Goal: Task Accomplishment & Management: Manage account settings

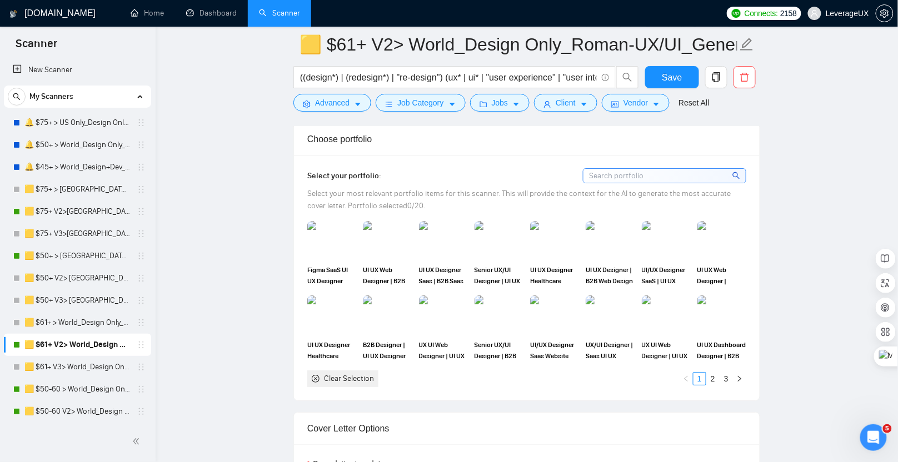
scroll to position [922, 0]
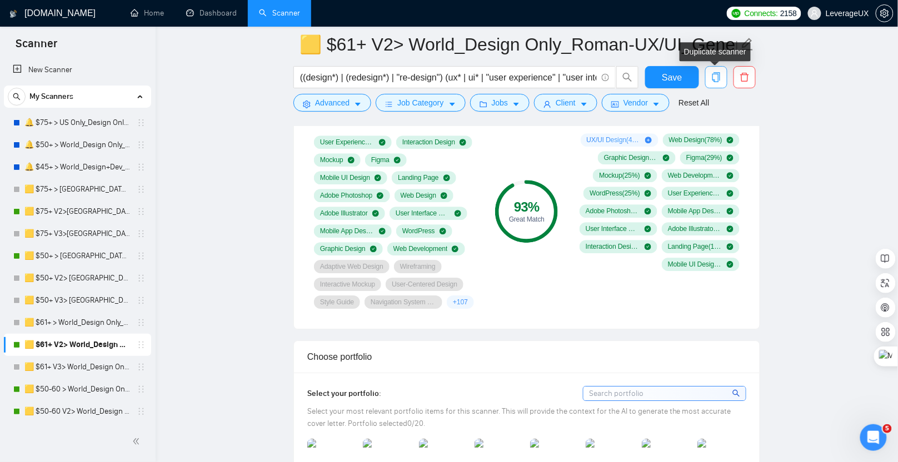
click at [721, 79] on span "copy" at bounding box center [716, 77] width 21 height 10
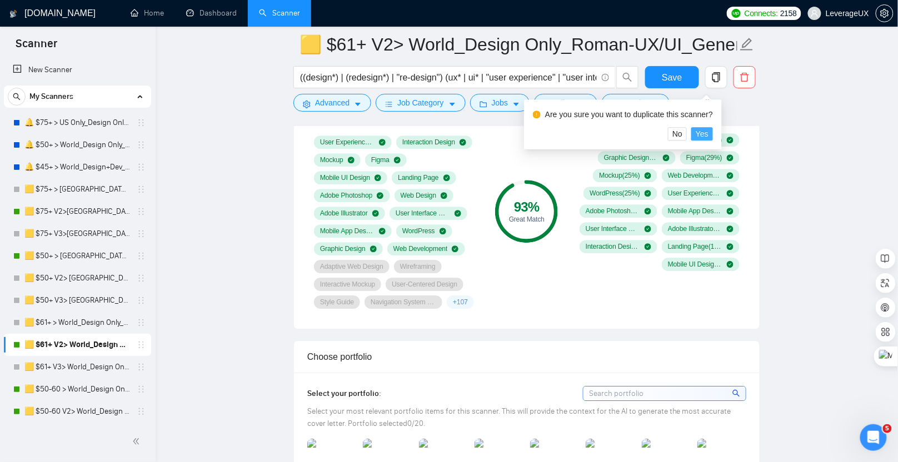
click at [709, 135] on span "Yes" at bounding box center [702, 134] width 13 height 12
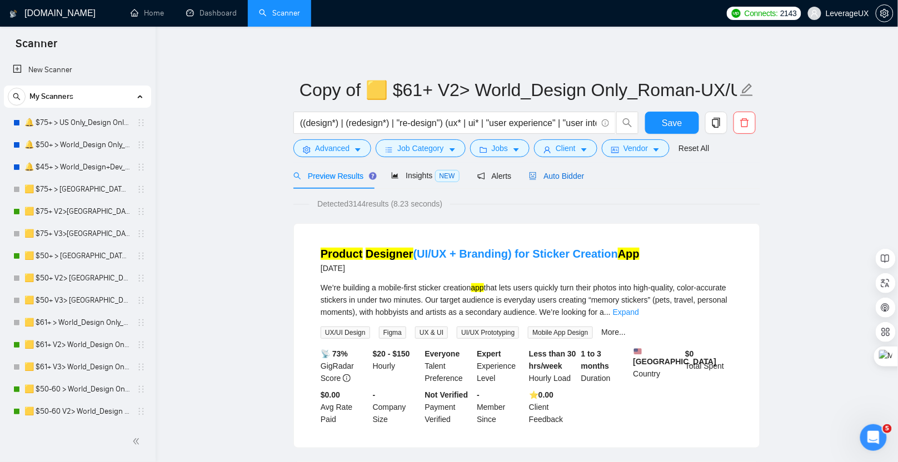
click at [577, 178] on span "Auto Bidder" at bounding box center [556, 176] width 55 height 9
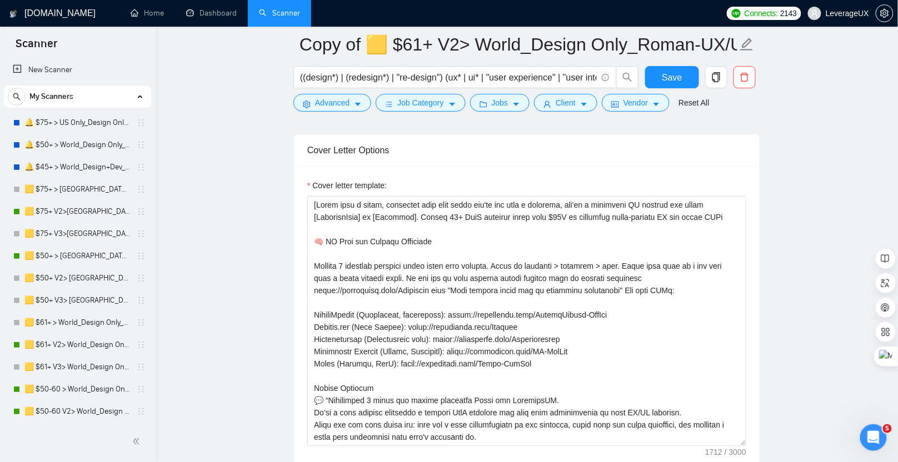
scroll to position [1393, 0]
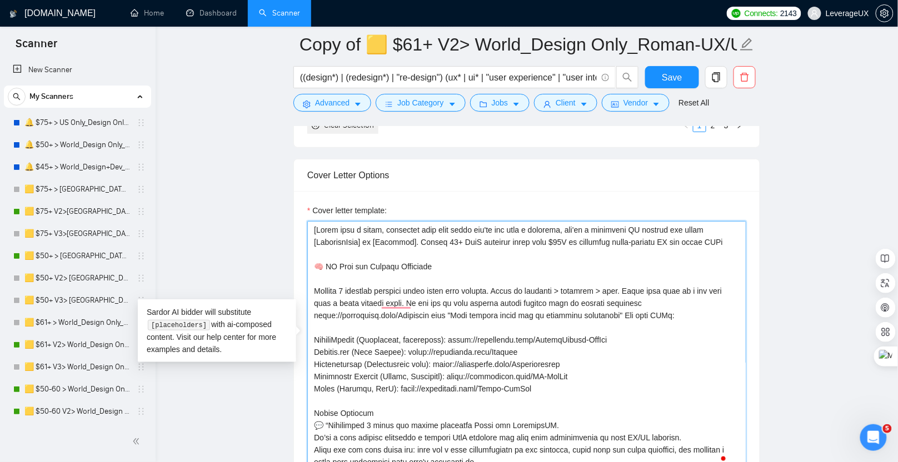
drag, startPoint x: 342, startPoint y: 250, endPoint x: 360, endPoint y: 235, distance: 22.9
click at [307, 225] on textarea "Cover letter template:" at bounding box center [526, 346] width 439 height 250
paste textarea "🧠 UX first, pretty second — because “looks nice” is cute, but “users finished t…"
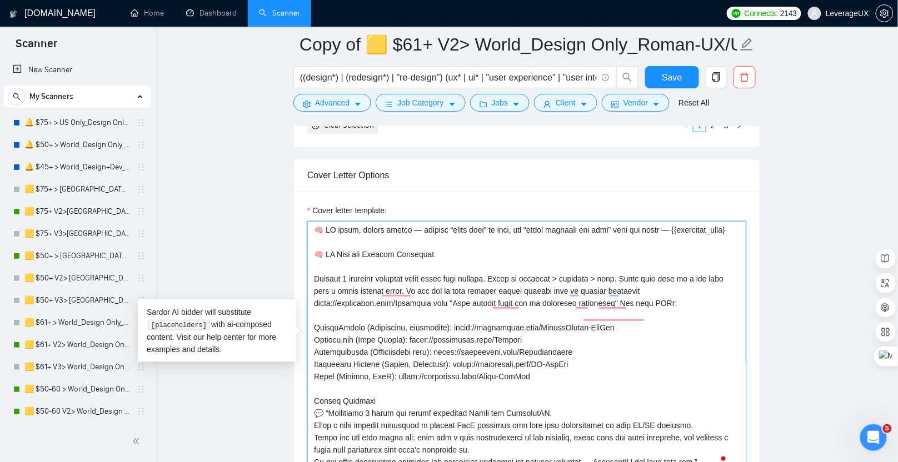
click at [415, 222] on textarea "Cover letter template:" at bounding box center [526, 346] width 439 height 250
drag, startPoint x: 426, startPoint y: 308, endPoint x: 315, endPoint y: 311, distance: 111.2
click at [315, 311] on textarea "Cover letter template:" at bounding box center [526, 346] width 439 height 250
drag, startPoint x: 366, startPoint y: 235, endPoint x: 318, endPoint y: 236, distance: 47.8
click at [318, 236] on textarea "Cover letter template:" at bounding box center [526, 346] width 439 height 250
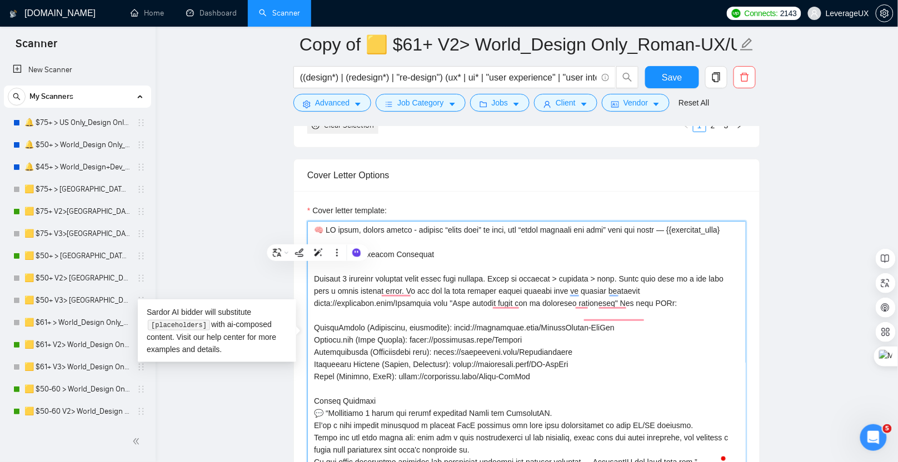
click at [360, 239] on textarea "Cover letter template:" at bounding box center [526, 346] width 439 height 250
drag, startPoint x: 383, startPoint y: 237, endPoint x: 308, endPoint y: 234, distance: 75.1
click at [308, 234] on textarea "Cover letter template:" at bounding box center [526, 346] width 439 height 250
paste textarea "https://leverageux.link/Portfolio"
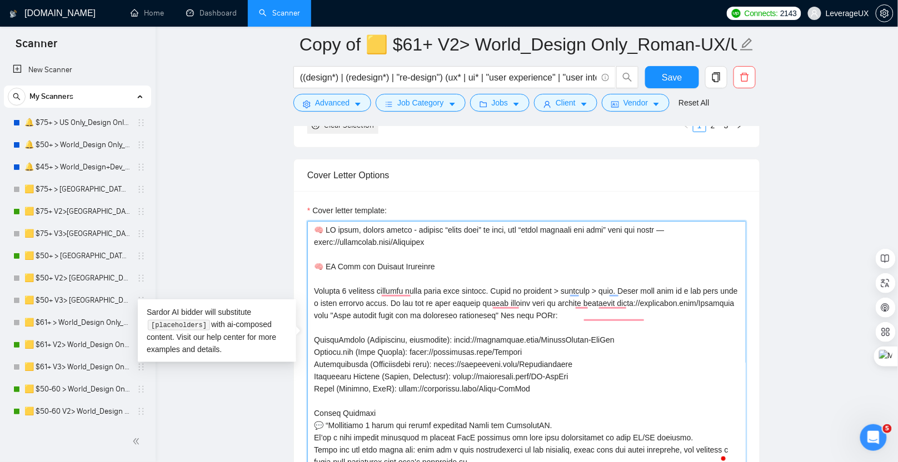
type textarea "🧠 UX first, pretty second - because “looks nice” is cute, but “users finished t…"
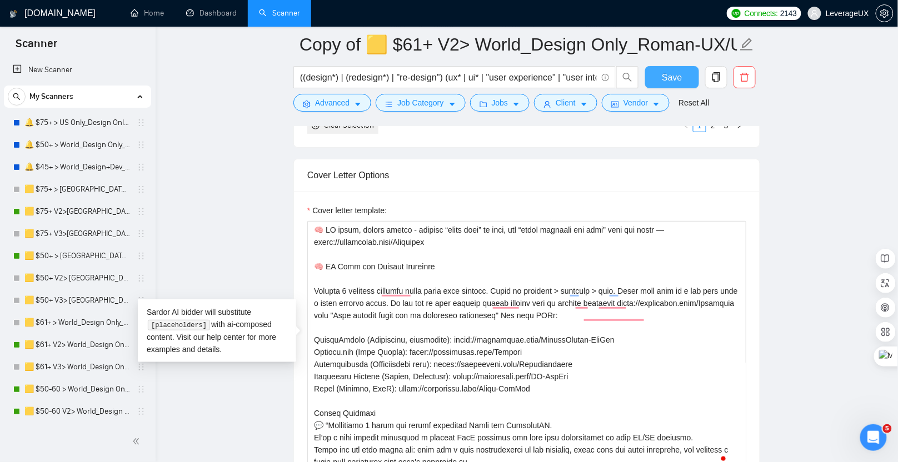
click at [675, 80] on span "Save" at bounding box center [672, 78] width 20 height 14
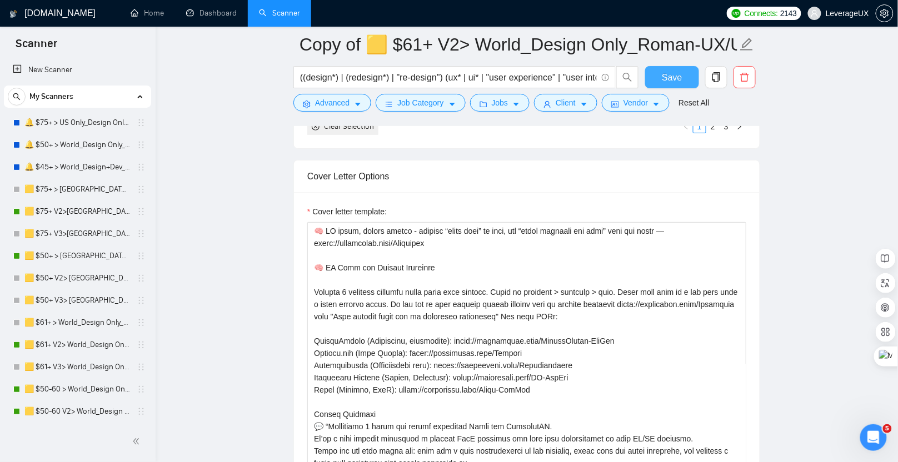
scroll to position [1394, 0]
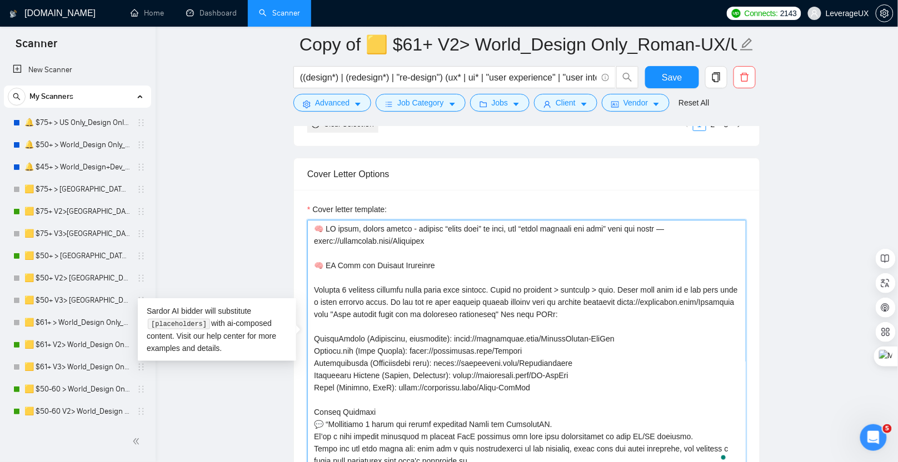
drag, startPoint x: 686, startPoint y: 310, endPoint x: 364, endPoint y: 285, distance: 323.9
click at [364, 285] on textarea "Cover letter template:" at bounding box center [526, 345] width 439 height 250
click at [497, 354] on textarea "Cover letter template:" at bounding box center [526, 345] width 439 height 250
drag, startPoint x: 546, startPoint y: 388, endPoint x: 312, endPoint y: 284, distance: 256.1
click at [312, 284] on textarea "Cover letter template:" at bounding box center [526, 345] width 439 height 250
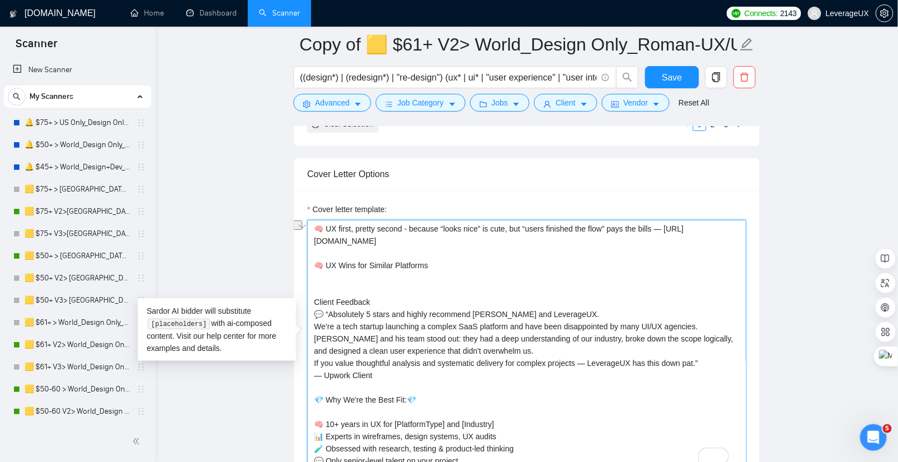
drag, startPoint x: 439, startPoint y: 263, endPoint x: 302, endPoint y: 256, distance: 136.3
click at [302, 256] on div "Cover letter template: 🧠 UX first, pretty second - because “looks nice” is cute…" at bounding box center [527, 343] width 466 height 307
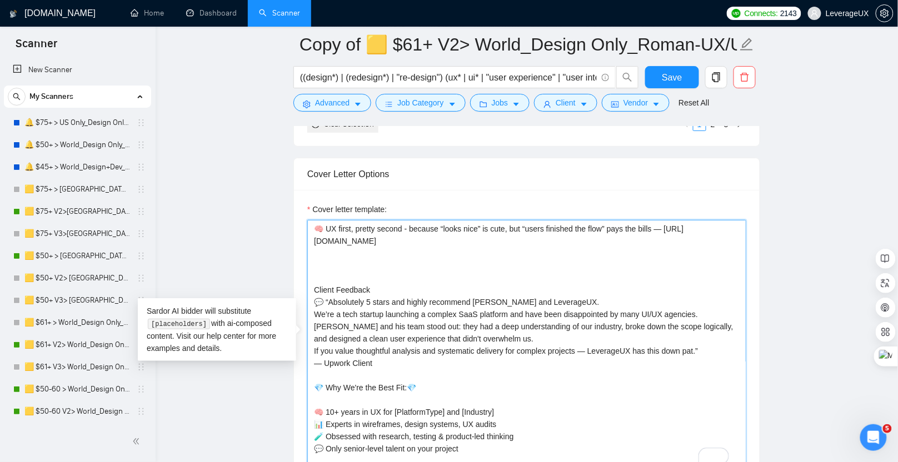
click at [326, 266] on textarea "🧠 UX first, pretty second - because “looks nice” is cute, but “users finished t…" at bounding box center [526, 345] width 439 height 250
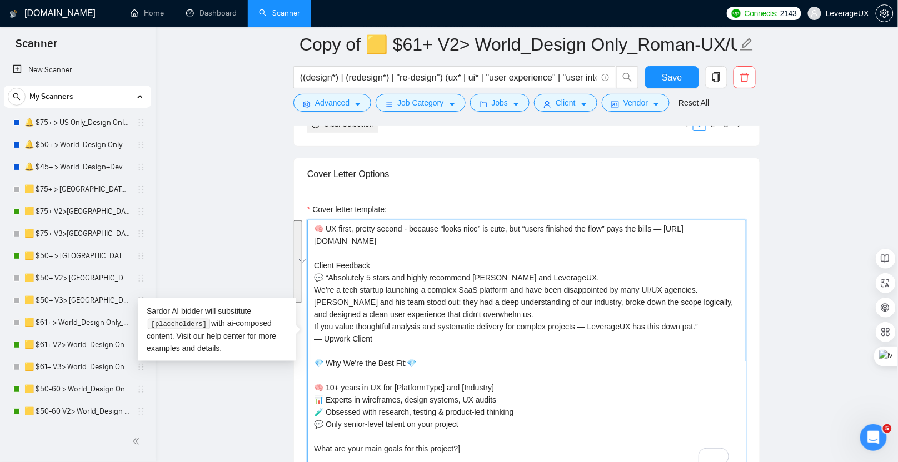
drag, startPoint x: 315, startPoint y: 258, endPoint x: 406, endPoint y: 349, distance: 128.1
click at [406, 349] on textarea "🧠 UX first, pretty second - because “looks nice” is cute, but “users finished t…" at bounding box center [526, 345] width 439 height 250
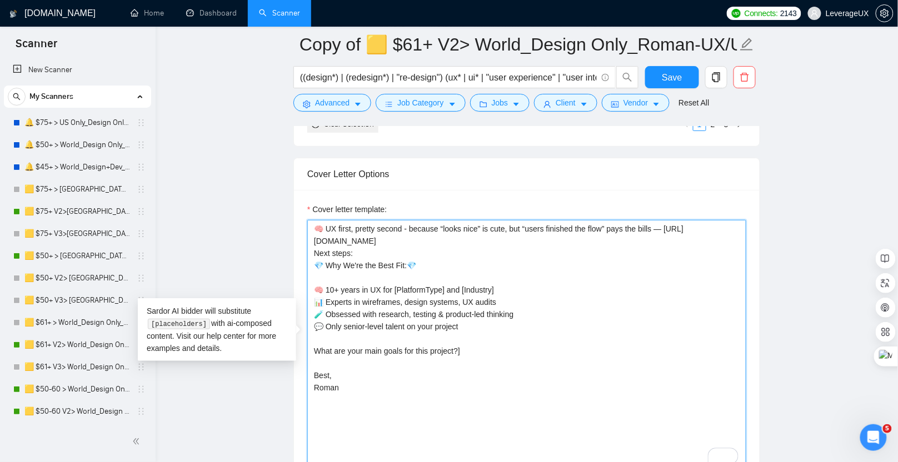
click at [432, 231] on textarea "🧠 UX first, pretty second - because “looks nice” is cute, but “users finished t…" at bounding box center [526, 345] width 439 height 250
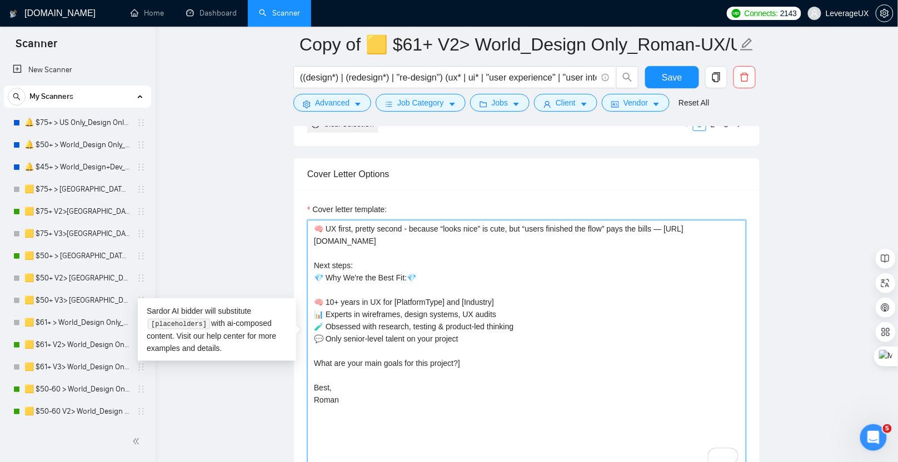
click at [377, 253] on textarea "🧠 UX first, pretty second - because “looks nice” is cute, but “users finished t…" at bounding box center [526, 345] width 439 height 250
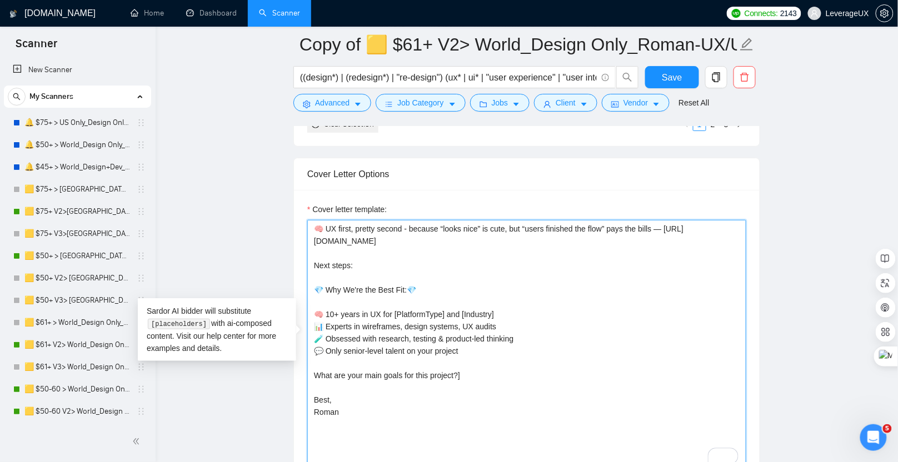
paste textarea "Define goals: 15–20 min call, priorities, success metrics ({{calendar_link}}) —…"
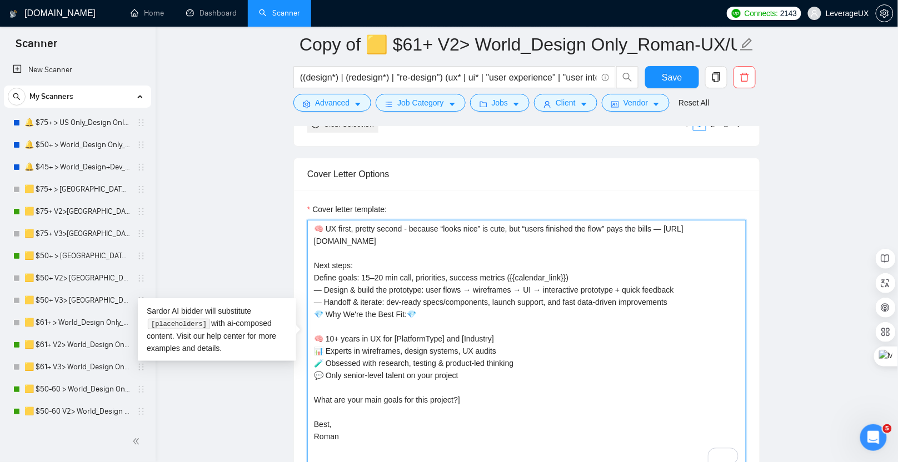
click at [580, 273] on textarea "🧠 UX first, pretty second - because “looks nice” is cute, but “users finished t…" at bounding box center [526, 345] width 439 height 250
click at [311, 272] on textarea "🧠 UX first, pretty second - because “looks nice” is cute, but “users finished t…" at bounding box center [526, 345] width 439 height 250
click at [320, 282] on textarea "🧠 UX first, pretty second - because “looks nice” is cute, but “users finished t…" at bounding box center [526, 345] width 439 height 250
click at [322, 295] on textarea "🧠 UX first, pretty second - because “looks nice” is cute, but “users finished t…" at bounding box center [526, 345] width 439 height 250
click at [693, 294] on textarea "🧠 UX first, pretty second - because “looks nice” is cute, but “users finished t…" at bounding box center [526, 345] width 439 height 250
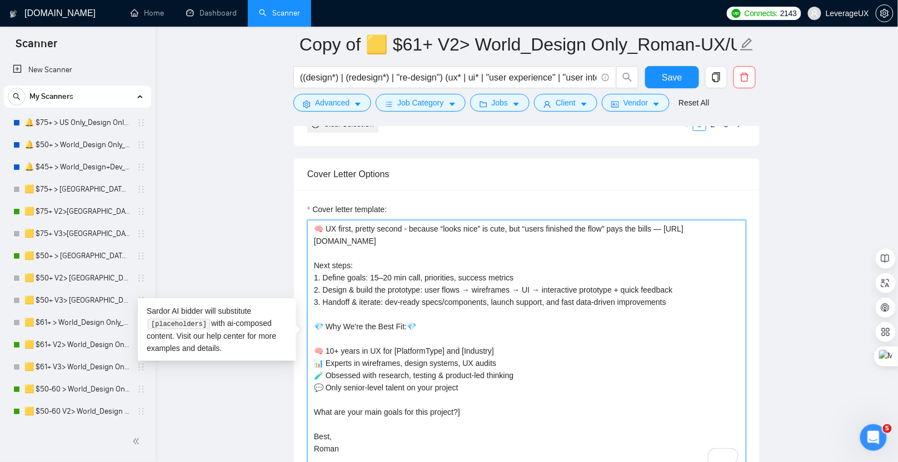
click at [406, 320] on textarea "🧠 UX first, pretty second - because “looks nice” is cute, but “users finished t…" at bounding box center [526, 345] width 439 height 250
click at [323, 320] on textarea "🧠 UX first, pretty second - because “looks nice” is cute, but “users finished t…" at bounding box center [526, 345] width 439 height 250
click at [365, 318] on textarea "🧠 UX first, pretty second - because “looks nice” is cute, but “users finished t…" at bounding box center [526, 345] width 439 height 250
drag, startPoint x: 358, startPoint y: 321, endPoint x: 313, endPoint y: 319, distance: 44.5
click at [313, 319] on textarea "🧠 UX first, pretty second - because “looks nice” is cute, but “users finished t…" at bounding box center [526, 345] width 439 height 250
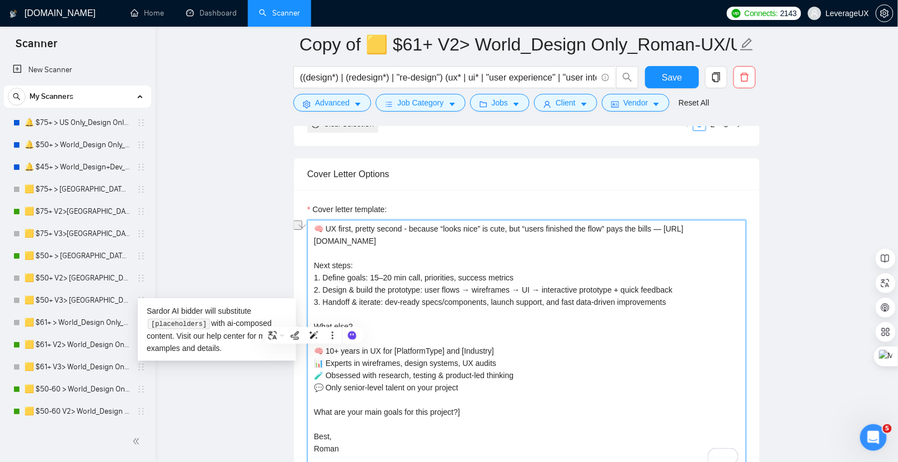
click at [323, 222] on textarea "🧠 UX first, pretty second - because “looks nice” is cute, but “users finished t…" at bounding box center [526, 345] width 439 height 250
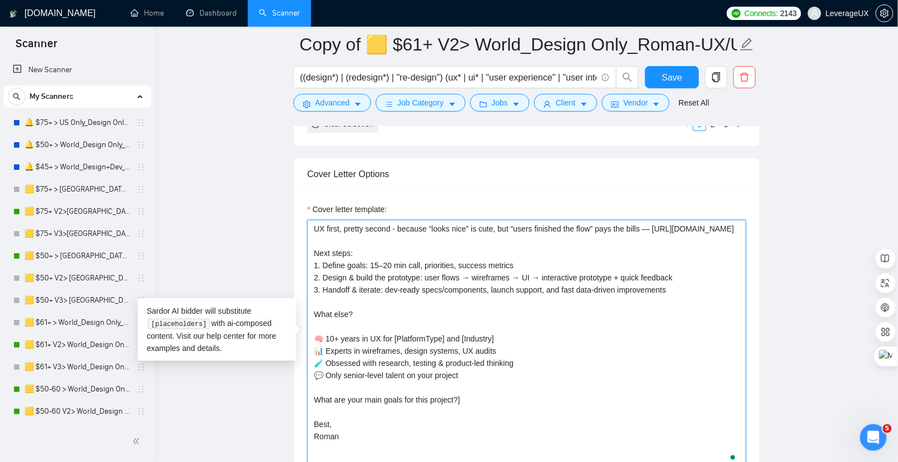
paste textarea "🌍"
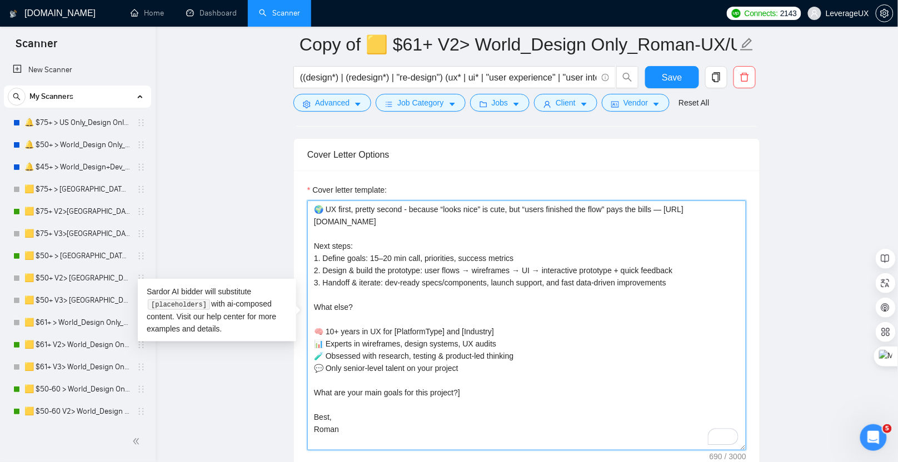
scroll to position [1415, 0]
click at [471, 386] on textarea "🌍 UX first, pretty second - because “looks nice” is cute, but “users finished t…" at bounding box center [526, 324] width 439 height 250
type textarea "🌍 UX first, pretty second - because “looks nice” is cute, but “users finished t…"
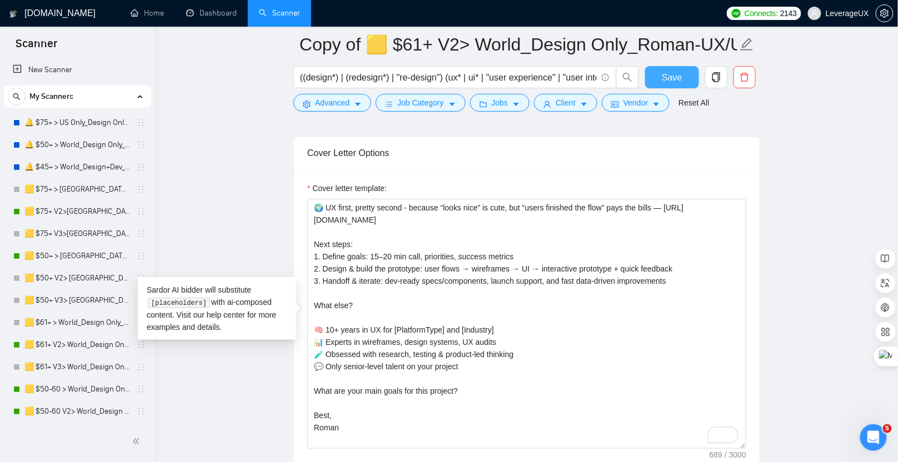
click at [686, 78] on button "Save" at bounding box center [672, 77] width 54 height 22
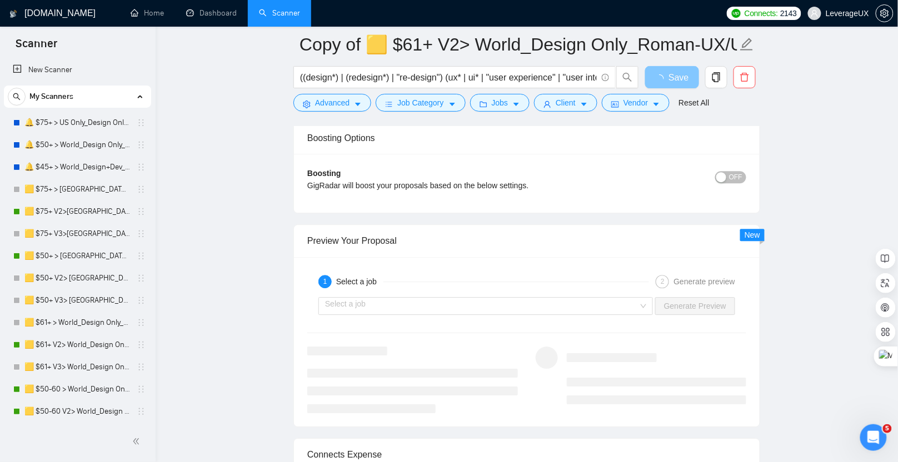
scroll to position [2206, 0]
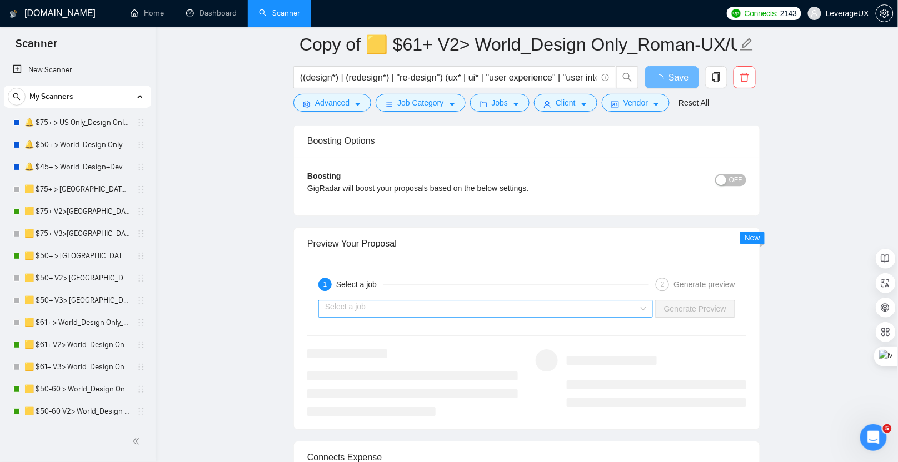
click at [514, 301] on input "search" at bounding box center [481, 309] width 313 height 17
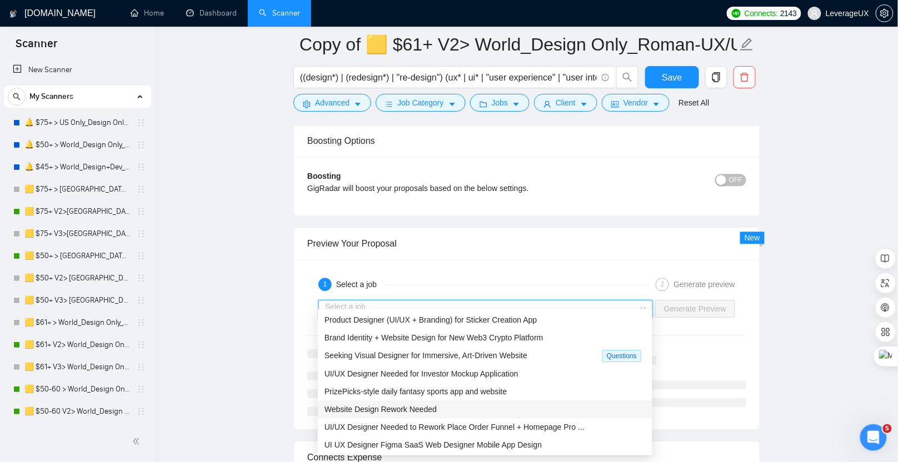
click at [437, 409] on span "Website Design Rework Needed" at bounding box center [381, 409] width 112 height 9
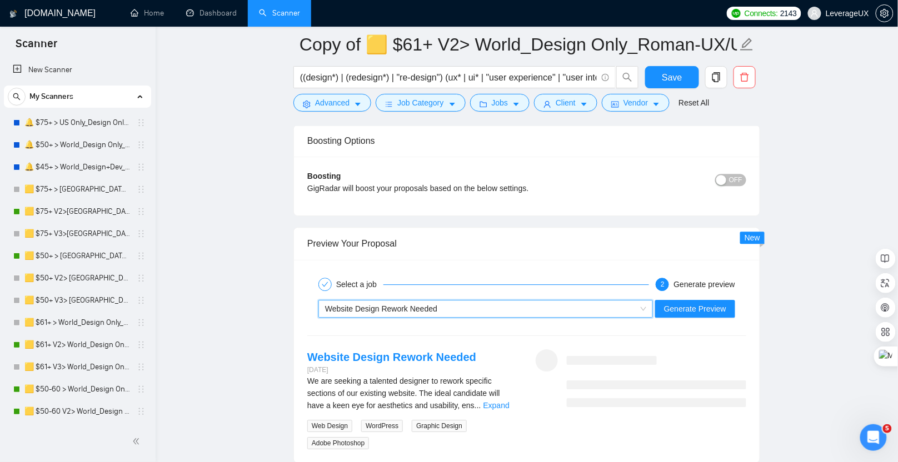
click at [670, 310] on div "~021966152956893621163 Website Design Rework Needed Generate Preview" at bounding box center [526, 309] width 441 height 27
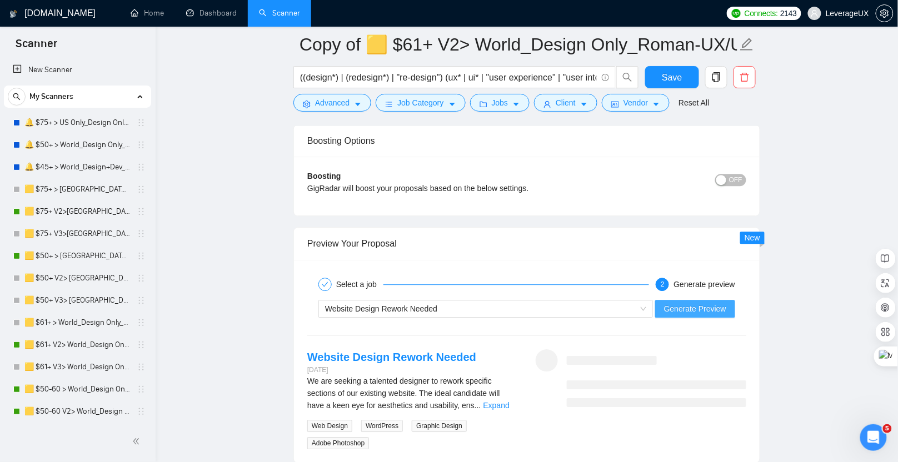
click at [676, 303] on span "Generate Preview" at bounding box center [695, 309] width 62 height 12
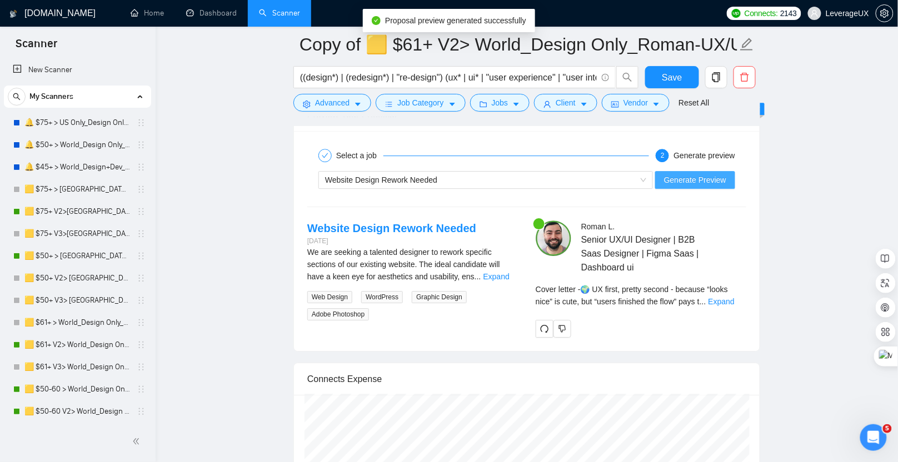
scroll to position [2337, 0]
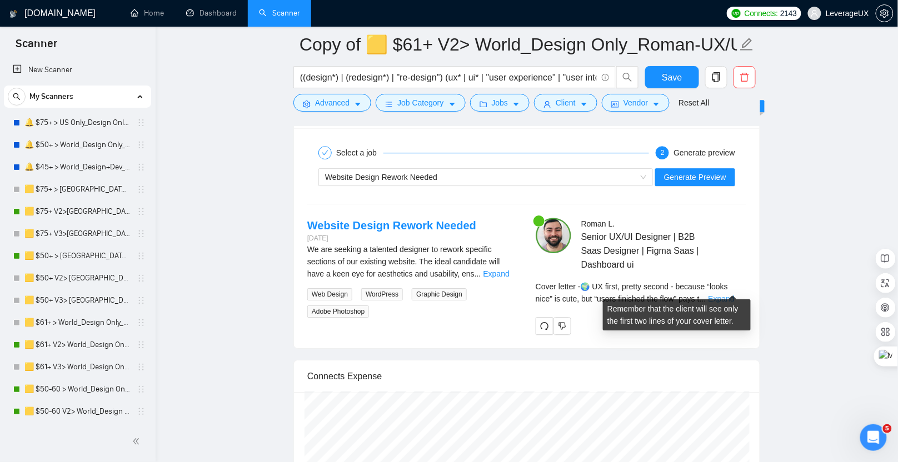
click at [735, 295] on link "Expand" at bounding box center [722, 299] width 26 height 9
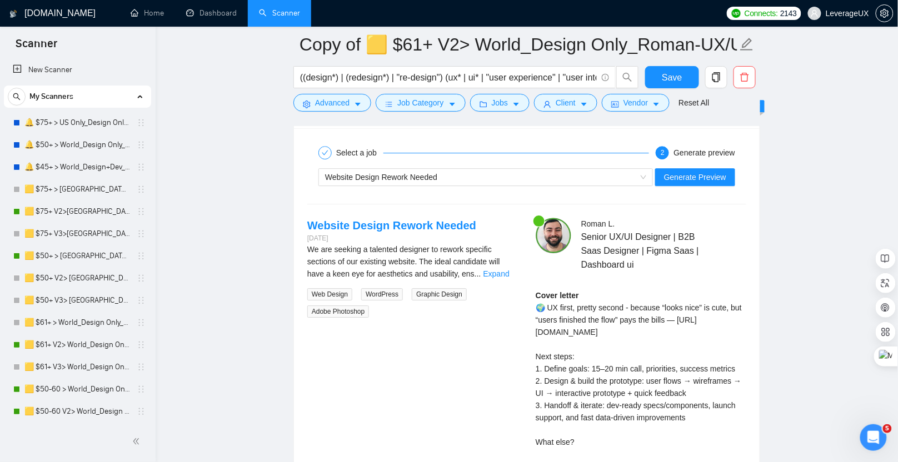
click at [505, 270] on link "Expand" at bounding box center [497, 274] width 26 height 9
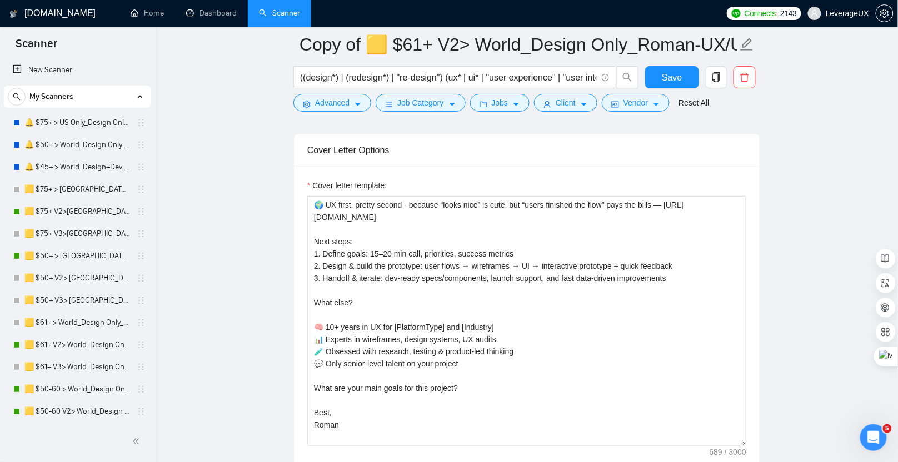
scroll to position [1417, 0]
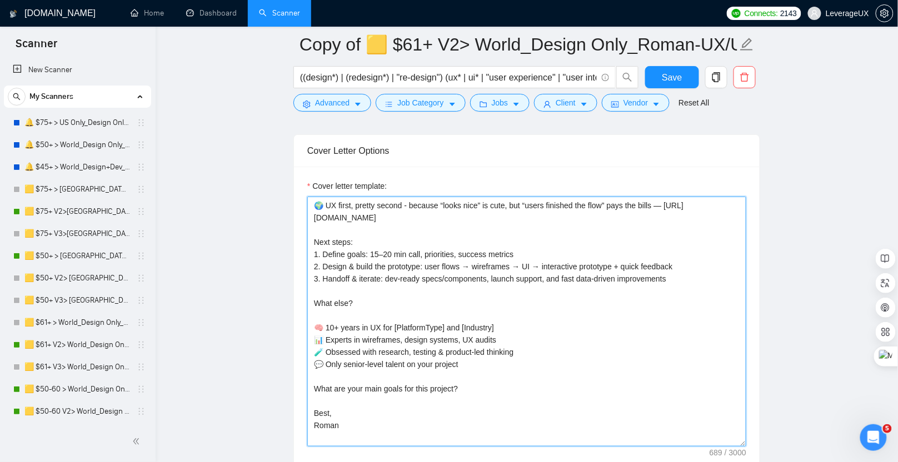
click at [445, 206] on textarea "🌍 UX first, pretty second - because “looks nice” is cute, but “users finished t…" at bounding box center [526, 322] width 439 height 250
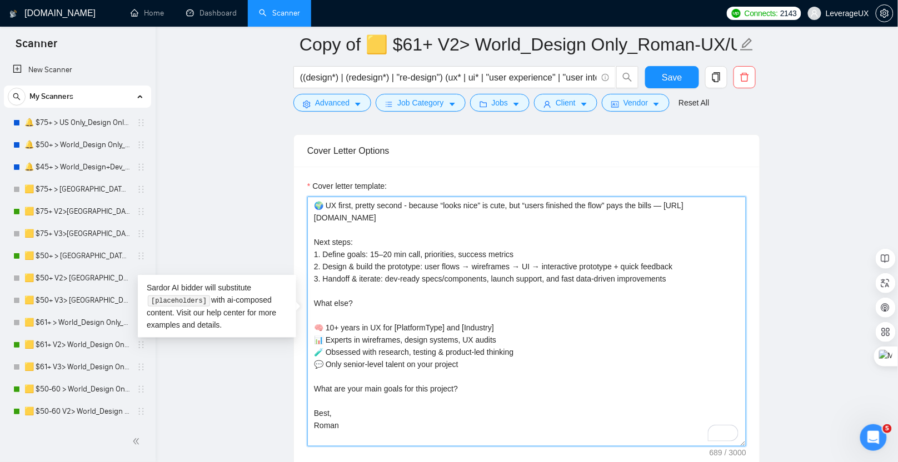
click at [683, 200] on textarea "🌍 UX first, pretty second - because “looks nice” is cute, but “users finished t…" at bounding box center [526, 322] width 439 height 250
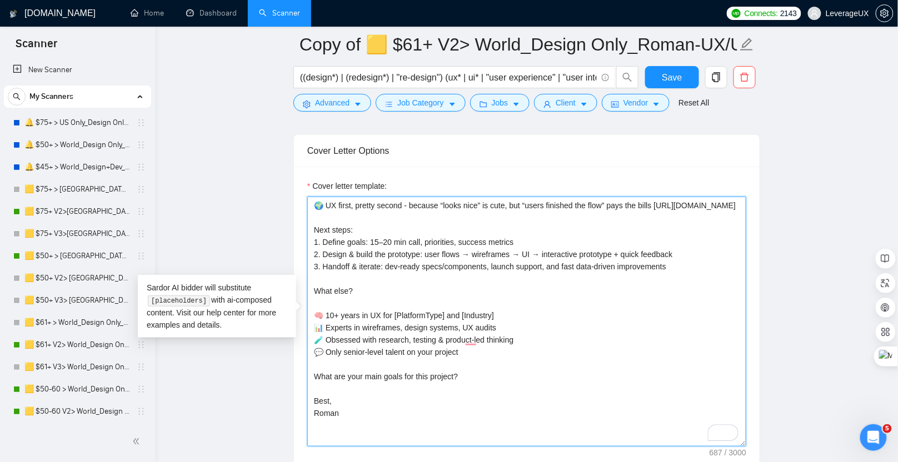
click at [669, 198] on textarea "🌍 UX first, pretty second - because “looks nice” is cute, but “users finished t…" at bounding box center [526, 322] width 439 height 250
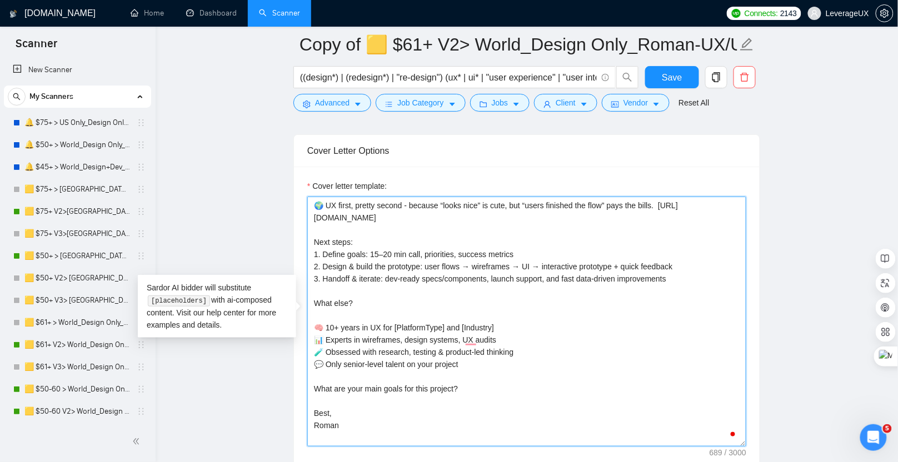
paste textarea "Curious how it works? Check my portfolio"
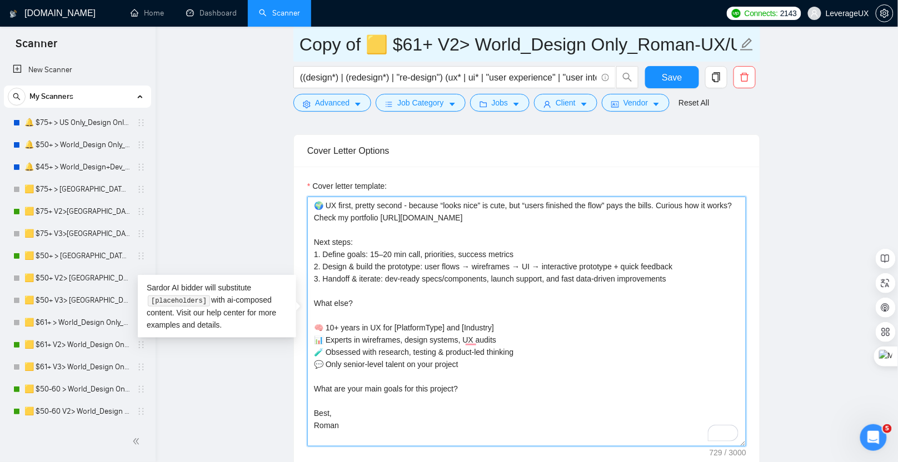
type textarea "🌍 UX first, pretty second - because “looks nice” is cute, but “users finished t…"
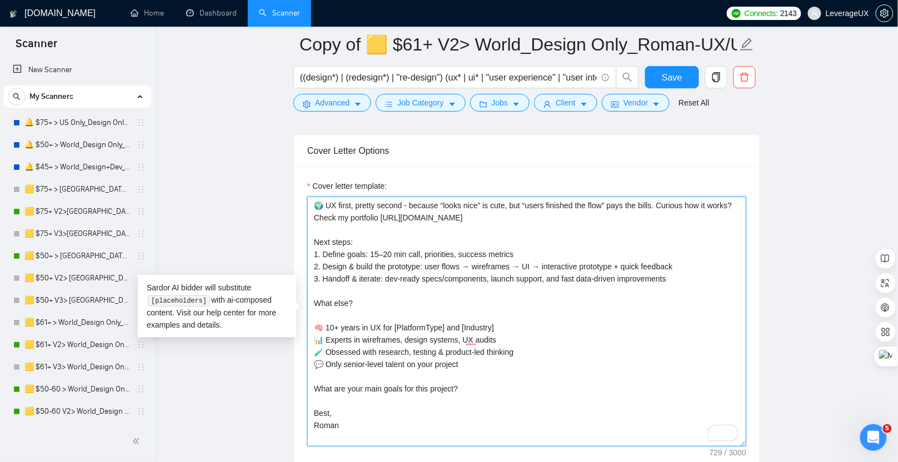
click at [342, 211] on textarea "🌍 UX first, pretty second - because “looks nice” is cute, but “users finished t…" at bounding box center [526, 322] width 439 height 250
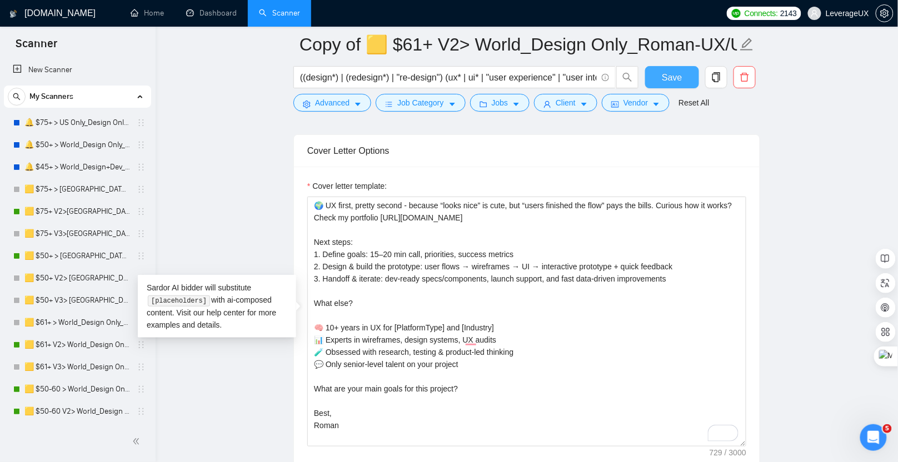
click at [678, 76] on span "Save" at bounding box center [672, 78] width 20 height 14
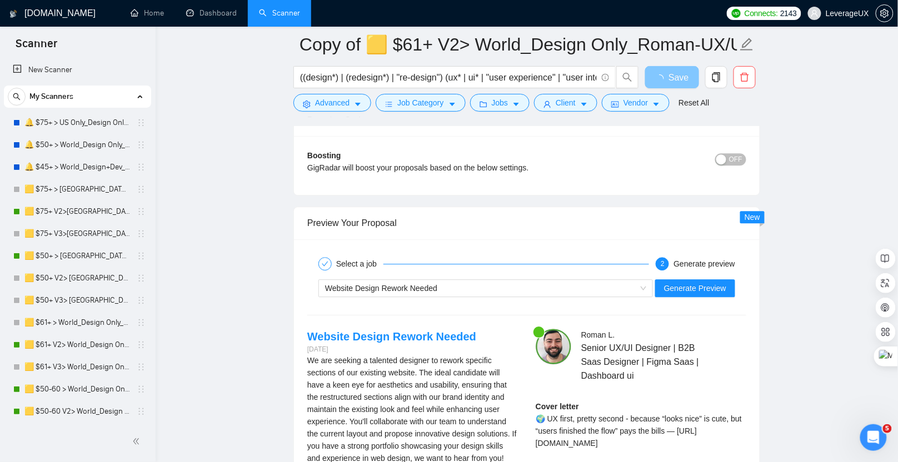
scroll to position [2228, 0]
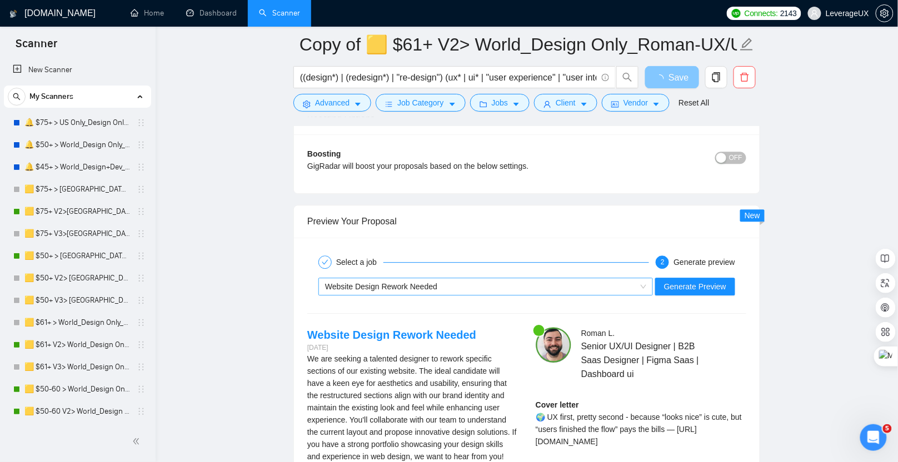
click at [508, 278] on div "Website Design Rework Needed" at bounding box center [480, 286] width 311 height 17
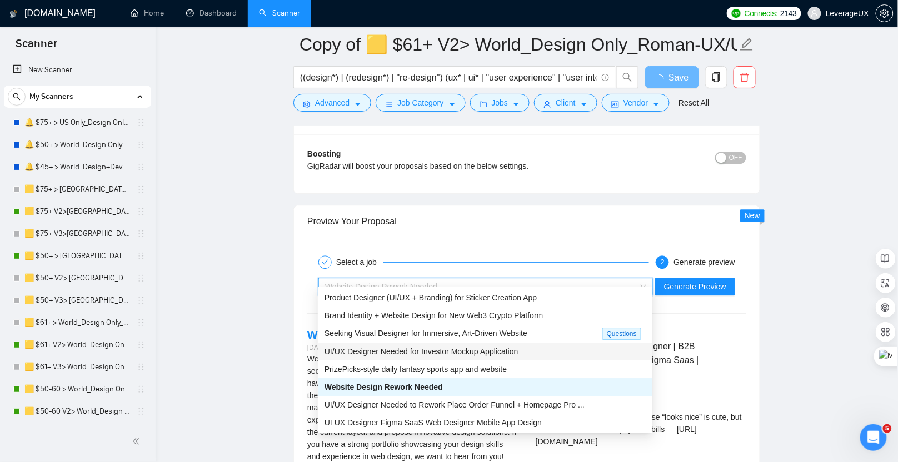
click at [415, 354] on span "UI/UX Designer Needed for Investor Mockup Application" at bounding box center [422, 351] width 194 height 9
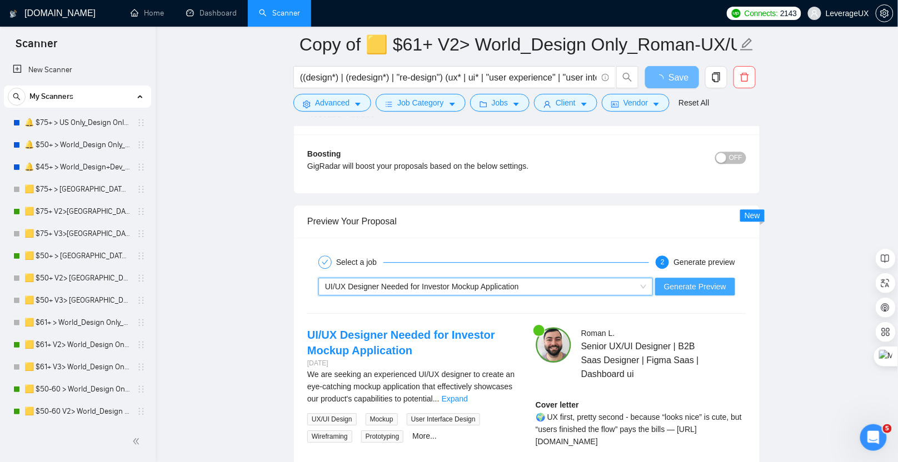
click at [715, 278] on button "Generate Preview" at bounding box center [695, 287] width 80 height 18
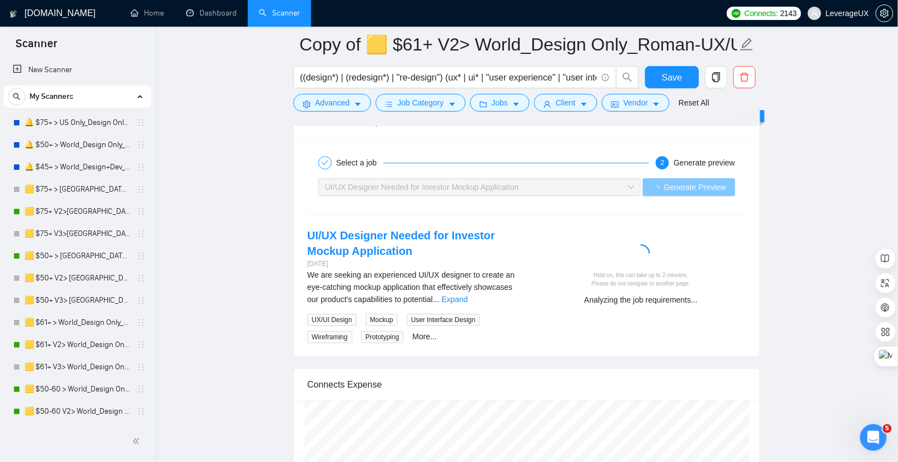
scroll to position [2299, 0]
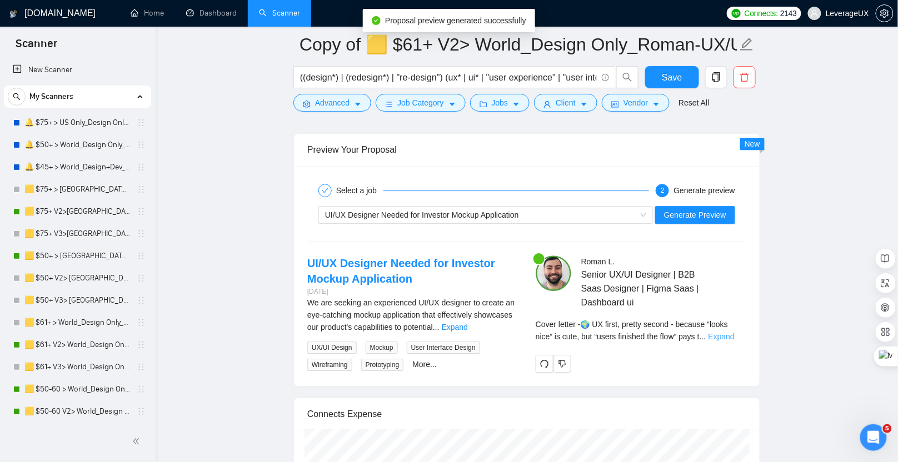
click at [733, 332] on link "Expand" at bounding box center [722, 336] width 26 height 9
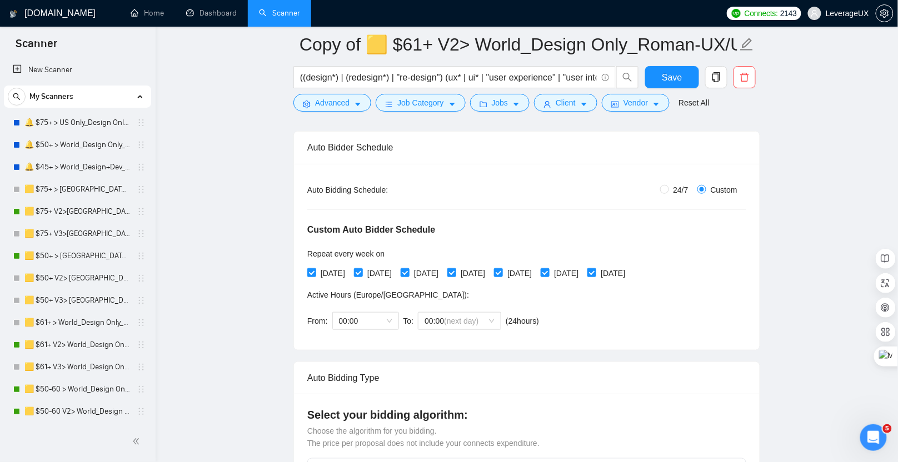
scroll to position [170, 0]
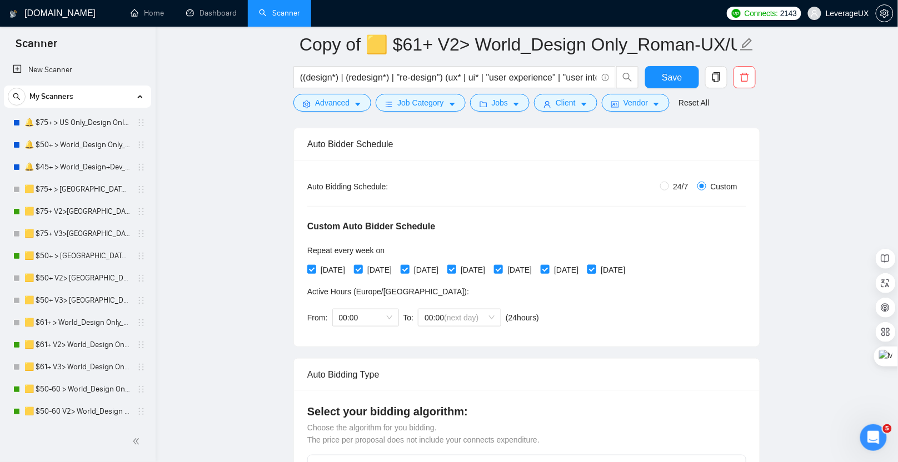
click at [595, 267] on input "[DATE]" at bounding box center [592, 269] width 8 height 8
checkbox input "false"
click at [360, 268] on input "[DATE]" at bounding box center [358, 269] width 8 height 8
checkbox input "false"
click at [455, 268] on input "[DATE]" at bounding box center [451, 269] width 8 height 8
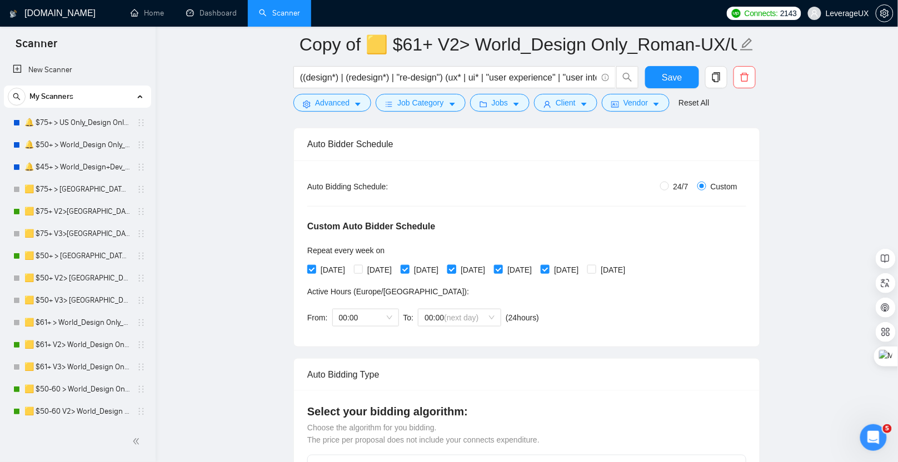
checkbox input "false"
click at [502, 267] on input "[DATE]" at bounding box center [498, 269] width 8 height 8
checkbox input "false"
click at [667, 78] on span "Save" at bounding box center [672, 78] width 20 height 14
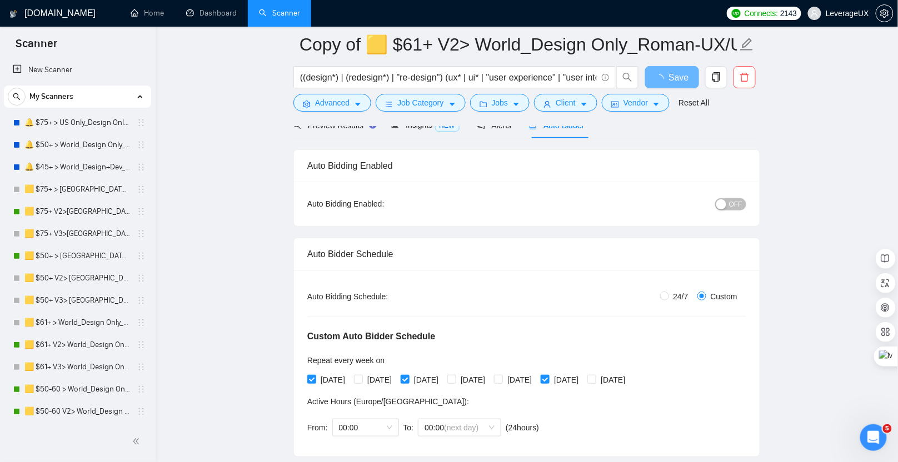
click at [738, 209] on span "OFF" at bounding box center [735, 204] width 13 height 12
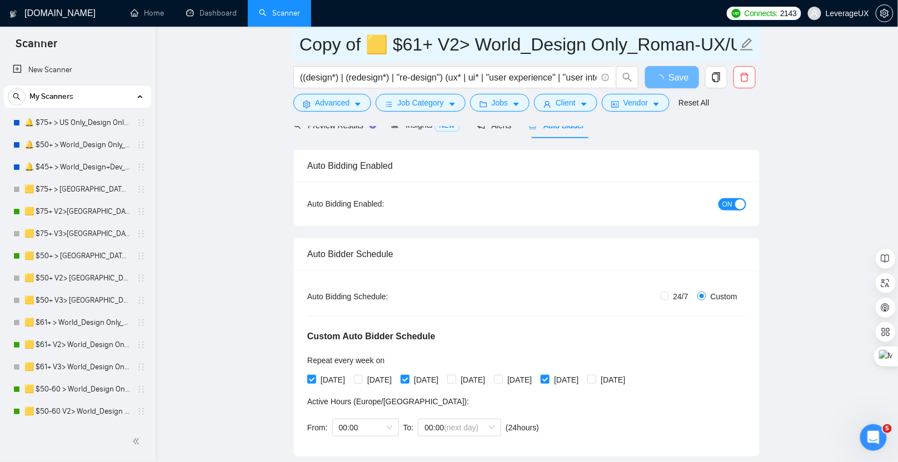
click at [459, 39] on input "Copy of 🟨 $61+ V2> World_Design Only_Roman-UX/UI_General" at bounding box center [519, 45] width 438 height 28
type input "Copy of 🟨 $61+ V4> World_Design Only_Roman-UX/UI_General"
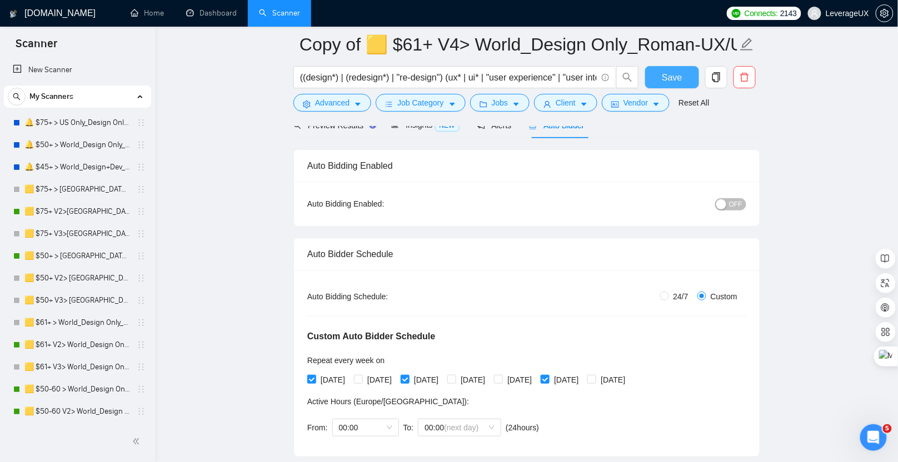
click at [693, 81] on button "Save" at bounding box center [672, 77] width 54 height 22
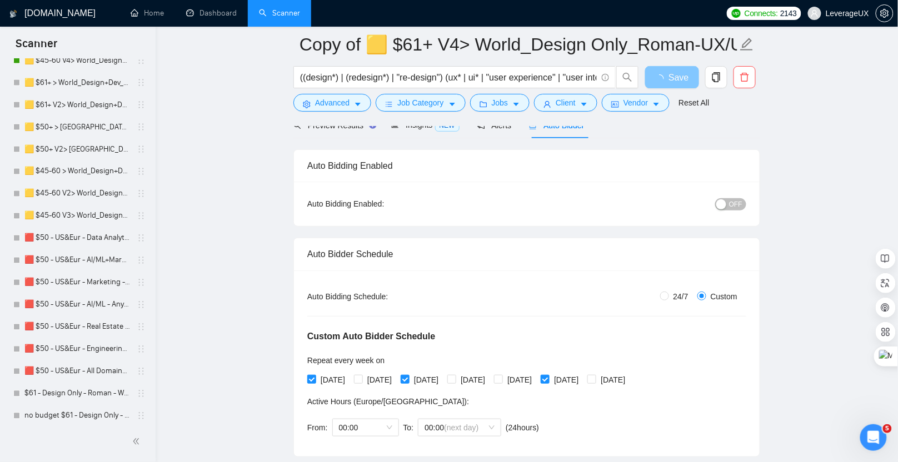
scroll to position [781, 0]
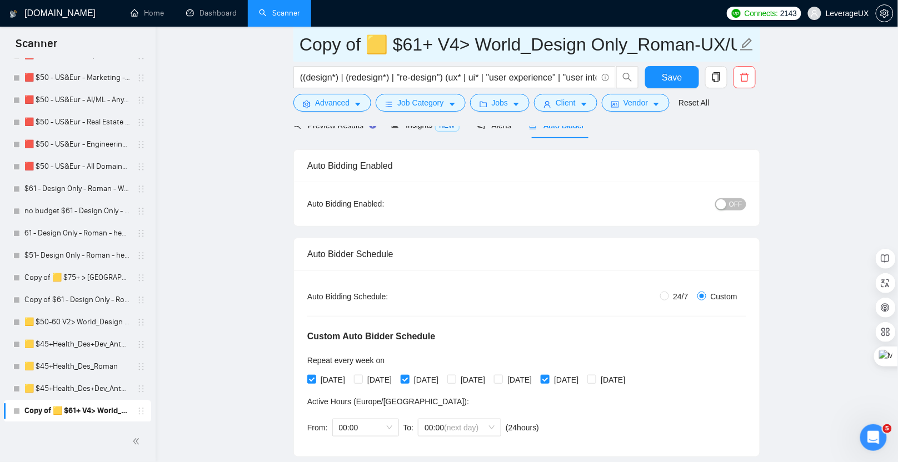
drag, startPoint x: 365, startPoint y: 46, endPoint x: 310, endPoint y: 46, distance: 55.0
click at [310, 46] on input "Copy of 🟨 $61+ V4> World_Design Only_Roman-UX/UI_General" at bounding box center [519, 45] width 438 height 28
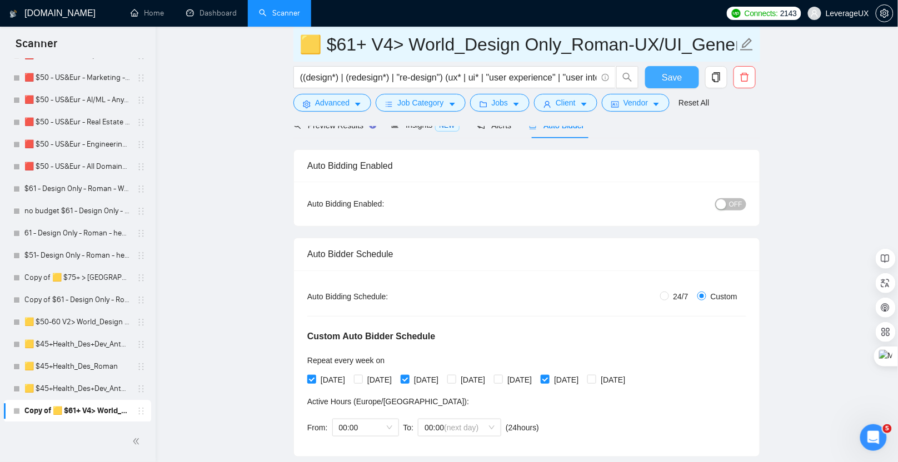
type input "🟨 $61+ V4> World_Design Only_Roman-UX/UI_General"
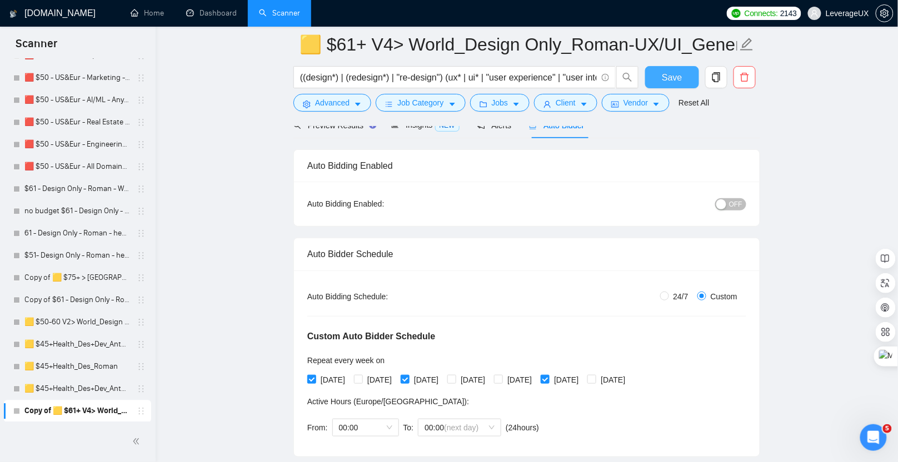
click at [662, 82] on button "Save" at bounding box center [672, 77] width 54 height 22
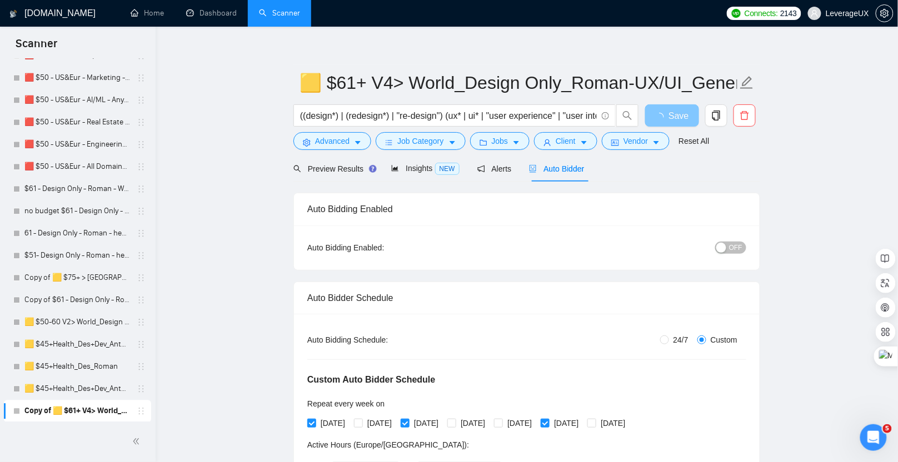
scroll to position [0, 0]
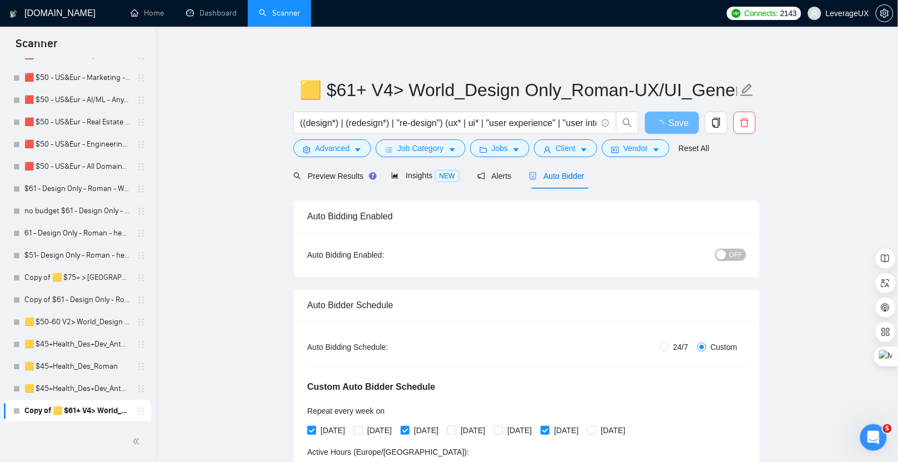
click at [734, 257] on span "OFF" at bounding box center [735, 255] width 13 height 12
click at [734, 259] on span "OFF" at bounding box center [735, 255] width 13 height 12
click at [666, 120] on span "Save" at bounding box center [672, 123] width 20 height 14
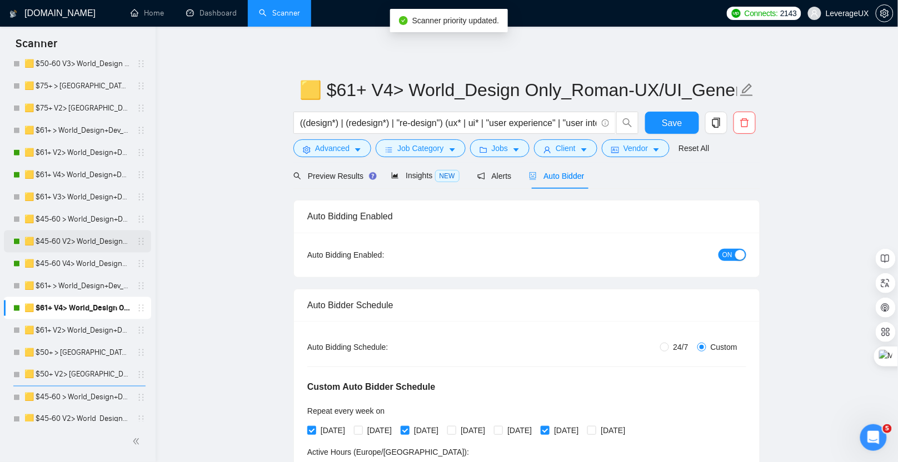
scroll to position [357, 0]
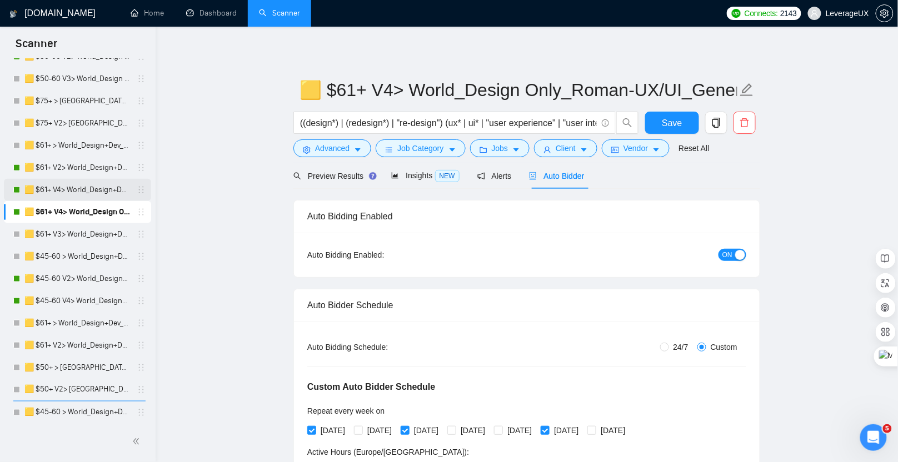
click at [94, 188] on link "🟨 $61+ V4> World_Design+Dev_Antony-Full-Stack_General" at bounding box center [77, 190] width 106 height 22
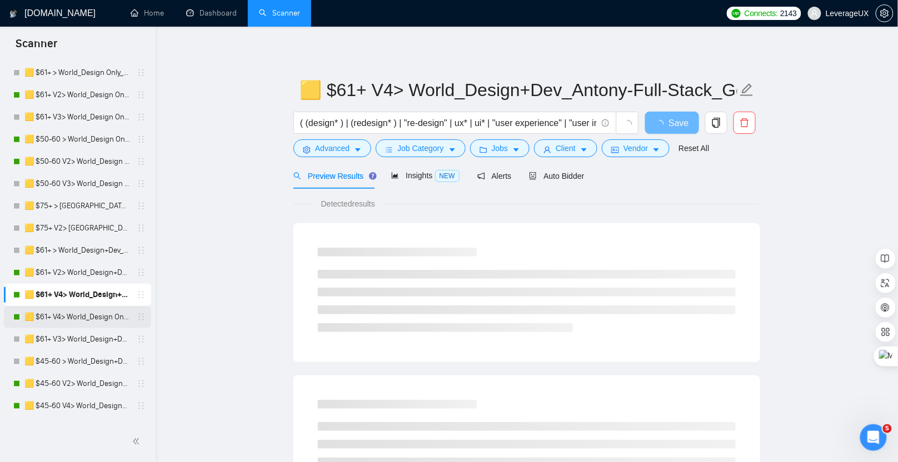
scroll to position [252, 0]
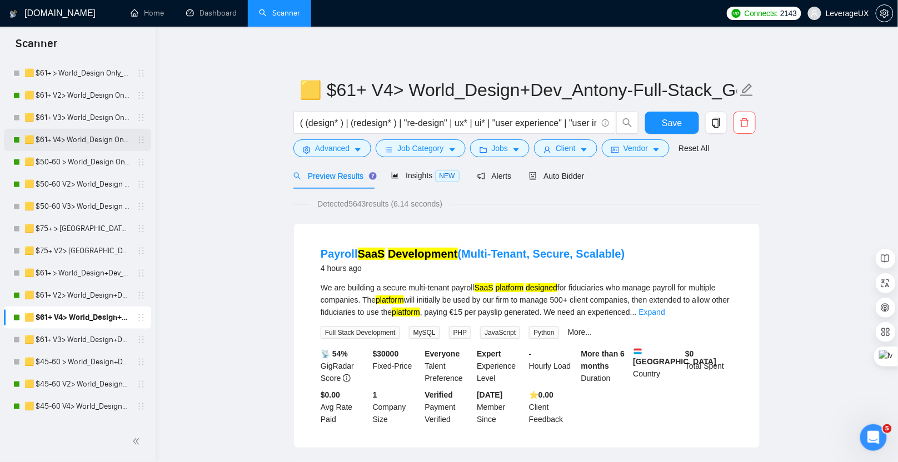
click at [112, 137] on link "🟨 $61+ V4> World_Design Only_Roman-UX/UI_General" at bounding box center [77, 140] width 106 height 22
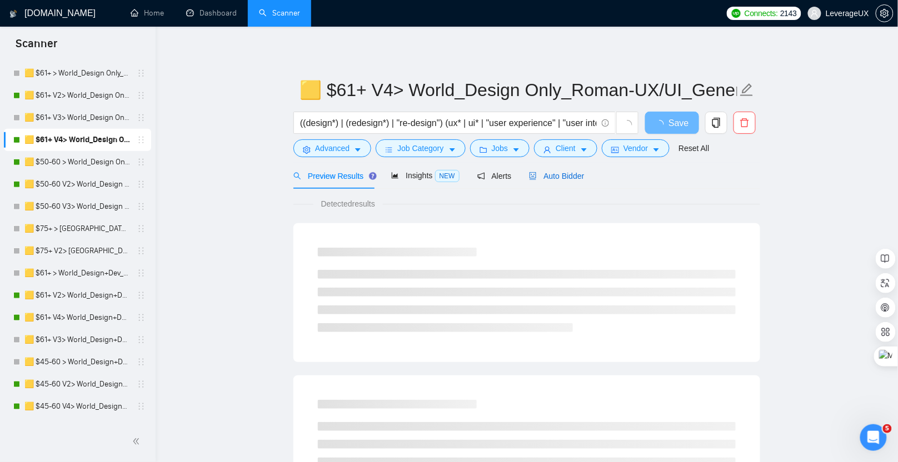
click at [566, 177] on span "Auto Bidder" at bounding box center [556, 176] width 55 height 9
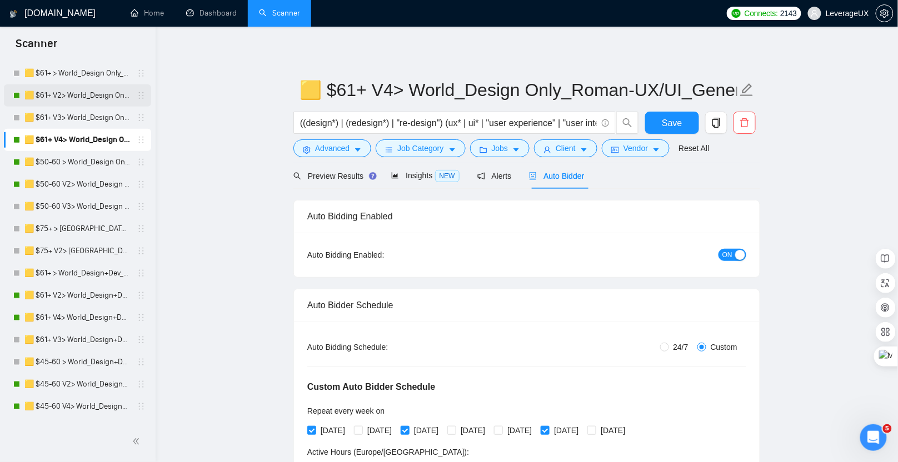
click at [92, 93] on link "🟨 $61+ V2> World_Design Only_Roman-UX/UI_General" at bounding box center [77, 95] width 106 height 22
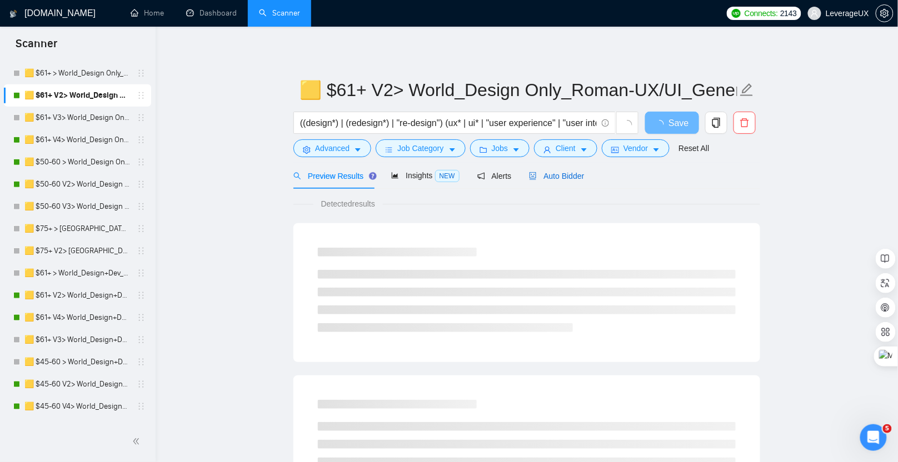
click at [565, 177] on span "Auto Bidder" at bounding box center [556, 176] width 55 height 9
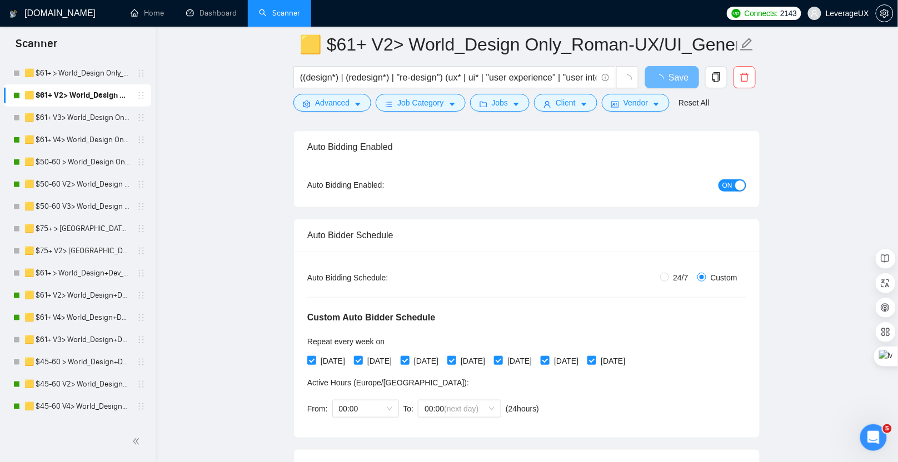
scroll to position [94, 0]
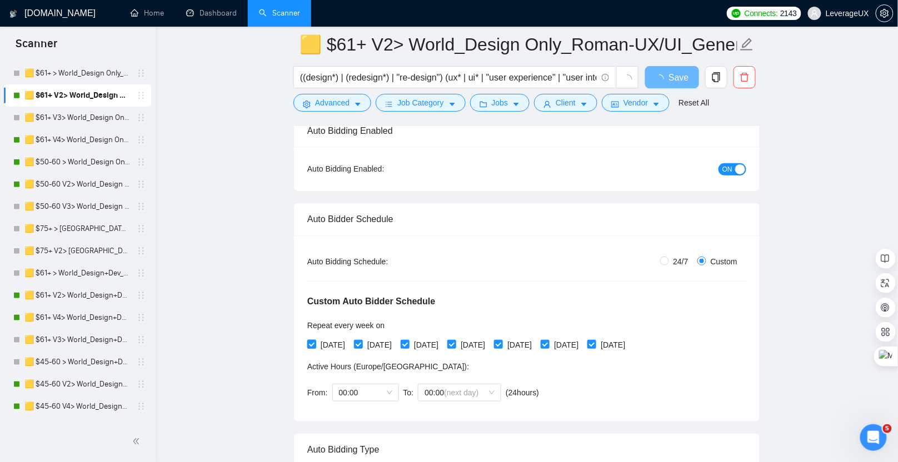
click at [312, 345] on input "[DATE]" at bounding box center [311, 344] width 8 height 8
checkbox input "false"
click at [409, 345] on input "[DATE]" at bounding box center [405, 344] width 8 height 8
checkbox input "false"
click at [549, 344] on input "[DATE]" at bounding box center [545, 344] width 8 height 8
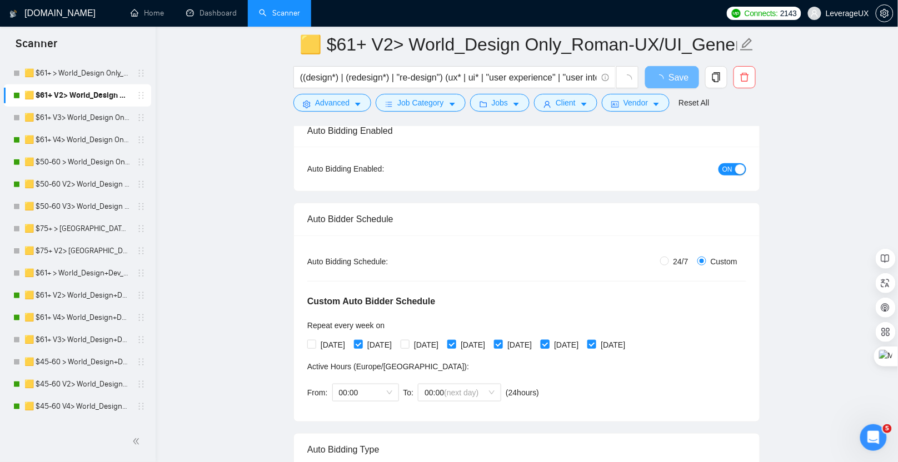
checkbox input "false"
click at [674, 87] on button "Save" at bounding box center [672, 77] width 54 height 22
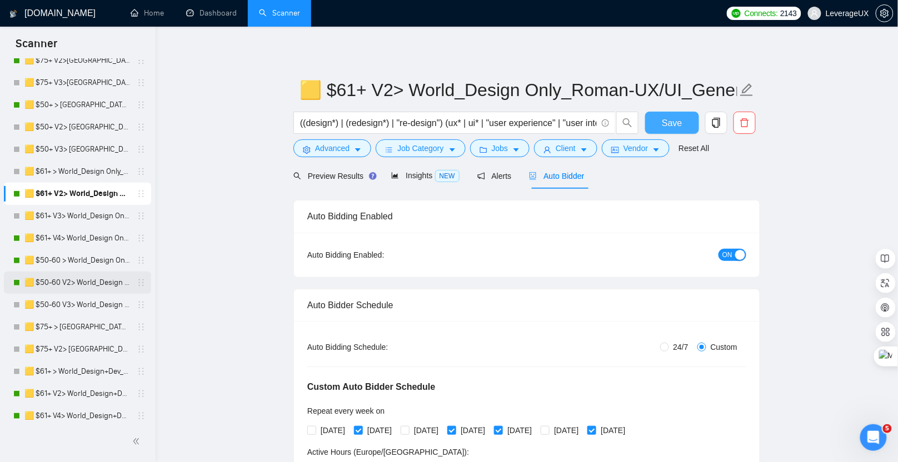
scroll to position [81, 0]
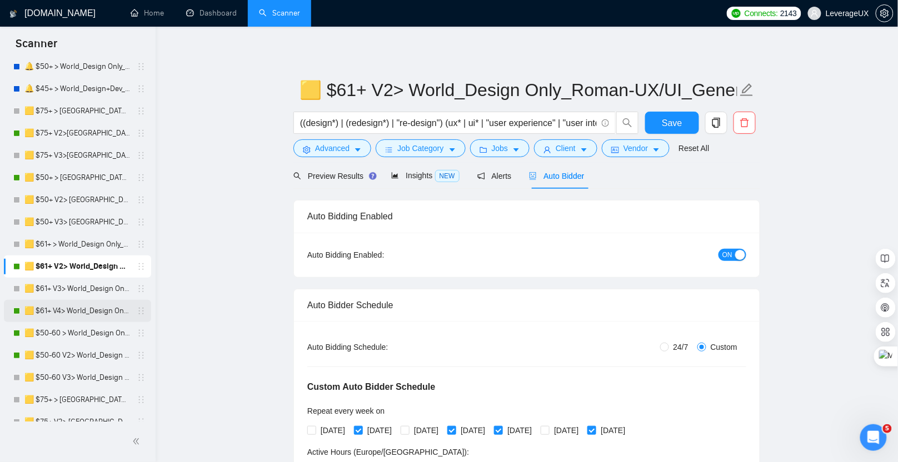
click at [86, 310] on link "🟨 $61+ V4> World_Design Only_Roman-UX/UI_General" at bounding box center [77, 311] width 106 height 22
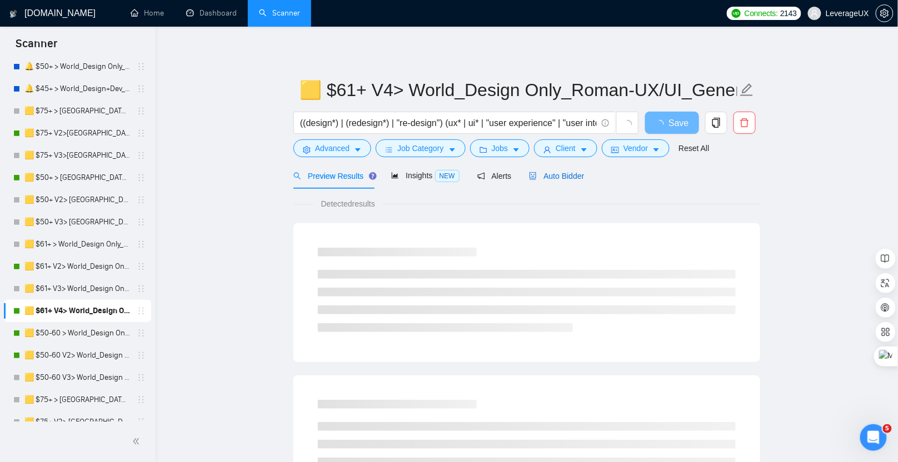
click at [574, 182] on div "Auto Bidder" at bounding box center [556, 176] width 55 height 12
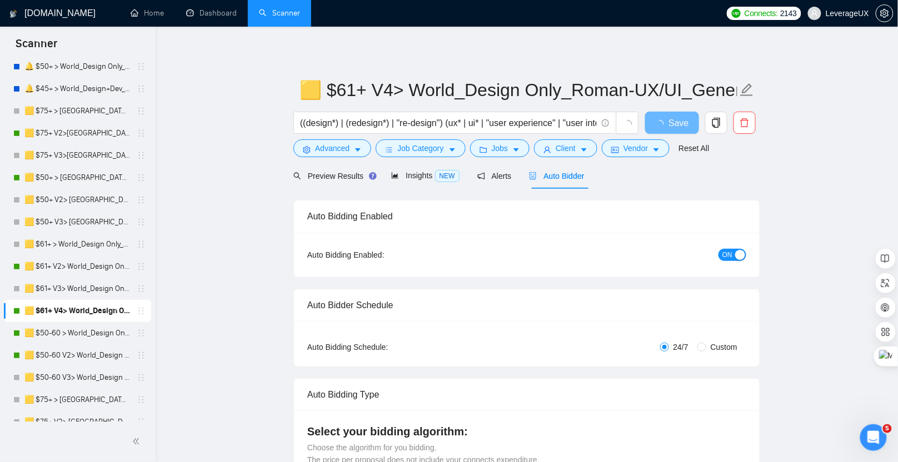
radio input "false"
radio input "true"
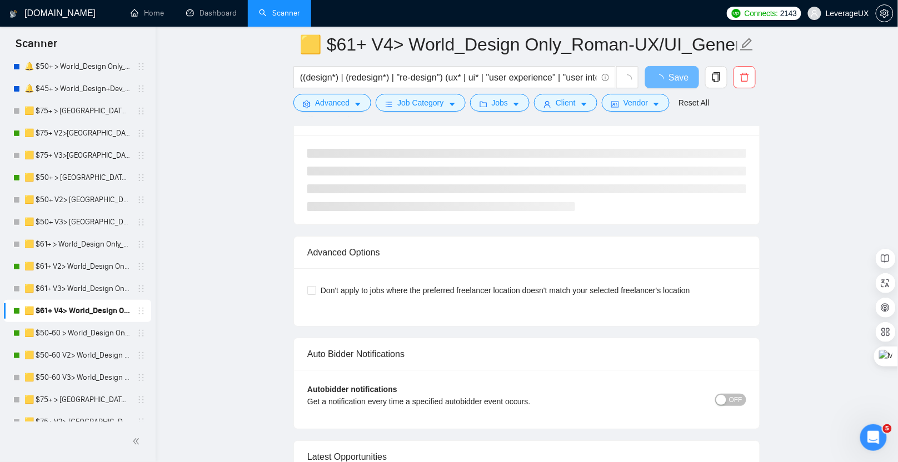
scroll to position [2249, 0]
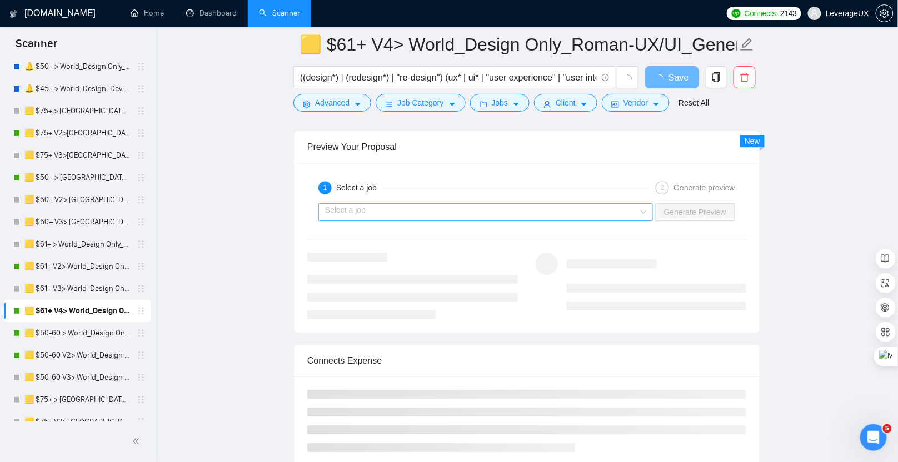
click at [484, 210] on input "search" at bounding box center [481, 212] width 313 height 17
click at [546, 141] on div "Preview Your Proposal" at bounding box center [526, 147] width 439 height 32
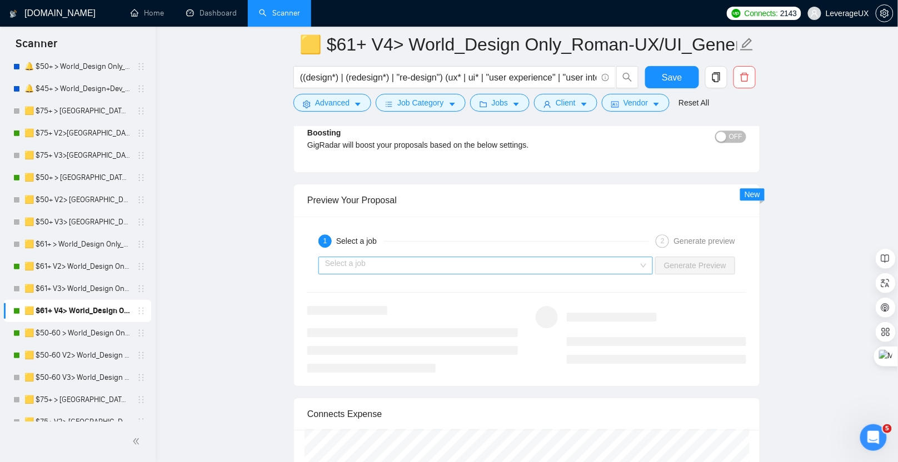
click at [387, 260] on input "search" at bounding box center [481, 265] width 313 height 17
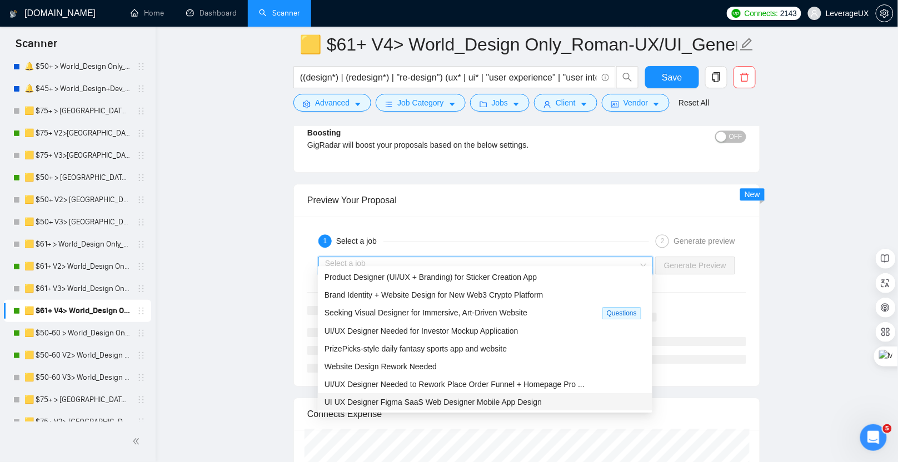
click at [404, 399] on span "UI UX Designer Figma SaaS Web Designer Mobile App Design" at bounding box center [433, 402] width 217 height 9
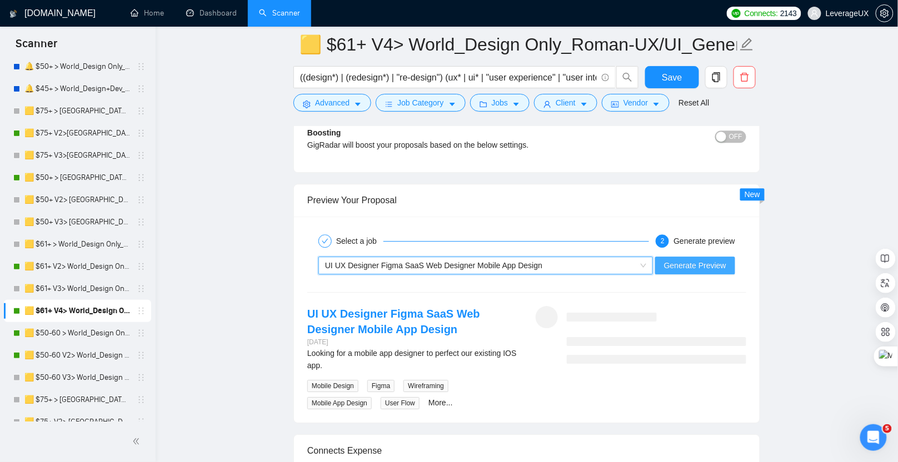
click at [680, 260] on span "Generate Preview" at bounding box center [695, 266] width 62 height 12
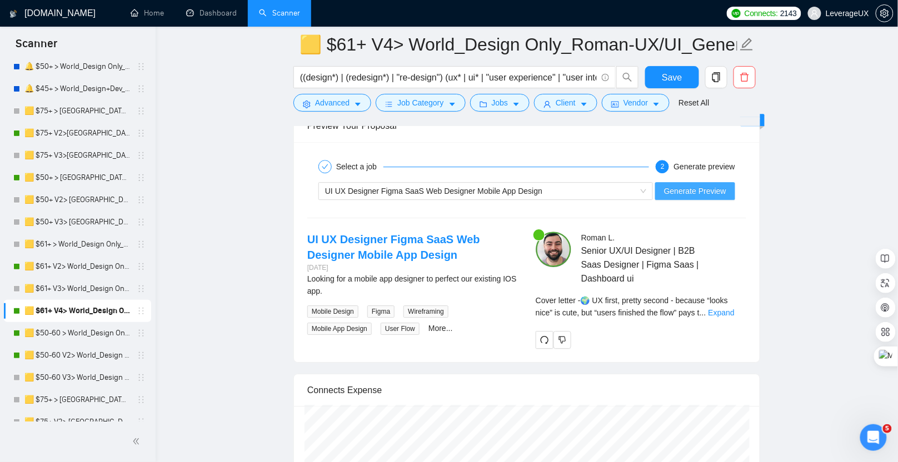
scroll to position [2323, 0]
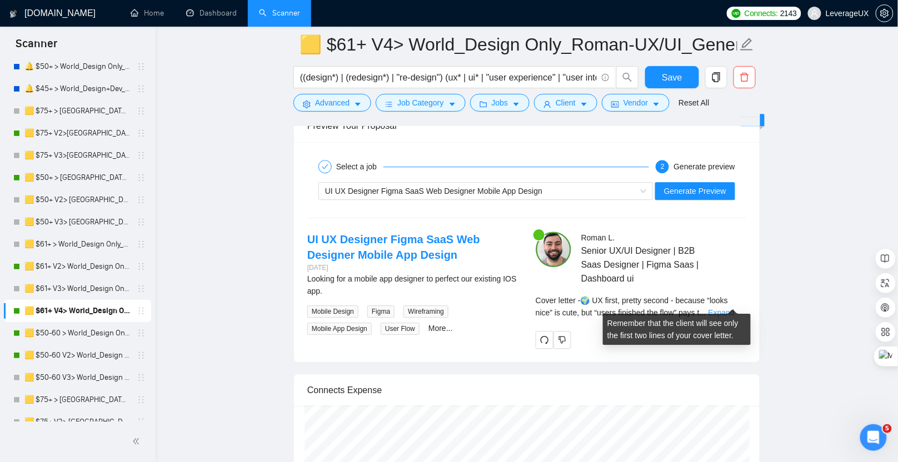
click at [730, 308] on link "Expand" at bounding box center [722, 312] width 26 height 9
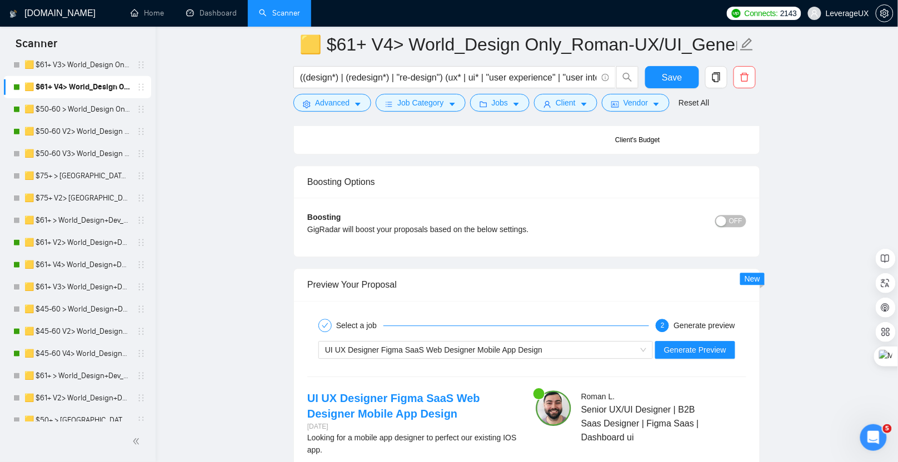
scroll to position [431, 0]
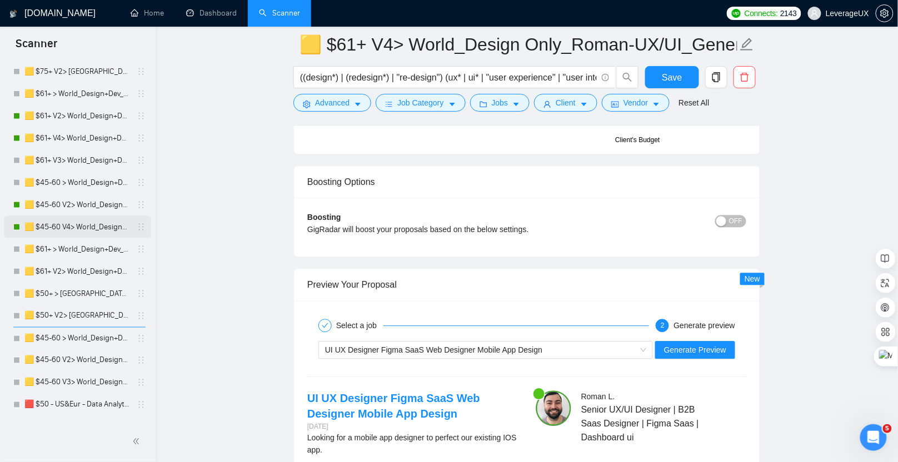
click at [111, 228] on link "🟨 $45-60 V4> World_Design+Dev_Antony-Front-End_General" at bounding box center [77, 227] width 106 height 22
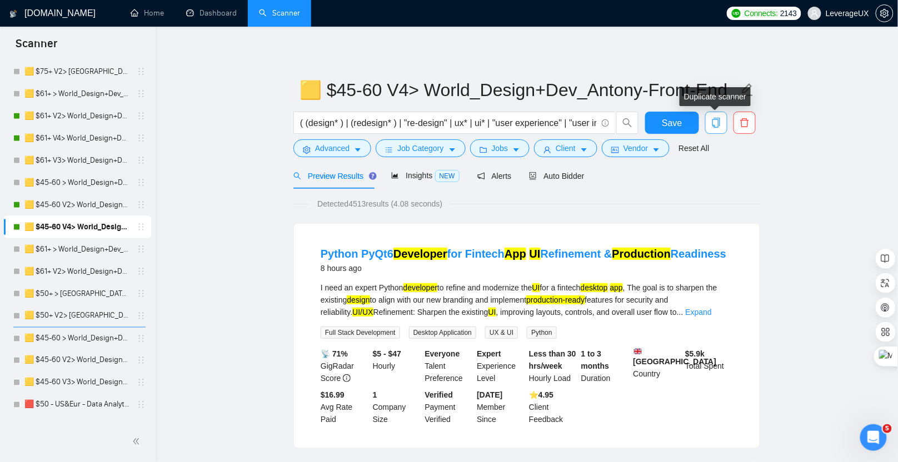
click at [713, 126] on icon "copy" at bounding box center [717, 123] width 8 height 10
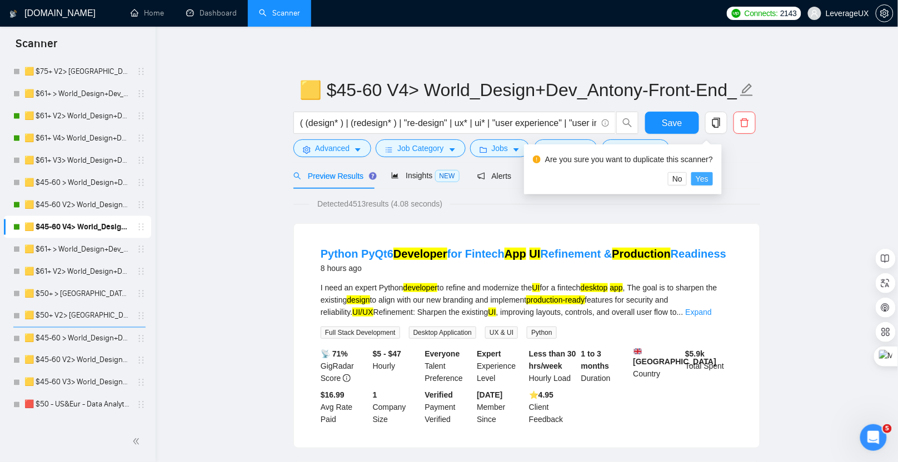
drag, startPoint x: 715, startPoint y: 176, endPoint x: 534, endPoint y: 211, distance: 184.6
click at [713, 176] on button "Yes" at bounding box center [702, 178] width 22 height 13
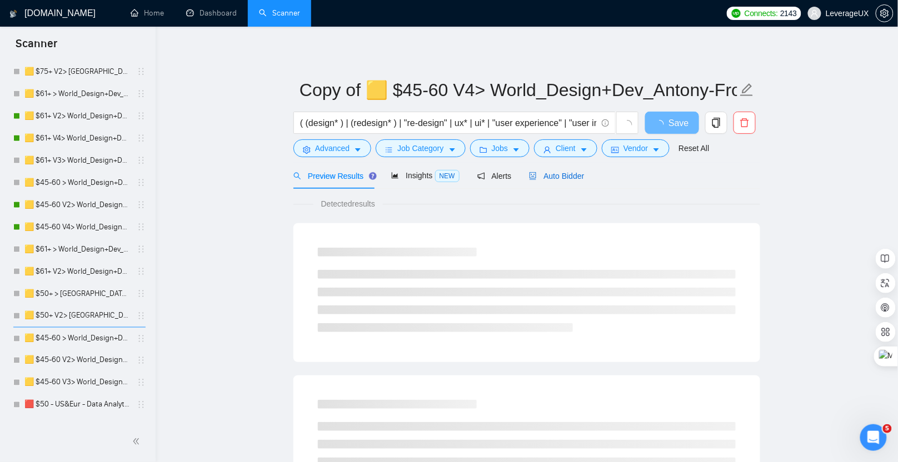
click at [574, 180] on div "Auto Bidder" at bounding box center [556, 176] width 55 height 12
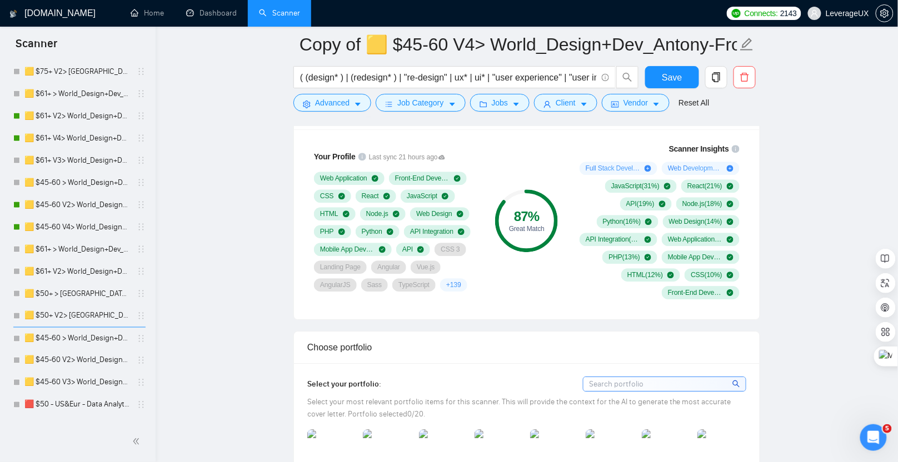
scroll to position [652, 0]
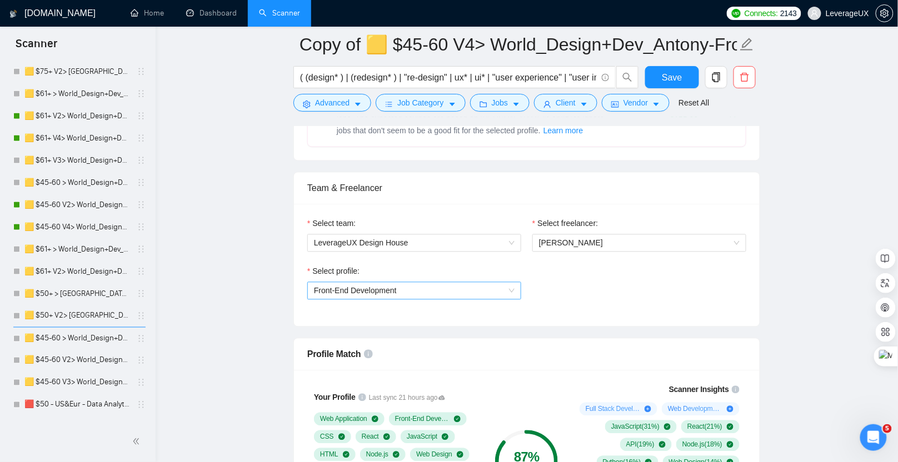
click at [413, 283] on span "Front-End Development" at bounding box center [414, 291] width 201 height 17
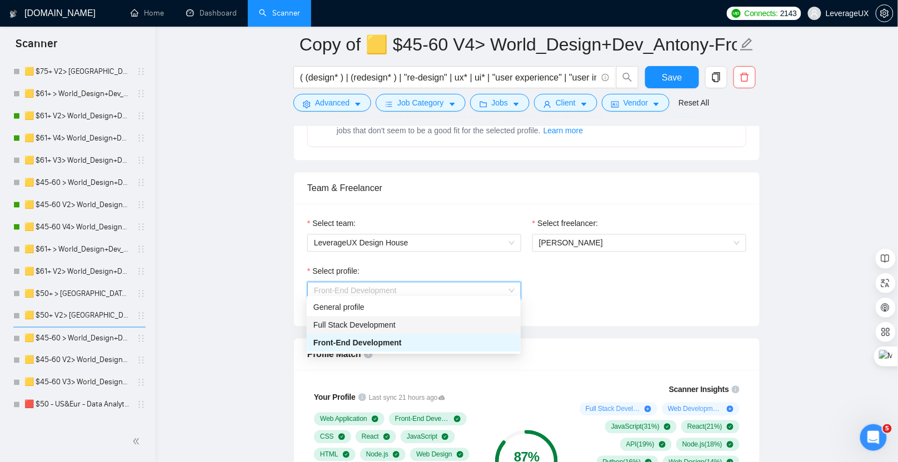
click at [406, 320] on div "Full Stack Development" at bounding box center [413, 326] width 201 height 12
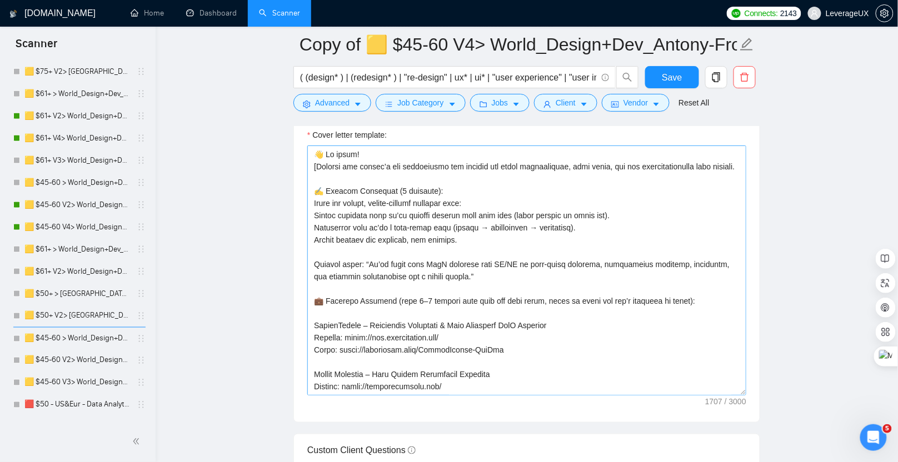
scroll to position [1431, 0]
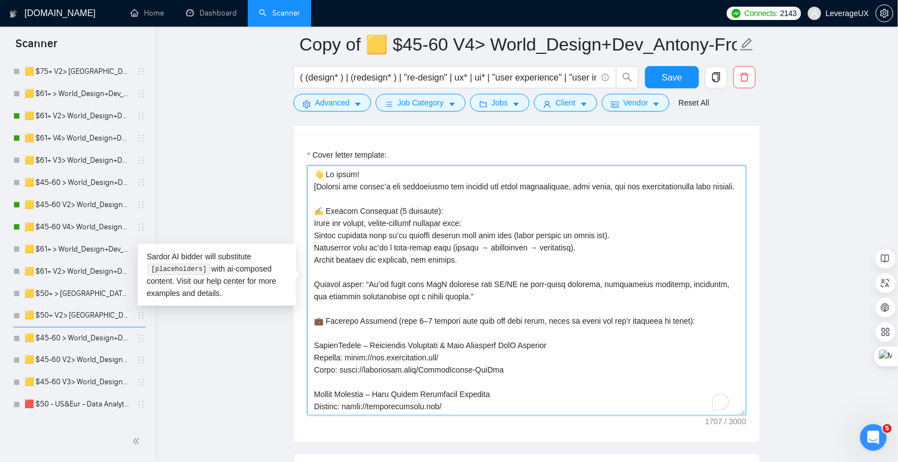
drag, startPoint x: 347, startPoint y: 198, endPoint x: 311, endPoint y: 184, distance: 38.2
click at [311, 184] on textarea "Cover letter template:" at bounding box center [526, 291] width 439 height 250
paste textarea "I turn flaky specs into reliable features and “it works on my machine” into “it…"
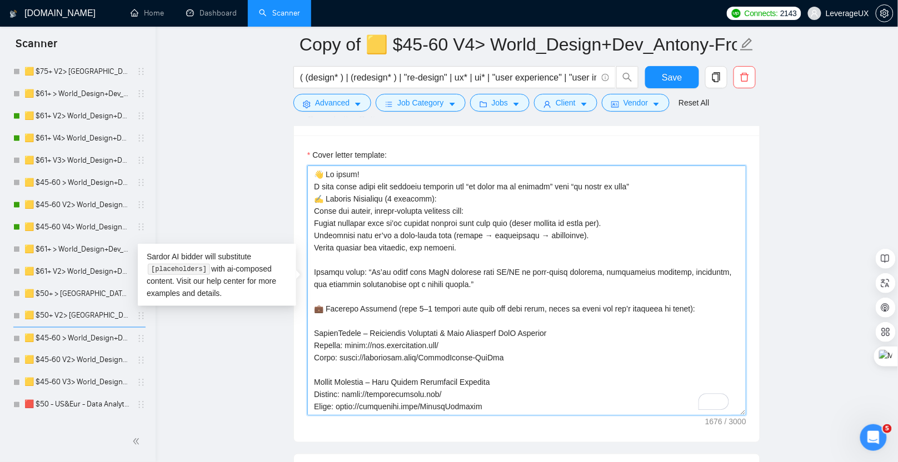
click at [352, 169] on textarea "Cover letter template:" at bounding box center [526, 291] width 439 height 250
type textarea "👋 п! I turn flaky specs into reliable features and “it works on my machine” int…"
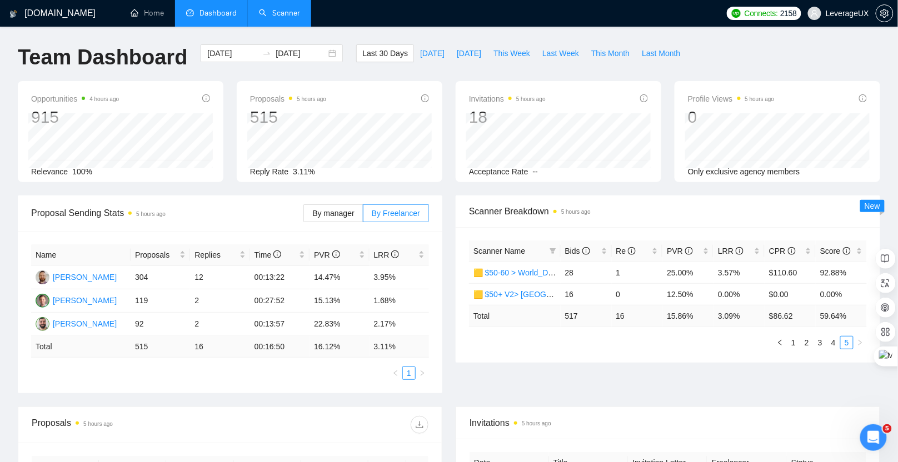
click at [300, 13] on link "Scanner" at bounding box center [279, 12] width 41 height 9
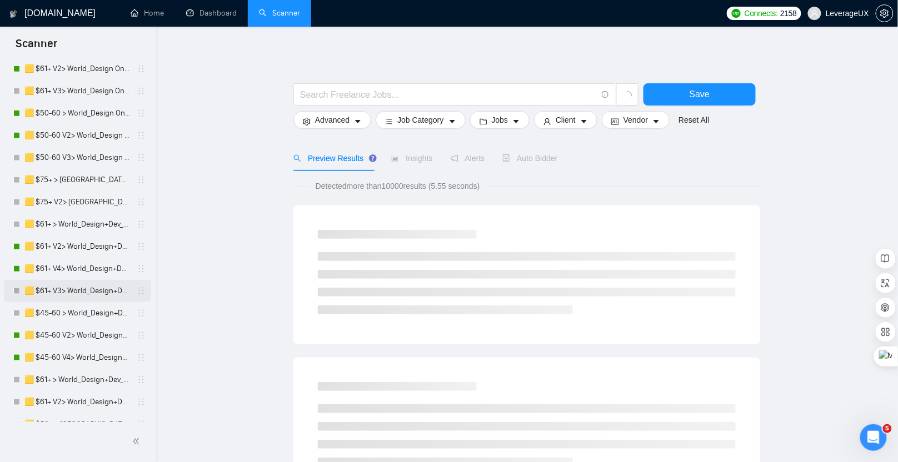
scroll to position [263, 0]
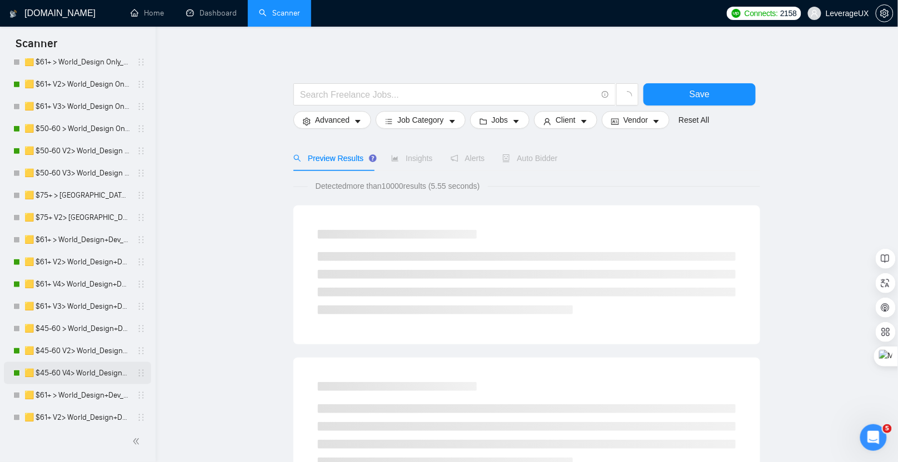
click at [91, 367] on link "🟨 $45-60 V4> World_Design+Dev_Antony-Front-End_General" at bounding box center [77, 373] width 106 height 22
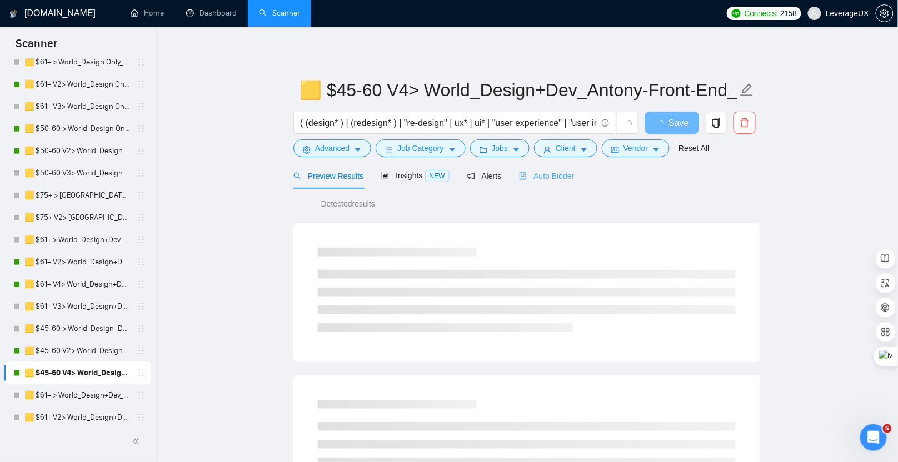
click at [543, 183] on div "Auto Bidder" at bounding box center [546, 176] width 55 height 26
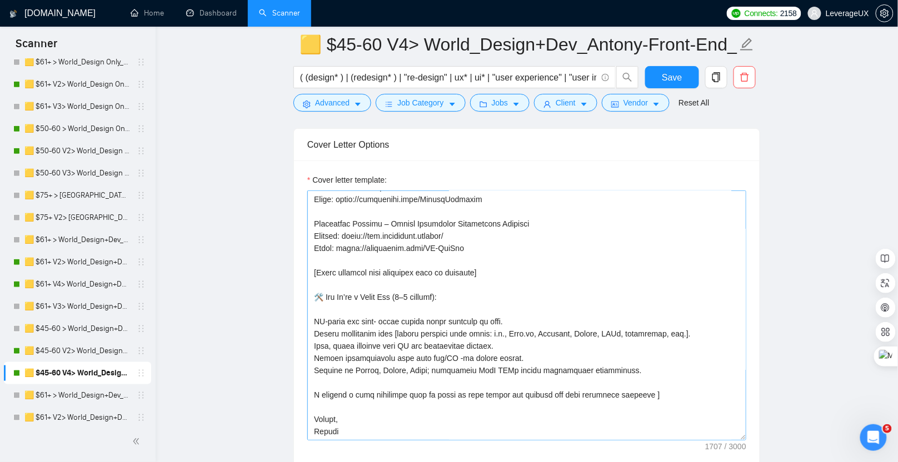
scroll to position [1386, 0]
click at [71, 347] on link "🟨 $45-60 V2> World_Design+Dev_Antony-Front-End_General" at bounding box center [77, 351] width 106 height 22
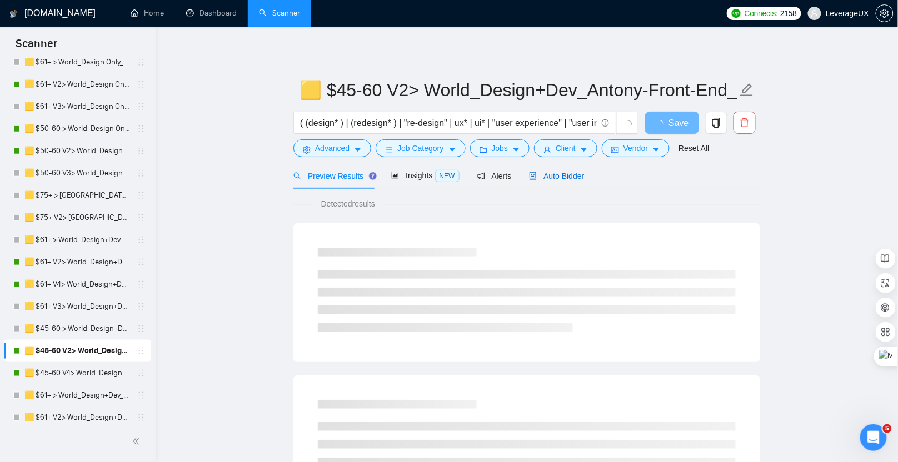
click at [559, 181] on div "Auto Bidder" at bounding box center [556, 176] width 55 height 12
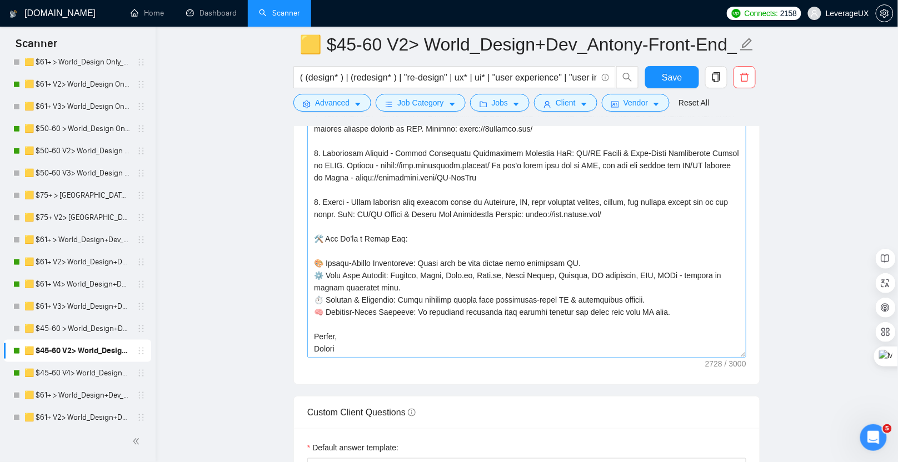
scroll to position [330, 0]
click at [89, 280] on link "🟨 $61+ V4> World_Design+Dev_Antony-Full-Stack_General" at bounding box center [77, 284] width 106 height 22
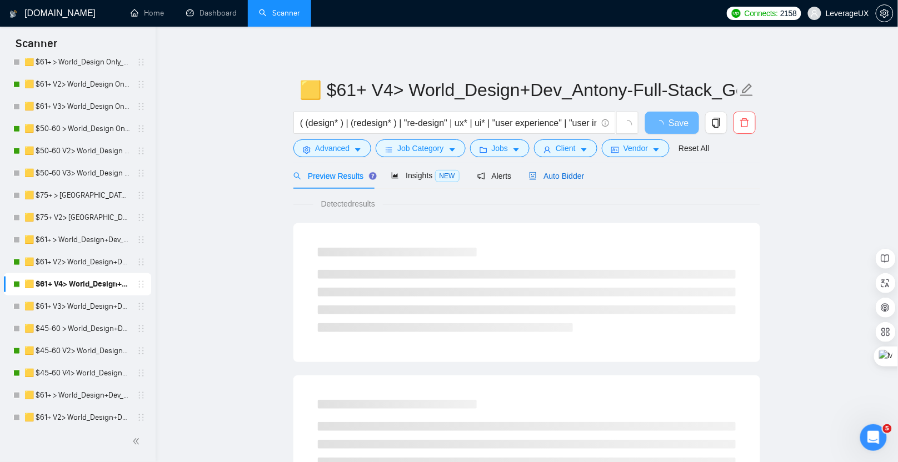
click at [571, 172] on span "Auto Bidder" at bounding box center [556, 176] width 55 height 9
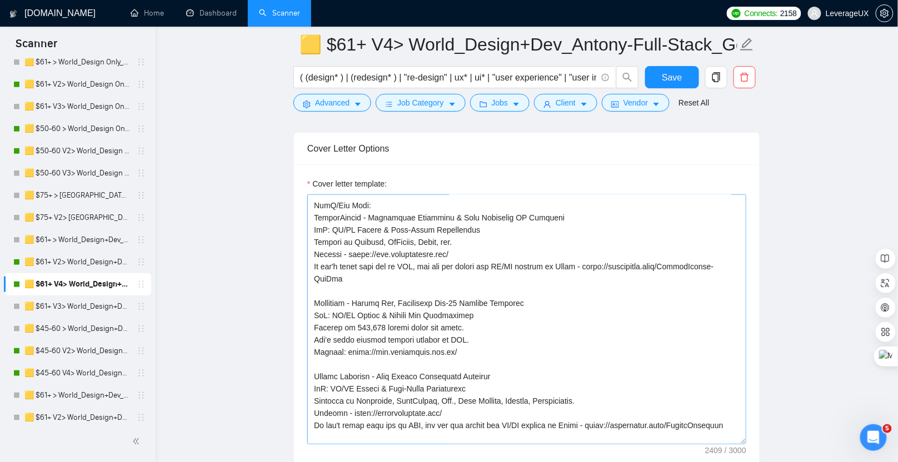
scroll to position [145, 0]
click at [64, 273] on link "🟨 $61+ V4> World_Design+Dev_Antony-Full-Stack_General" at bounding box center [77, 284] width 106 height 22
click at [74, 266] on link "🟨 $61+ V2> World_Design+Dev_Antony-Full-Stack_General" at bounding box center [77, 262] width 106 height 22
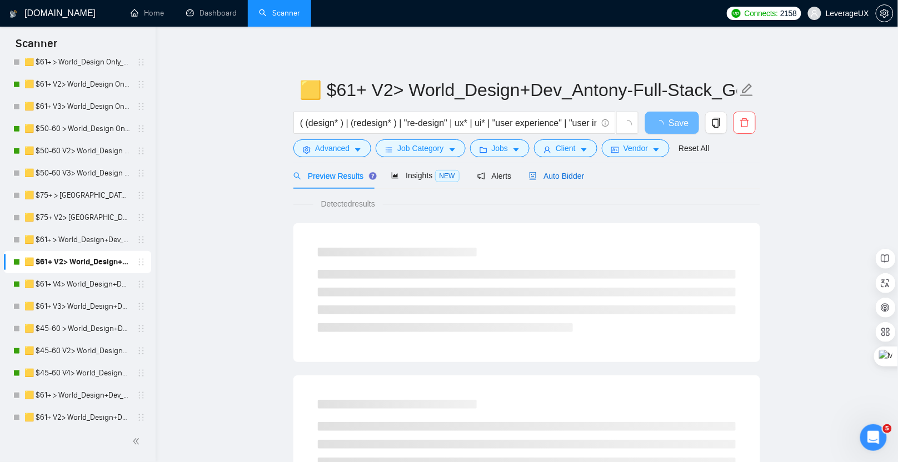
click at [584, 176] on span "Auto Bidder" at bounding box center [556, 176] width 55 height 9
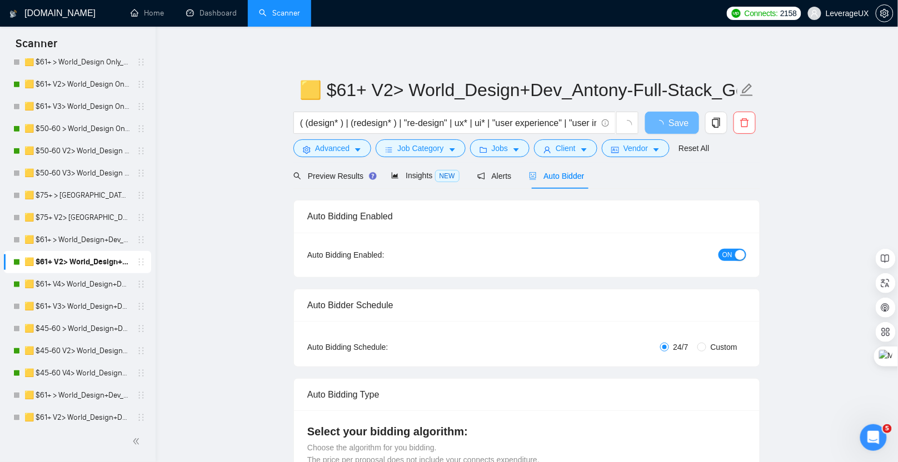
radio input "false"
radio input "true"
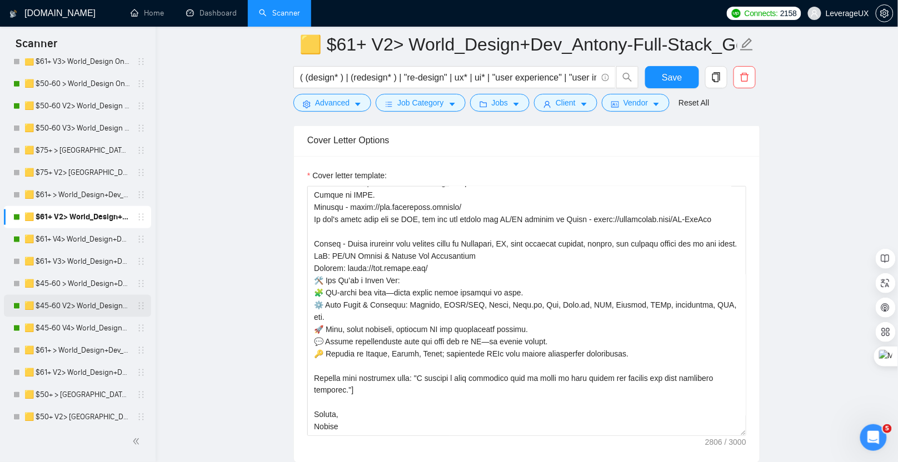
scroll to position [308, 0]
click at [86, 286] on link "🟨 $45-60 > World_Design+Dev_Antony-Front-End_General" at bounding box center [77, 283] width 106 height 22
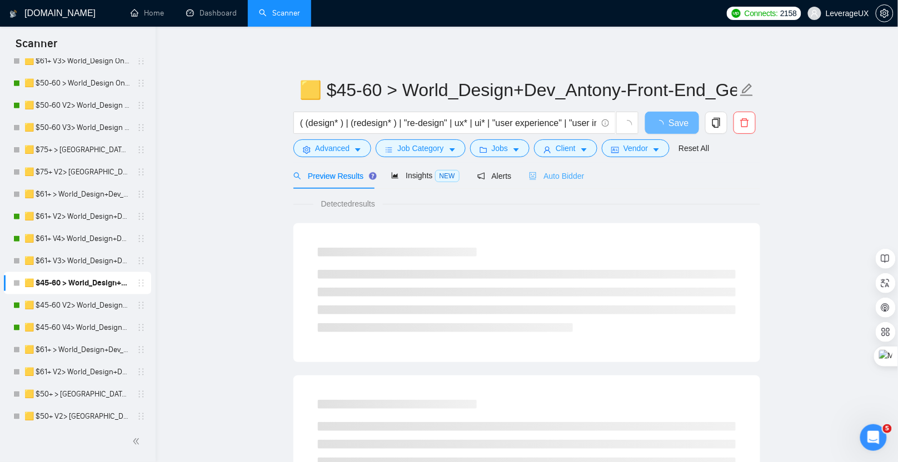
click at [571, 183] on div "Auto Bidder" at bounding box center [556, 176] width 55 height 26
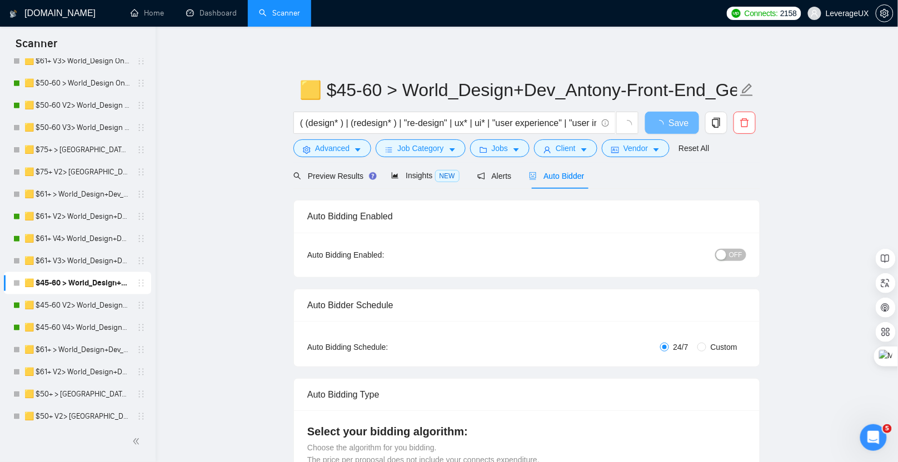
radio input "false"
radio input "true"
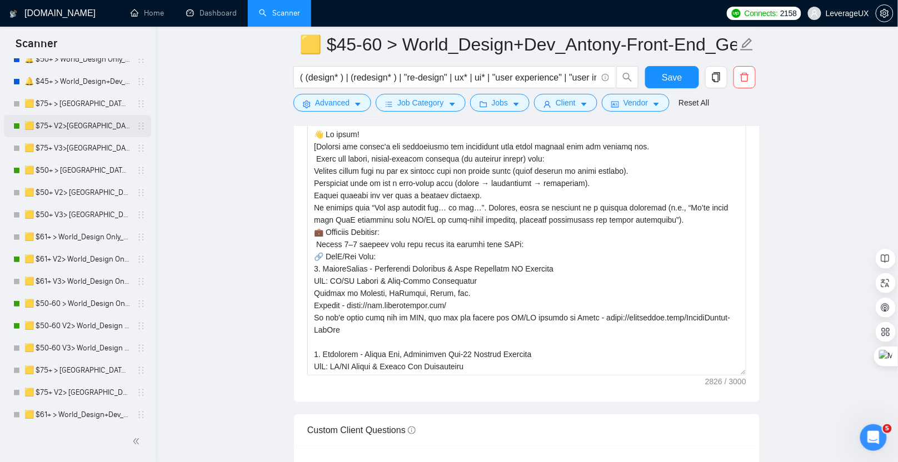
scroll to position [86, 0]
click at [76, 127] on link "🟨 $75+ V2>[GEOGRAPHIC_DATA]+[GEOGRAPHIC_DATA] Only_Tony-UX/UI_General" at bounding box center [77, 128] width 106 height 22
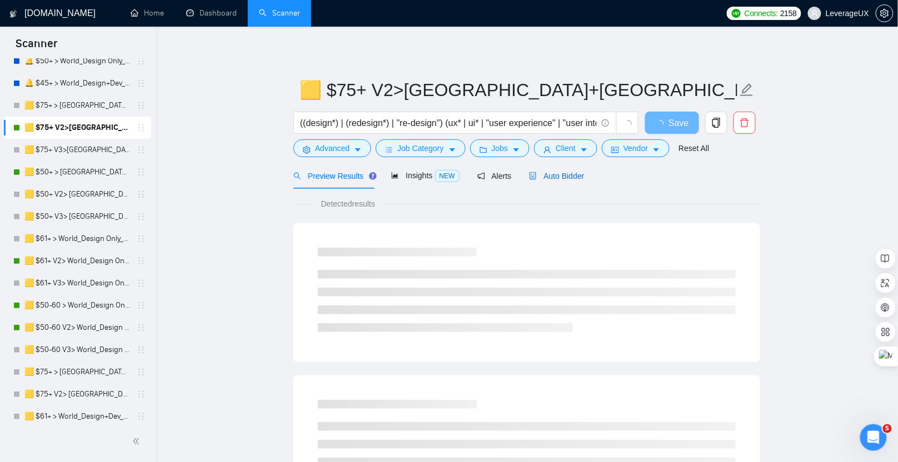
click at [572, 175] on span "Auto Bidder" at bounding box center [556, 176] width 55 height 9
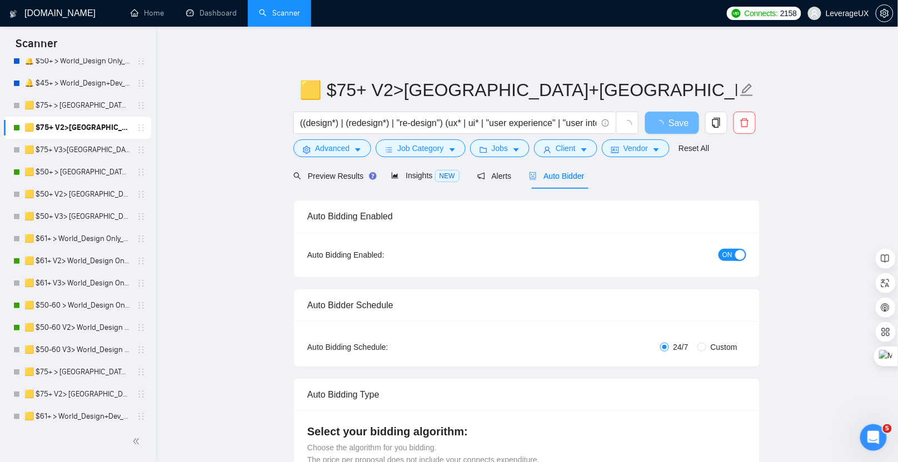
radio input "false"
radio input "true"
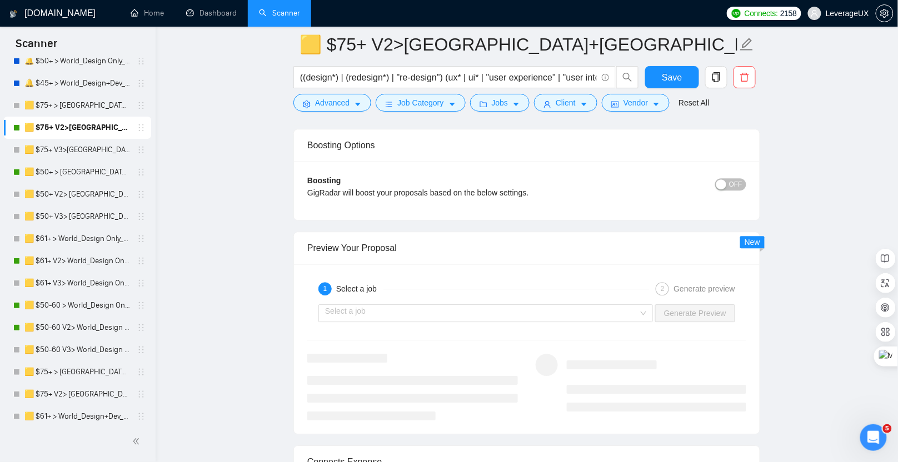
scroll to position [2202, 0]
click at [544, 305] on input "search" at bounding box center [481, 313] width 313 height 17
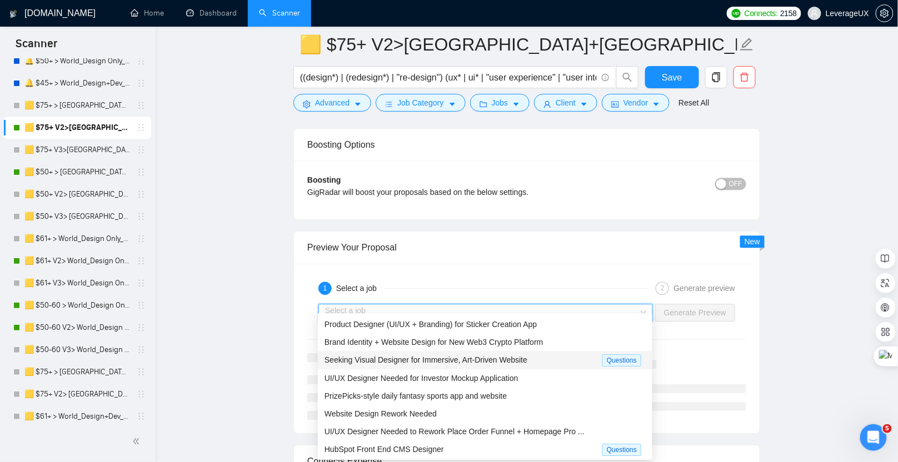
click at [472, 362] on span "Seeking Visual Designer for Immersive, Art-Driven Website" at bounding box center [426, 360] width 203 height 9
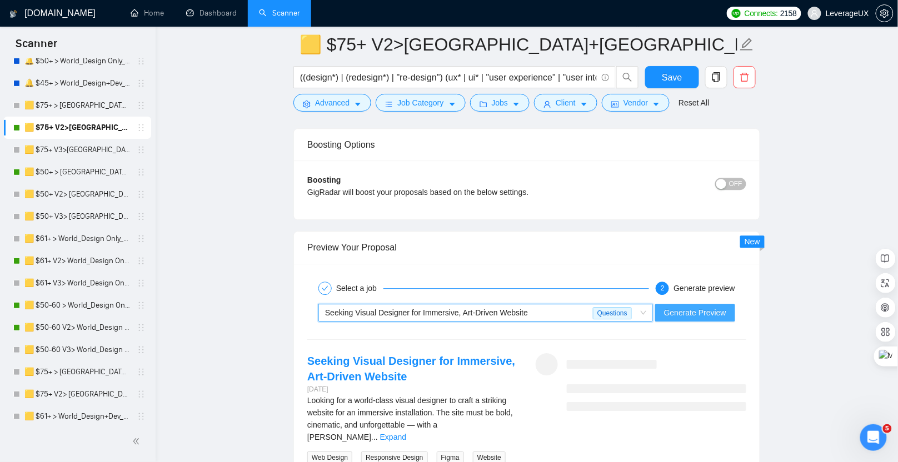
click at [714, 307] on span "Generate Preview" at bounding box center [695, 313] width 62 height 12
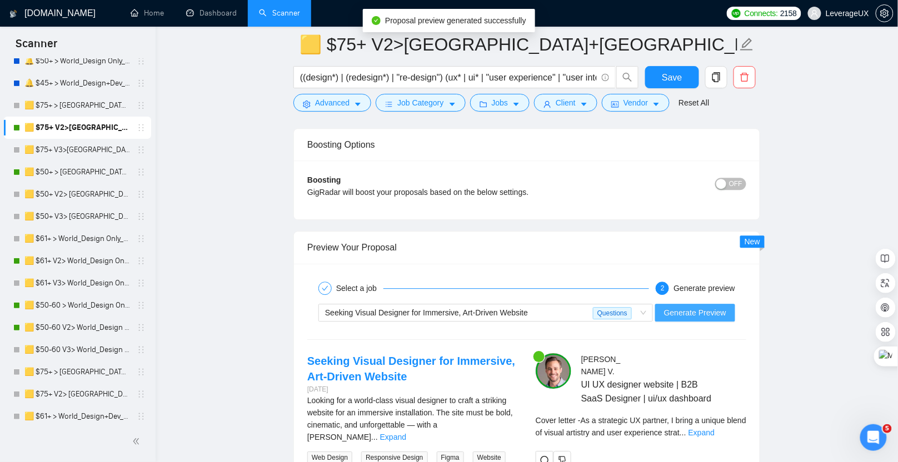
scroll to position [2428, 0]
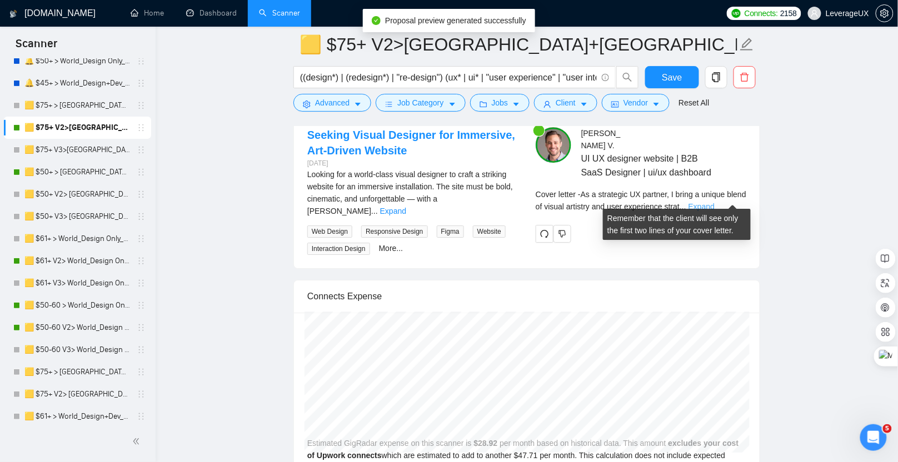
click at [715, 202] on link "Expand" at bounding box center [702, 206] width 26 height 9
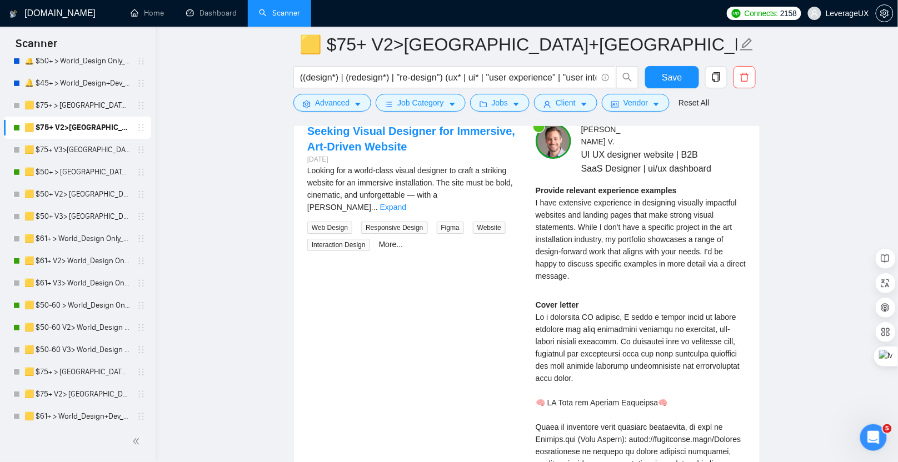
scroll to position [2133, 0]
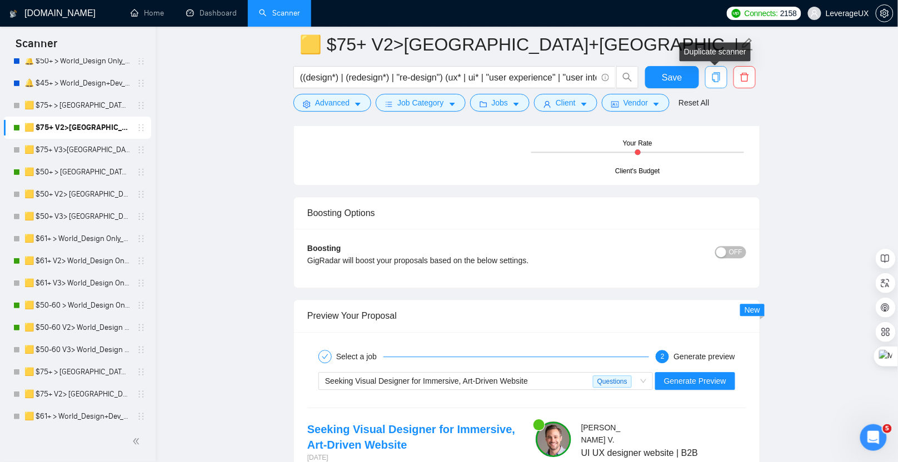
click at [719, 81] on icon "copy" at bounding box center [716, 77] width 10 height 10
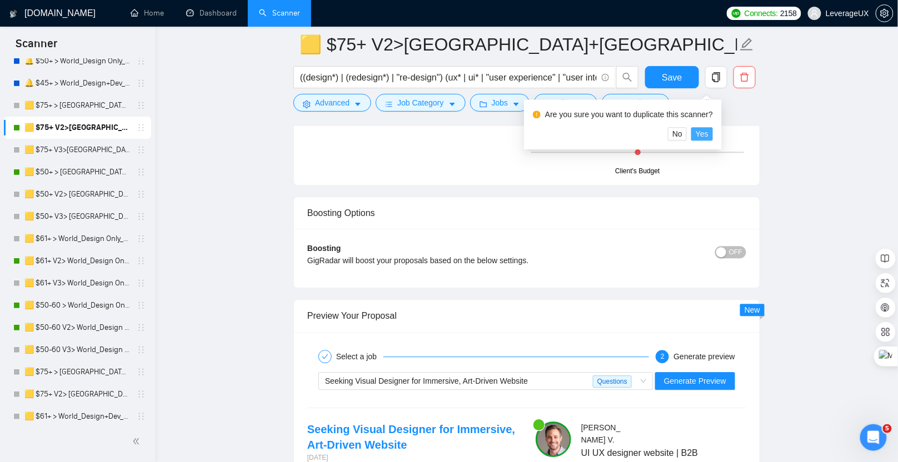
click at [708, 132] on span "Yes" at bounding box center [702, 134] width 13 height 12
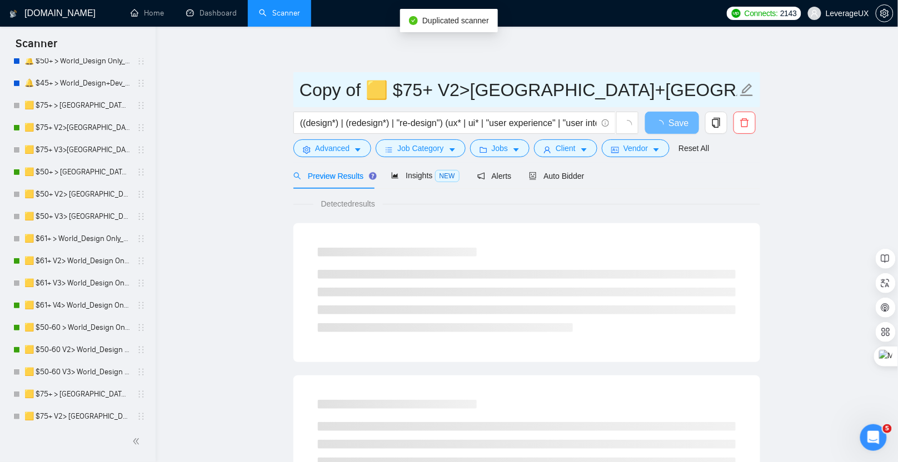
click at [368, 92] on input "Copy of 🟨 $75+ V2>US+Canada_Design Only_Tony-UX/UI_General" at bounding box center [519, 90] width 438 height 28
drag, startPoint x: 366, startPoint y: 90, endPoint x: 278, endPoint y: 91, distance: 87.8
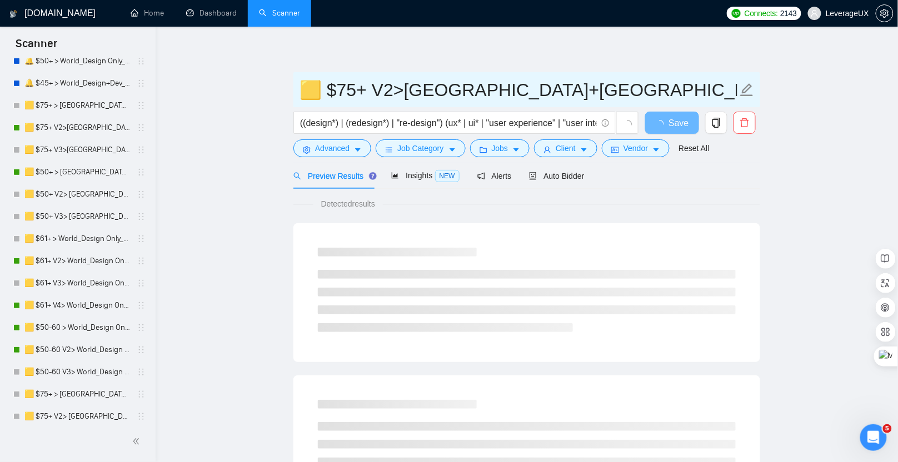
click at [392, 93] on input "🟨 $75+ V2>[GEOGRAPHIC_DATA]+[GEOGRAPHIC_DATA] Only_Tony-UX/UI_General" at bounding box center [519, 90] width 438 height 28
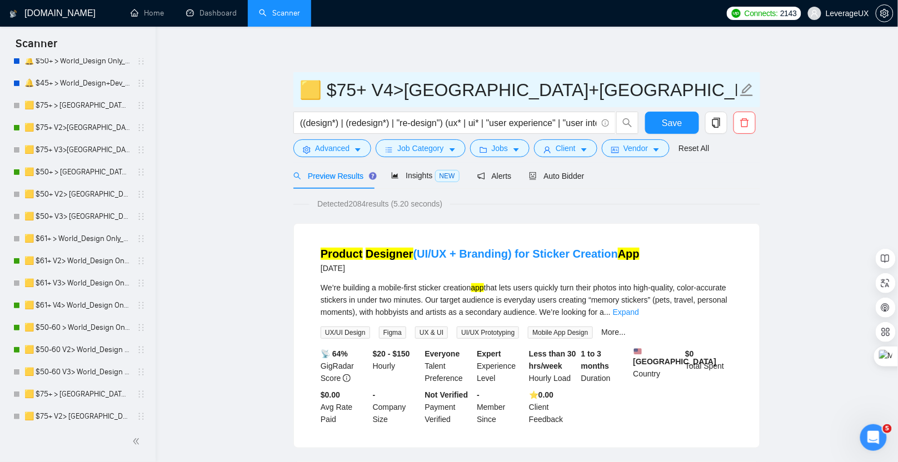
type input "🟨 $75+ V4>[GEOGRAPHIC_DATA]+[GEOGRAPHIC_DATA] Only_Tony-UX/UI_General"
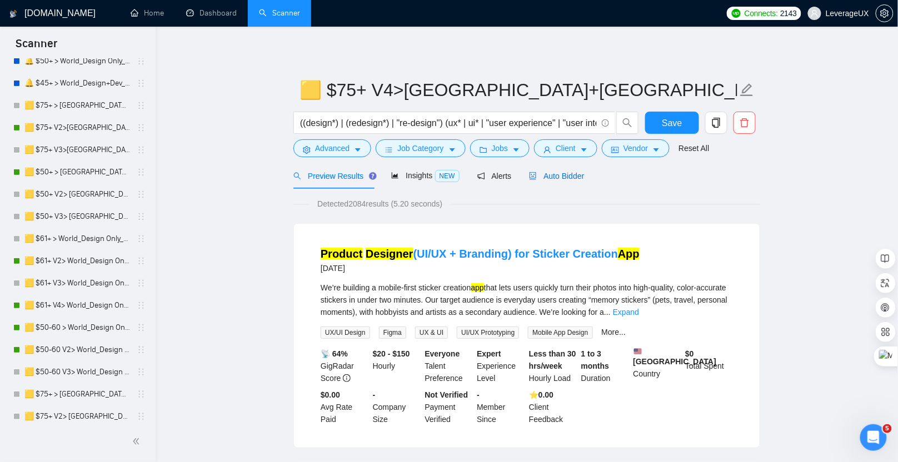
click at [565, 178] on span "Auto Bidder" at bounding box center [556, 176] width 55 height 9
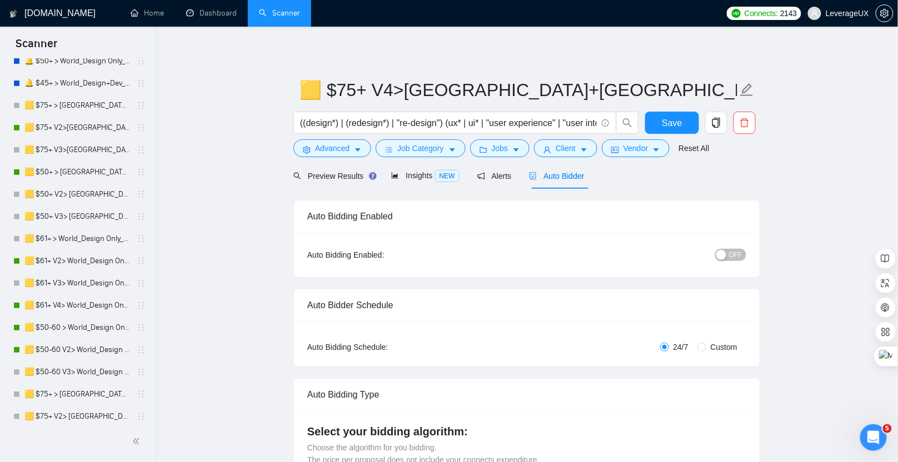
radio input "false"
radio input "true"
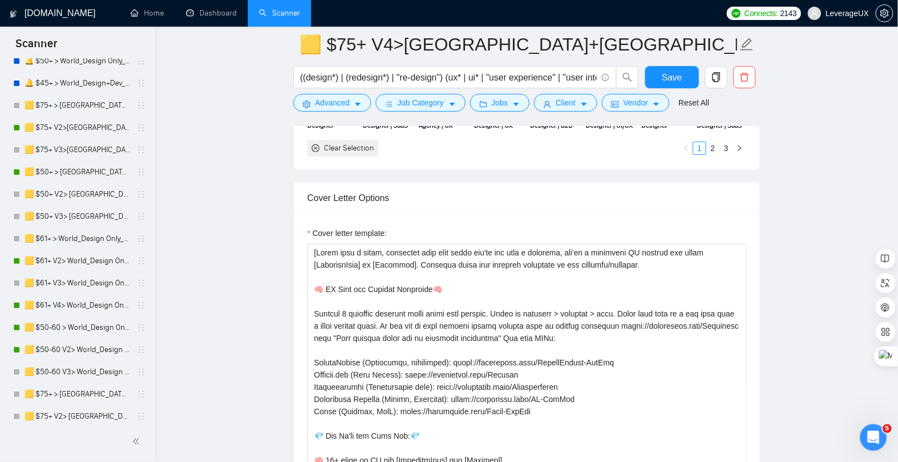
scroll to position [1390, 0]
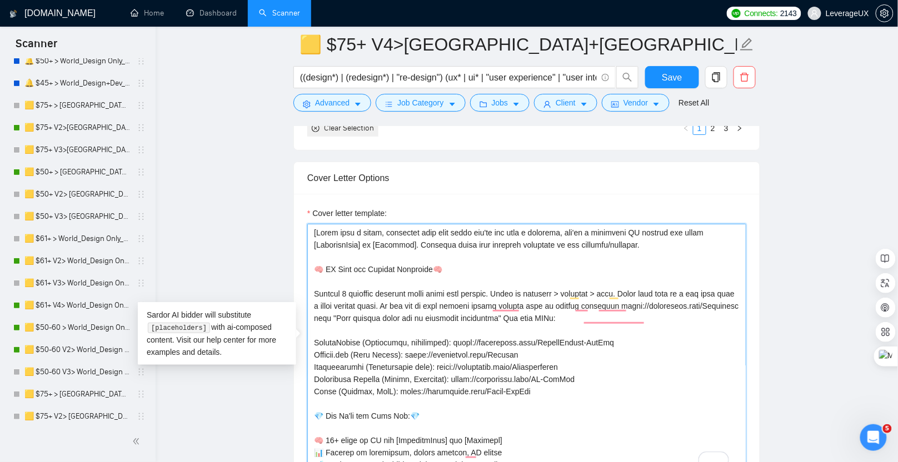
drag, startPoint x: 635, startPoint y: 242, endPoint x: 317, endPoint y: 227, distance: 318.3
click at [317, 227] on textarea "Cover letter template:" at bounding box center [526, 349] width 439 height 250
paste textarea "I’m priced above average because rework isn’t"
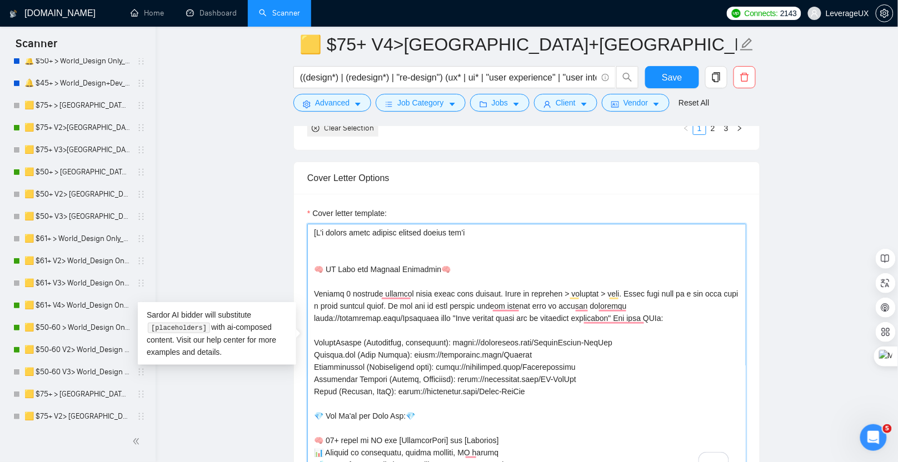
paste textarea "Hi! I’m a senior UI/UX designer who trades guesswork for results — fewer iterat…"
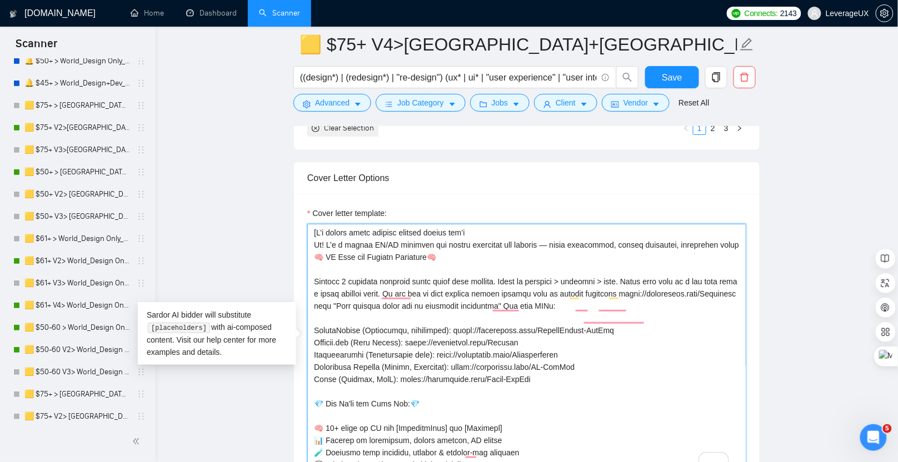
click at [488, 226] on textarea "Cover letter template:" at bounding box center [526, 349] width 439 height 250
drag, startPoint x: 325, startPoint y: 238, endPoint x: 312, endPoint y: 238, distance: 12.8
click at [312, 238] on textarea "Cover letter template:" at bounding box center [526, 349] width 439 height 250
click at [317, 227] on textarea "Cover letter template:" at bounding box center [526, 349] width 439 height 250
paste textarea "Hi!"
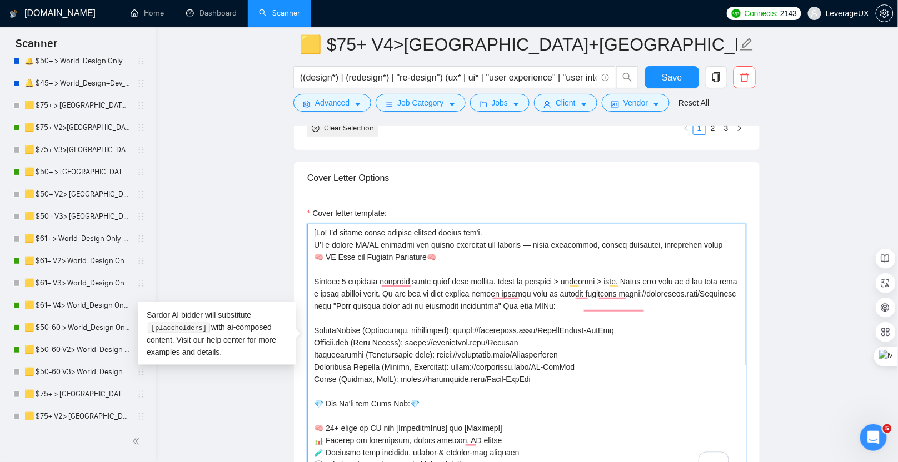
click at [725, 238] on textarea "Cover letter template:" at bounding box center [526, 349] width 439 height 250
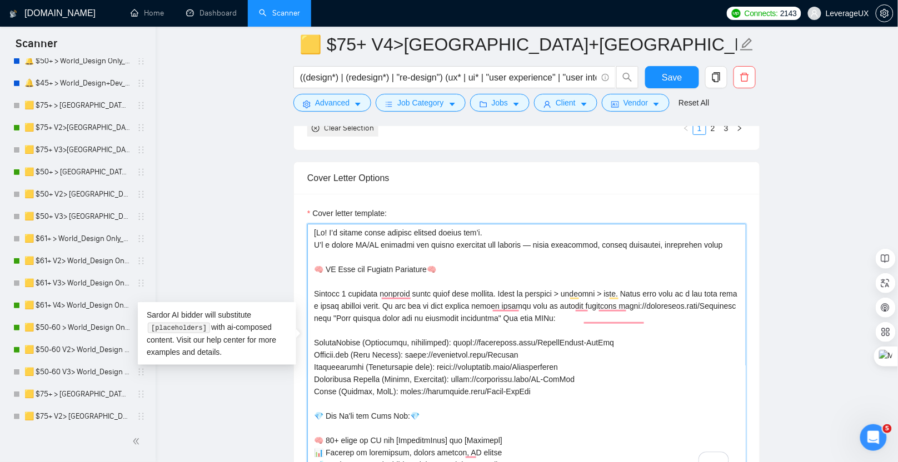
click at [542, 237] on textarea "Cover letter template:" at bounding box center [526, 349] width 439 height 250
drag, startPoint x: 426, startPoint y: 313, endPoint x: 311, endPoint y: 313, distance: 114.5
click at [311, 313] on textarea "Cover letter template:" at bounding box center [526, 349] width 439 height 250
click at [720, 239] on textarea "Cover letter template:" at bounding box center [526, 349] width 439 height 250
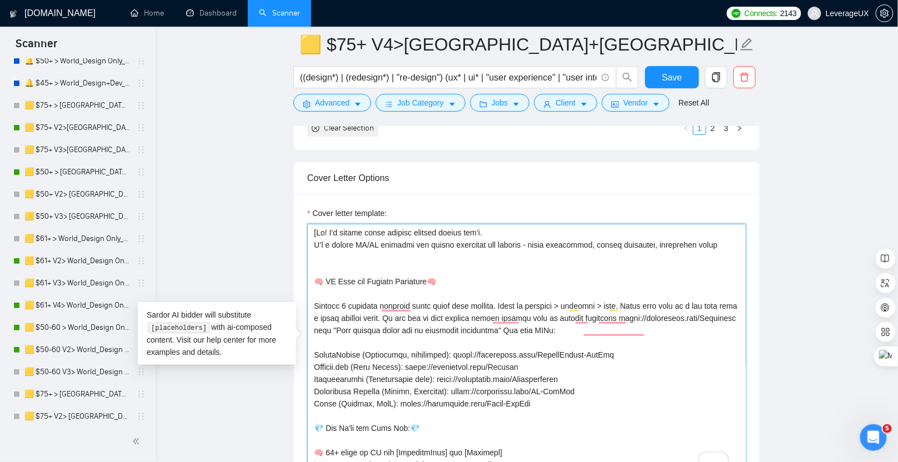
paste textarea "Curious what these projects look like? Check my portfolio → https://leverageux.…"
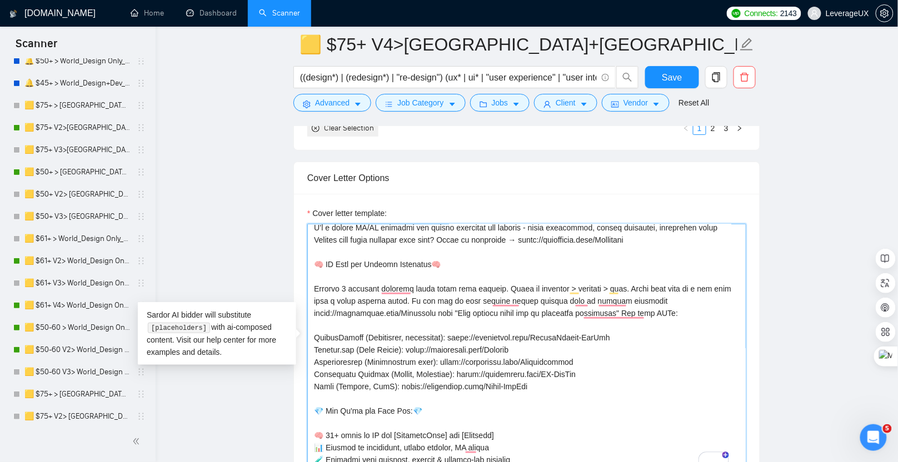
scroll to position [38, 0]
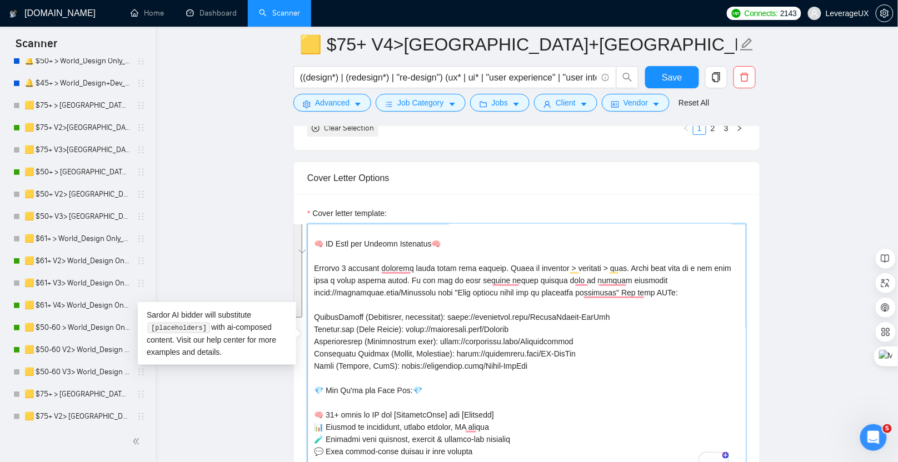
drag, startPoint x: 544, startPoint y: 365, endPoint x: 304, endPoint y: 233, distance: 273.4
click at [303, 233] on div "Cover Letter Options Cover letter template:" at bounding box center [526, 332] width 467 height 340
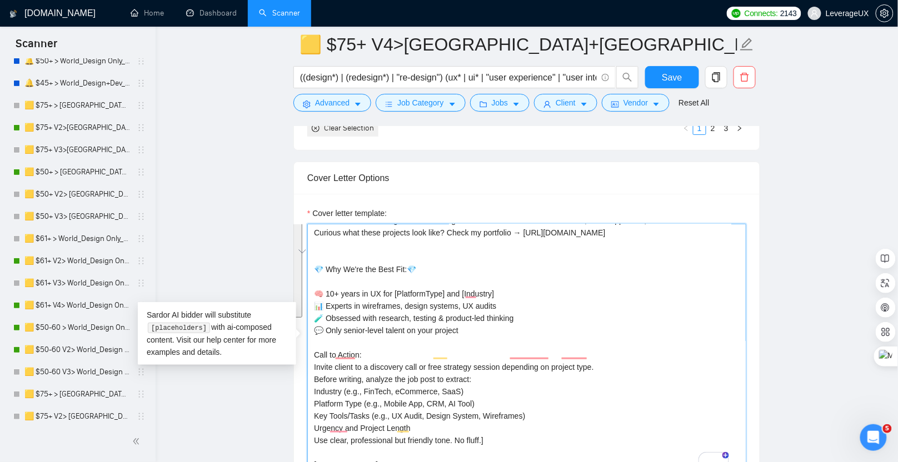
scroll to position [0, 0]
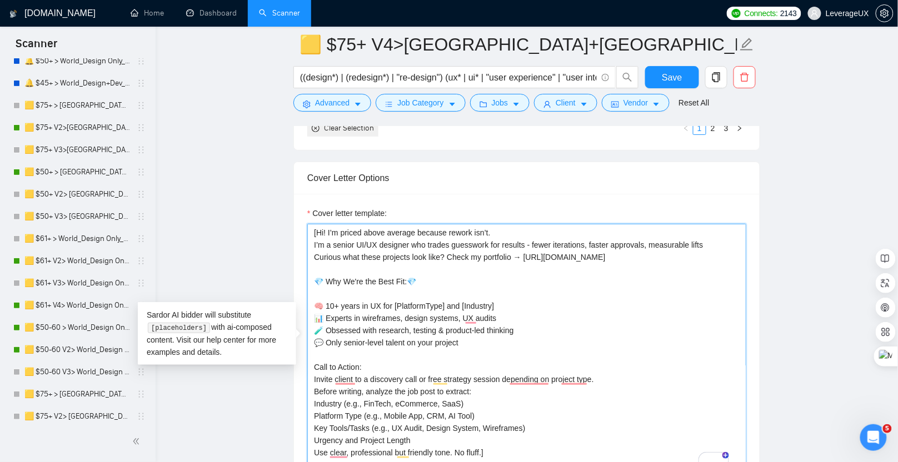
click at [407, 273] on textarea "[Hi! I’m priced above average because rework isn’t. I’m a senior UI/UX designer…" at bounding box center [526, 349] width 439 height 250
click at [323, 273] on textarea "[Hi! I’m priced above average because rework isn’t. I’m a senior UI/UX designer…" at bounding box center [526, 349] width 439 height 250
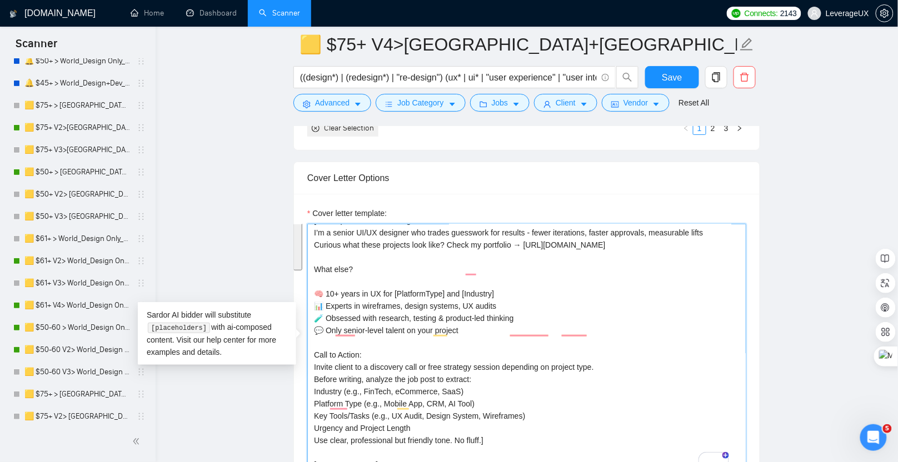
drag, startPoint x: 501, startPoint y: 397, endPoint x: 303, endPoint y: 310, distance: 216.8
type textarea "[Hi! I’m priced above average because rework isn’t. I’m a senior UI/UX designer…"
click at [668, 77] on span "Save" at bounding box center [672, 78] width 20 height 14
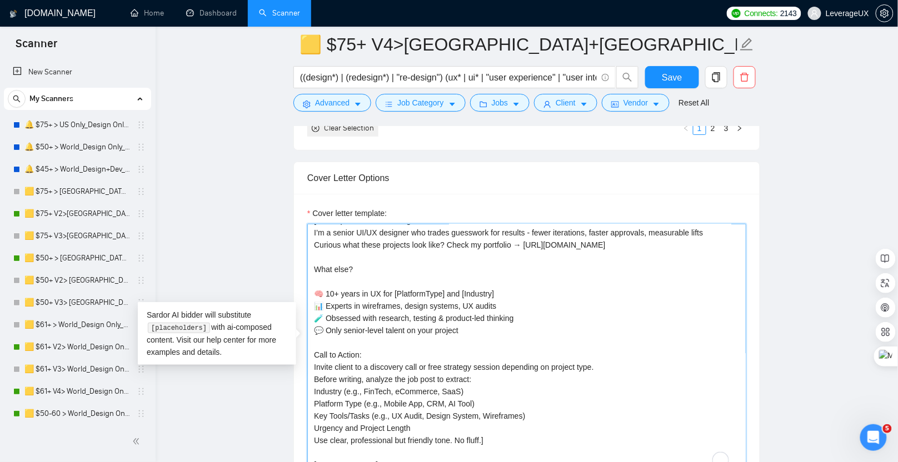
scroll to position [48, 0]
drag, startPoint x: 501, startPoint y: 401, endPoint x: 407, endPoint y: 368, distance: 99.5
click at [407, 368] on textarea "[Hi! I’m priced above average because rework isn’t. I’m a senior UI/UX designer…" at bounding box center [526, 349] width 439 height 250
click at [489, 397] on textarea "[Hi! I’m priced above average because rework isn’t. I’m a senior UI/UX designer…" at bounding box center [526, 349] width 439 height 250
drag, startPoint x: 488, startPoint y: 399, endPoint x: 313, endPoint y: 312, distance: 194.6
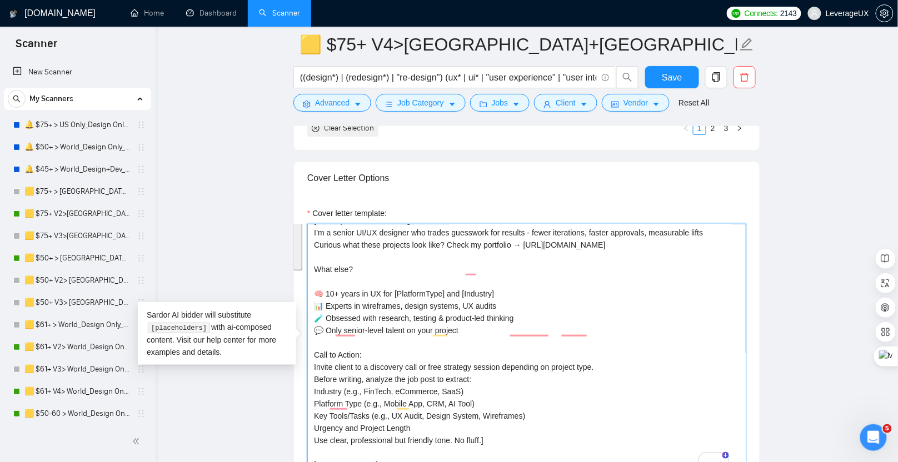
click at [313, 312] on textarea "[Hi! I’m priced above average because rework isn’t. I’m a senior UI/UX designer…" at bounding box center [526, 349] width 439 height 250
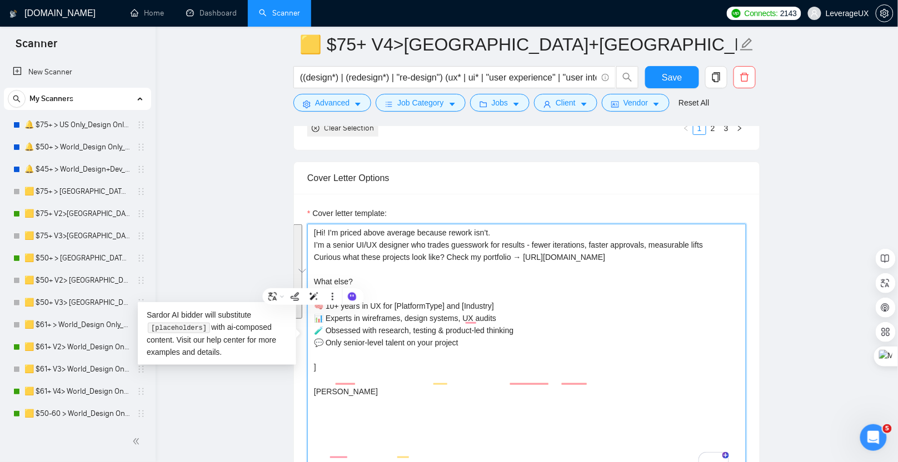
scroll to position [0, 0]
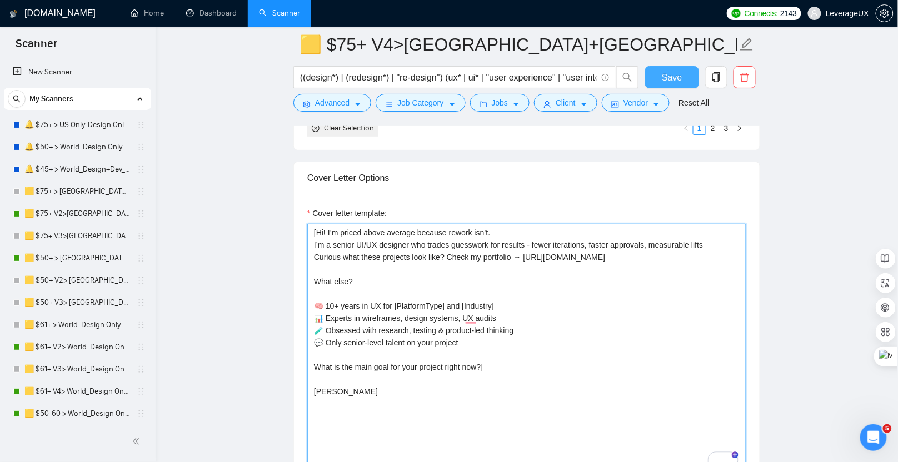
type textarea "[Hi! I’m priced above average because rework isn’t. I’m a senior UI/UX designer…"
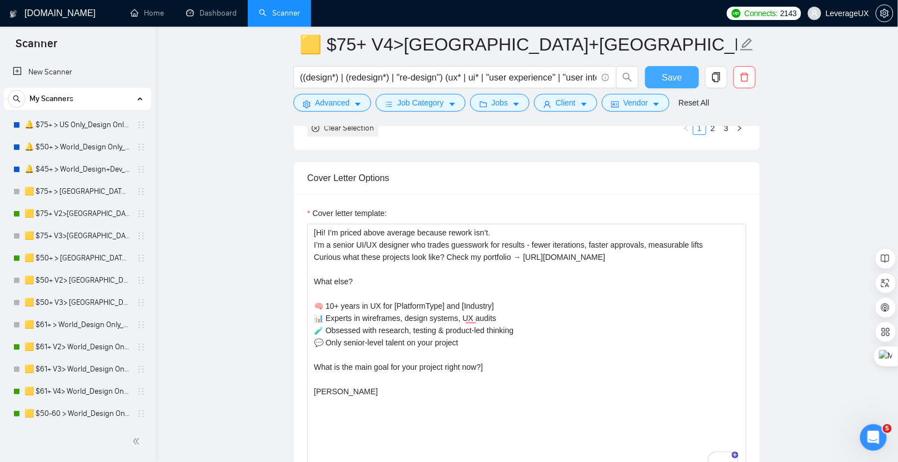
click at [668, 78] on span "Save" at bounding box center [672, 78] width 20 height 14
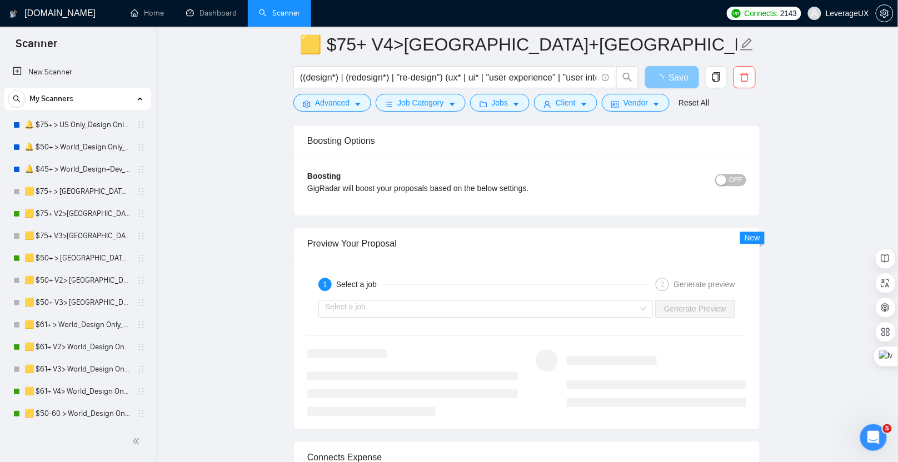
scroll to position [2258, 0]
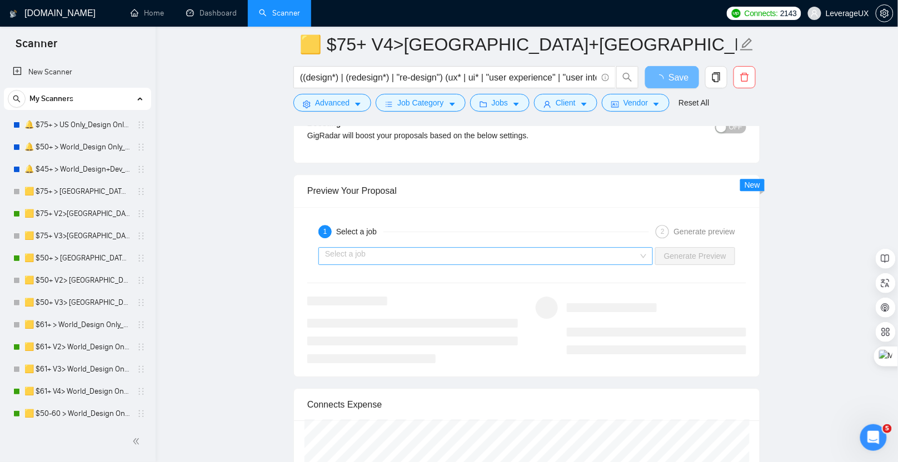
click at [384, 248] on input "search" at bounding box center [481, 256] width 313 height 17
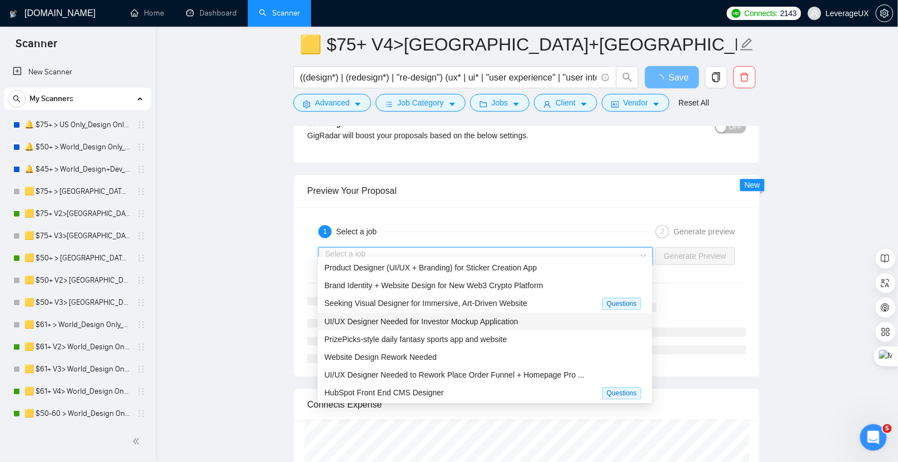
click at [387, 321] on span "UI/UX Designer Needed for Investor Mockup Application" at bounding box center [422, 321] width 194 height 9
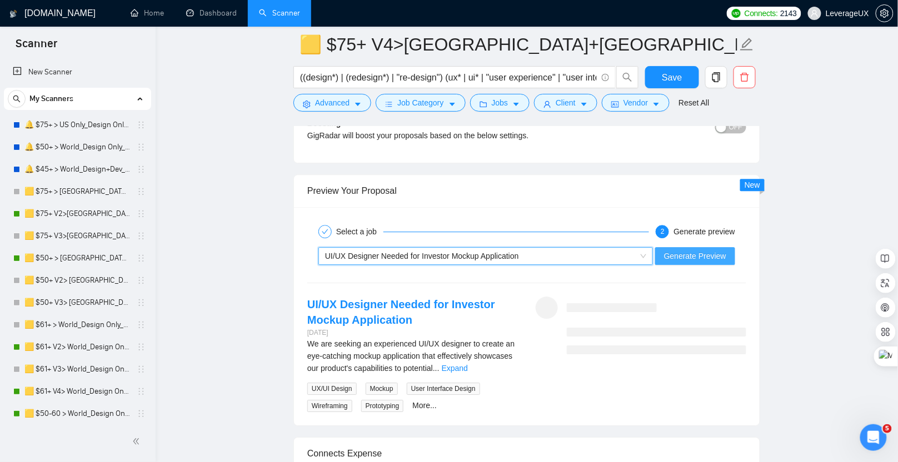
click at [696, 251] on span "Generate Preview" at bounding box center [695, 256] width 62 height 12
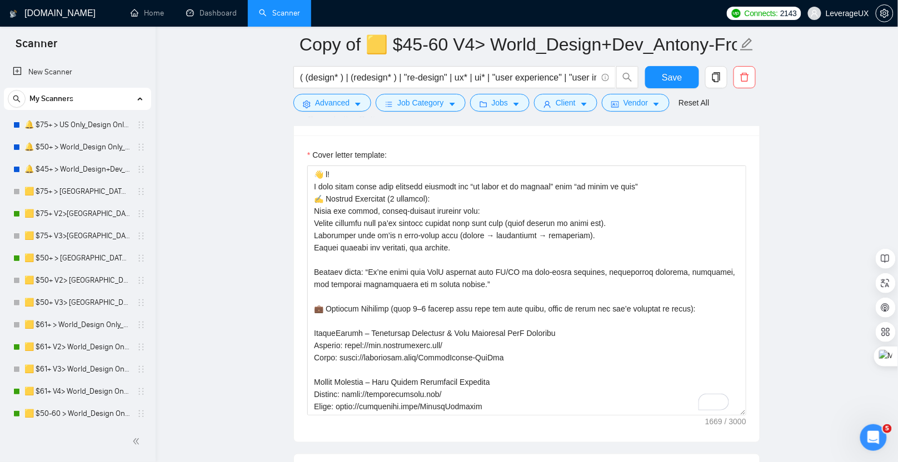
scroll to position [431, 0]
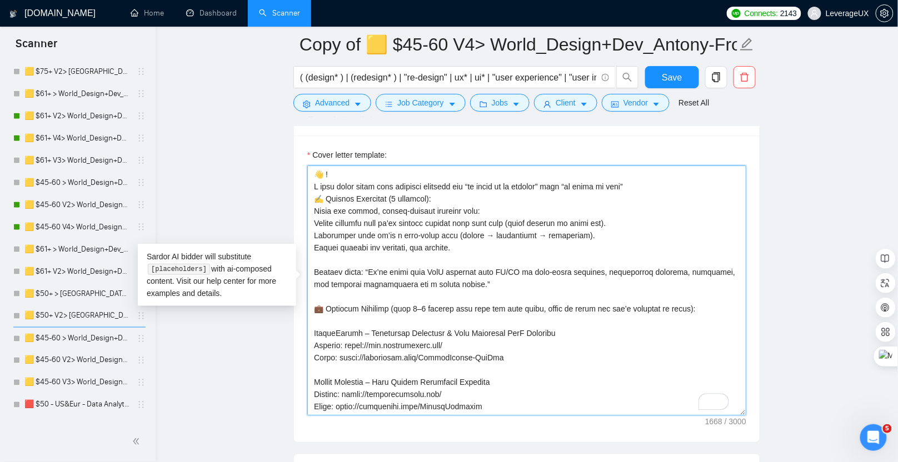
paste textarea "Greetings!"
click at [311, 182] on textarea "Cover letter template:" at bounding box center [526, 291] width 439 height 250
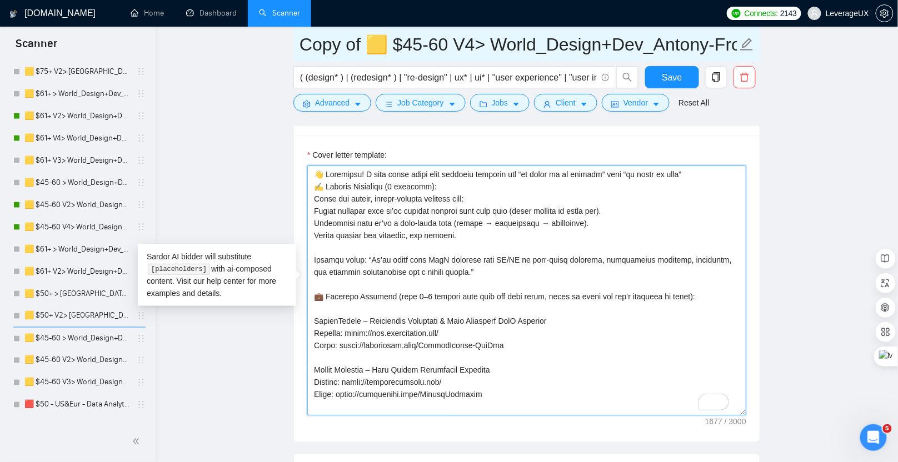
type textarea "👋 Greetings! I turn flaky specs into reliable features and “it works on my mach…"
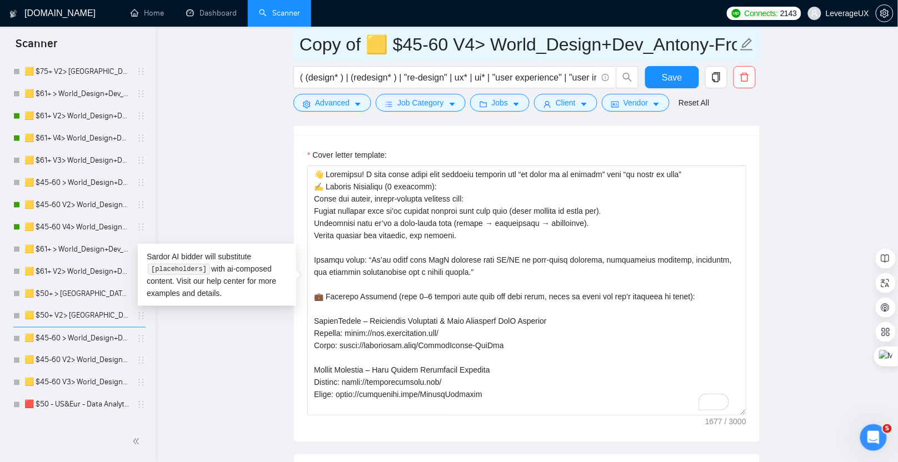
drag, startPoint x: 365, startPoint y: 44, endPoint x: 277, endPoint y: 48, distance: 87.9
click at [278, 49] on main "Copy of 🟨 $45-60 V4> World_Design+Dev_Antony-Front-End_General ( (design* ) | (…" at bounding box center [526, 211] width 707 height 3194
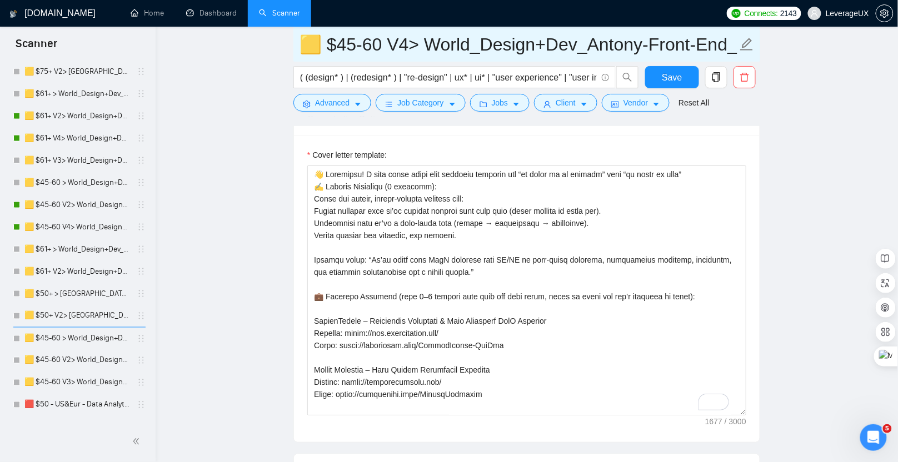
click at [410, 44] on input "🟨 $45-60 V4> World_Design+Dev_Antony-Front-End_General" at bounding box center [519, 45] width 438 height 28
type input "🟨 $45-60 V5> World_Design+Dev_Antony-Front-End_General"
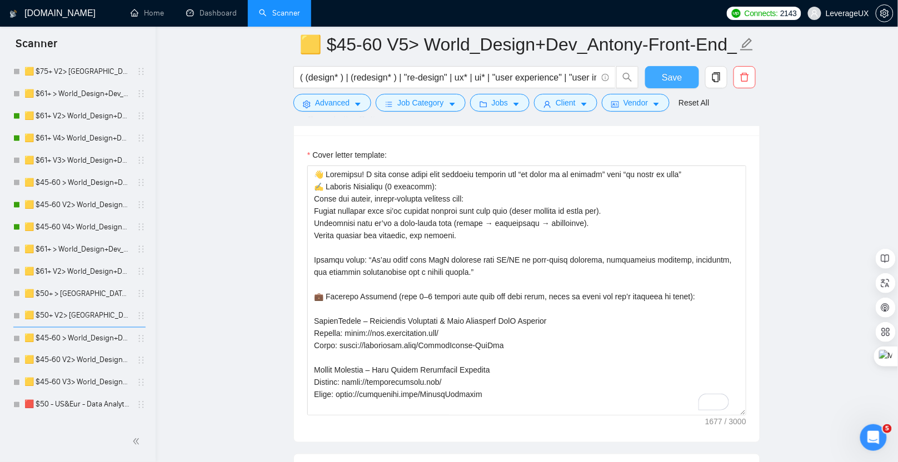
click at [666, 69] on button "Save" at bounding box center [672, 77] width 54 height 22
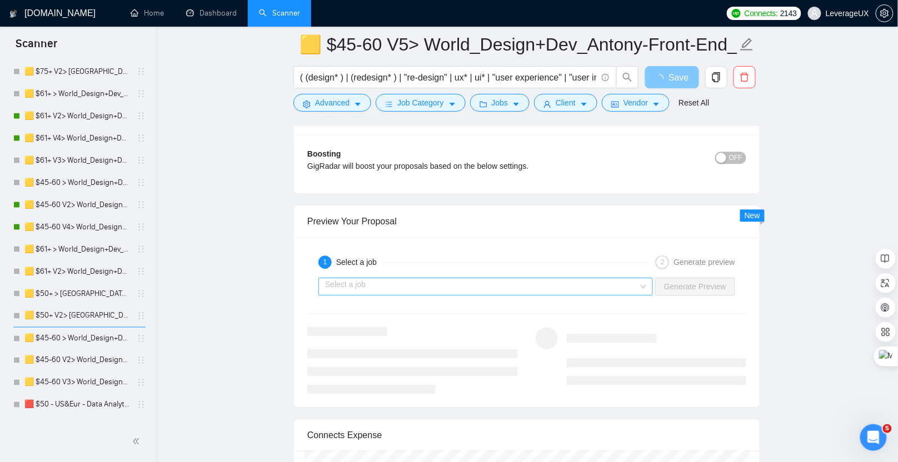
scroll to position [2211, 0]
click at [409, 278] on input "search" at bounding box center [481, 286] width 313 height 17
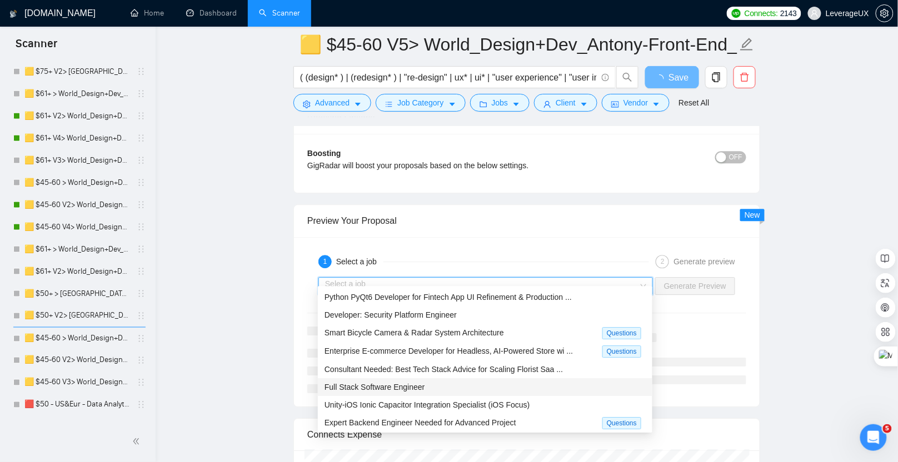
click at [410, 385] on span "Full Stack Software Engineer" at bounding box center [375, 387] width 101 height 9
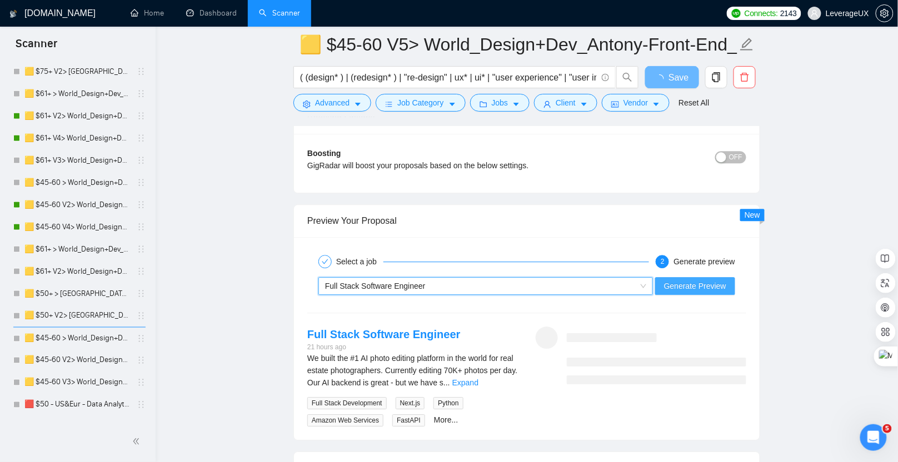
click at [718, 281] on span "Generate Preview" at bounding box center [695, 286] width 62 height 12
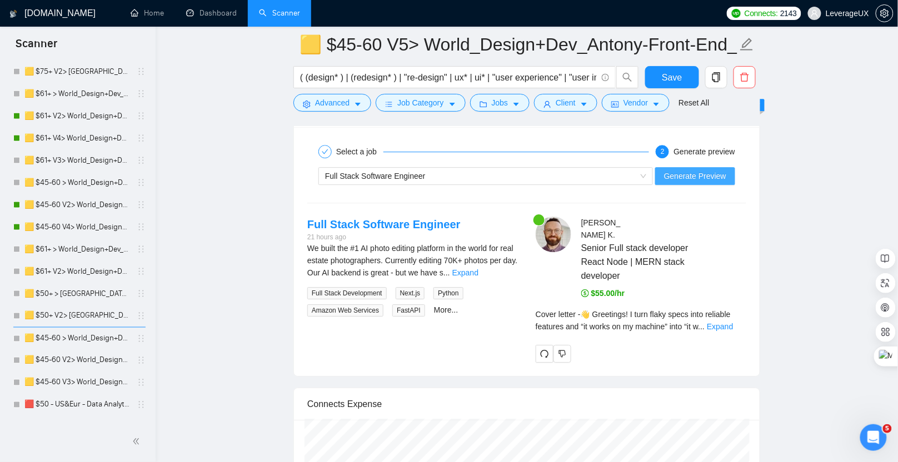
scroll to position [2361, 0]
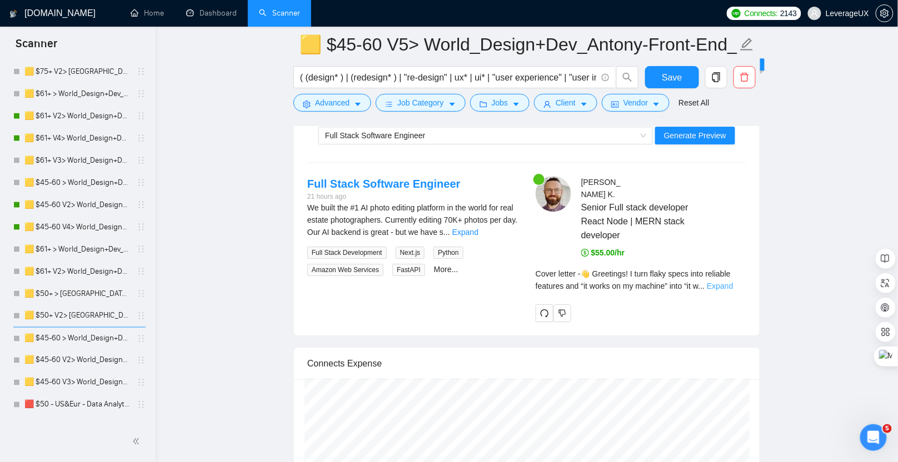
click at [728, 282] on link "Expand" at bounding box center [720, 286] width 26 height 9
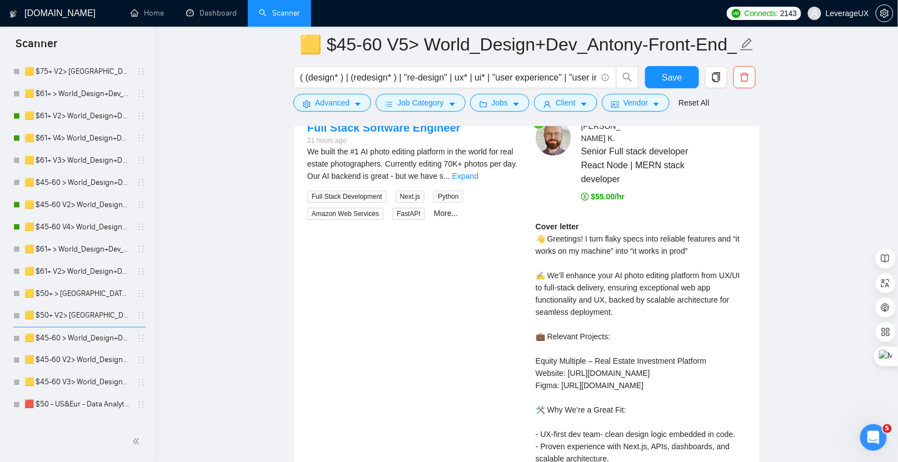
scroll to position [2438, 0]
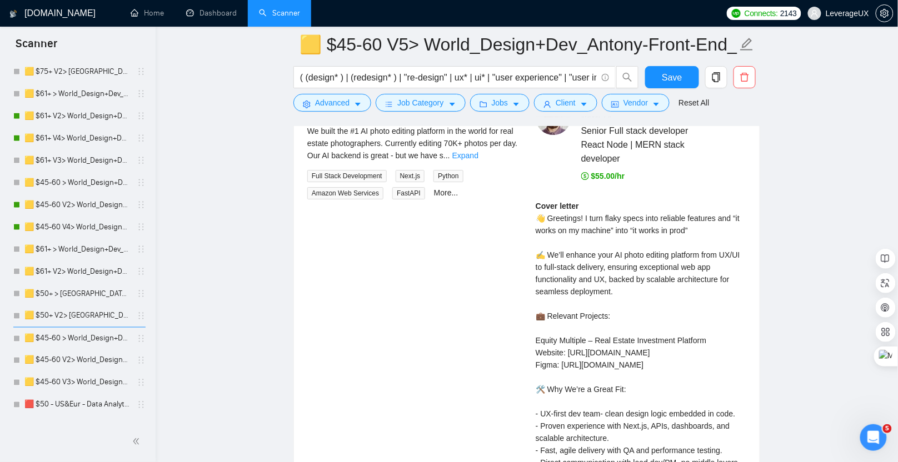
click at [712, 210] on div "Cover letter 👋 Greetings! I turn flaky specs into reliable features and “it wor…" at bounding box center [641, 371] width 211 height 342
click at [479, 151] on link "Expand" at bounding box center [465, 155] width 26 height 9
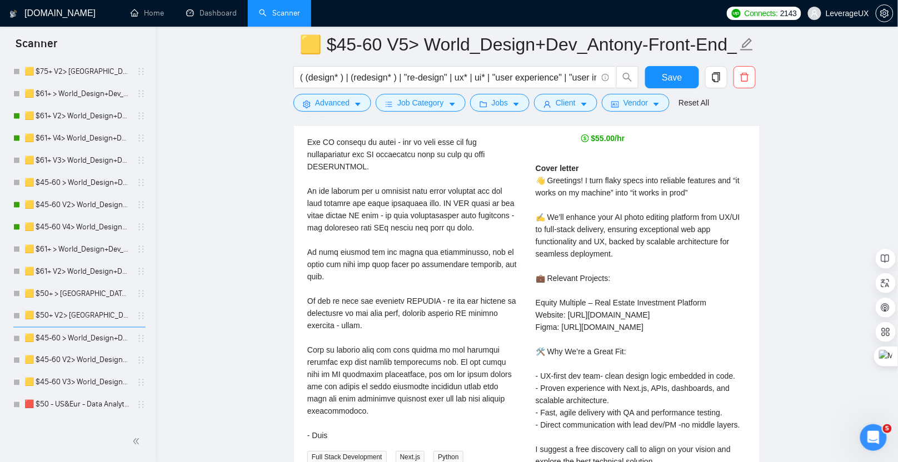
scroll to position [2480, 0]
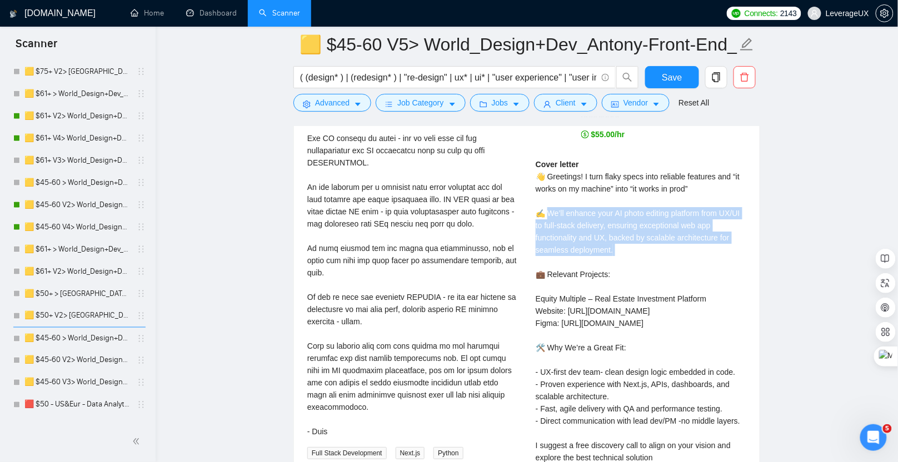
drag, startPoint x: 547, startPoint y: 191, endPoint x: 611, endPoint y: 235, distance: 77.2
click at [611, 235] on div "Cover letter 👋 Greetings! I turn flaky specs into reliable features and “it wor…" at bounding box center [641, 329] width 211 height 342
click at [603, 238] on div "Cover letter 👋 Greetings! I turn flaky specs into reliable features and “it wor…" at bounding box center [641, 329] width 211 height 342
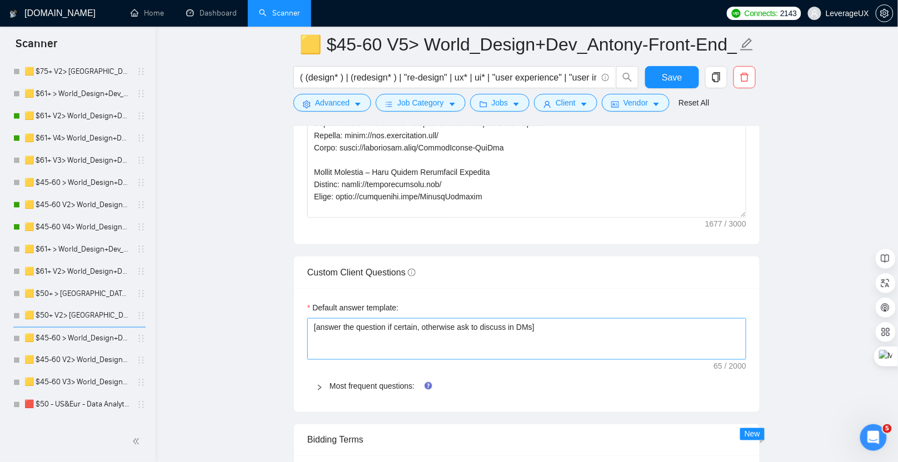
scroll to position [1332, 0]
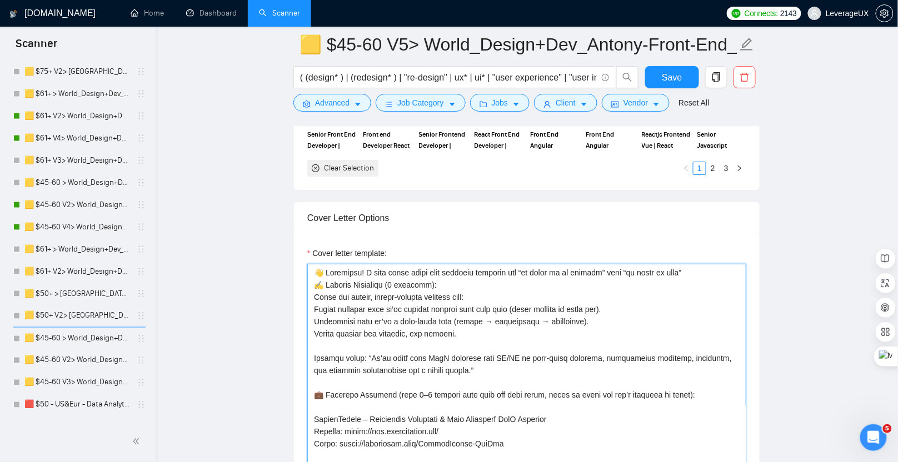
click at [392, 302] on textarea "Cover letter template:" at bounding box center [526, 389] width 439 height 250
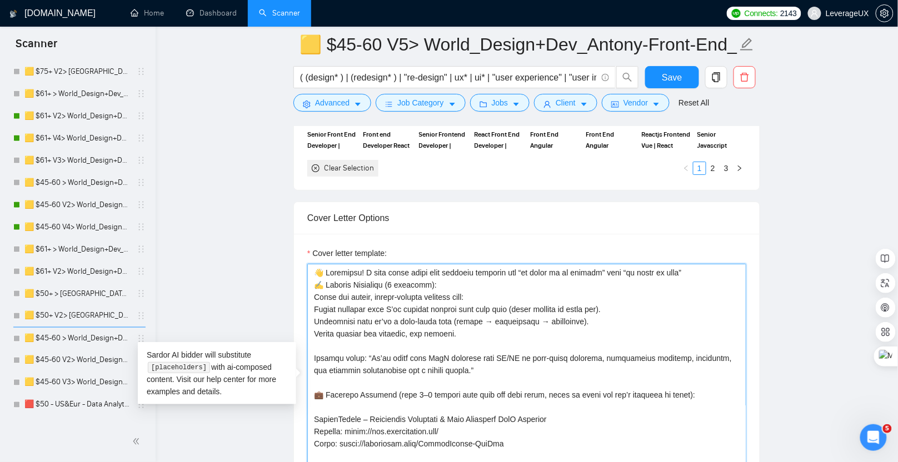
drag, startPoint x: 380, startPoint y: 352, endPoint x: 382, endPoint y: 362, distance: 10.1
click at [381, 352] on textarea "Cover letter template:" at bounding box center [526, 389] width 439 height 250
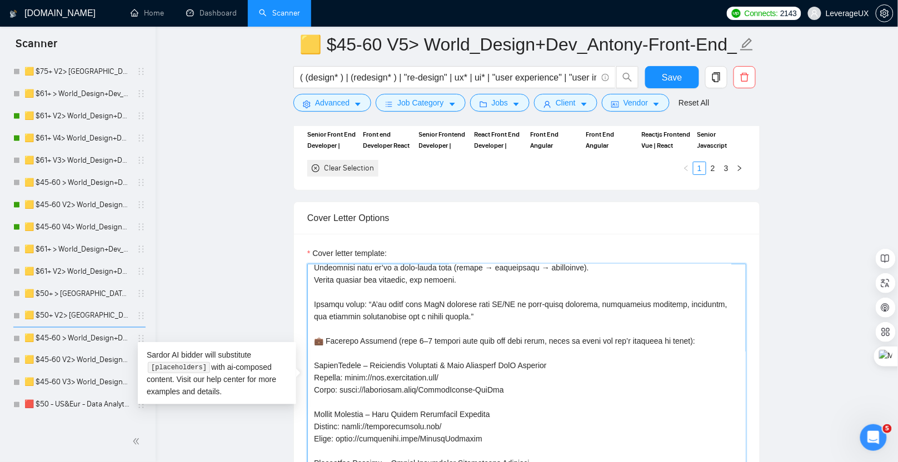
scroll to position [0, 0]
type textarea "👋 Greetings! I turn flaky specs into reliable features and “it works on my mach…"
click at [684, 82] on div "Reset all filters" at bounding box center [697, 82] width 60 height 19
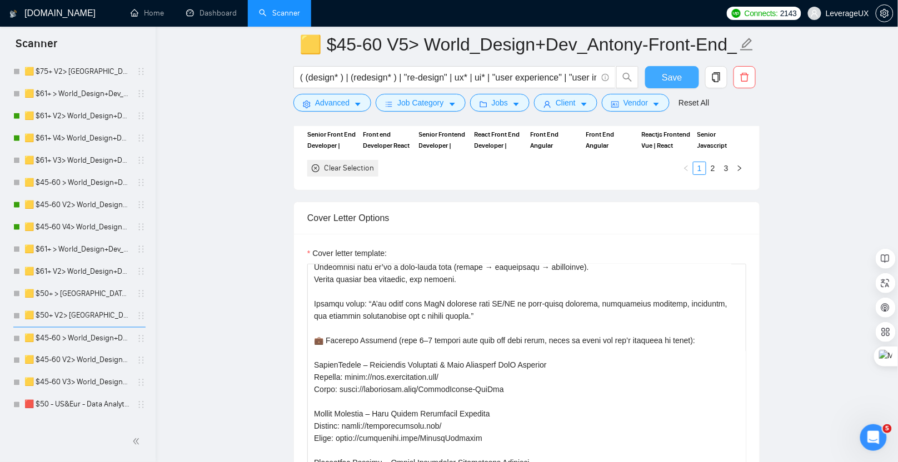
click at [654, 68] on button "Save" at bounding box center [672, 77] width 54 height 22
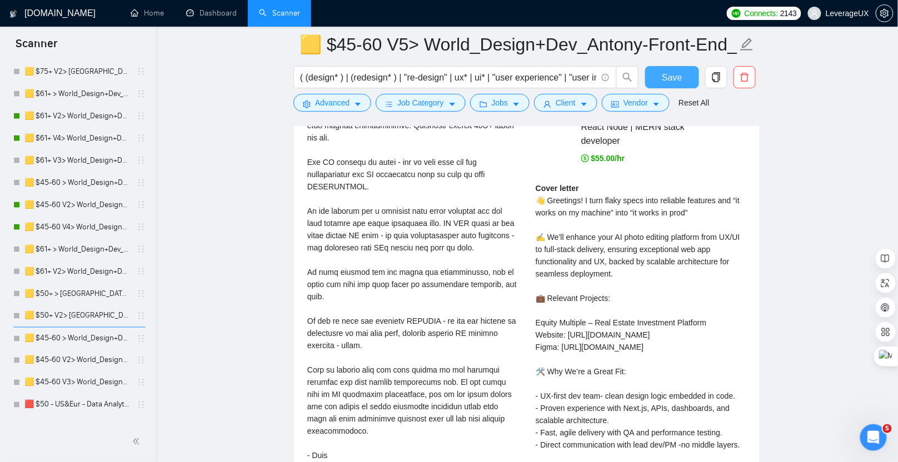
scroll to position [2455, 0]
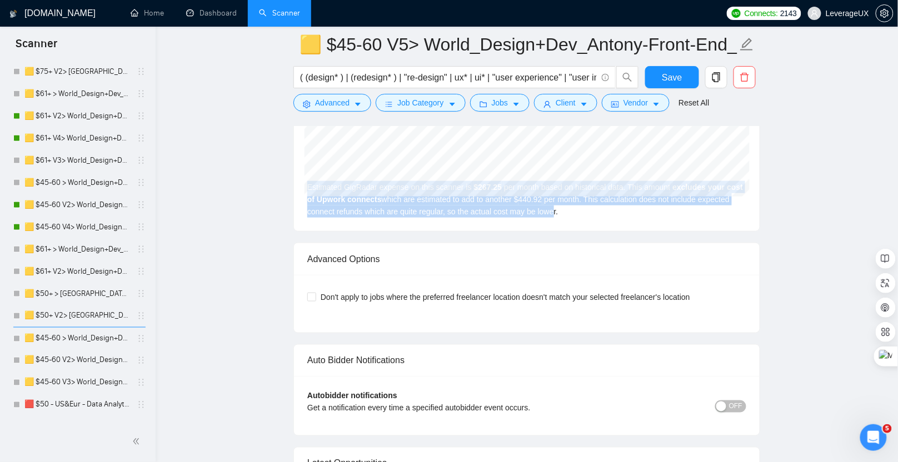
drag, startPoint x: 537, startPoint y: 167, endPoint x: 600, endPoint y: 202, distance: 72.1
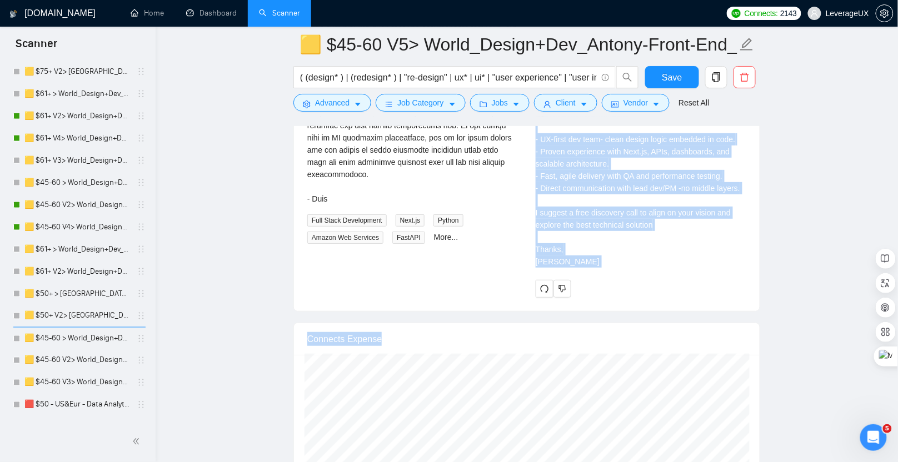
scroll to position [2572, 0]
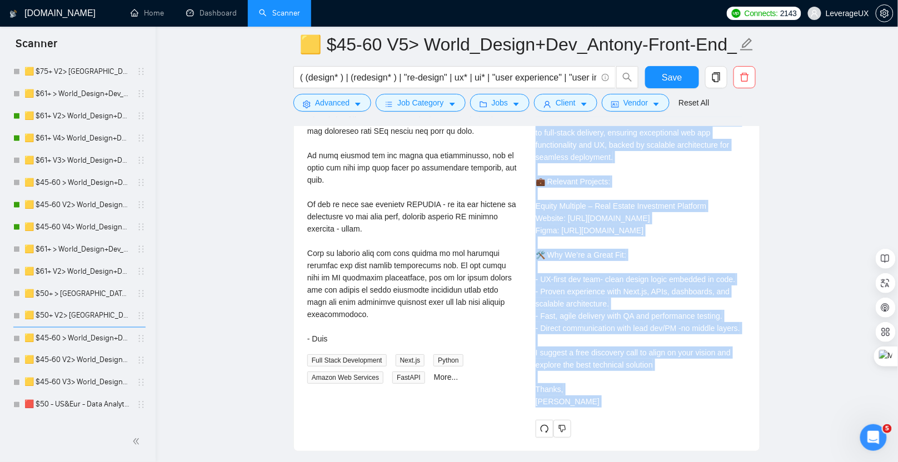
click at [578, 275] on div "Cover letter 👋 Greetings! I turn flaky specs into reliable features and “it wor…" at bounding box center [641, 237] width 211 height 342
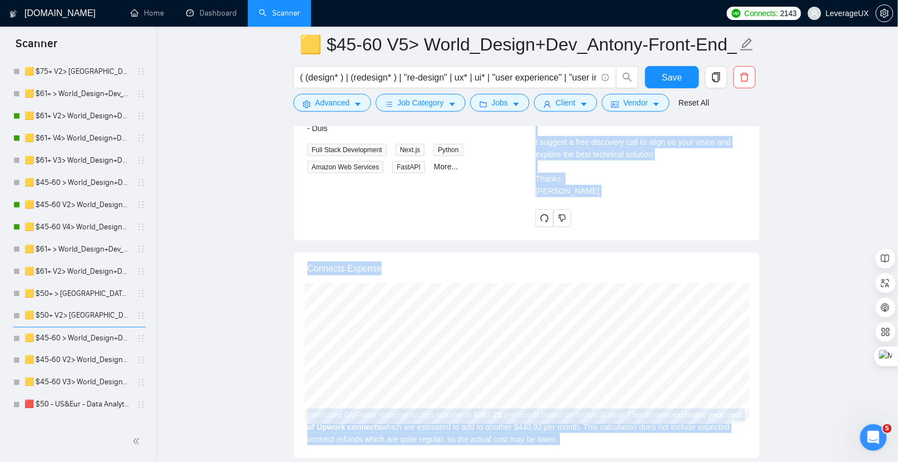
scroll to position [2785, 0]
drag, startPoint x: 537, startPoint y: 288, endPoint x: 587, endPoint y: 190, distance: 110.6
click at [587, 190] on div "Cover letter 👋 Greetings! I turn flaky specs into reliable features and “it wor…" at bounding box center [641, 28] width 211 height 350
copy div "Cover letter 👋 Greetings! I turn flaky specs into reliable features and “it wor…"
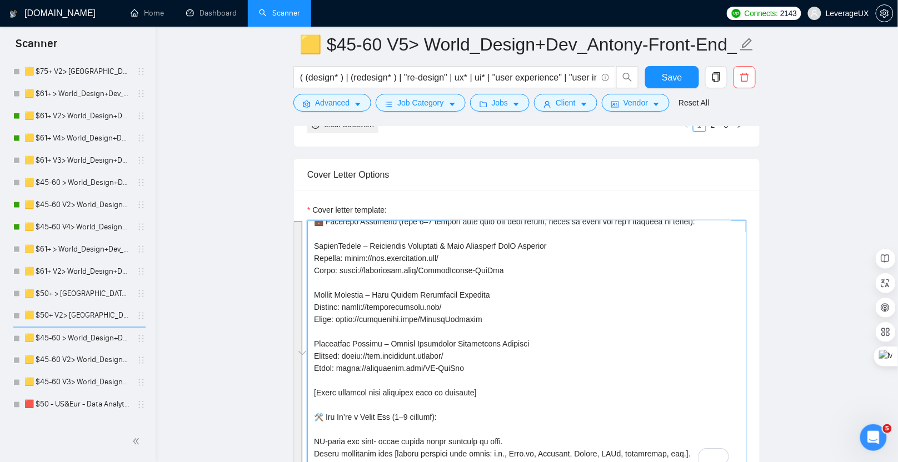
scroll to position [130, 0]
drag, startPoint x: 316, startPoint y: 307, endPoint x: 480, endPoint y: 298, distance: 164.8
click at [480, 298] on textarea "Cover letter template:" at bounding box center [526, 346] width 439 height 250
click at [481, 297] on textarea "Cover letter template:" at bounding box center [526, 346] width 439 height 250
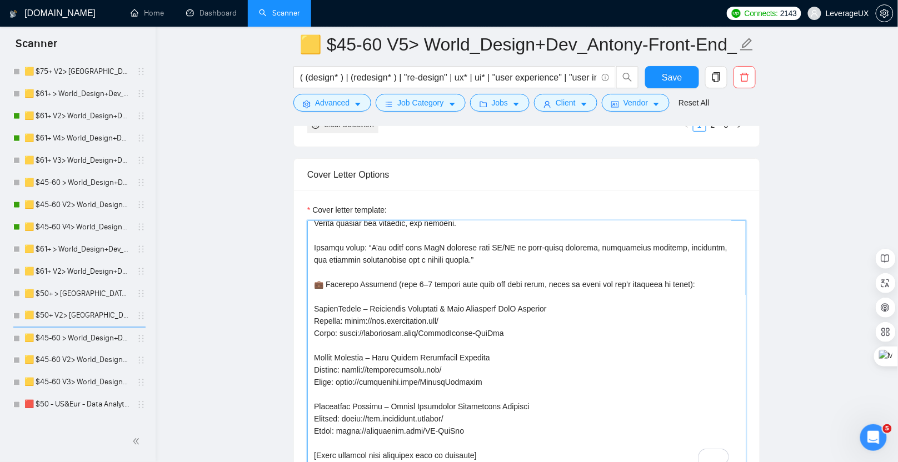
scroll to position [0, 0]
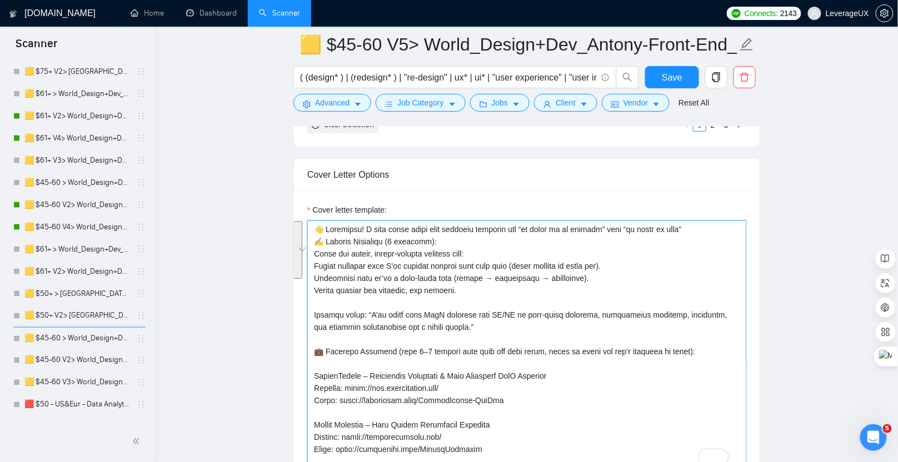
drag, startPoint x: 466, startPoint y: 288, endPoint x: 313, endPoint y: 240, distance: 160.3
click at [313, 240] on textarea "Cover letter template:" at bounding box center [526, 346] width 439 height 250
paste textarea "👋 Hi {{client_name}} — I’m a {{role}} who ships outcomes, not just pretty {{scr…"
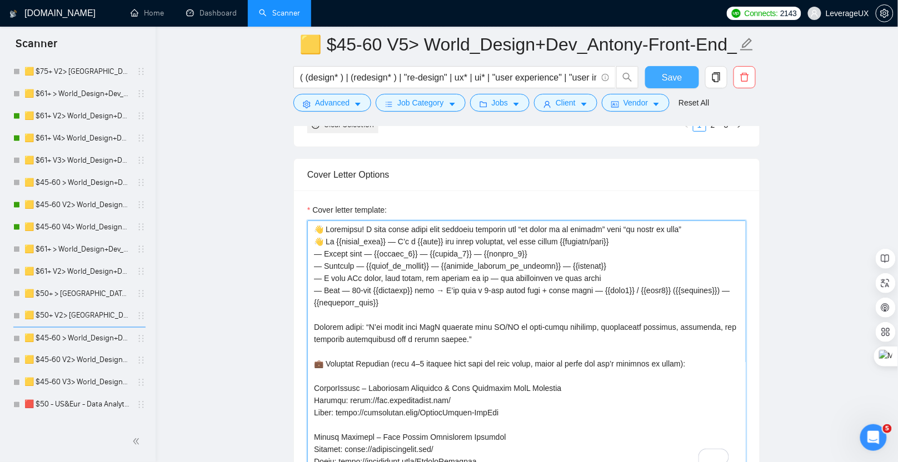
type textarea "👋 Greetings! I turn flaky specs into reliable features and “it works on my mach…"
click at [660, 76] on button "Save" at bounding box center [672, 77] width 54 height 22
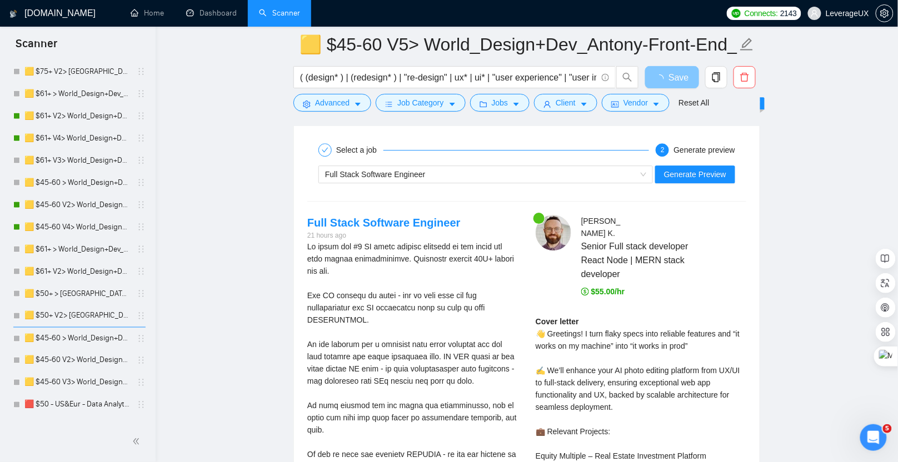
scroll to position [2202, 0]
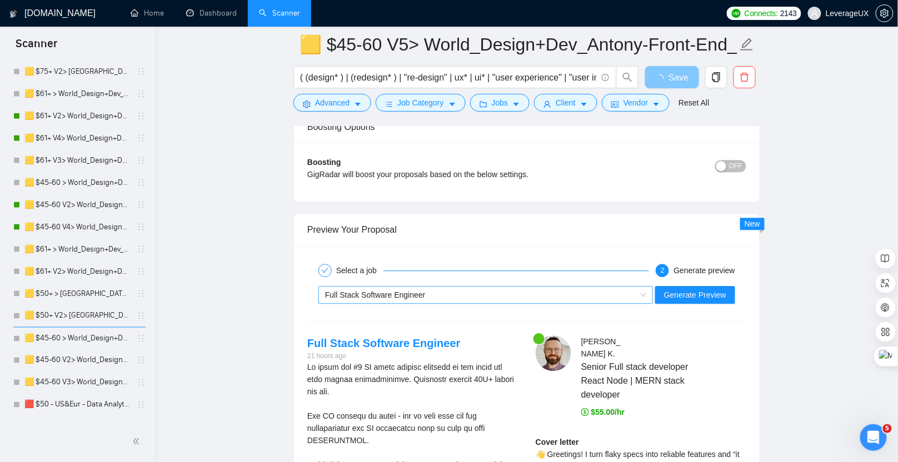
click at [450, 287] on div "Full Stack Software Engineer" at bounding box center [480, 295] width 311 height 17
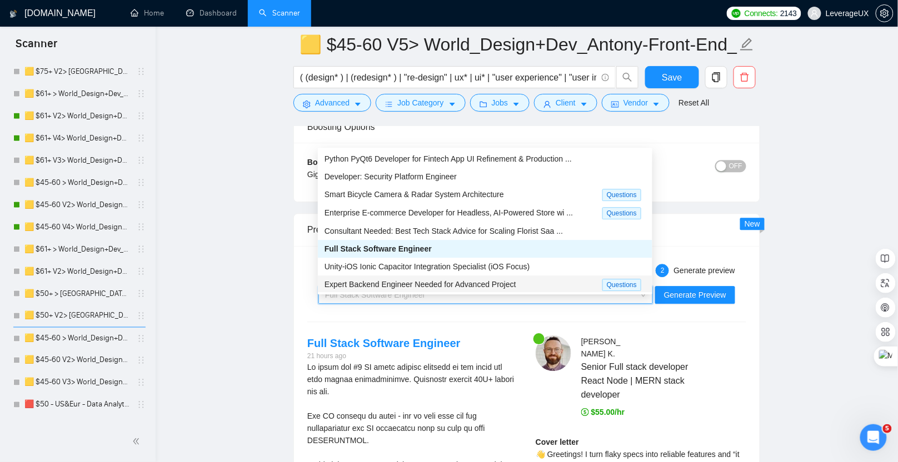
click at [409, 283] on span "Expert Backend Engineer Needed for Advanced Project" at bounding box center [421, 284] width 192 height 9
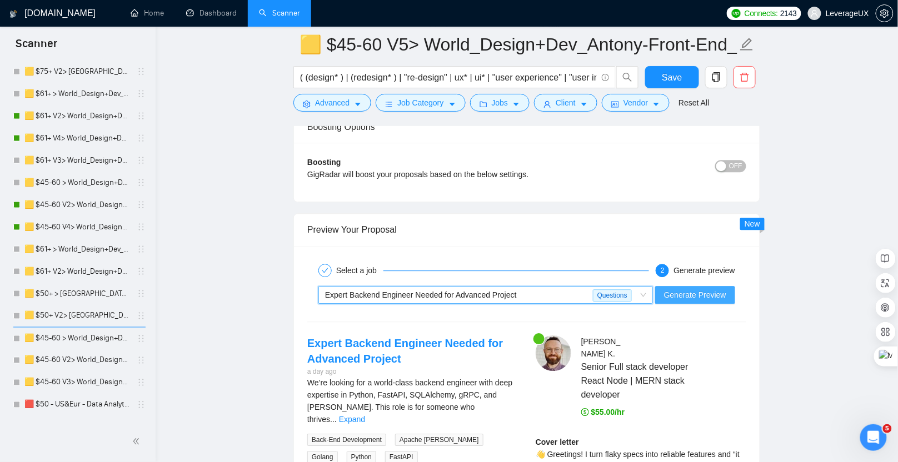
click at [688, 289] on span "Generate Preview" at bounding box center [695, 295] width 62 height 12
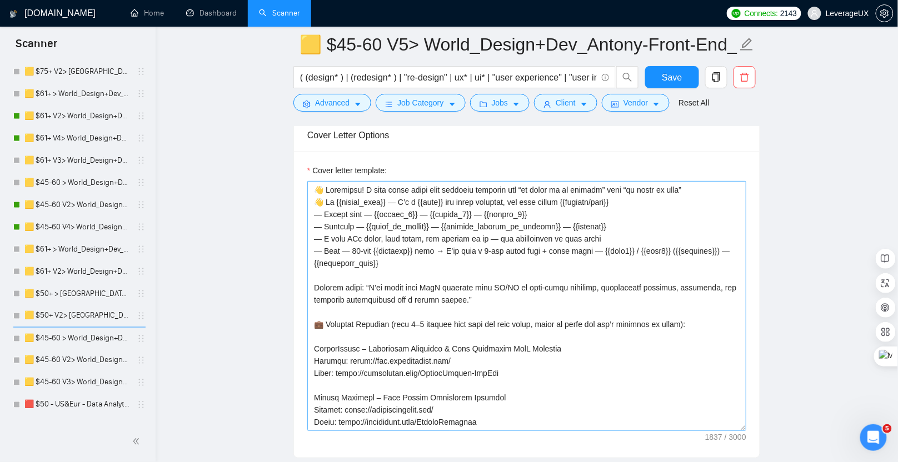
scroll to position [1415, 0]
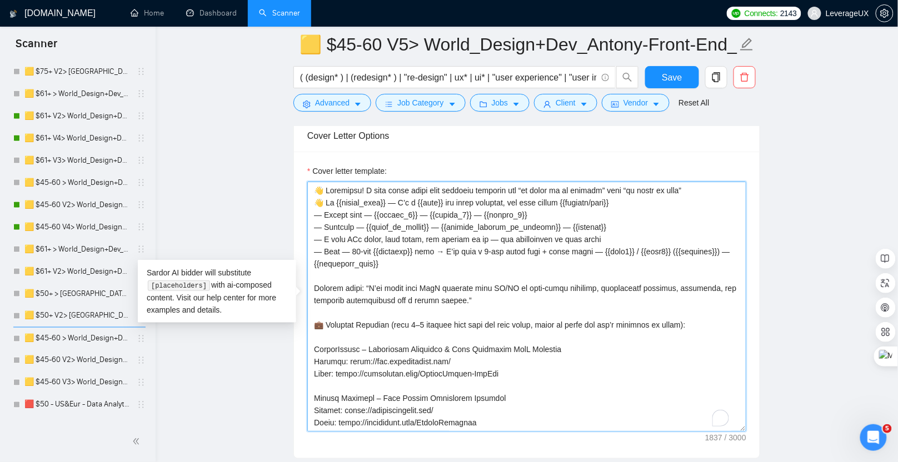
drag, startPoint x: 445, startPoint y: 197, endPoint x: 565, endPoint y: 194, distance: 120.1
click at [564, 194] on textarea "Cover letter template:" at bounding box center [526, 307] width 439 height 250
drag, startPoint x: 575, startPoint y: 196, endPoint x: 447, endPoint y: 197, distance: 127.3
click at [447, 197] on textarea "Cover letter template:" at bounding box center [526, 307] width 439 height 250
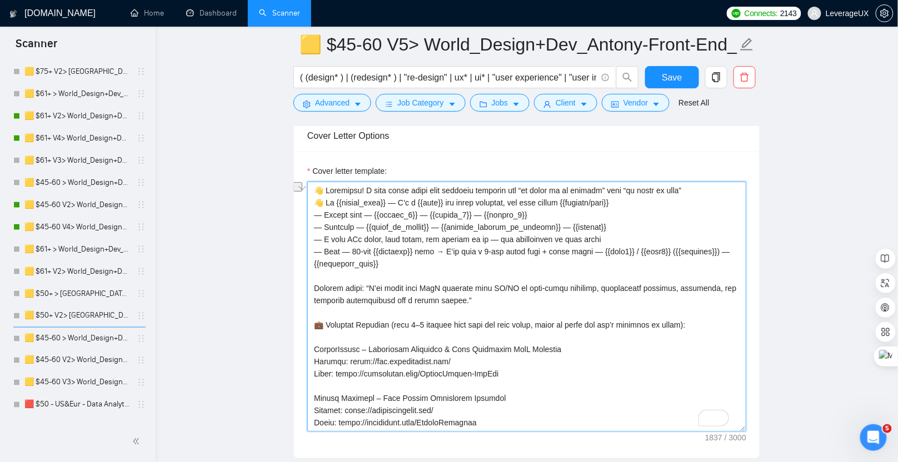
click at [528, 208] on textarea "Cover letter template:" at bounding box center [526, 307] width 439 height 250
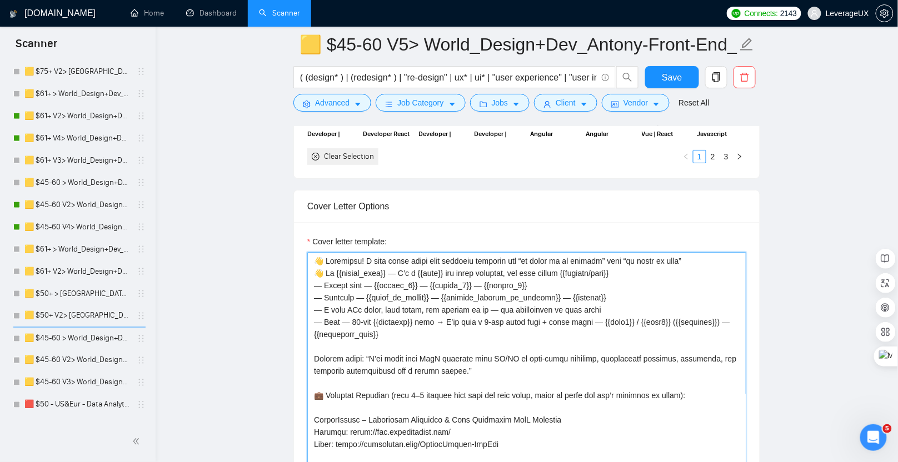
scroll to position [1382, 0]
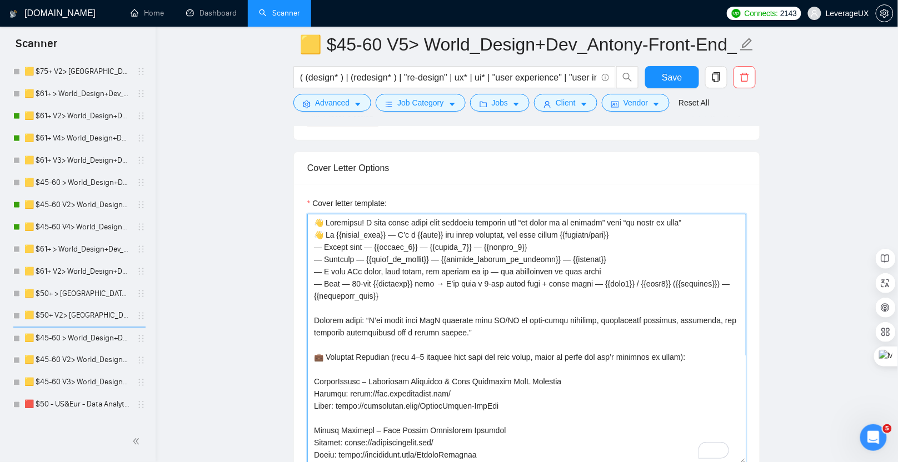
click at [639, 228] on textarea "Cover letter template:" at bounding box center [526, 339] width 439 height 250
drag, startPoint x: 610, startPoint y: 253, endPoint x: 308, endPoint y: 245, distance: 301.4
click at [308, 245] on div "Cover Letter Options Cover letter template:" at bounding box center [526, 322] width 467 height 340
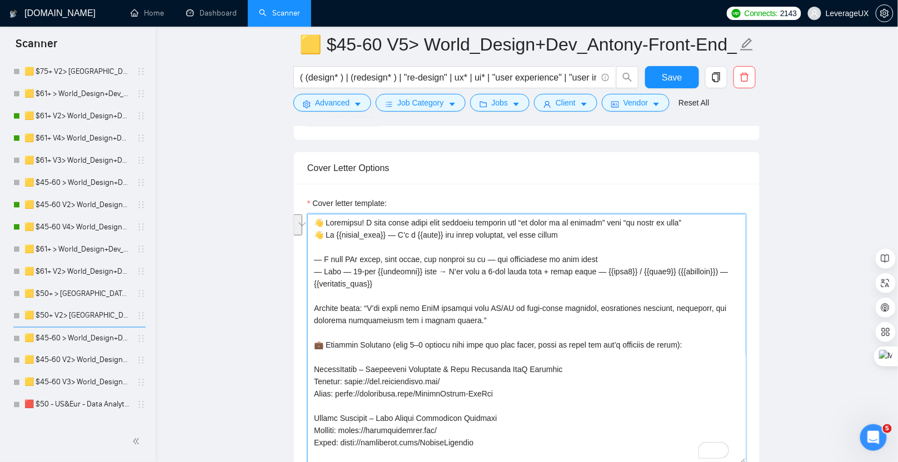
type textarea "👋 Greetings! I turn flaky specs into reliable features and “it works on my mach…"
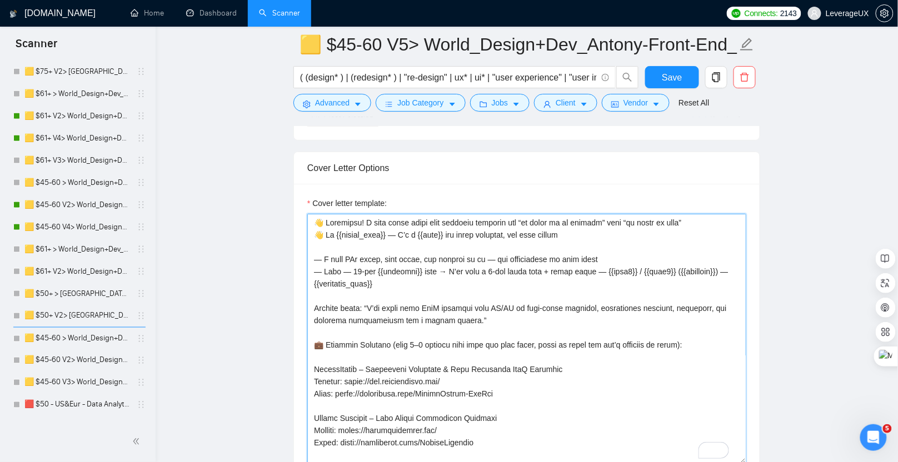
click at [335, 240] on textarea "Cover letter template:" at bounding box center [526, 339] width 439 height 250
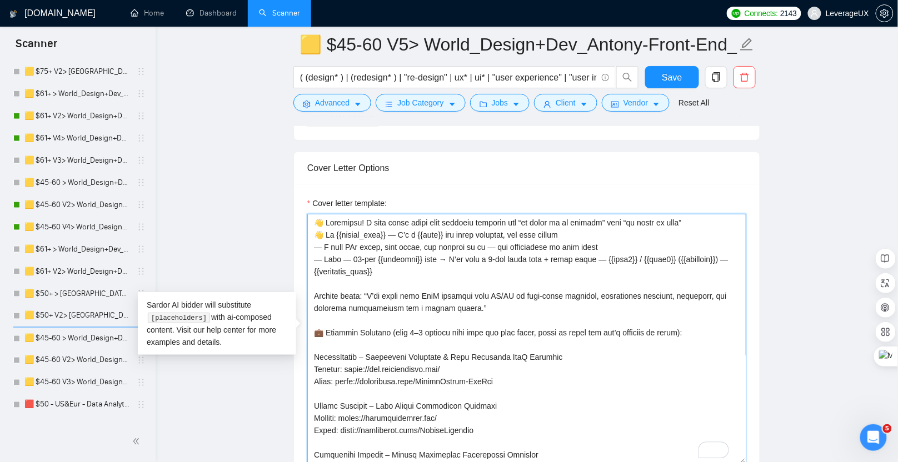
click at [321, 240] on textarea "Cover letter template:" at bounding box center [526, 339] width 439 height 250
click at [497, 241] on textarea "Cover letter template:" at bounding box center [526, 339] width 439 height 250
click at [598, 242] on textarea "Cover letter template:" at bounding box center [526, 339] width 439 height 250
drag, startPoint x: 475, startPoint y: 305, endPoint x: 312, endPoint y: 255, distance: 169.8
click at [312, 255] on div "Cover Letter Options Cover letter template:" at bounding box center [526, 322] width 467 height 340
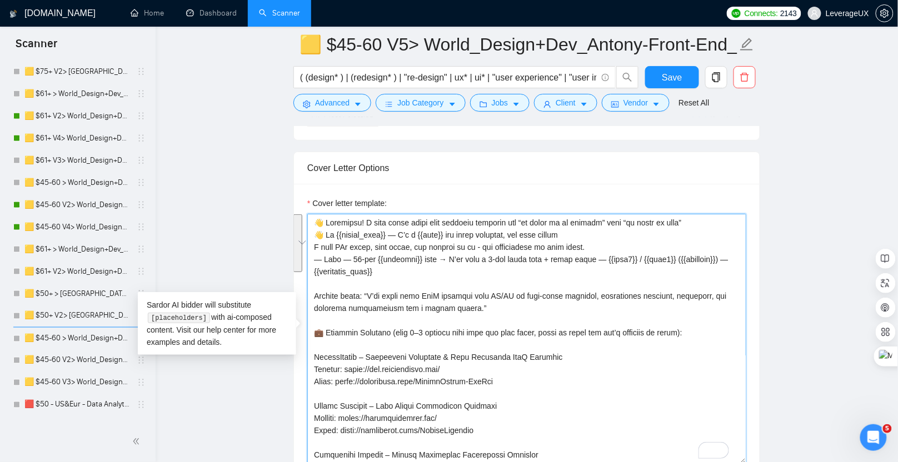
type textarea "👋 Greetings! I turn flaky specs into reliable features and “it works on my mach…"
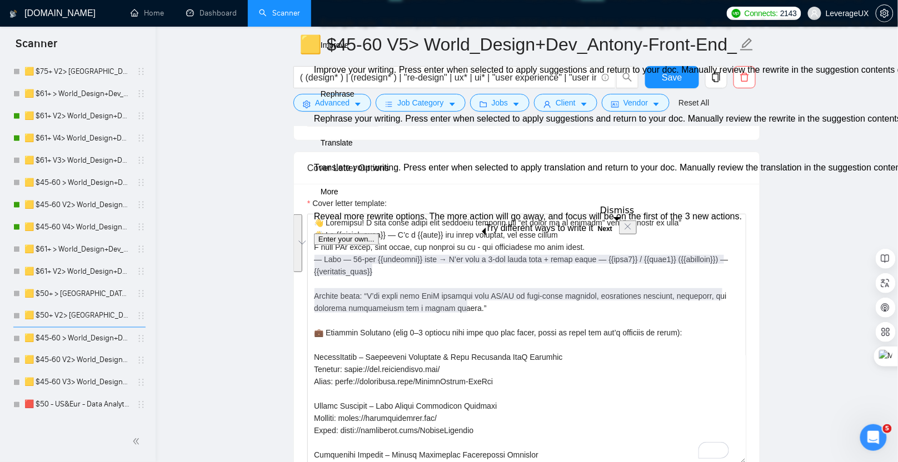
click at [624, 231] on icon "Dismiss" at bounding box center [628, 226] width 9 height 9
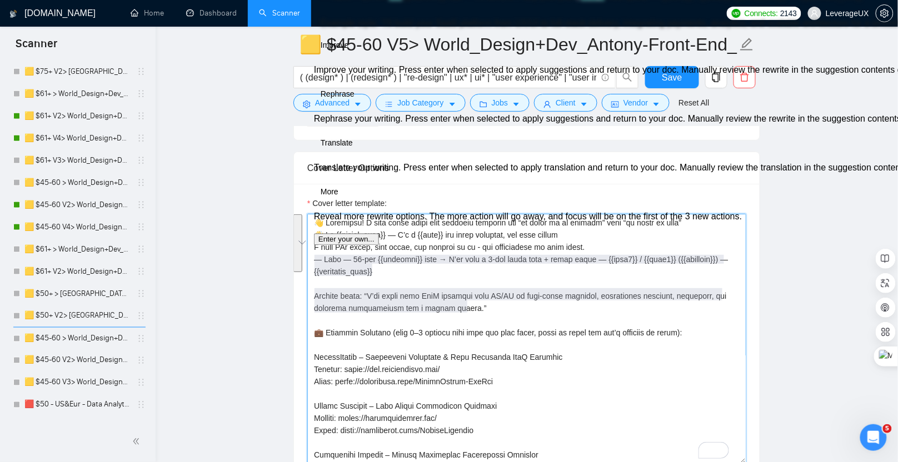
click at [352, 287] on textarea "Cover letter template:" at bounding box center [526, 339] width 439 height 250
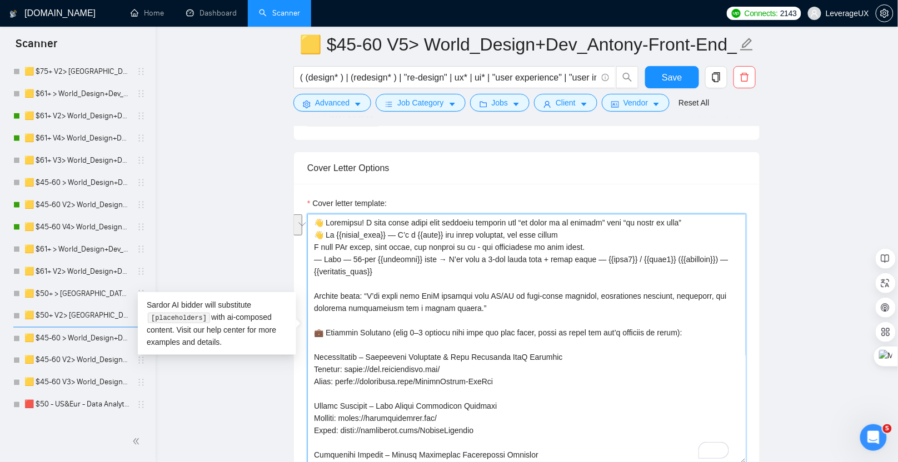
drag, startPoint x: 472, startPoint y: 300, endPoint x: 317, endPoint y: 287, distance: 156.2
click at [317, 287] on textarea "Cover letter template:" at bounding box center [526, 339] width 439 height 250
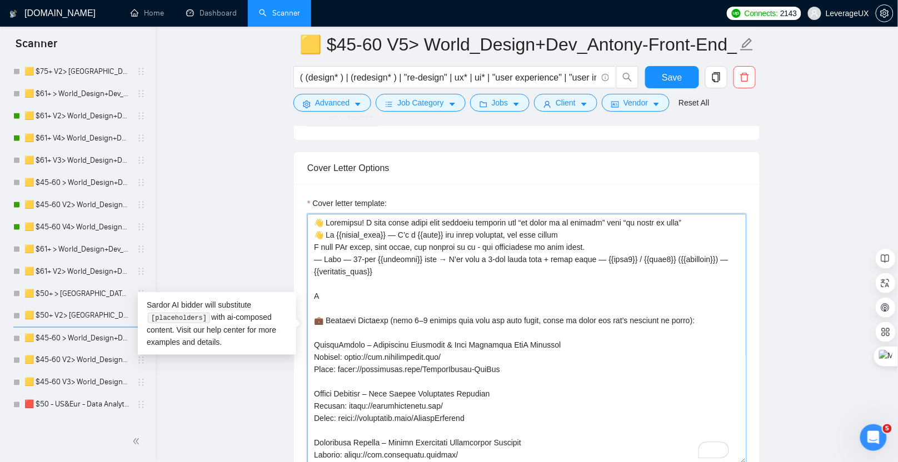
click at [331, 292] on textarea "Cover letter template:" at bounding box center [526, 339] width 439 height 250
drag, startPoint x: 381, startPoint y: 268, endPoint x: 319, endPoint y: 262, distance: 62.5
click at [299, 252] on div "Cover letter template:" at bounding box center [527, 337] width 466 height 307
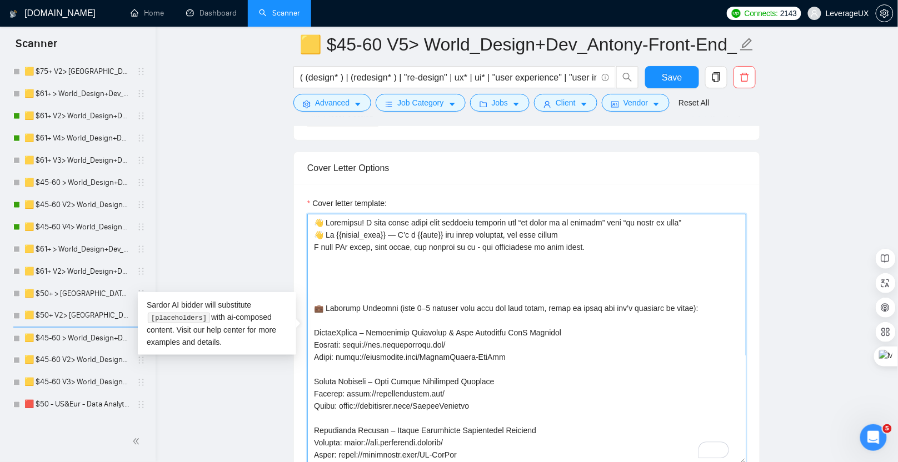
click at [332, 284] on textarea "Cover letter template:" at bounding box center [526, 339] width 439 height 250
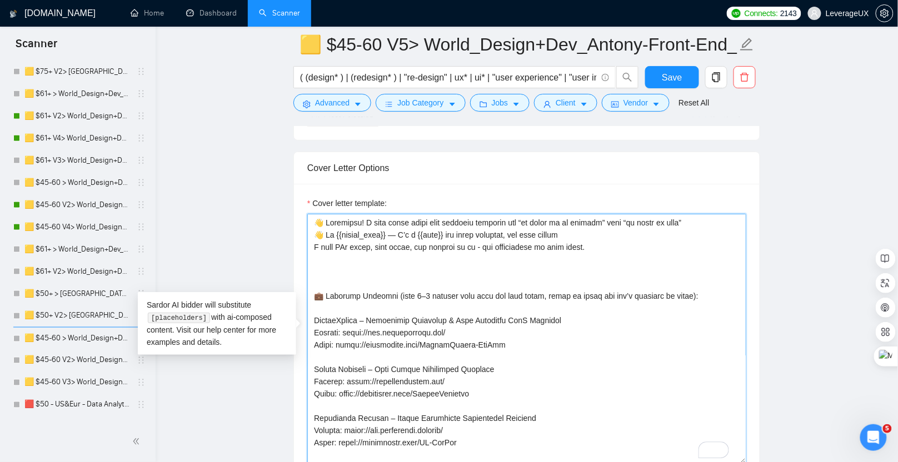
click at [323, 269] on textarea "Cover letter template:" at bounding box center [526, 339] width 439 height 250
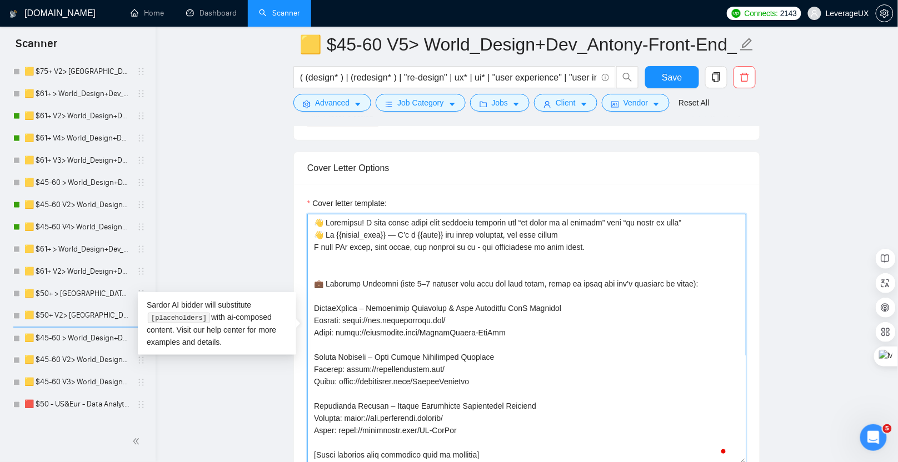
click at [326, 263] on textarea "Cover letter template:" at bounding box center [526, 339] width 439 height 250
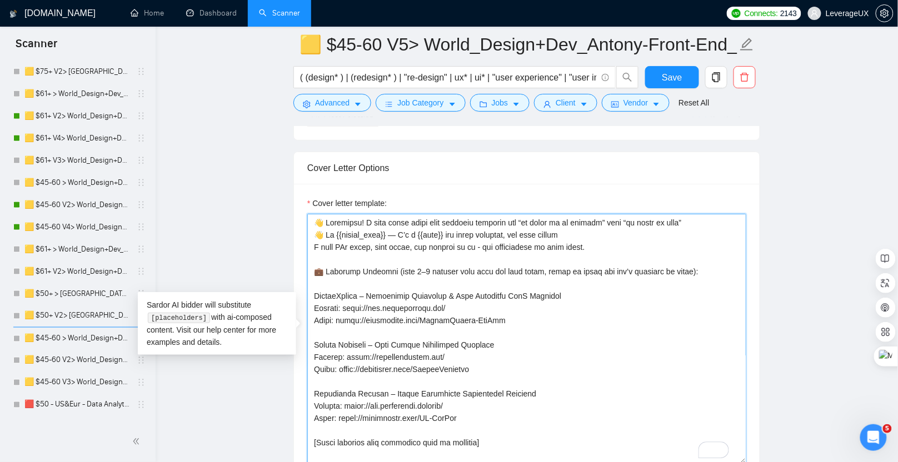
drag, startPoint x: 325, startPoint y: 228, endPoint x: 288, endPoint y: 230, distance: 36.1
click at [288, 230] on main "🟨 $45-60 V5> World_Design+Dev_Antony-Front-End_General ( (design* ) | (redesign…" at bounding box center [526, 290] width 707 height 3256
click at [390, 269] on textarea "Cover letter template:" at bounding box center [526, 339] width 439 height 250
drag, startPoint x: 396, startPoint y: 228, endPoint x: 303, endPoint y: 232, distance: 92.9
click at [304, 231] on div "Cover Letter Options Cover letter template:" at bounding box center [526, 322] width 467 height 340
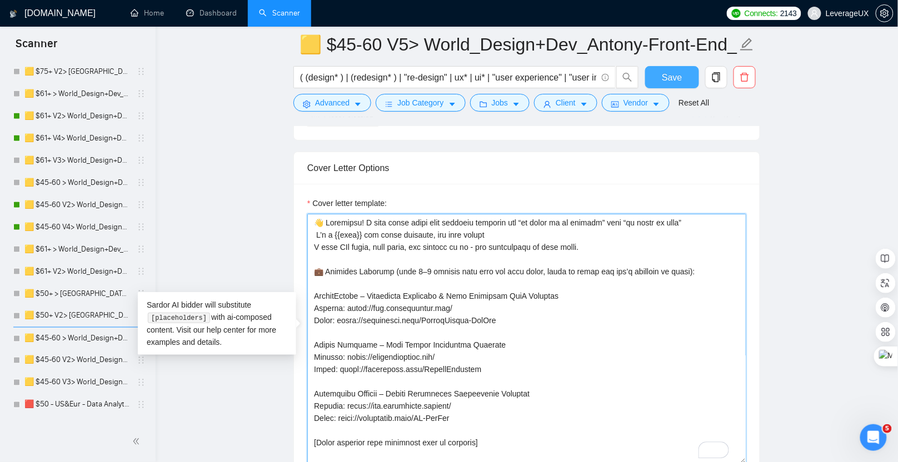
type textarea "👋 Greetings! I turn flaky specs into reliable features and “it works on my mach…"
click at [668, 82] on span "Save" at bounding box center [672, 78] width 20 height 14
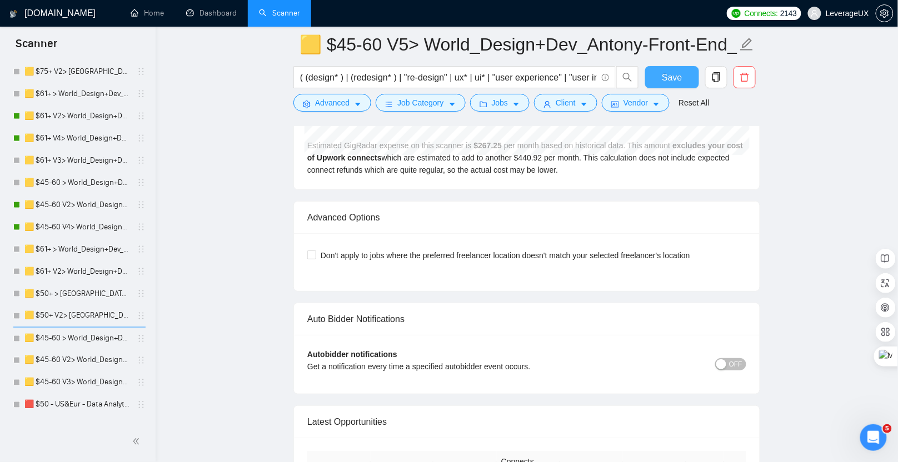
scroll to position [2300, 0]
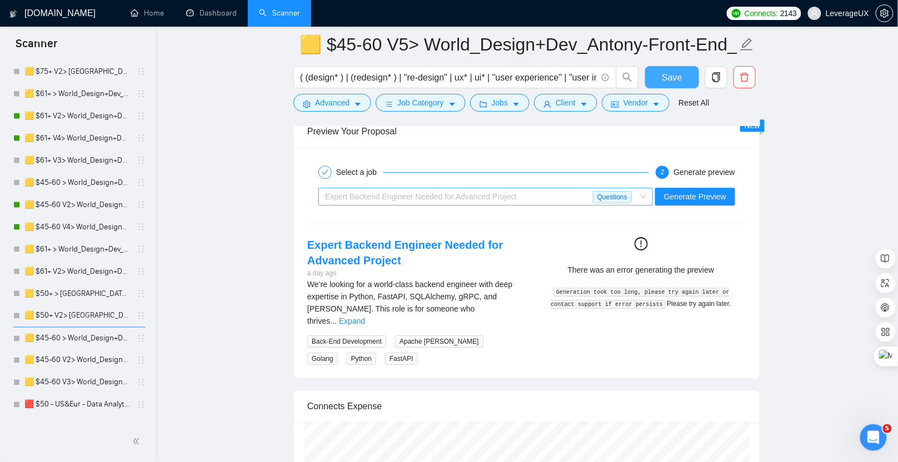
click at [540, 190] on div "Expert Backend Engineer Needed for Advanced Project" at bounding box center [459, 196] width 268 height 17
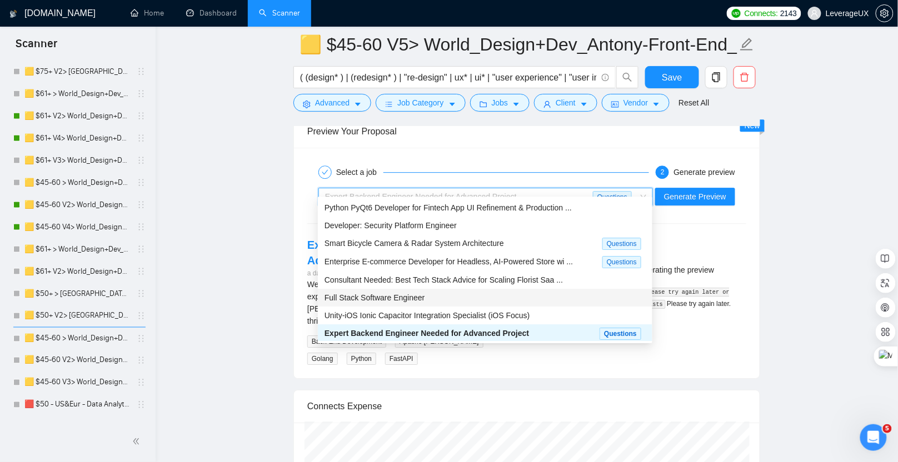
click at [487, 298] on div "Full Stack Software Engineer" at bounding box center [485, 298] width 321 height 12
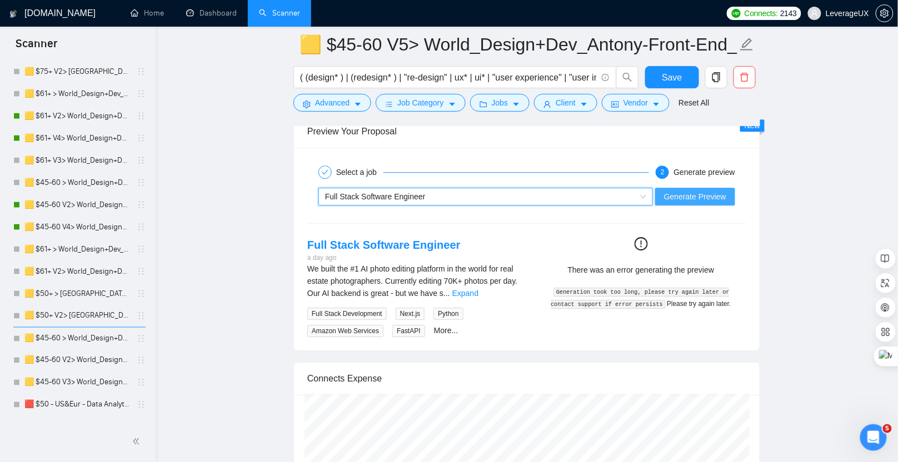
click at [699, 191] on span "Generate Preview" at bounding box center [695, 197] width 62 height 12
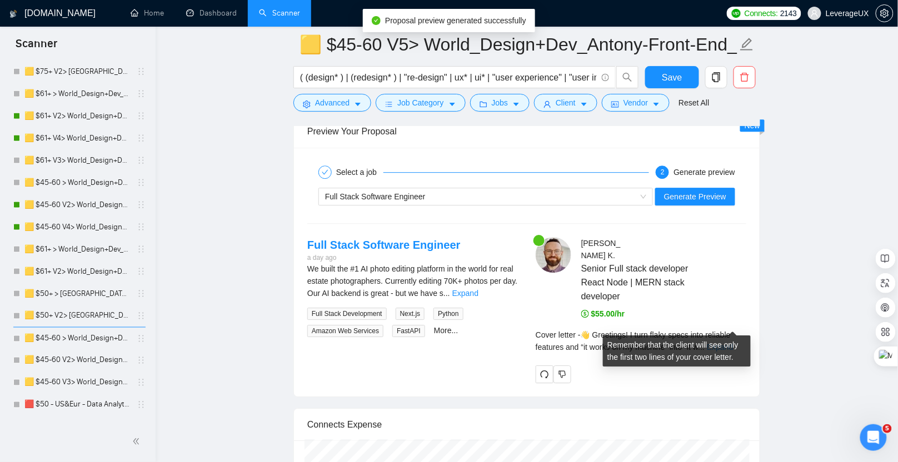
click at [726, 343] on link "Expand" at bounding box center [720, 347] width 26 height 9
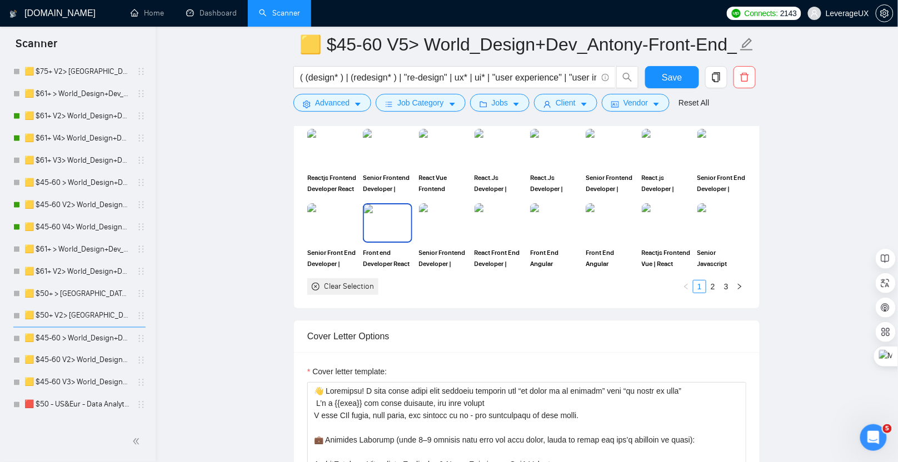
scroll to position [1359, 0]
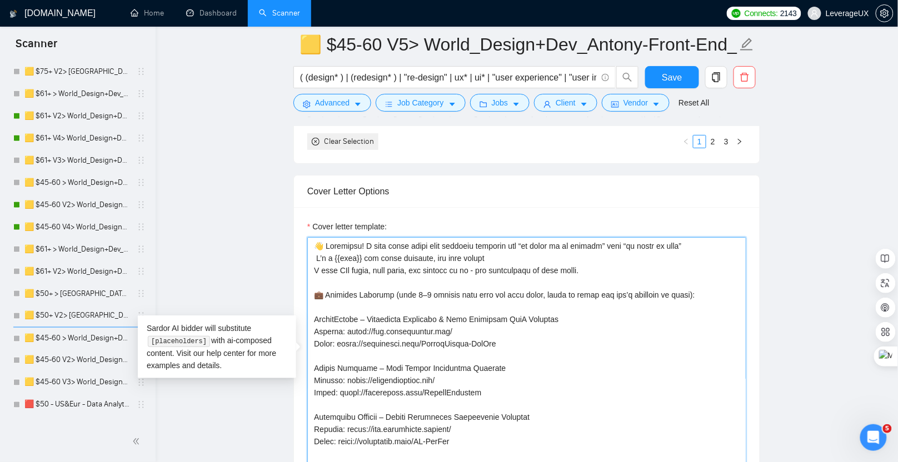
drag, startPoint x: 319, startPoint y: 263, endPoint x: 382, endPoint y: 253, distance: 63.5
click at [382, 253] on textarea "Cover letter template:" at bounding box center [526, 362] width 439 height 250
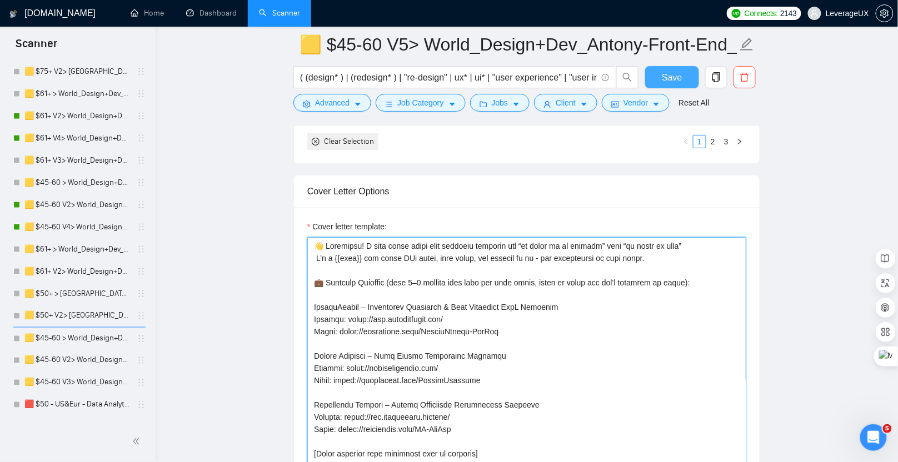
type textarea "👋 Loremipsu! D sita conse adipi elit seddoeiu temporin utl “et dolor ma al enim…"
click at [663, 75] on span "Save" at bounding box center [672, 78] width 20 height 14
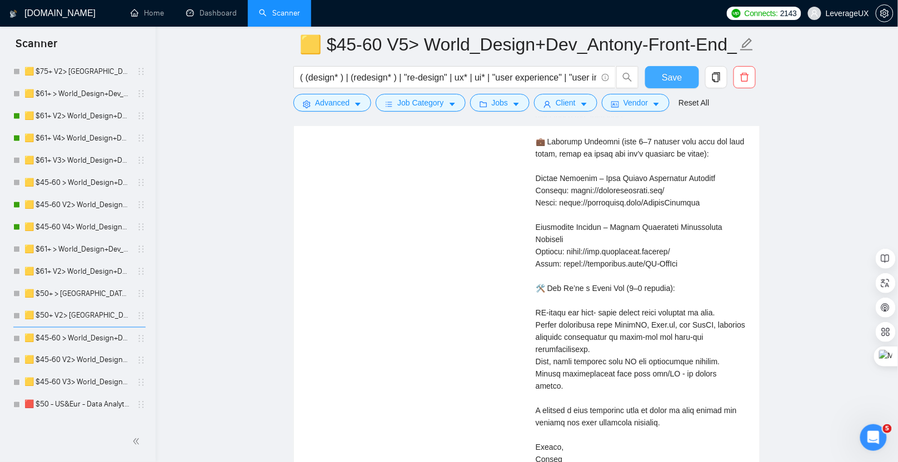
scroll to position [2601, 0]
drag, startPoint x: 630, startPoint y: 266, endPoint x: 669, endPoint y: 267, distance: 38.9
click at [669, 267] on div "Cover letter" at bounding box center [641, 251] width 211 height 428
click at [420, 274] on div "Full Stack Software Engineer a day ago We built the #1 AI photo editing platfor…" at bounding box center [526, 216] width 457 height 559
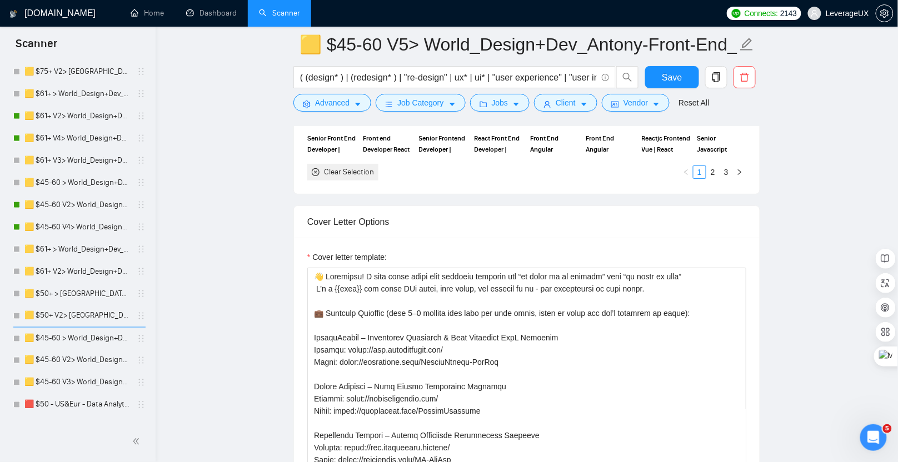
scroll to position [1466, 0]
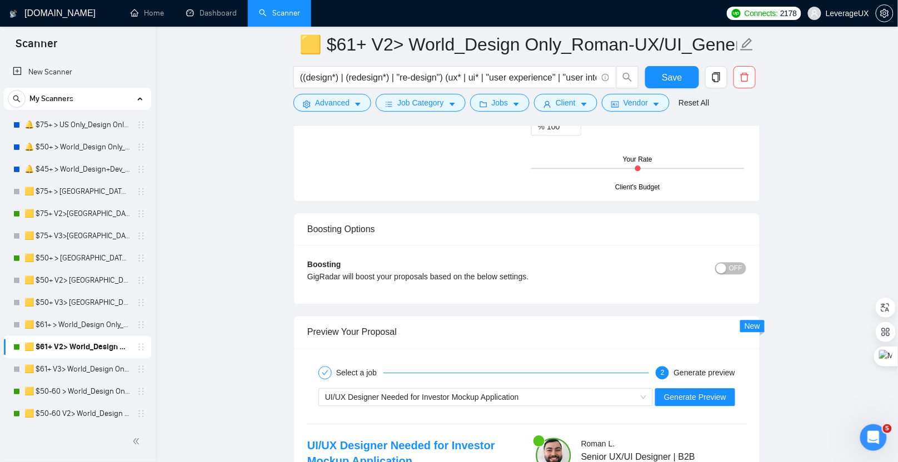
scroll to position [2366, 0]
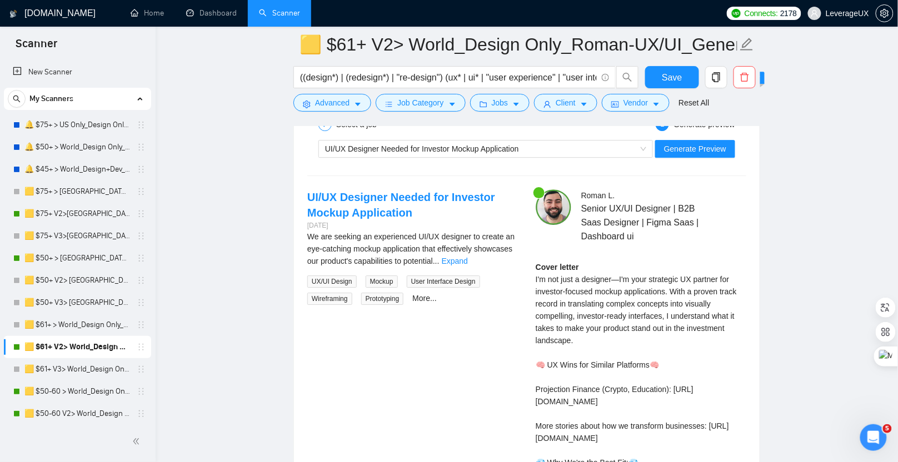
click at [686, 247] on div "Roman L . Senior UX/UI Designer | B2B Saas Designer | Figma Saas | Dashboard ui…" at bounding box center [641, 418] width 228 height 456
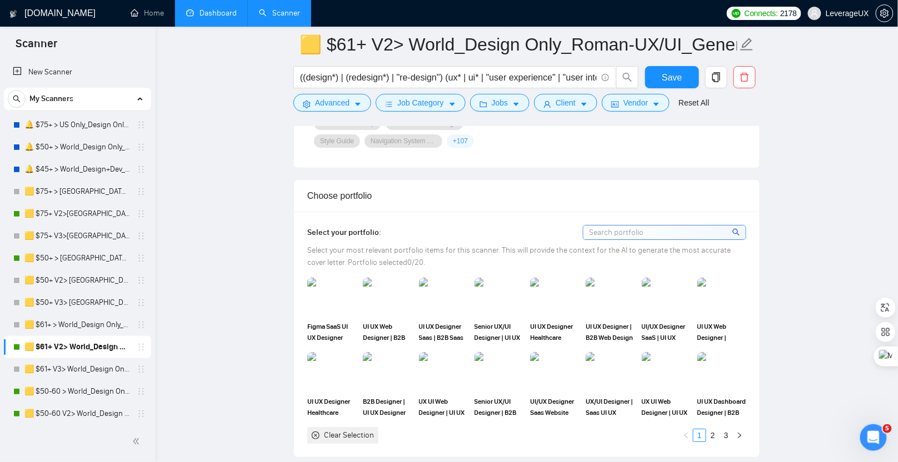
click at [197, 16] on link "Dashboard" at bounding box center [211, 12] width 51 height 9
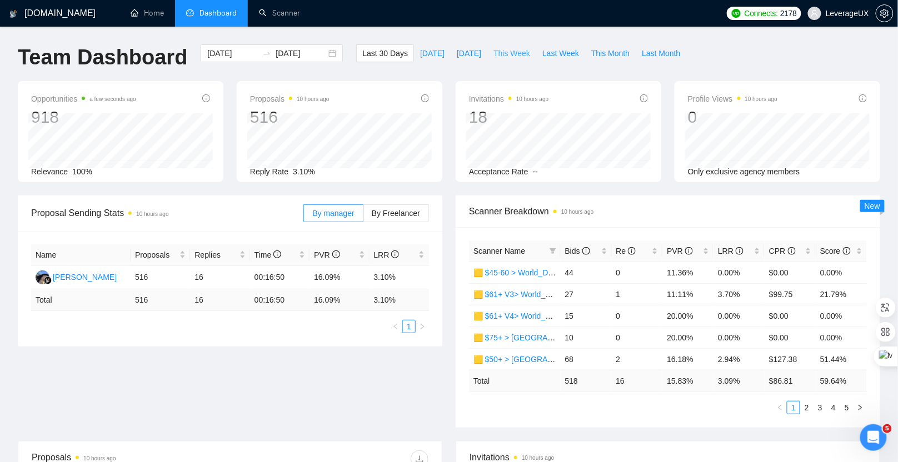
click at [520, 52] on span "This Week" at bounding box center [512, 53] width 37 height 12
type input "2025-09-15"
type input "2025-09-21"
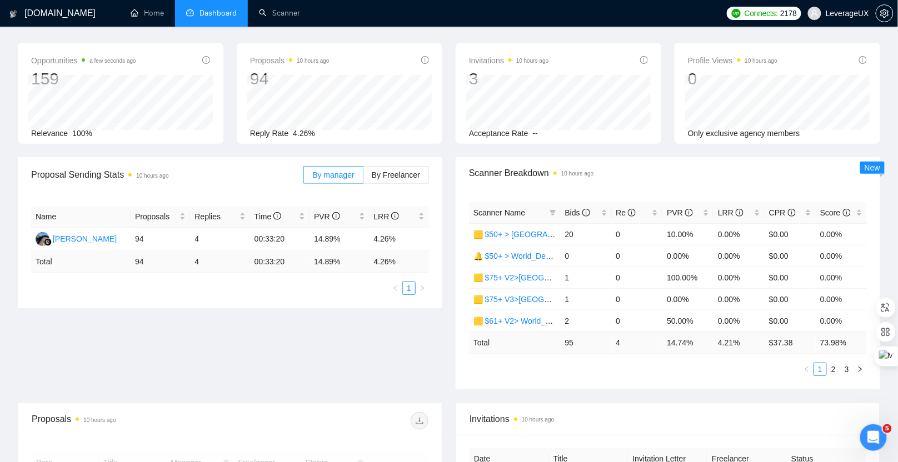
scroll to position [45, 0]
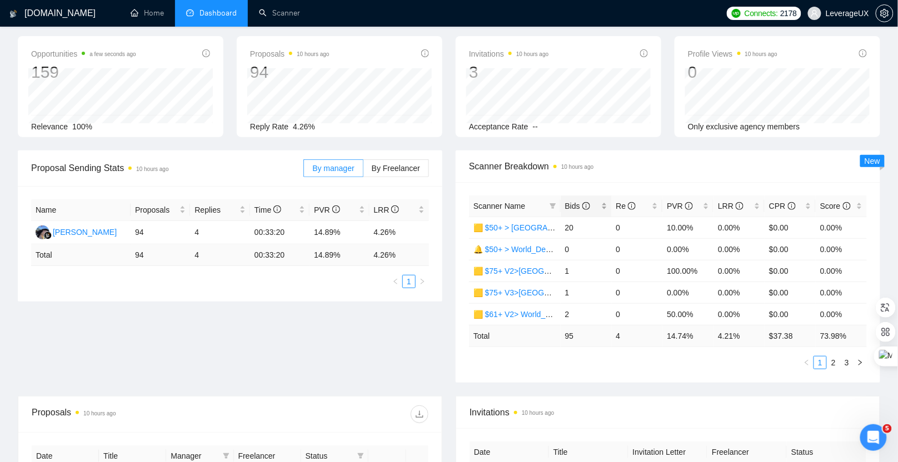
click at [576, 207] on span "Bids" at bounding box center [577, 206] width 25 height 9
click at [833, 362] on link "2" at bounding box center [834, 363] width 12 height 12
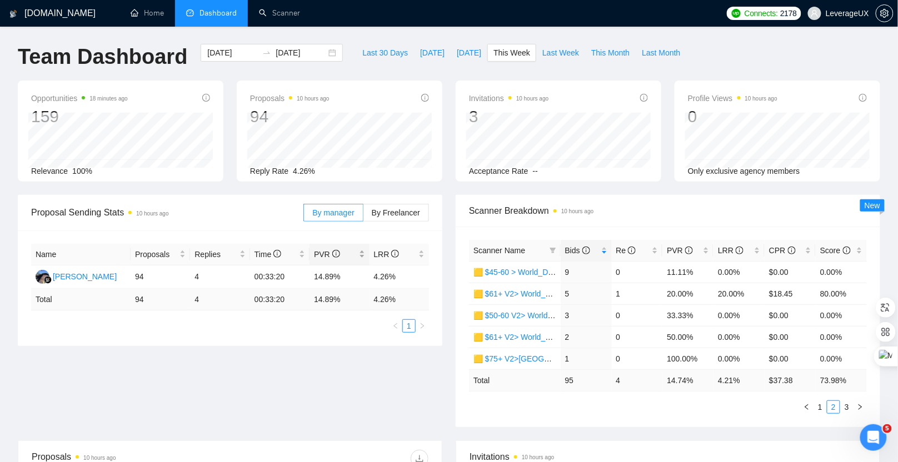
scroll to position [0, 0]
click at [818, 406] on link "1" at bounding box center [820, 408] width 12 height 12
click at [834, 404] on link "2" at bounding box center [834, 408] width 12 height 12
click at [820, 405] on link "1" at bounding box center [820, 408] width 12 height 12
click at [512, 317] on link "🟨 $50-60 > World_Design Only_Roman-Web Design_General" at bounding box center [583, 316] width 218 height 9
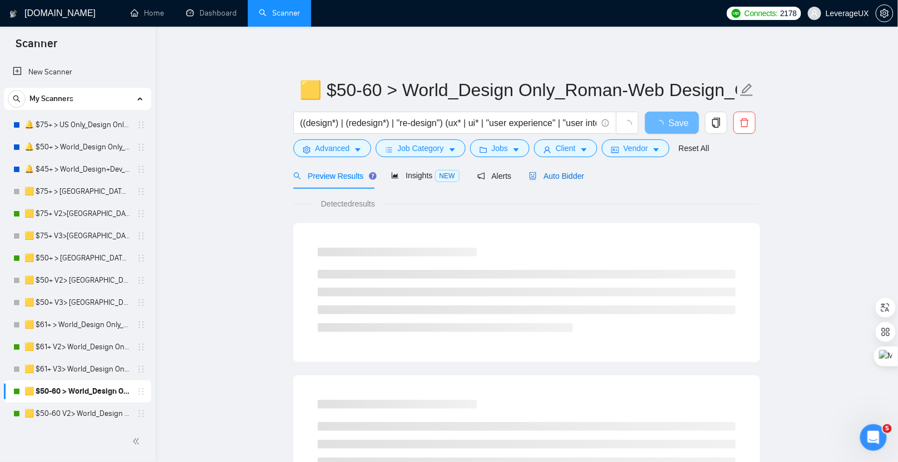
click at [553, 181] on div "Auto Bidder" at bounding box center [556, 176] width 55 height 12
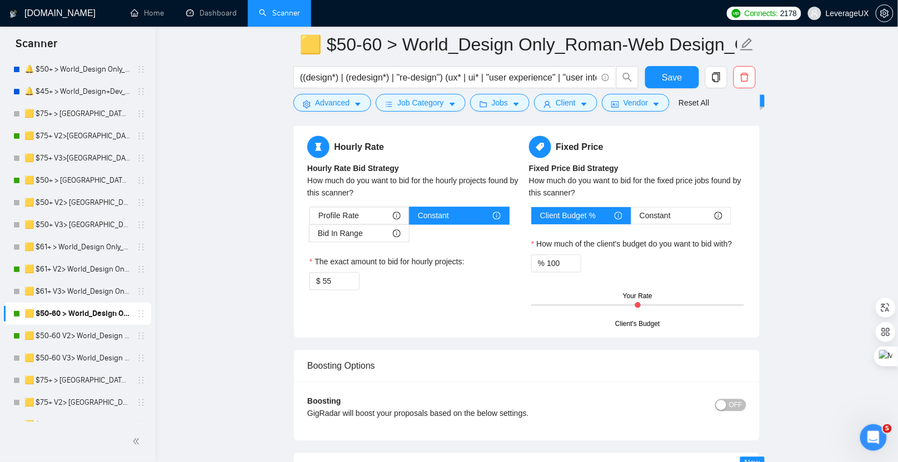
scroll to position [2168, 0]
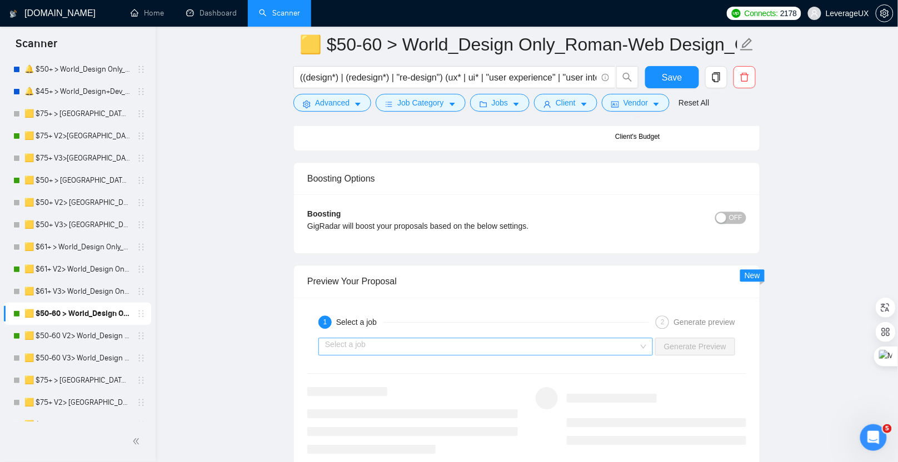
click at [540, 339] on input "search" at bounding box center [481, 347] width 313 height 17
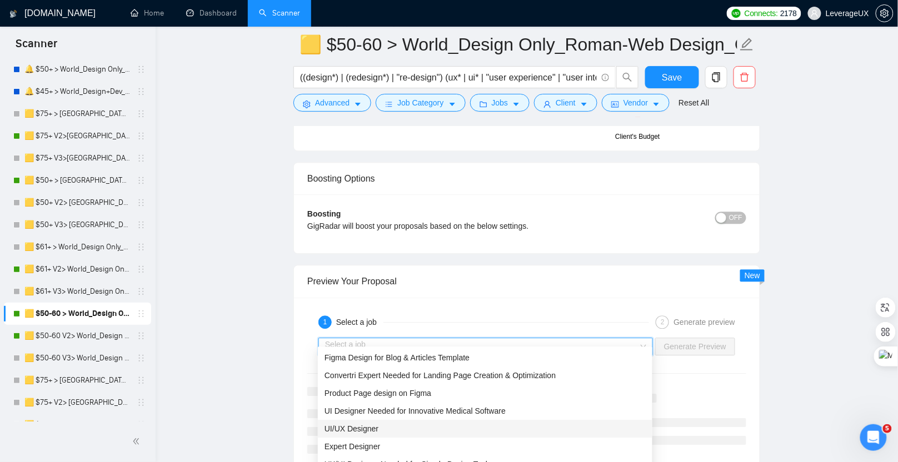
click at [424, 424] on div "UI/UX Designer" at bounding box center [485, 429] width 321 height 12
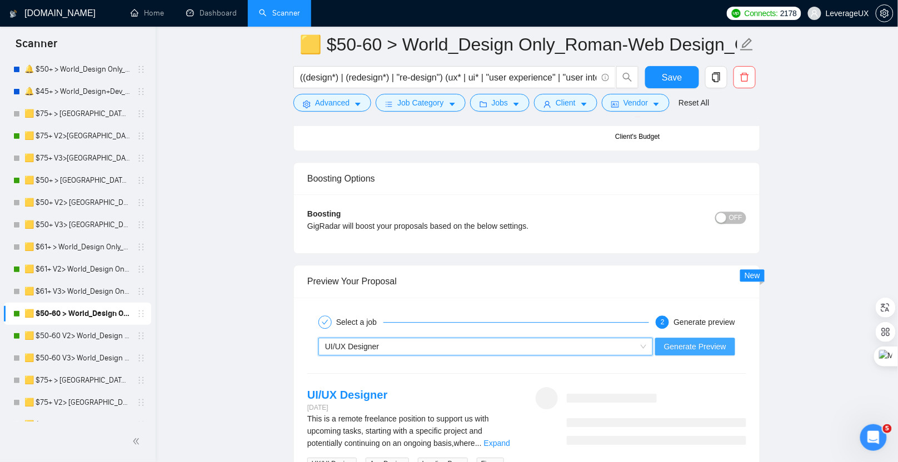
click at [673, 341] on span "Generate Preview" at bounding box center [695, 347] width 62 height 12
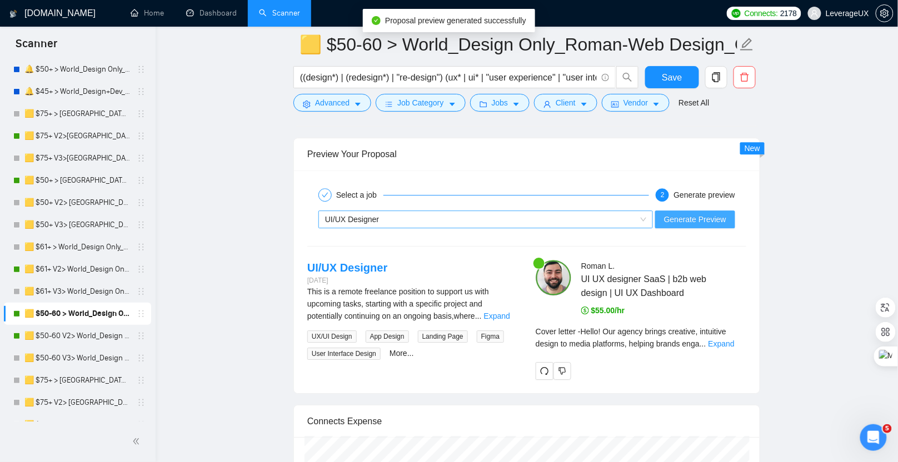
scroll to position [2306, 0]
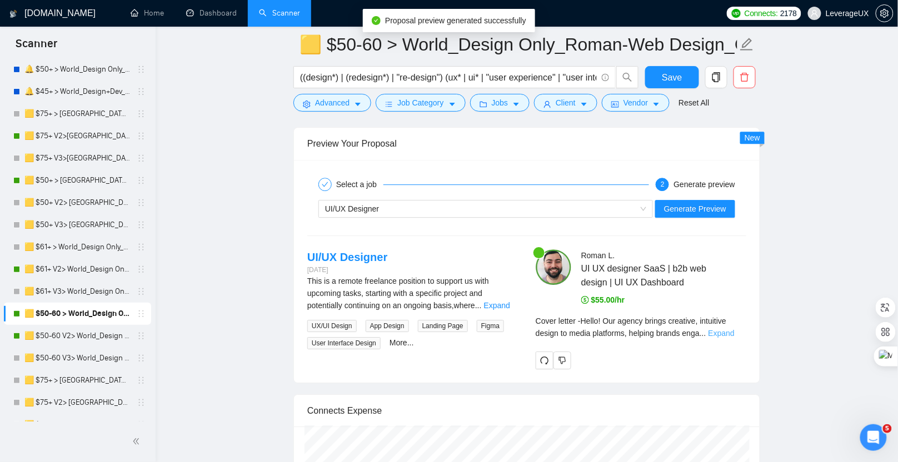
click at [728, 329] on link "Expand" at bounding box center [722, 333] width 26 height 9
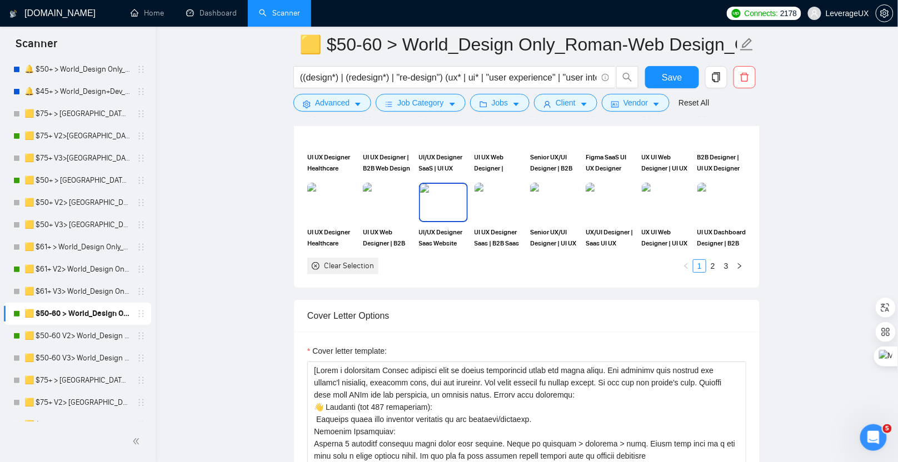
scroll to position [1371, 0]
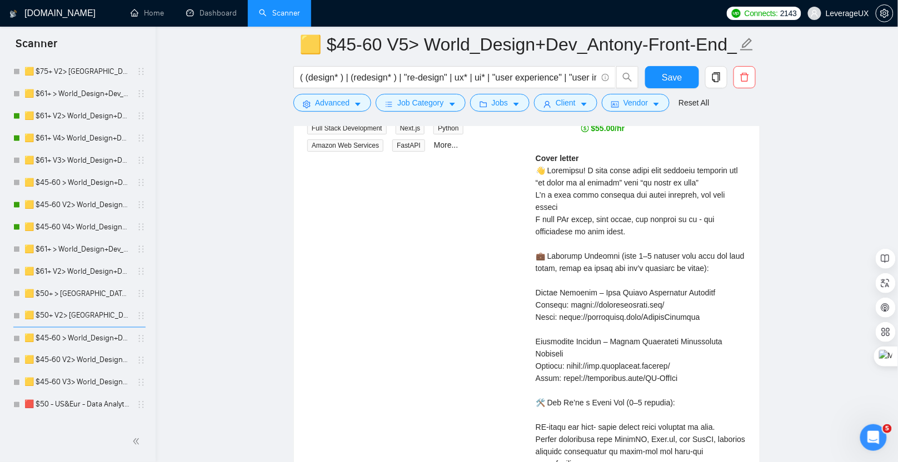
scroll to position [2463, 0]
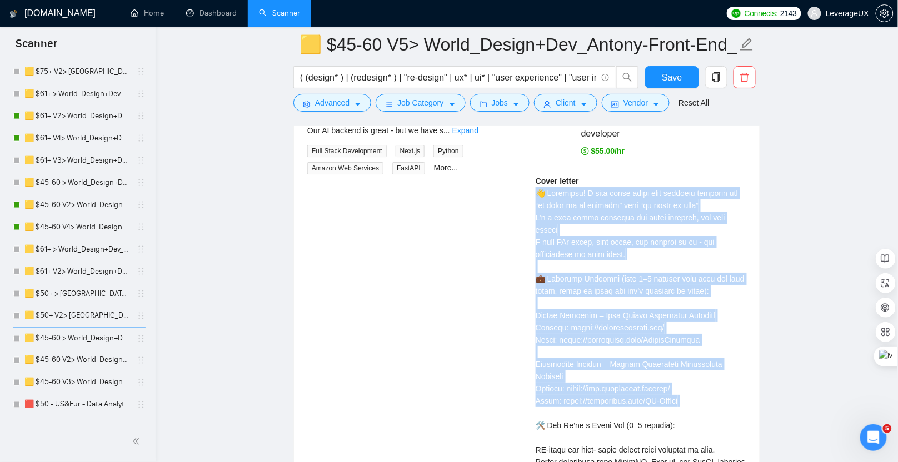
drag, startPoint x: 533, startPoint y: 171, endPoint x: 580, endPoint y: 393, distance: 226.8
click at [580, 393] on div "Antony K . Senior Full stack developer React Node | MERN stack developer $55.00…" at bounding box center [641, 353] width 228 height 559
click at [590, 220] on div "Cover letter" at bounding box center [641, 389] width 211 height 428
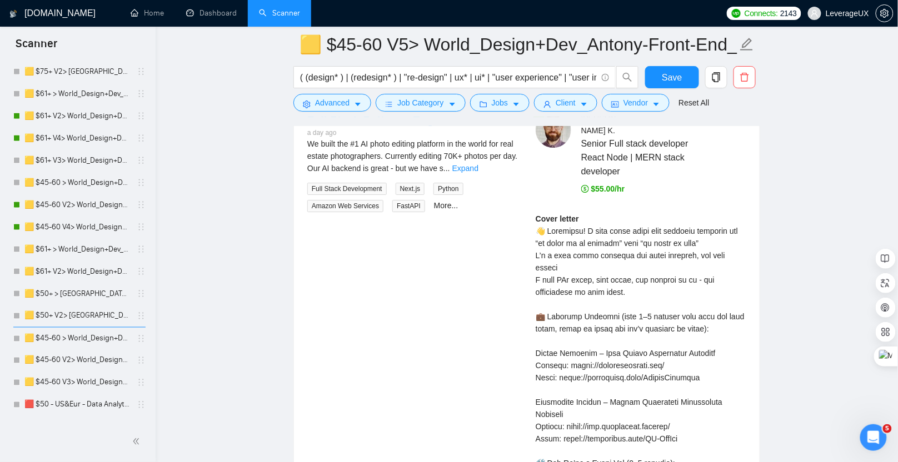
scroll to position [2425, 0]
click at [667, 84] on button "Save" at bounding box center [672, 77] width 54 height 22
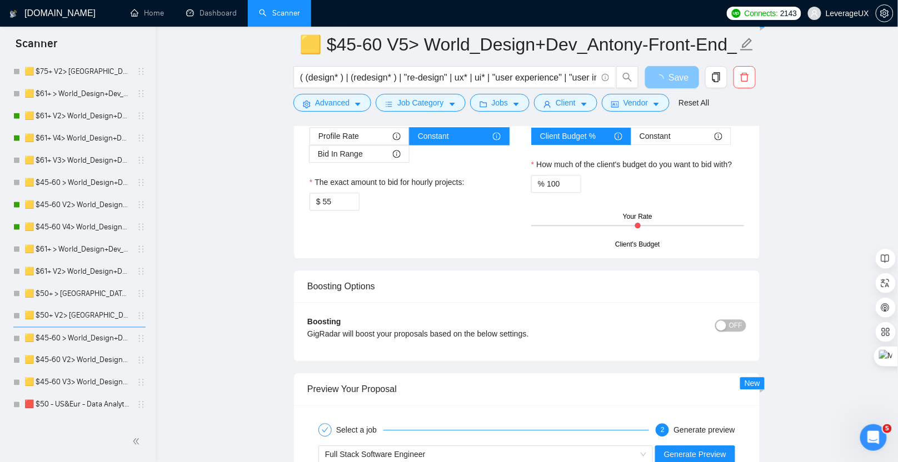
scroll to position [2133, 0]
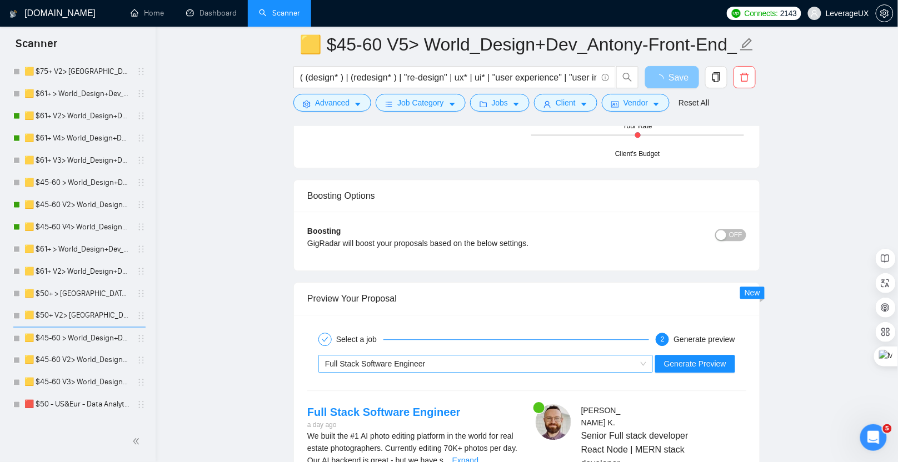
click at [446, 356] on div "Full Stack Software Engineer" at bounding box center [480, 364] width 311 height 17
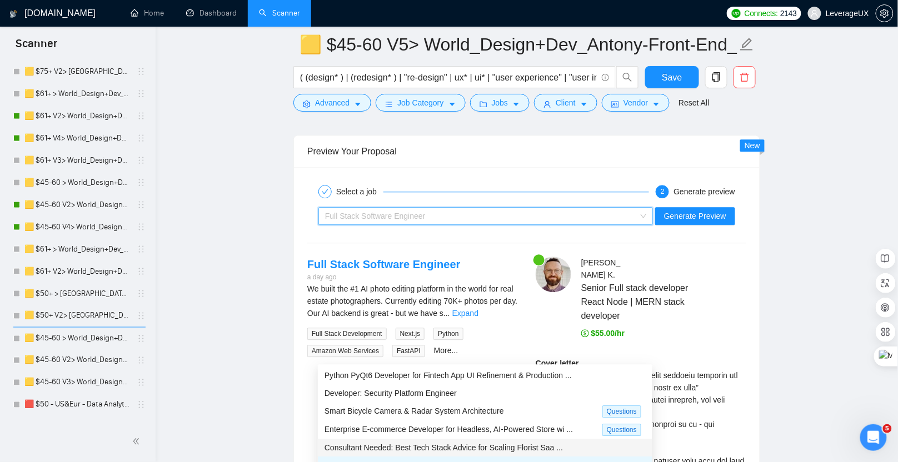
scroll to position [2337, 0]
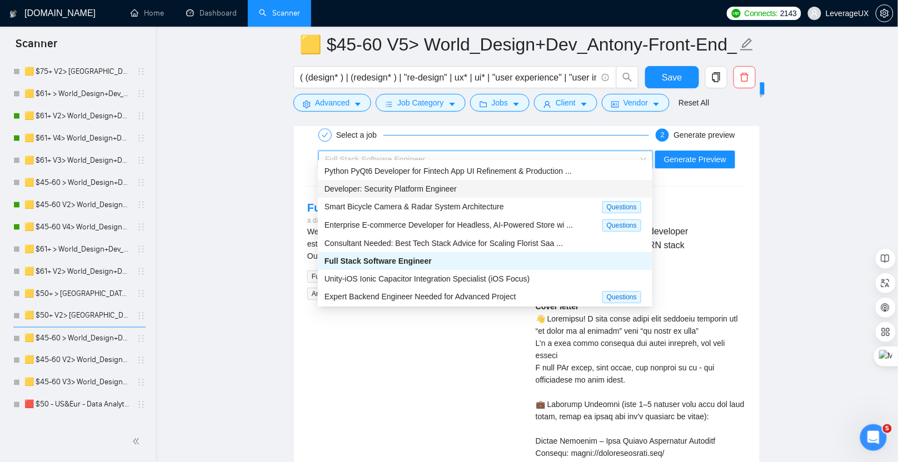
click at [421, 192] on span "Developer: Security Platform Engineer" at bounding box center [391, 189] width 132 height 9
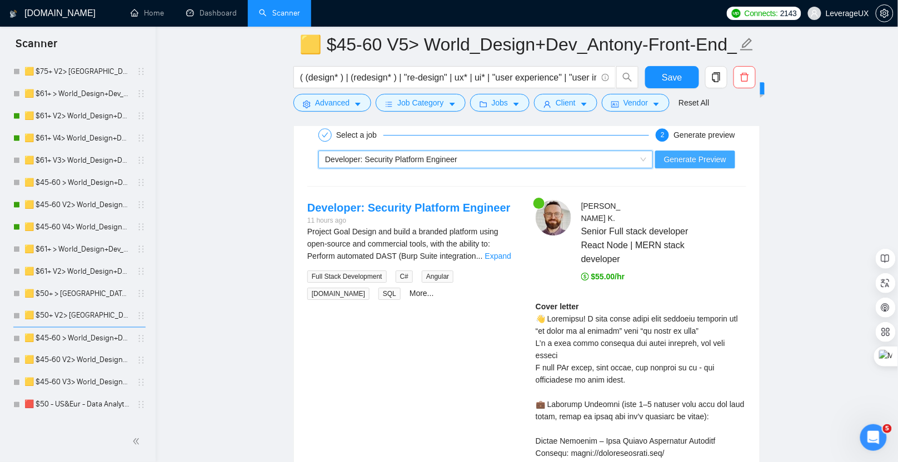
click at [713, 153] on span "Generate Preview" at bounding box center [695, 159] width 62 height 12
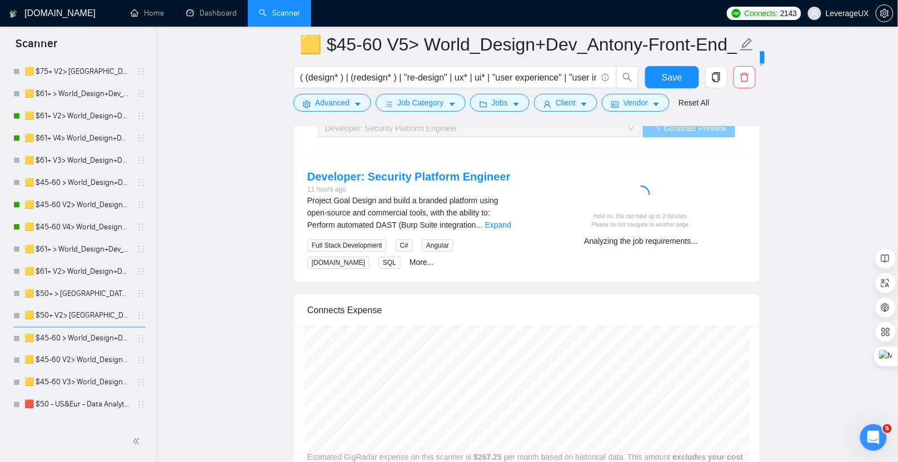
scroll to position [2369, 0]
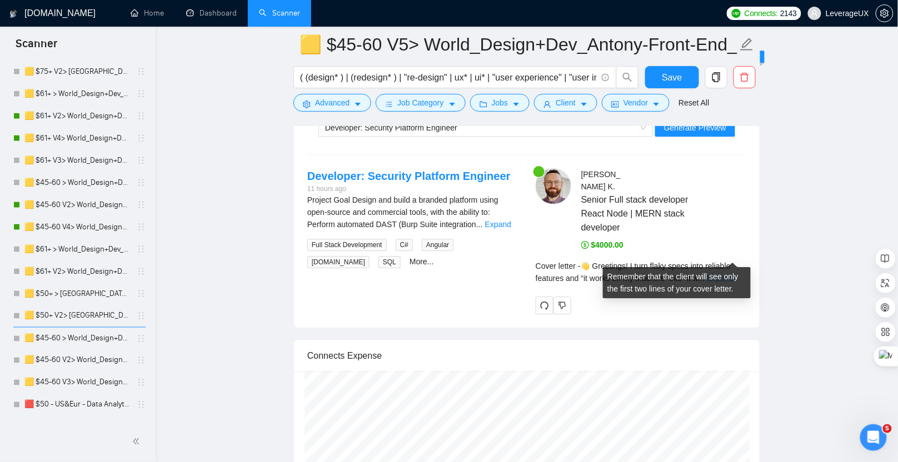
click at [723, 274] on link "Expand" at bounding box center [720, 278] width 26 height 9
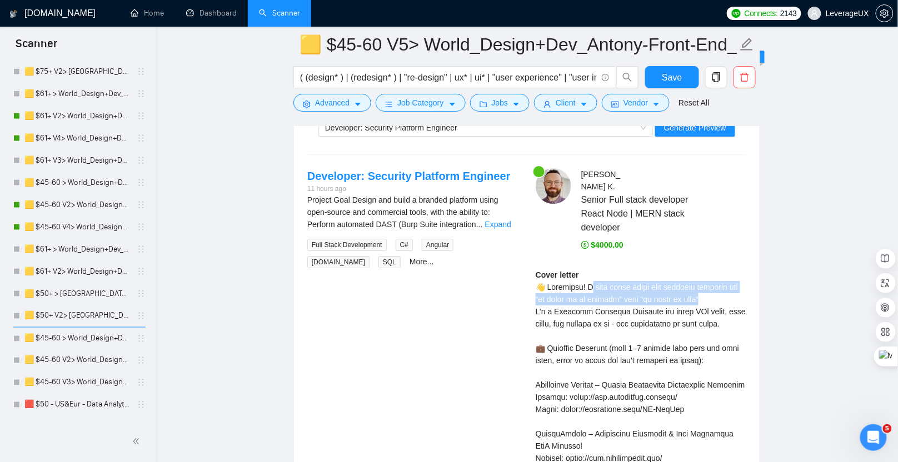
drag, startPoint x: 586, startPoint y: 265, endPoint x: 716, endPoint y: 277, distance: 130.6
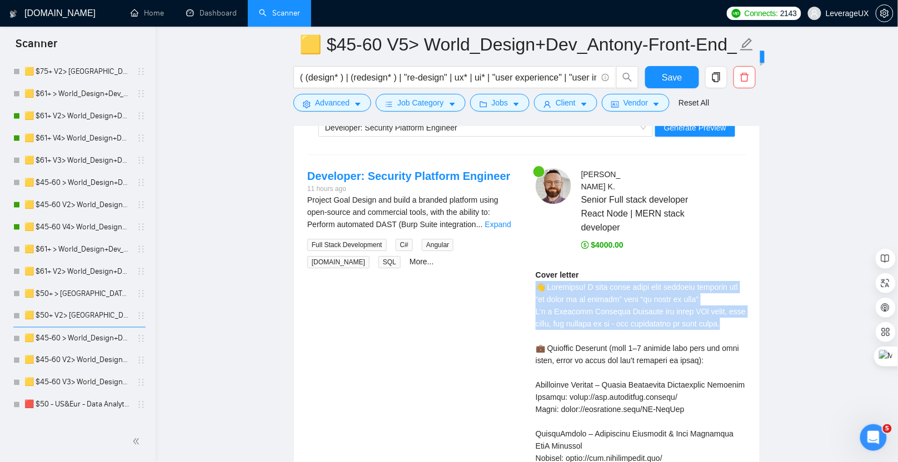
drag, startPoint x: 533, startPoint y: 266, endPoint x: 629, endPoint y: 311, distance: 106.2
click at [629, 311] on div "Antony K . Senior Full stack developer React Node | MERN stack developer $4000.…" at bounding box center [641, 441] width 228 height 546
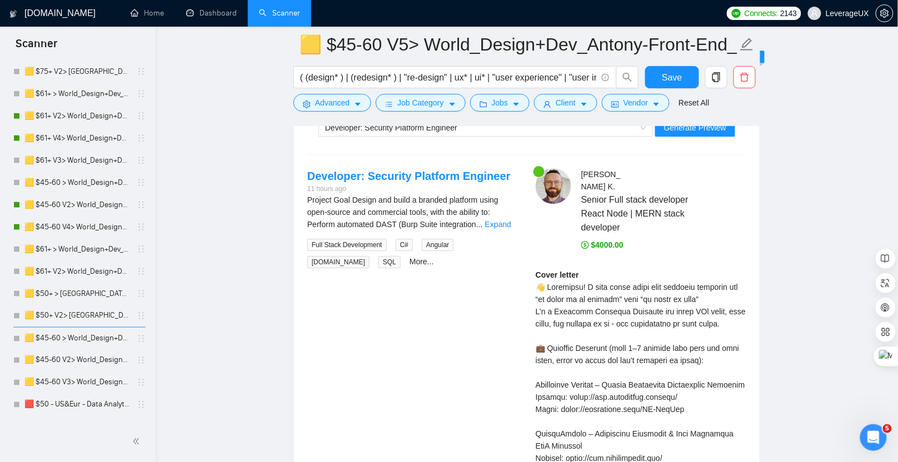
click at [549, 229] on div "Antony K . Senior Full stack developer React Node | MERN stack developer $4000.…" at bounding box center [641, 441] width 228 height 546
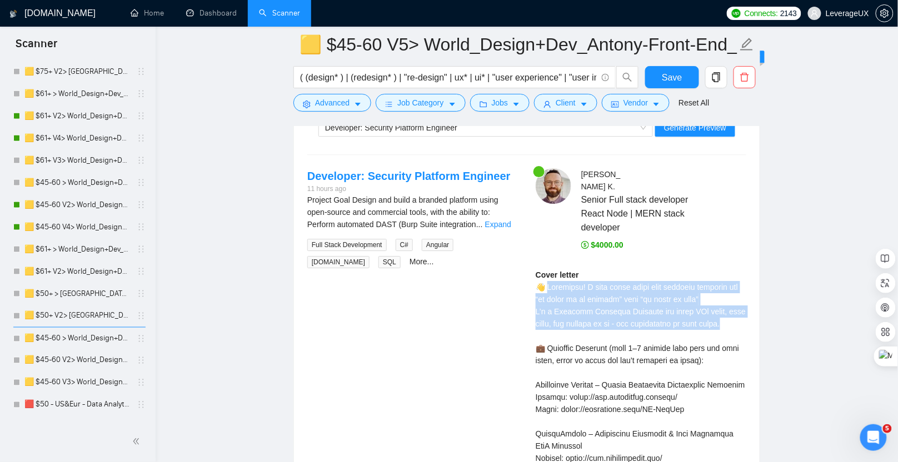
drag, startPoint x: 545, startPoint y: 265, endPoint x: 564, endPoint y: 313, distance: 51.6
click at [508, 306] on div "Developer: Security Platform Engineer 11 hours ago Project Goal Design and buil…" at bounding box center [526, 441] width 457 height 546
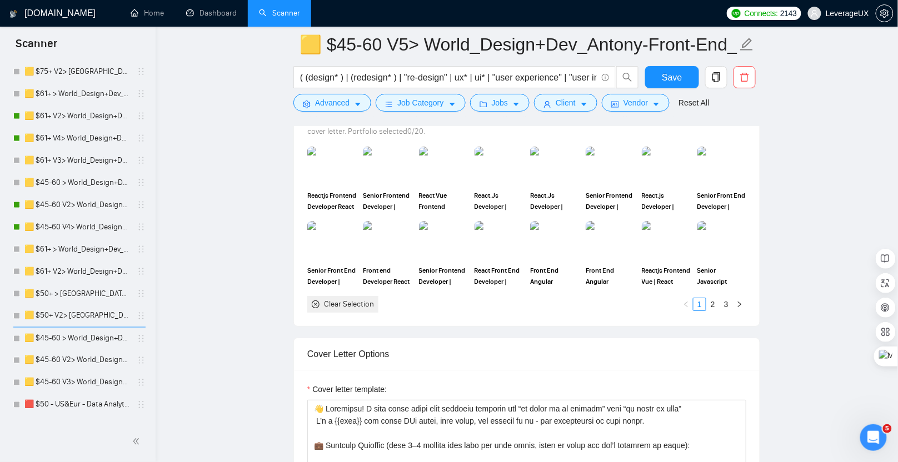
scroll to position [1415, 0]
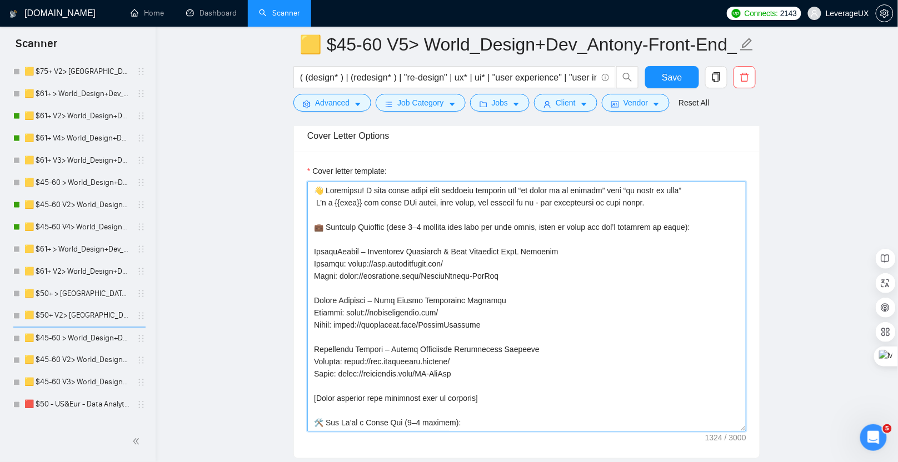
click at [312, 185] on textarea "Cover letter template:" at bounding box center [526, 307] width 439 height 250
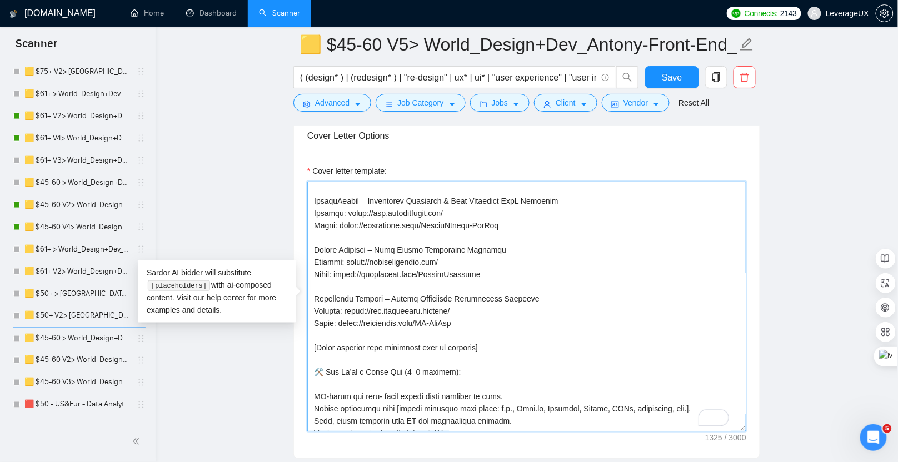
scroll to position [0, 0]
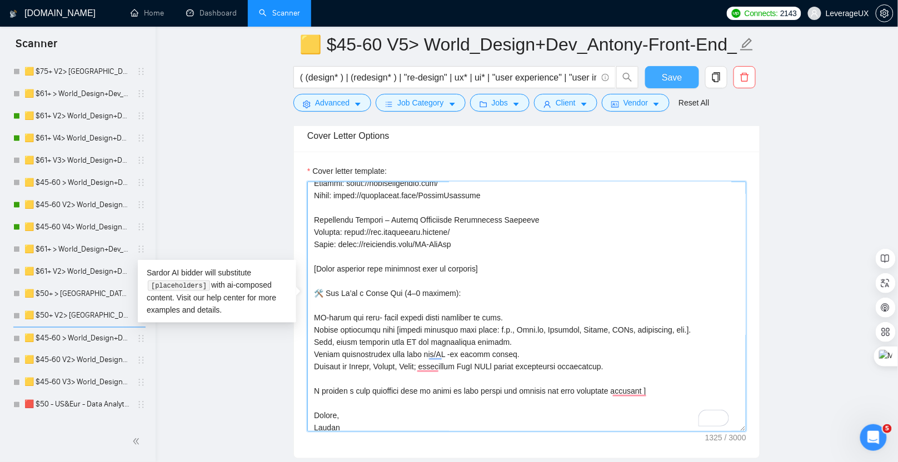
type textarea "[👋 Greetings! I turn flaky specs into reliable features and “it works on my mac…"
click at [673, 79] on span "Save" at bounding box center [672, 78] width 20 height 14
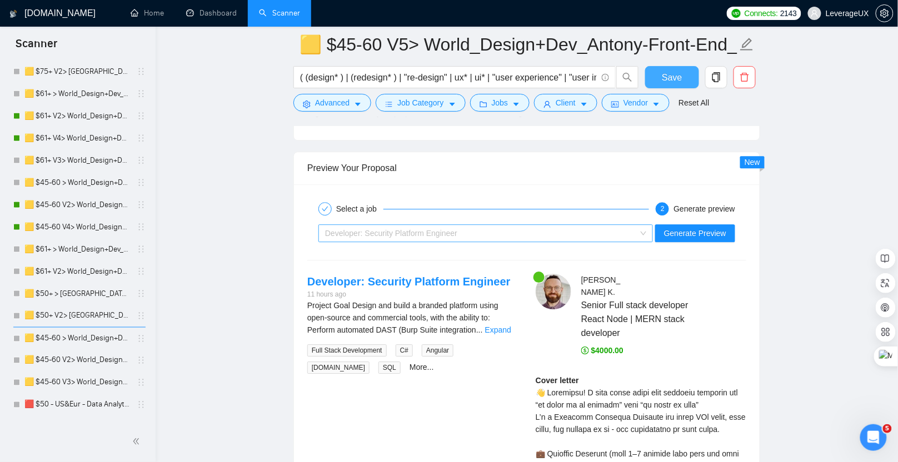
click at [461, 225] on div "Developer: Security Platform Engineer" at bounding box center [480, 233] width 311 height 17
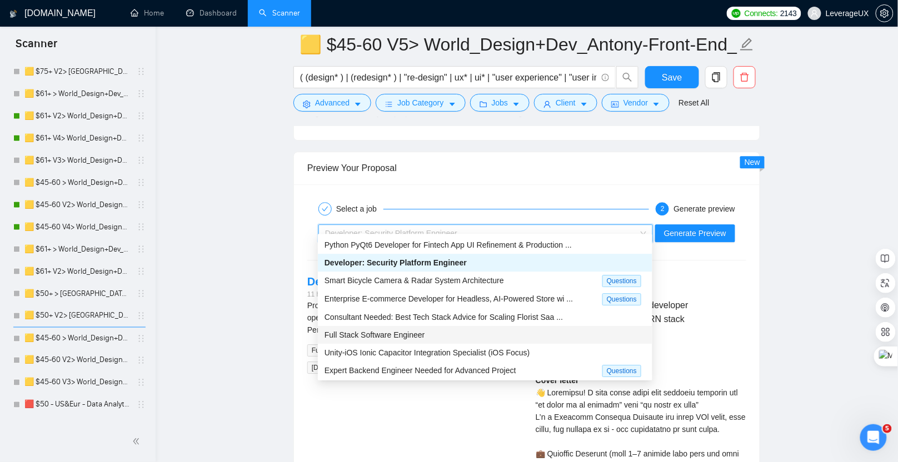
click at [446, 334] on div "Full Stack Software Engineer" at bounding box center [485, 335] width 321 height 12
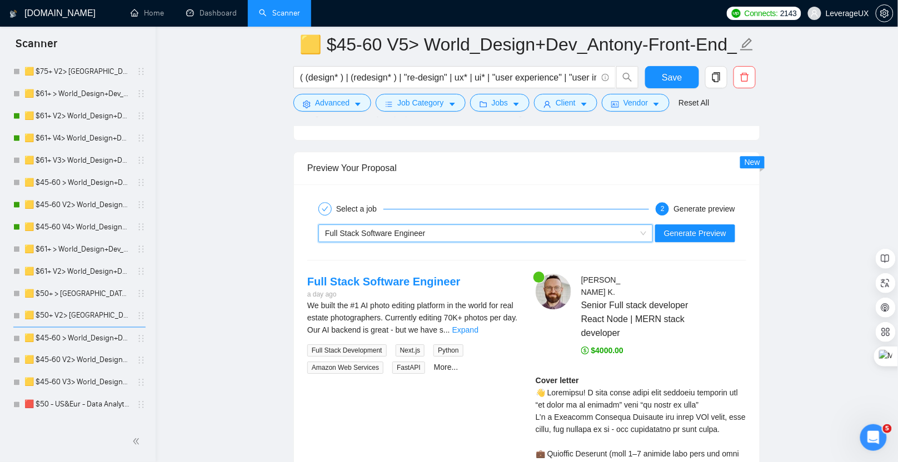
click at [669, 234] on div "~021968710455636552876 Full Stack Software Engineer Generate Preview" at bounding box center [526, 233] width 441 height 27
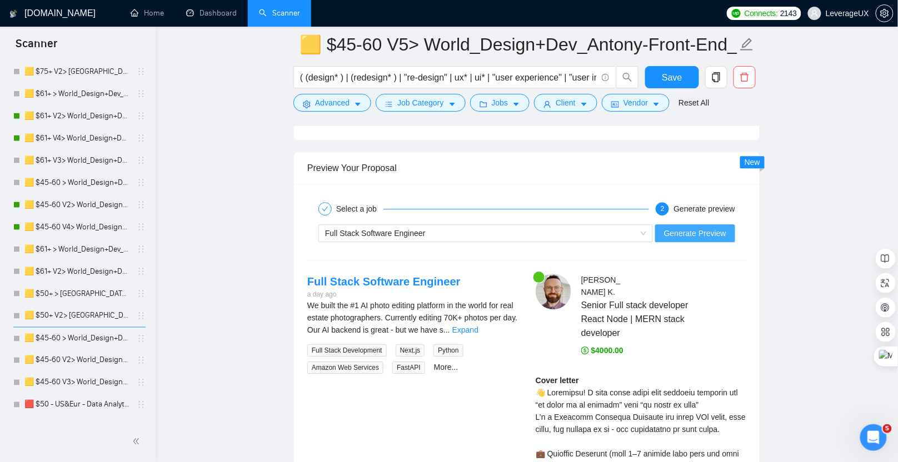
click at [670, 227] on span "Generate Preview" at bounding box center [695, 233] width 62 height 12
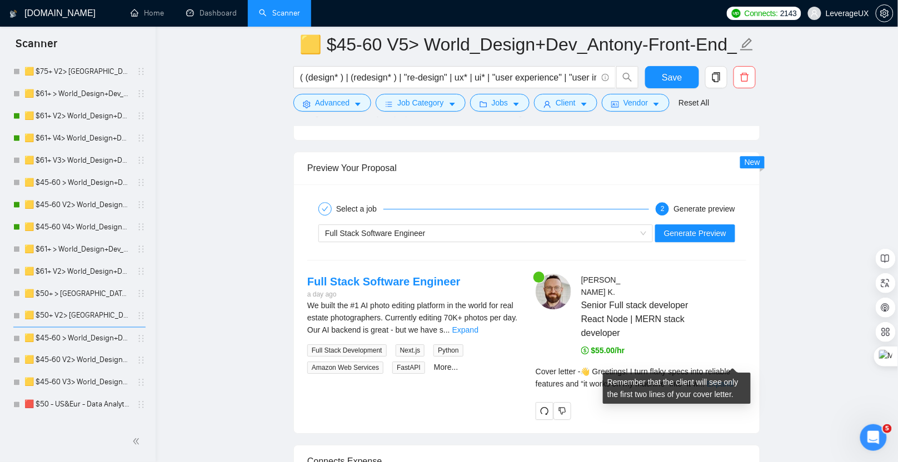
click at [723, 380] on link "Expand" at bounding box center [720, 384] width 26 height 9
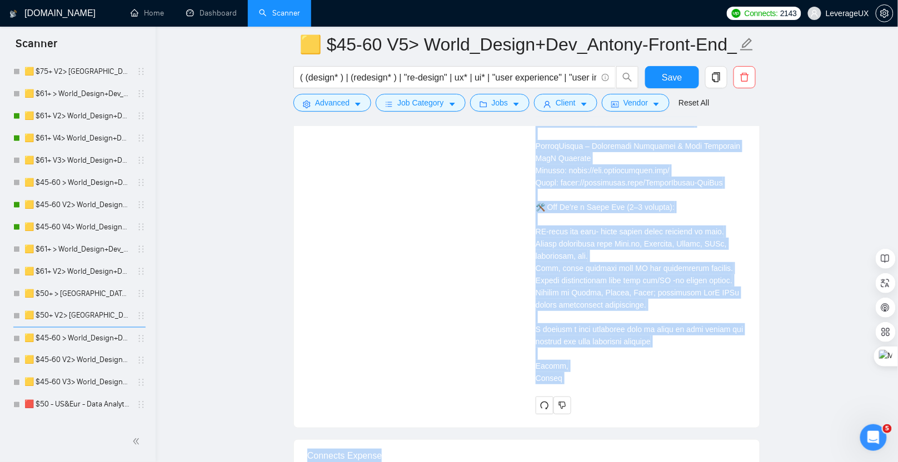
scroll to position [2769, 0]
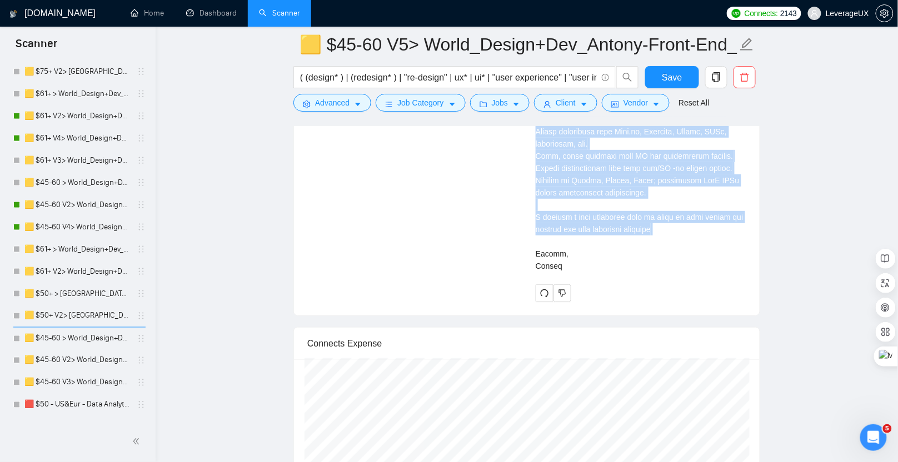
drag, startPoint x: 536, startPoint y: 152, endPoint x: 661, endPoint y: 228, distance: 146.6
click at [661, 228] on div "Cover letter" at bounding box center [641, 71] width 211 height 404
copy div "Cover letter 👋 Greetings! I turn flaky specs into reliable features and “it wor…"
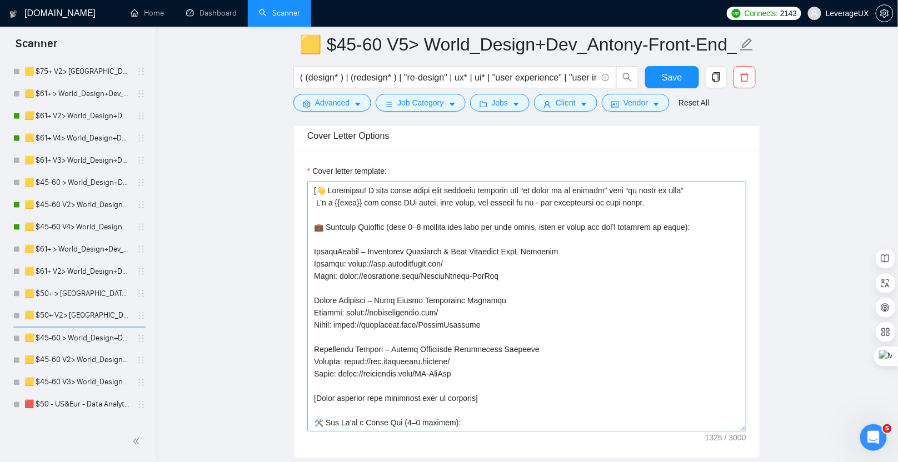
scroll to position [1392, 0]
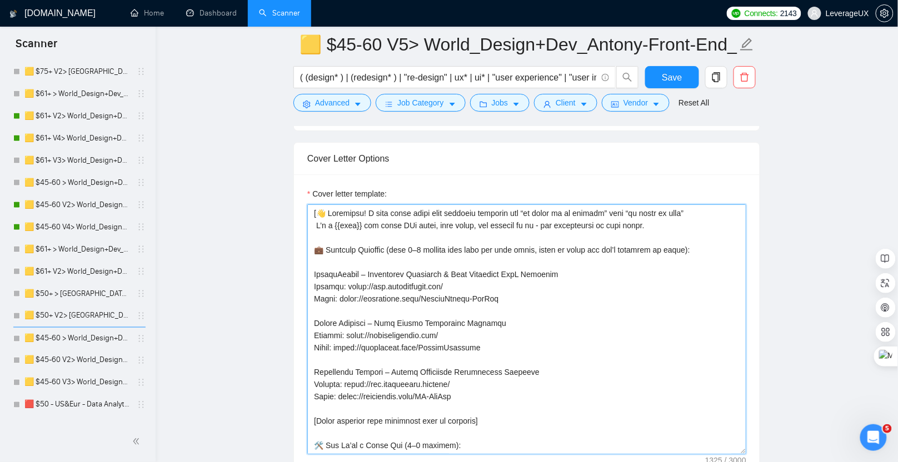
click at [417, 228] on textarea "Cover letter template:" at bounding box center [526, 330] width 439 height 250
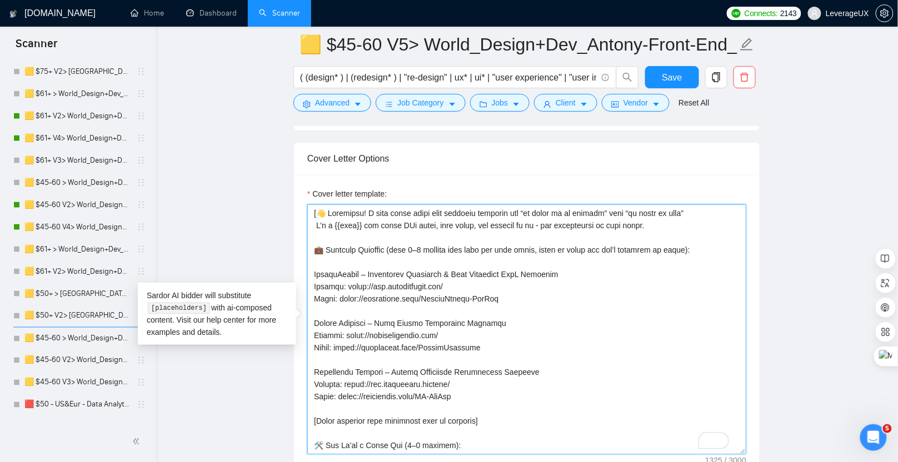
click at [668, 224] on textarea "Cover letter template:" at bounding box center [526, 330] width 439 height 250
click at [666, 220] on textarea "Cover letter template:" at bounding box center [526, 330] width 439 height 250
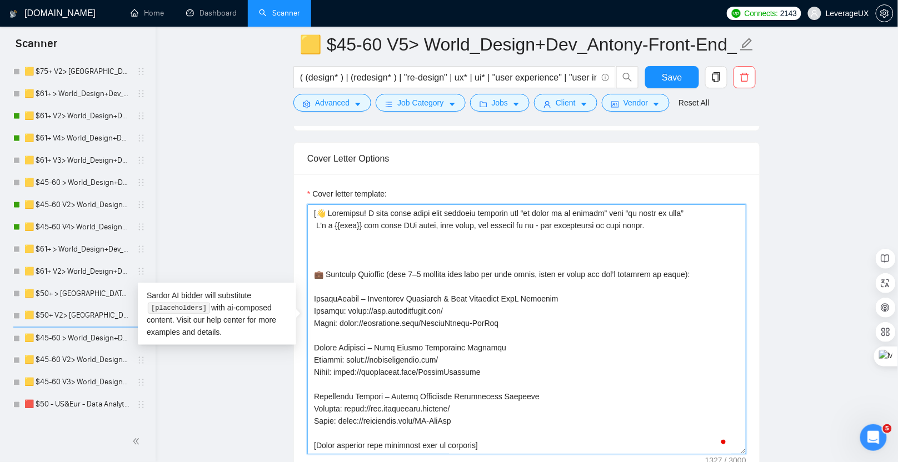
paste textarea "Relevant fit — — Next.js / Node · Stripe / Supabase · REST/GraphQL APIs · dashb…"
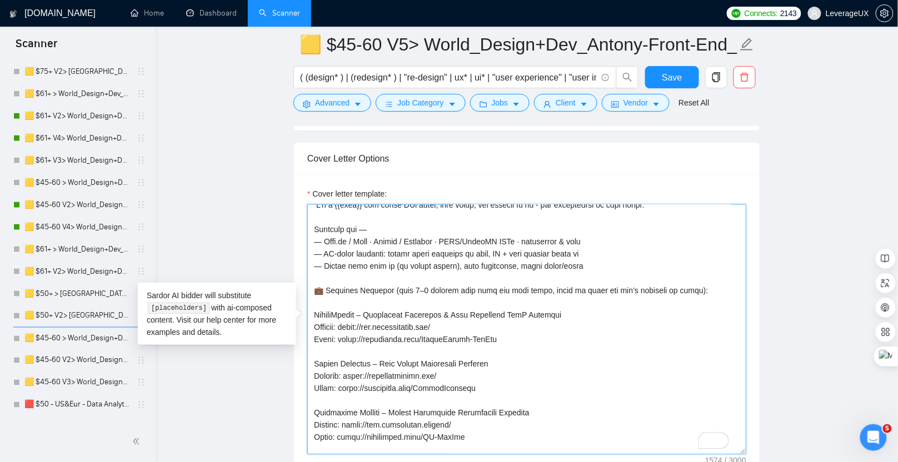
scroll to position [21, 0]
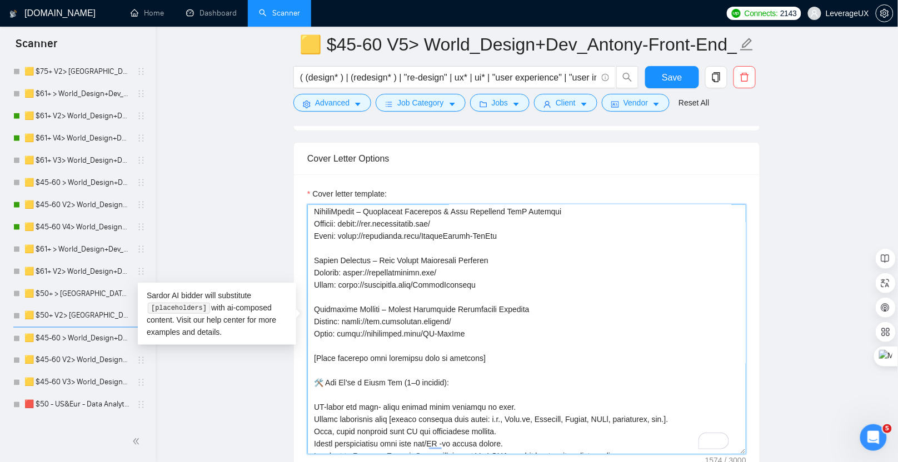
drag, startPoint x: 322, startPoint y: 376, endPoint x: 315, endPoint y: 377, distance: 7.3
click at [315, 377] on textarea "Cover letter template:" at bounding box center [526, 330] width 439 height 250
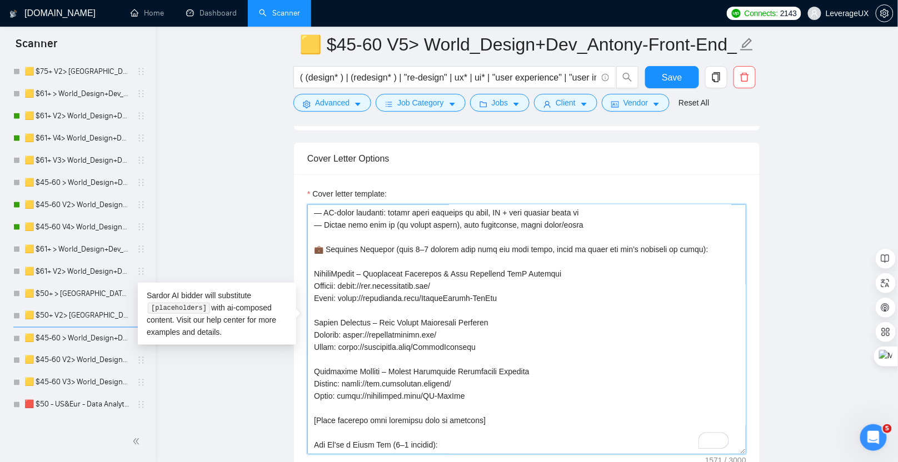
scroll to position [6, 0]
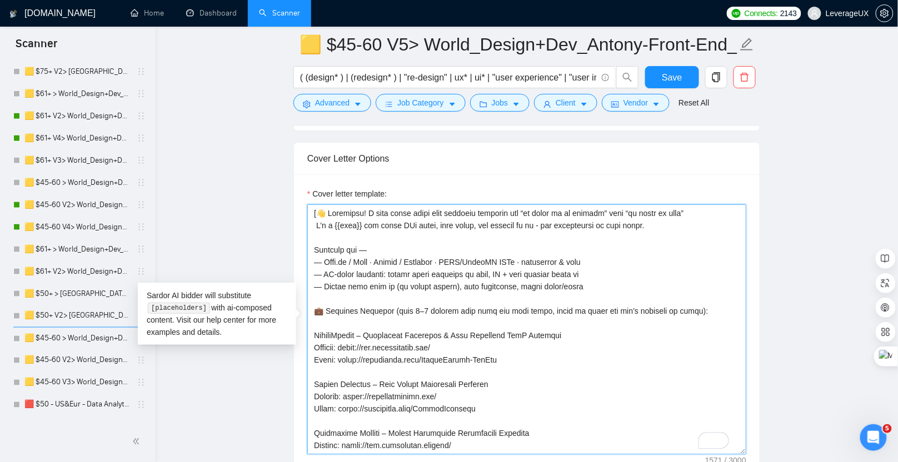
click at [315, 242] on textarea "Cover letter template:" at bounding box center [526, 330] width 439 height 250
paste textarea "🛠️"
drag, startPoint x: 323, startPoint y: 256, endPoint x: 288, endPoint y: 256, distance: 35.0
click at [374, 245] on textarea "Cover letter template:" at bounding box center [526, 330] width 439 height 250
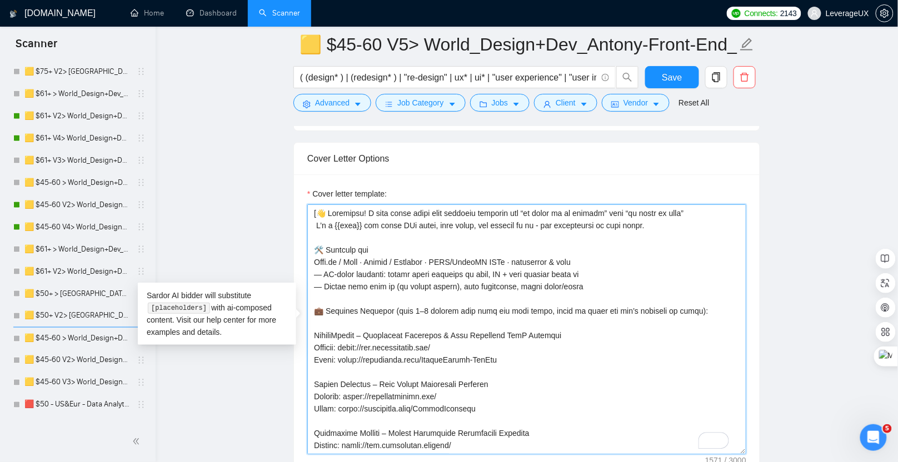
drag, startPoint x: 323, startPoint y: 268, endPoint x: 283, endPoint y: 267, distance: 40.1
drag, startPoint x: 595, startPoint y: 269, endPoint x: 316, endPoint y: 266, distance: 278.5
click at [316, 266] on textarea "Cover letter template:" at bounding box center [526, 330] width 439 height 250
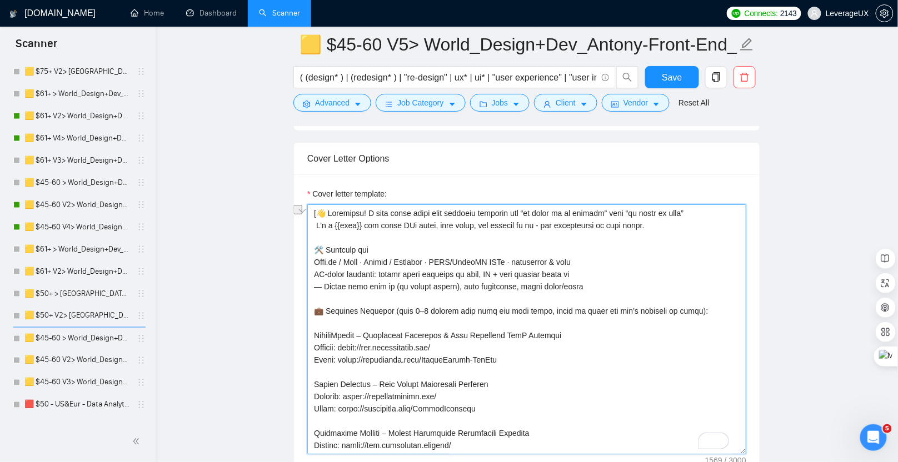
click at [628, 278] on textarea "Cover letter template:" at bounding box center [526, 330] width 439 height 250
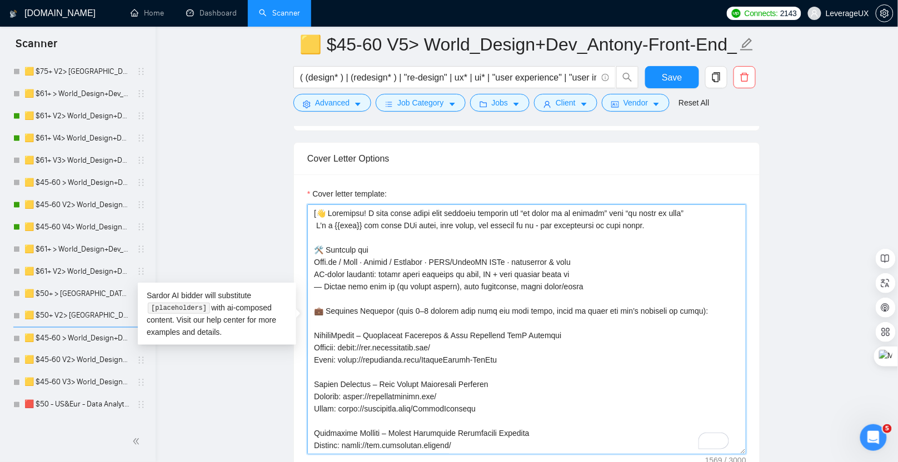
click at [316, 255] on textarea "Cover letter template:" at bounding box center [526, 330] width 439 height 250
drag, startPoint x: 323, startPoint y: 282, endPoint x: 313, endPoint y: 278, distance: 10.7
click at [313, 278] on textarea "Cover letter template:" at bounding box center [526, 330] width 439 height 250
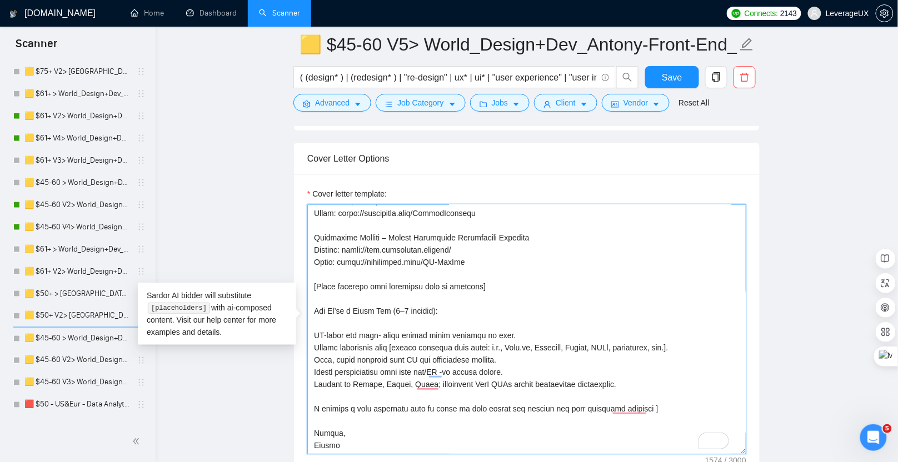
drag, startPoint x: 601, startPoint y: 371, endPoint x: 308, endPoint y: 330, distance: 295.7
click at [308, 330] on div "Cover Letter Options Cover letter template:" at bounding box center [526, 312] width 467 height 340
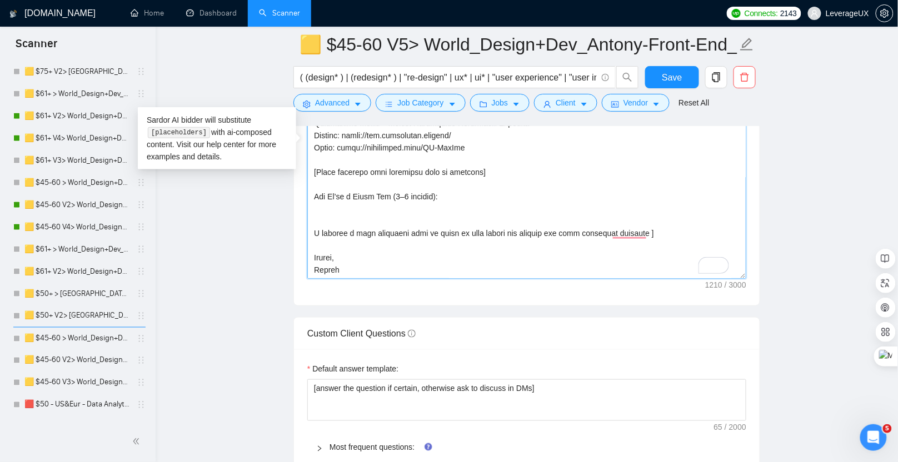
drag, startPoint x: 444, startPoint y: 193, endPoint x: 302, endPoint y: 190, distance: 141.8
click at [302, 190] on div "Cover letter template:" at bounding box center [527, 152] width 466 height 307
click at [489, 196] on textarea "Cover letter template:" at bounding box center [526, 154] width 439 height 250
drag, startPoint x: 445, startPoint y: 195, endPoint x: 303, endPoint y: 163, distance: 144.8
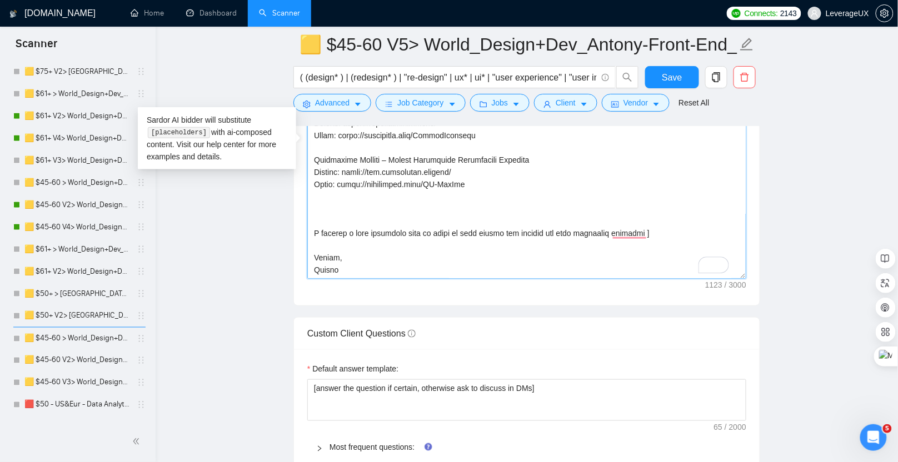
drag, startPoint x: 641, startPoint y: 225, endPoint x: 320, endPoint y: 191, distance: 323.1
click at [320, 191] on textarea "Cover letter template:" at bounding box center [526, 154] width 439 height 250
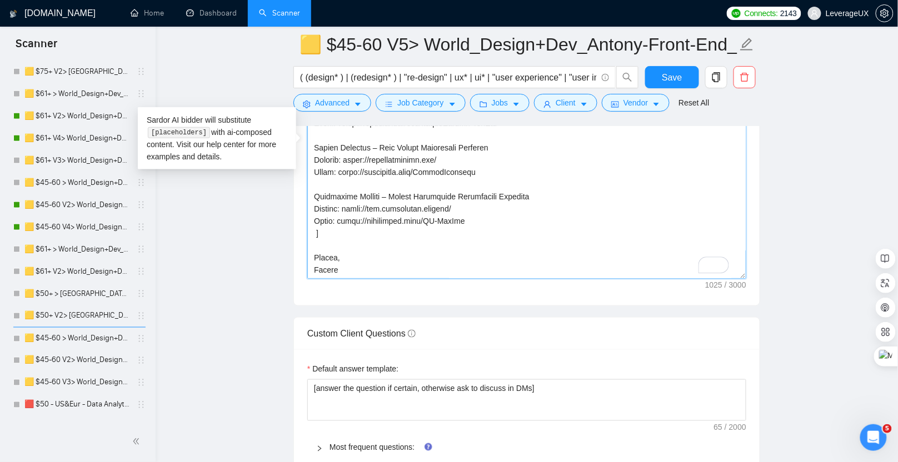
paste textarea "Next — 15-min Upwork call; I’ll send a 7-day pilot plan + fixed quote."
click at [473, 213] on textarea "Cover letter template:" at bounding box center [526, 154] width 439 height 250
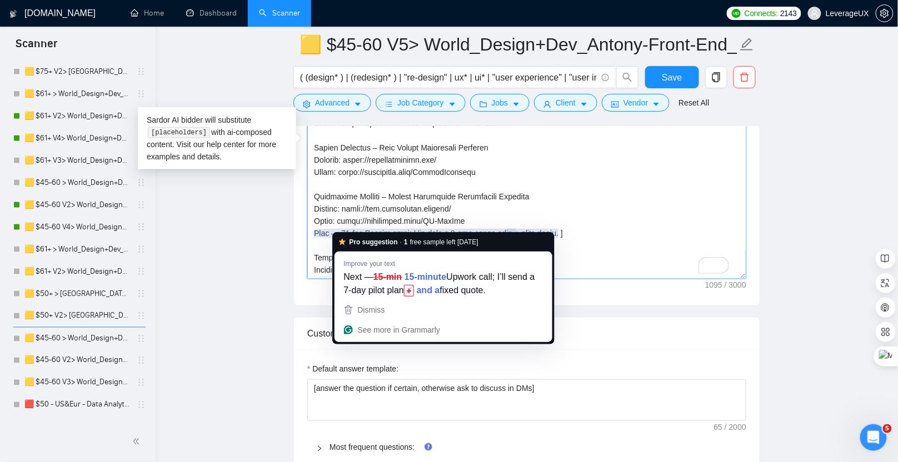
click at [342, 225] on textarea "Cover letter template:" at bounding box center [526, 154] width 439 height 250
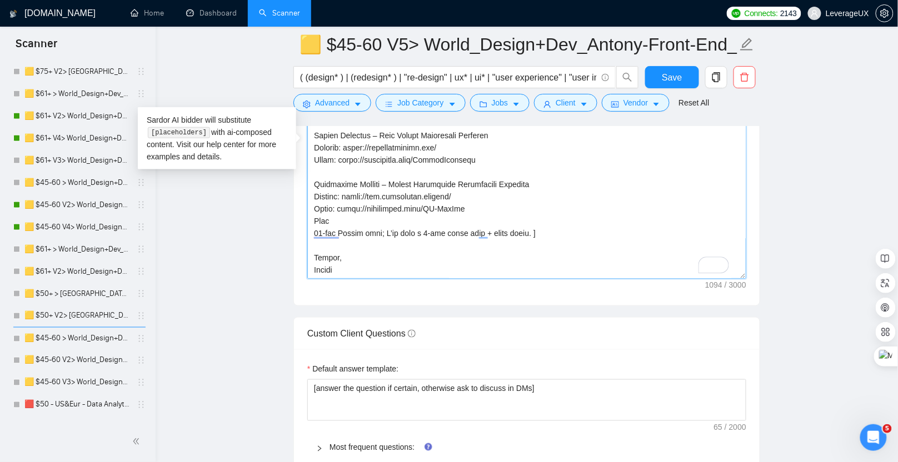
click at [476, 206] on textarea "Cover letter template:" at bounding box center [526, 154] width 439 height 250
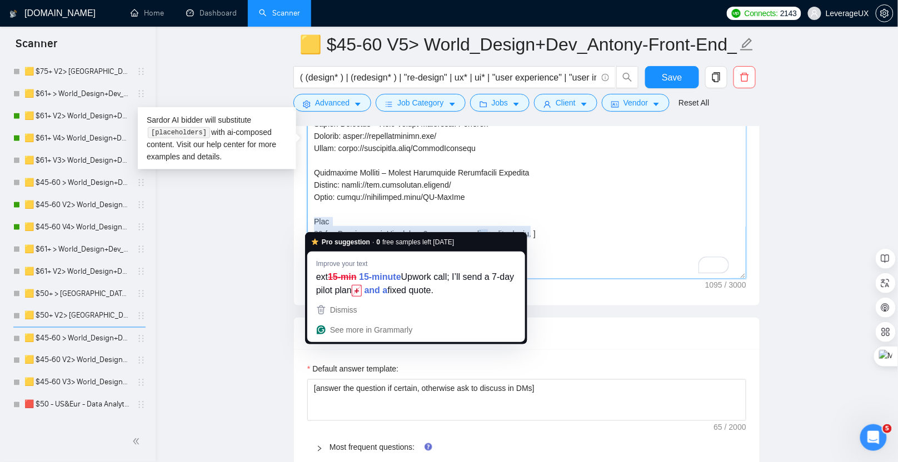
click at [315, 227] on textarea "Cover letter template:" at bounding box center [526, 154] width 439 height 250
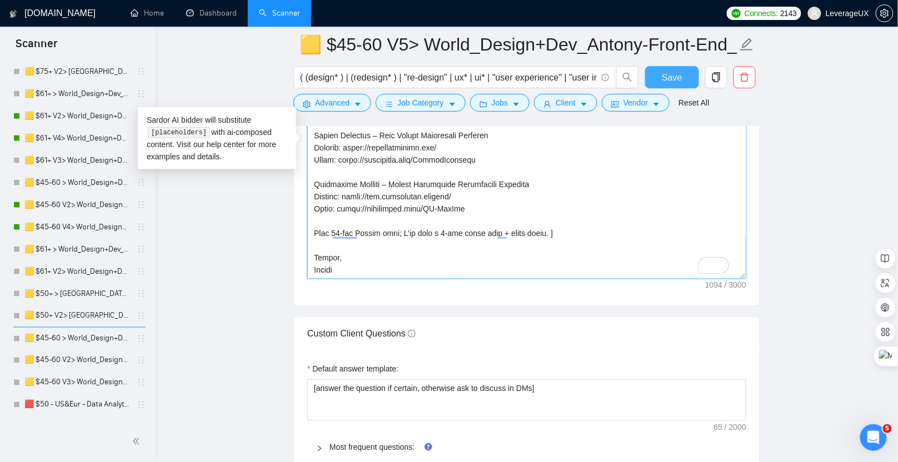
type textarea "[👋 Greetings! I turn flaky specs into reliable features and “it works on my mac…"
click at [668, 76] on span "Save" at bounding box center [672, 78] width 20 height 14
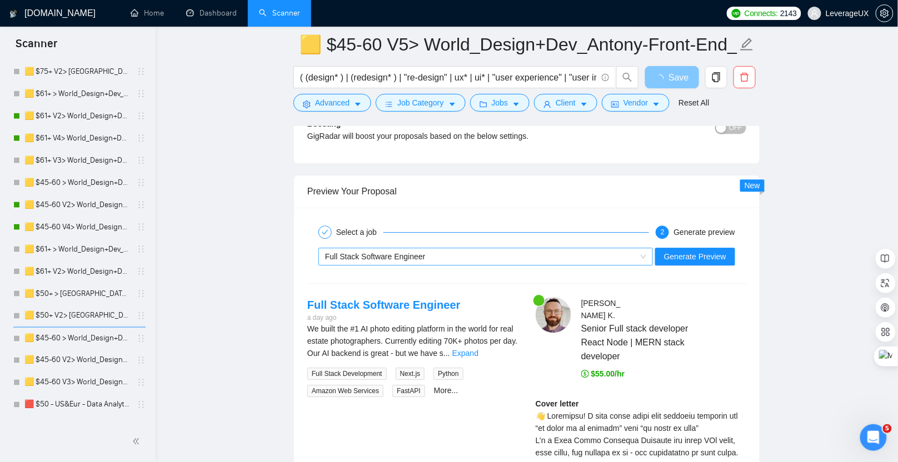
click at [480, 248] on div "Full Stack Software Engineer" at bounding box center [480, 256] width 311 height 17
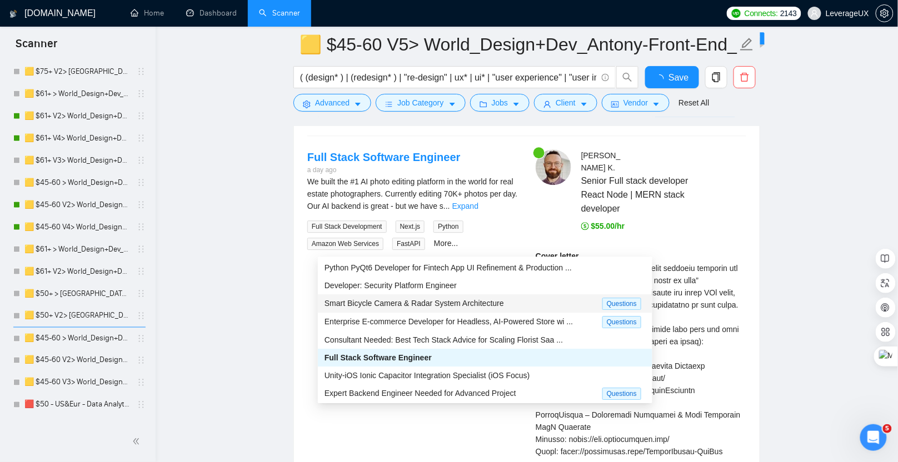
click at [467, 292] on div "Developer: Security Platform Engineer" at bounding box center [485, 286] width 335 height 18
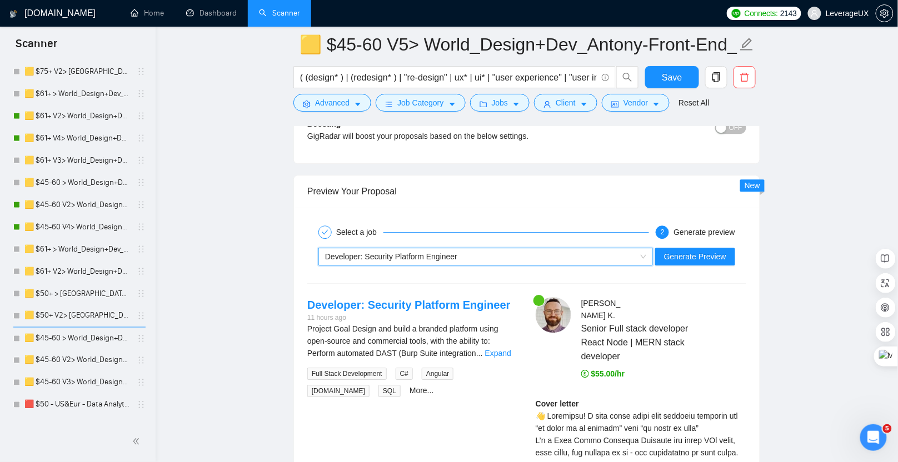
click at [699, 226] on div "Generate preview" at bounding box center [705, 232] width 62 height 13
click at [695, 248] on button "Generate Preview" at bounding box center [695, 257] width 80 height 18
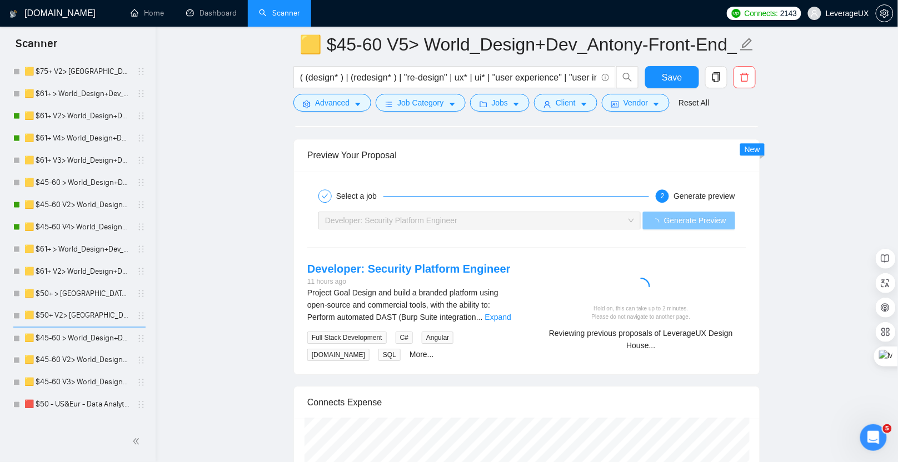
scroll to position [2290, 0]
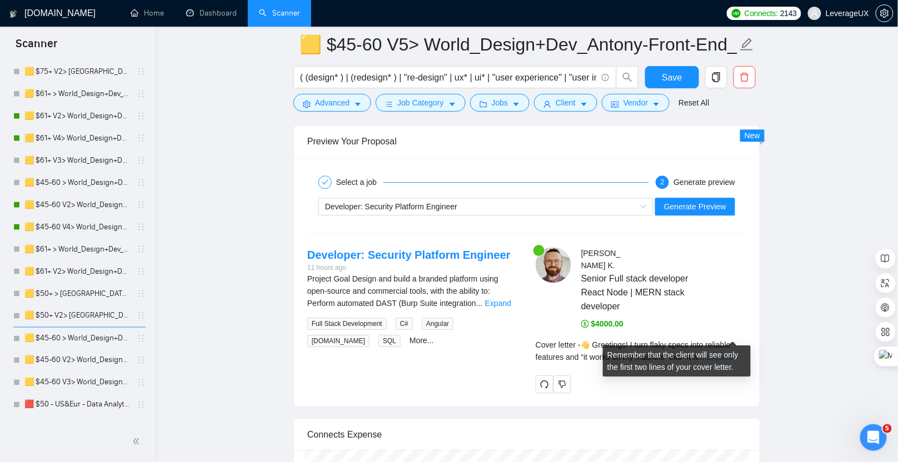
click at [731, 353] on link "Expand" at bounding box center [720, 357] width 26 height 9
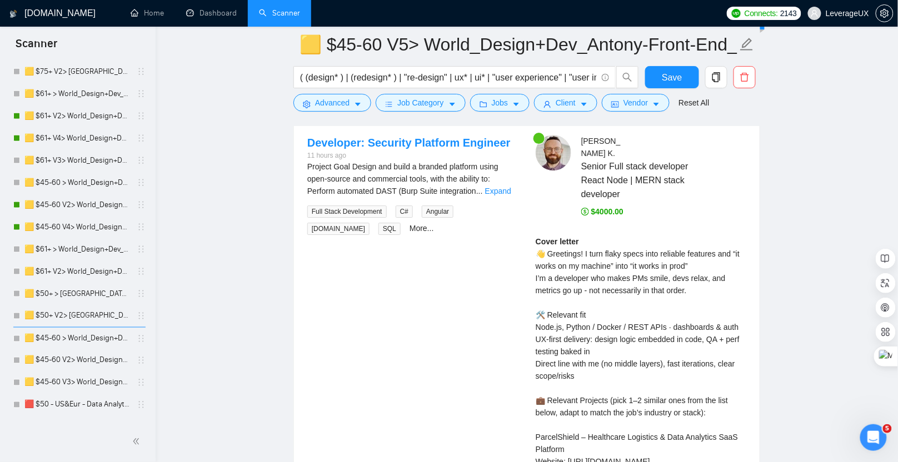
scroll to position [2387, 0]
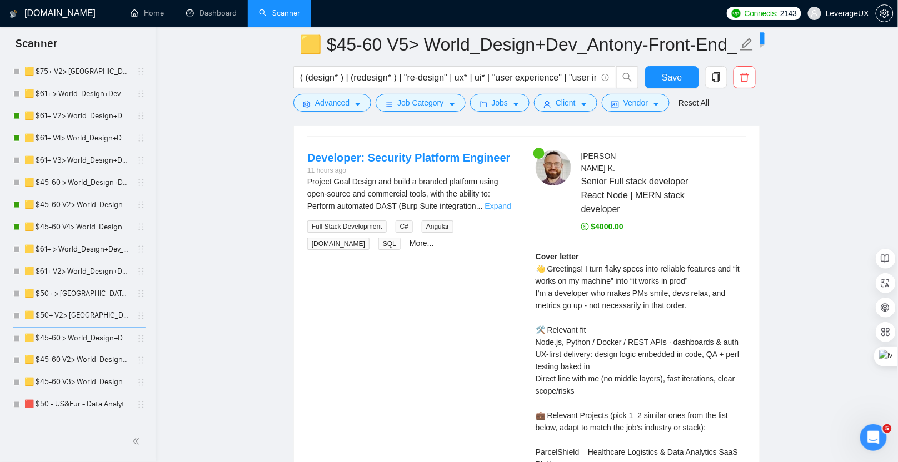
click at [499, 202] on link "Expand" at bounding box center [498, 206] width 26 height 9
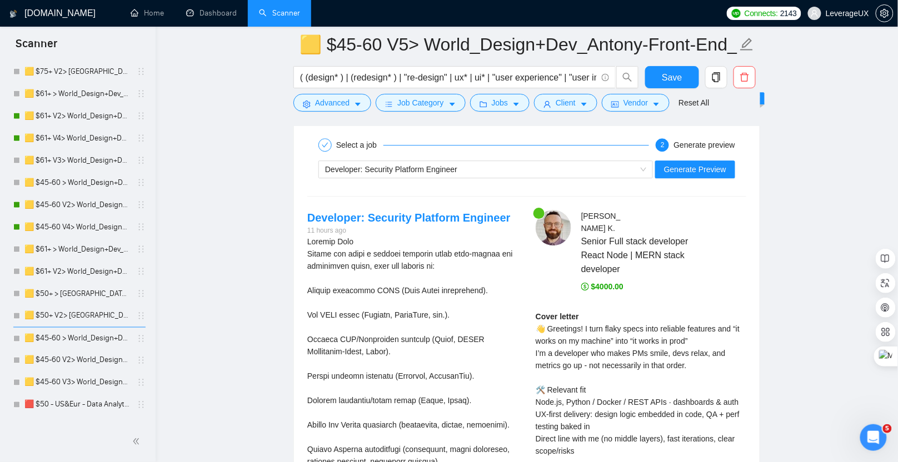
scroll to position [2469, 0]
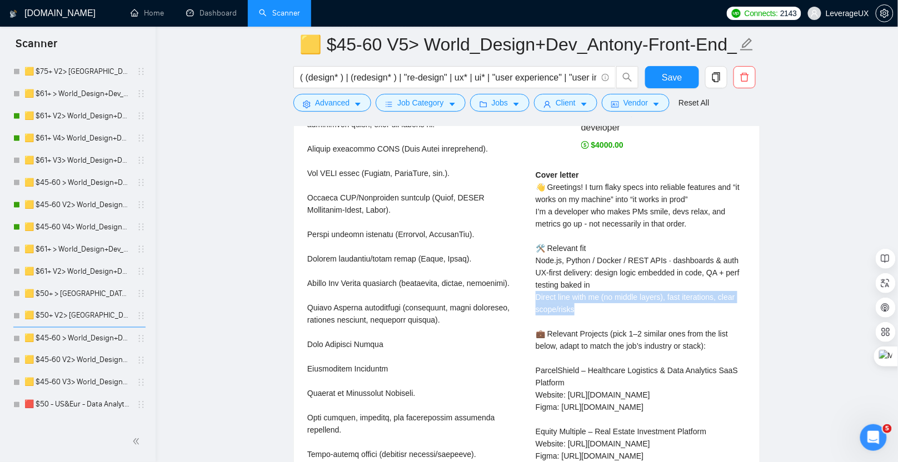
drag, startPoint x: 578, startPoint y: 287, endPoint x: 536, endPoint y: 277, distance: 43.0
click at [536, 277] on div "Cover letter 👋 Greetings! I turn flaky specs into reliable features and “it wor…" at bounding box center [641, 352] width 211 height 367
click at [598, 283] on div "Cover letter 👋 Greetings! I turn flaky specs into reliable features and “it wor…" at bounding box center [641, 352] width 211 height 367
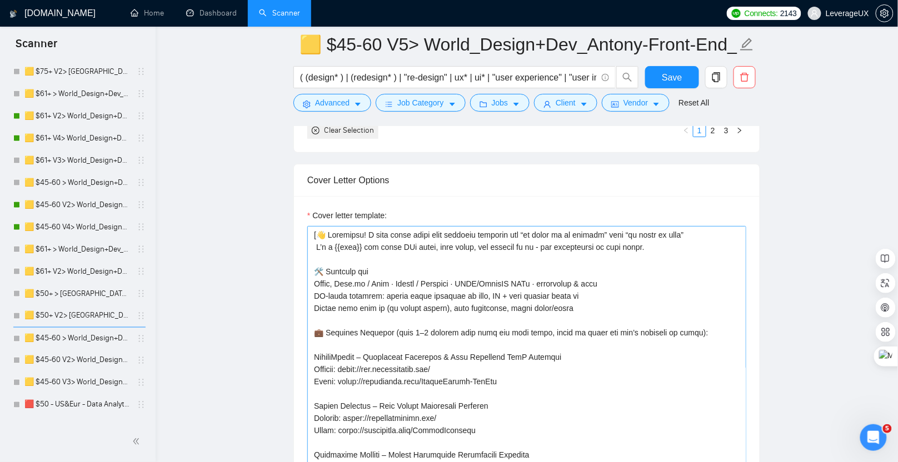
scroll to position [1371, 0]
click at [390, 329] on textarea "Cover letter template:" at bounding box center [526, 351] width 439 height 250
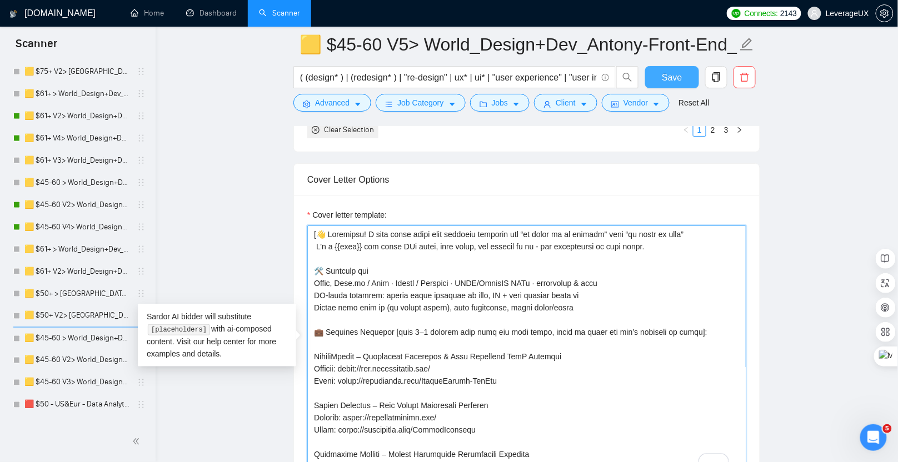
type textarea "[👋 Greetings! I turn flaky specs into reliable features and “it works on my mac…"
click at [672, 85] on button "Save" at bounding box center [672, 77] width 54 height 22
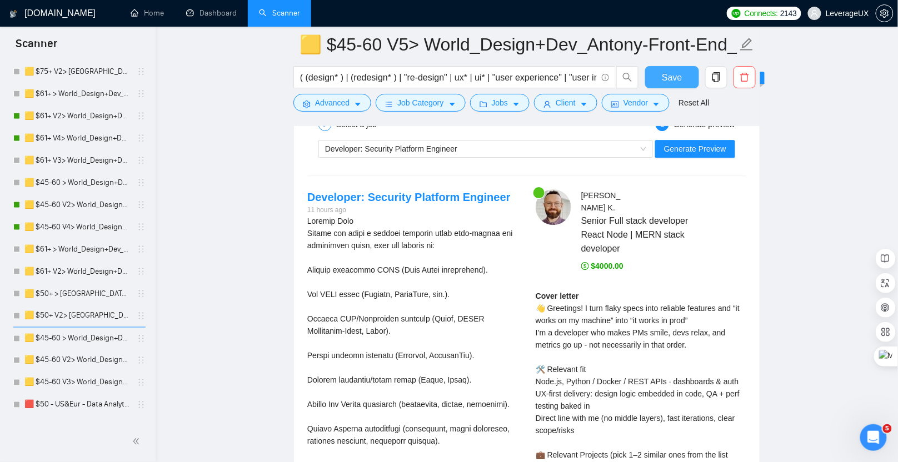
scroll to position [2333, 0]
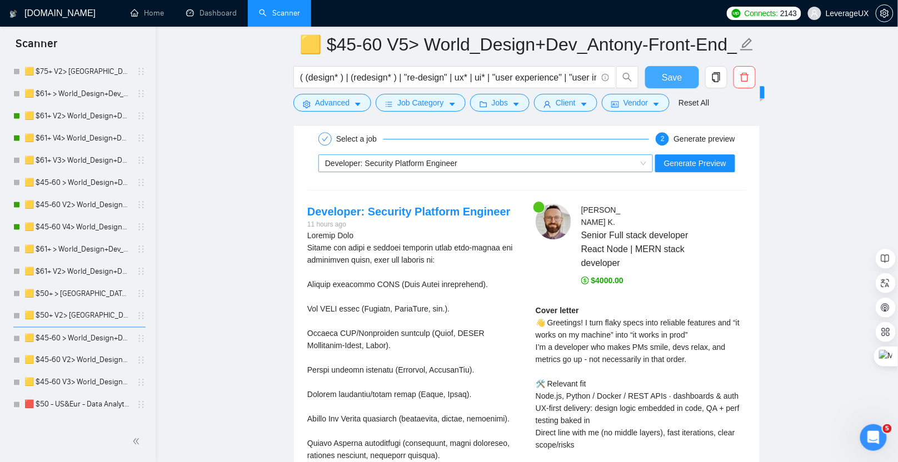
click at [451, 157] on div "Developer: Security Platform Engineer" at bounding box center [480, 163] width 311 height 17
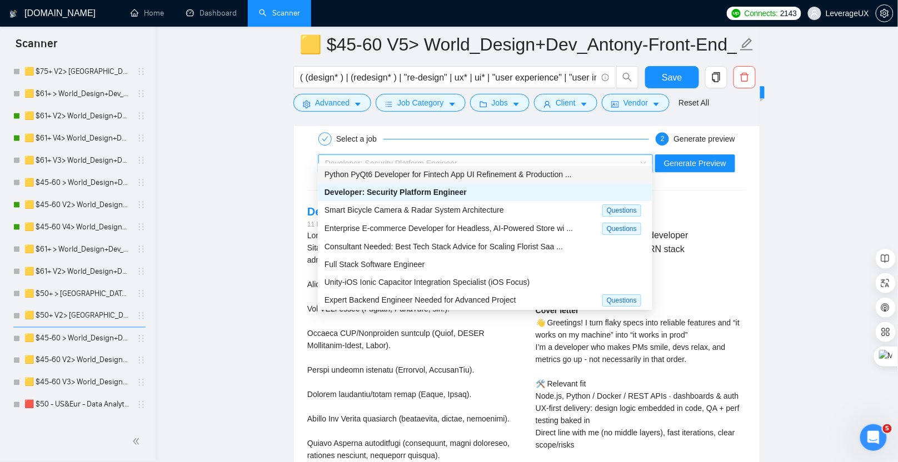
click at [442, 177] on span "Python PyQt6 Developer for Fintech App UI Refinement & Production ..." at bounding box center [448, 174] width 247 height 9
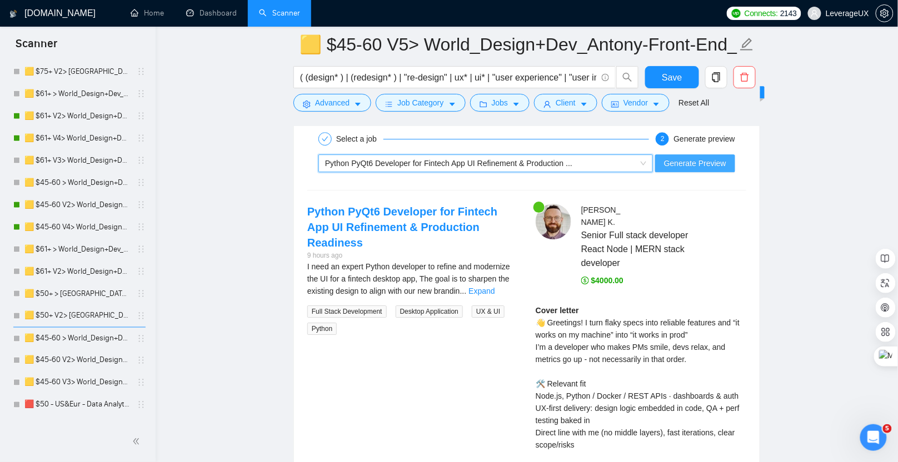
click at [713, 157] on span "Generate Preview" at bounding box center [695, 163] width 62 height 12
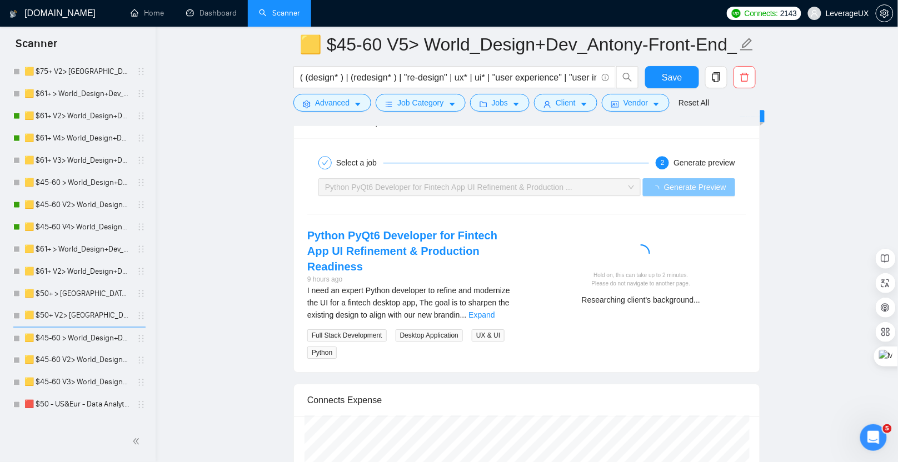
scroll to position [2310, 0]
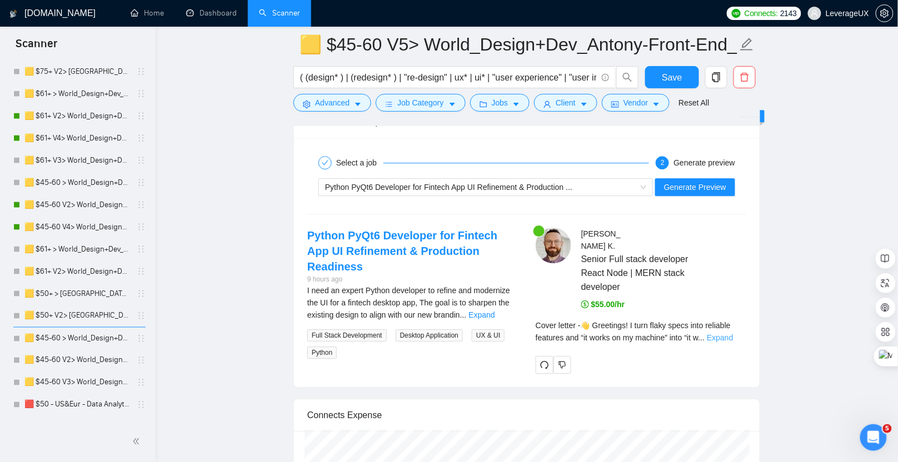
click at [730, 334] on link "Expand" at bounding box center [720, 338] width 26 height 9
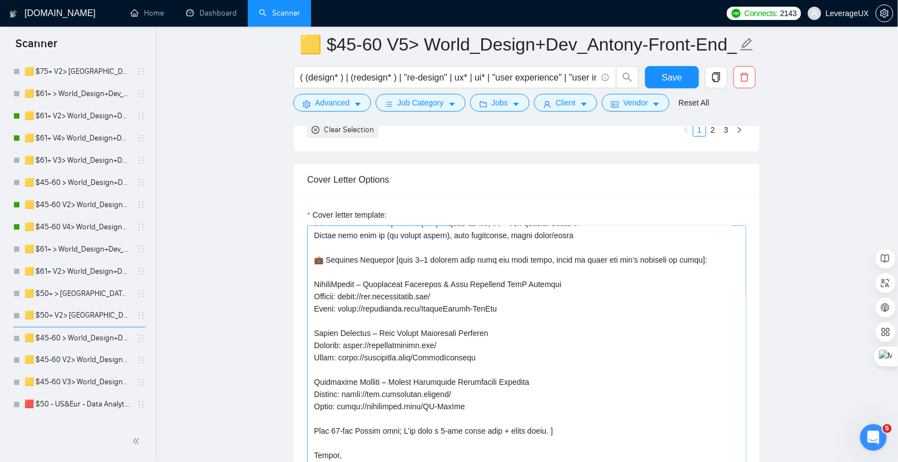
scroll to position [73, 0]
click at [332, 425] on textarea "Cover letter template:" at bounding box center [526, 351] width 439 height 250
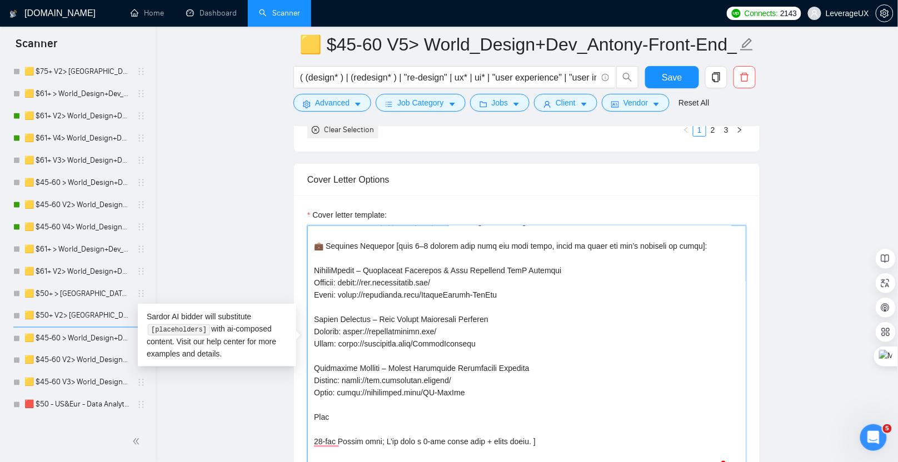
scroll to position [98, 0]
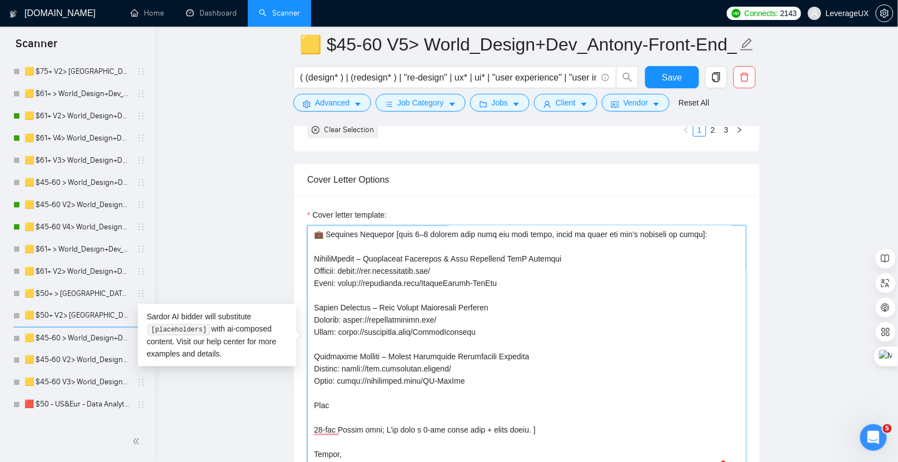
click at [325, 415] on textarea "Cover letter template:" at bounding box center [526, 351] width 439 height 250
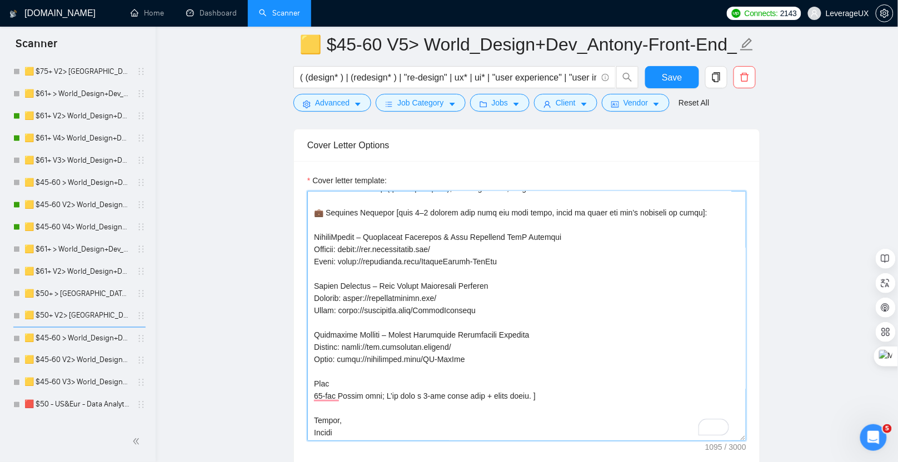
scroll to position [1427, 0]
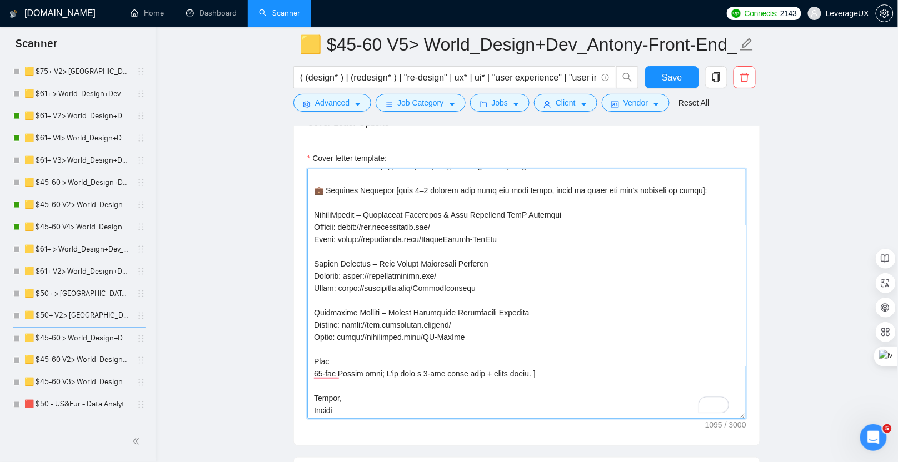
click at [387, 364] on textarea "Cover letter template:" at bounding box center [526, 294] width 439 height 250
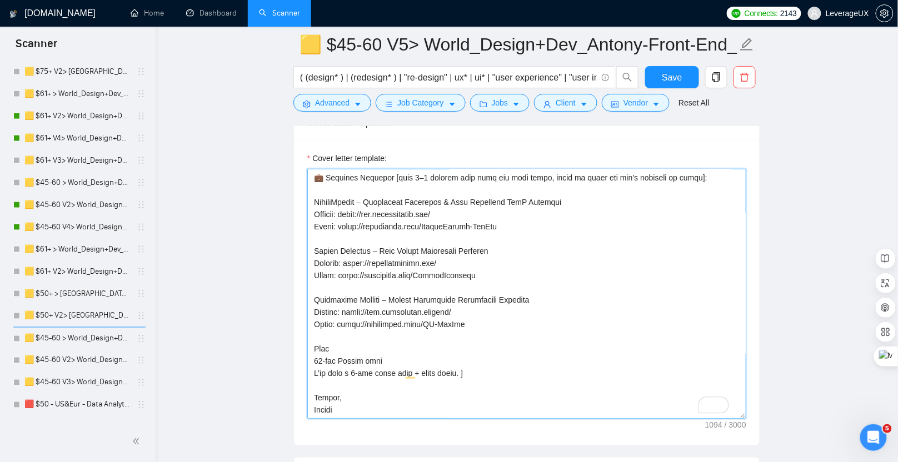
click at [316, 356] on textarea "Cover letter template:" at bounding box center [526, 294] width 439 height 250
click at [313, 359] on textarea "Cover letter template:" at bounding box center [526, 294] width 439 height 250
click at [344, 344] on textarea "Cover letter template:" at bounding box center [526, 294] width 439 height 250
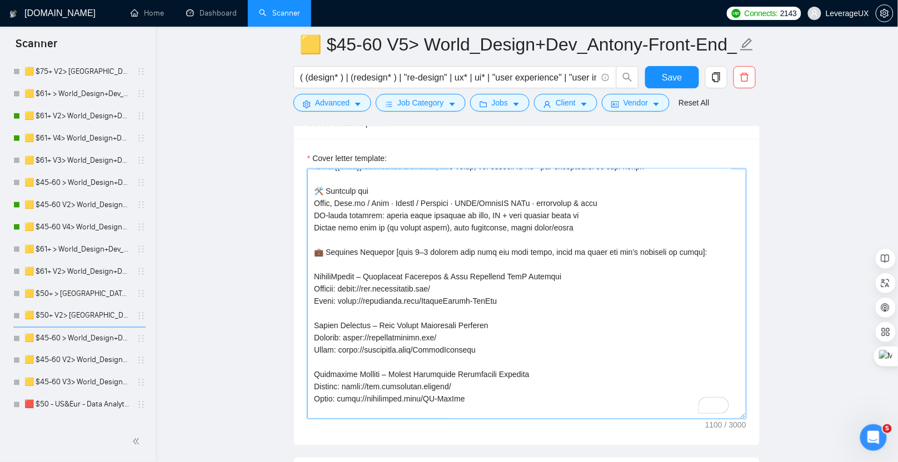
click at [341, 261] on textarea "Cover letter template:" at bounding box center [526, 294] width 439 height 250
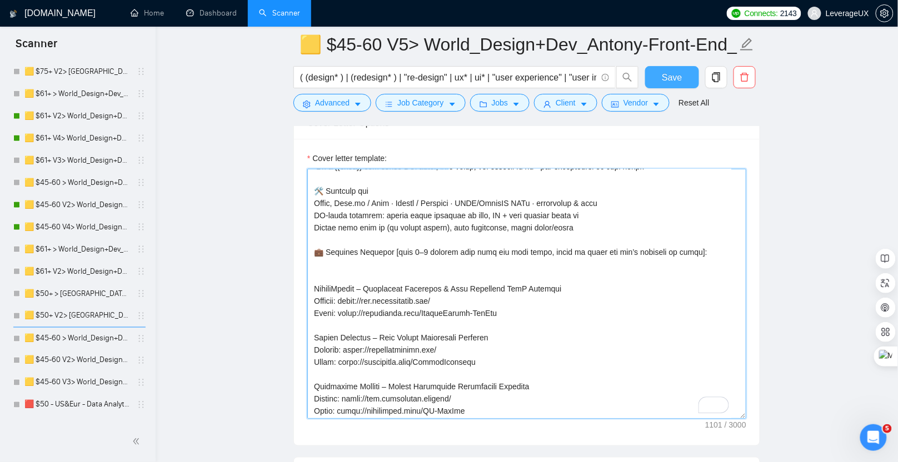
type textarea "[👋 Greetings! I turn flaky specs into reliable features and “it works on my mac…"
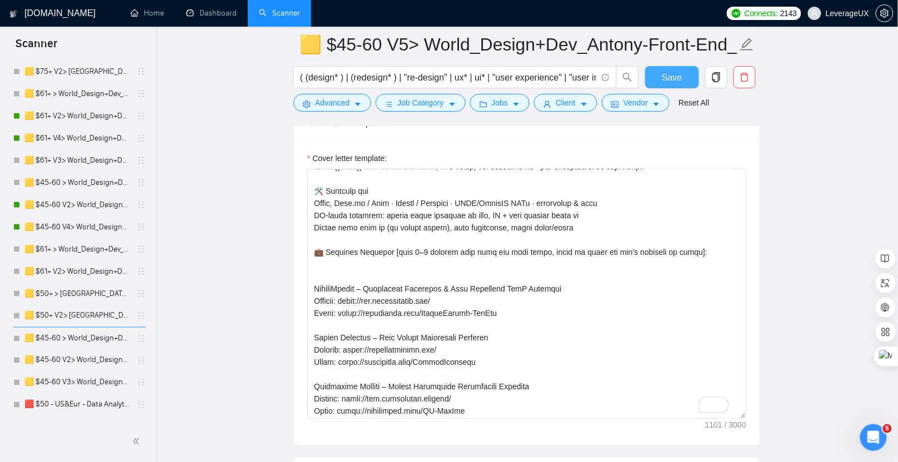
click at [658, 82] on button "Save" at bounding box center [672, 77] width 54 height 22
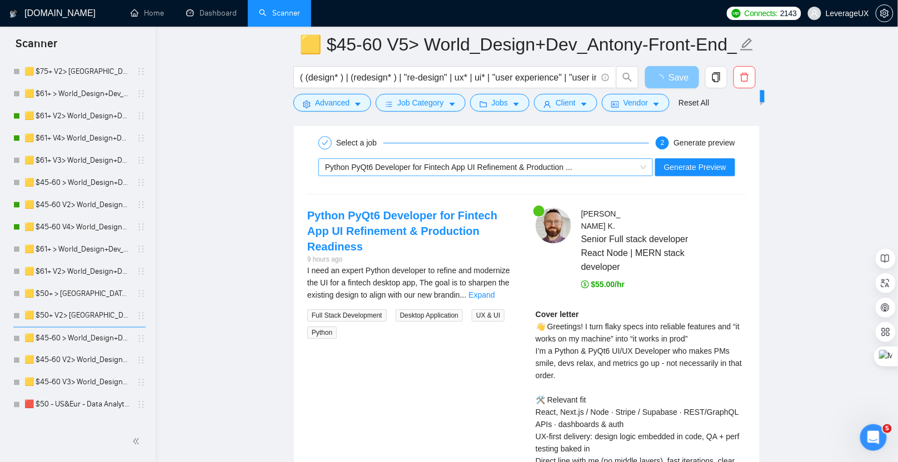
click at [544, 162] on div "Python PyQt6 Developer for Fintech App UI Refinement & Production ..." at bounding box center [480, 167] width 311 height 17
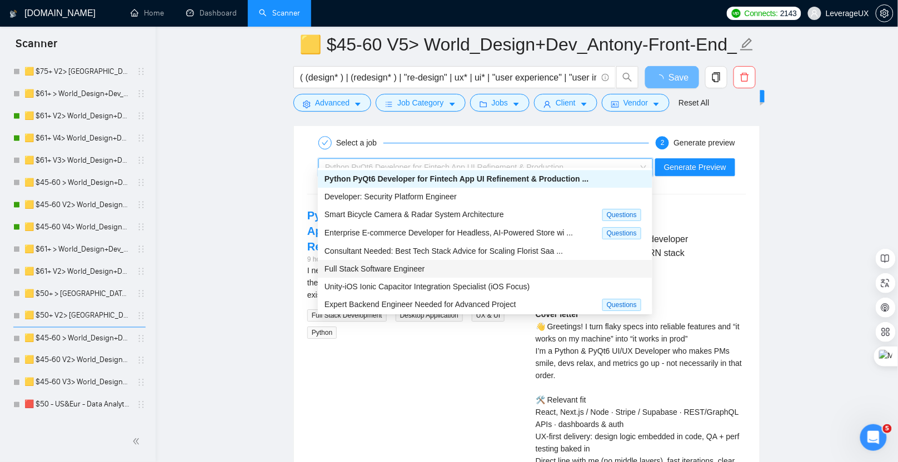
click at [429, 270] on div "Full Stack Software Engineer" at bounding box center [485, 269] width 321 height 12
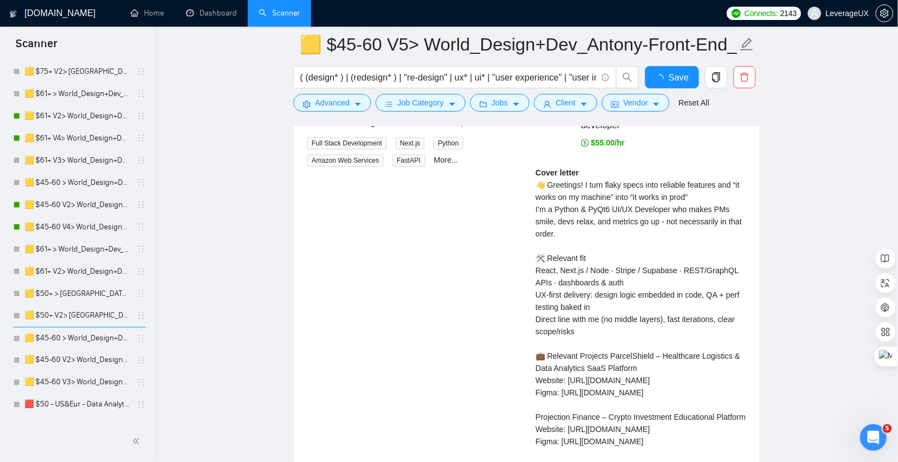
click at [708, 167] on div "Cover letter 👋 Greetings! I turn flaky specs into reliable features and “it wor…" at bounding box center [641, 344] width 211 height 355
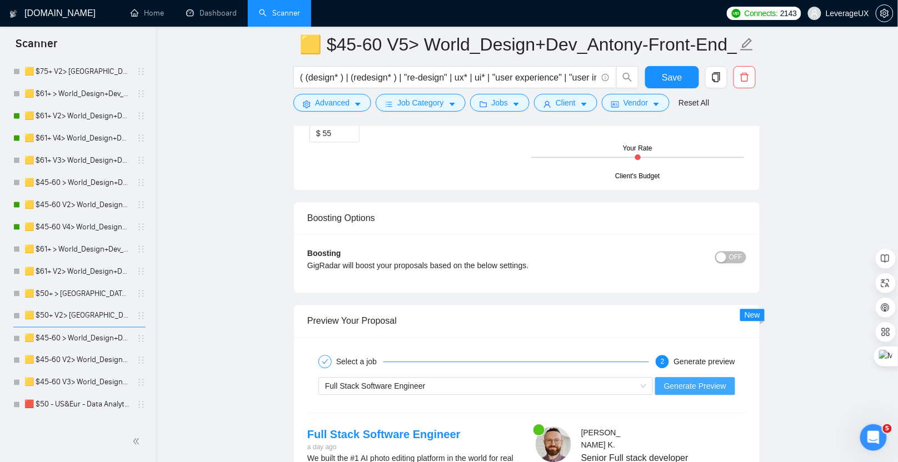
click at [690, 380] on span "Generate Preview" at bounding box center [695, 386] width 62 height 12
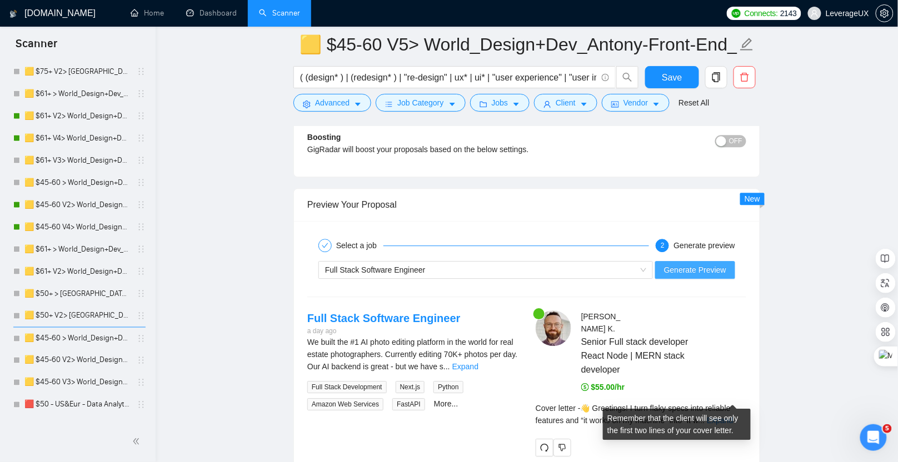
scroll to position [2379, 0]
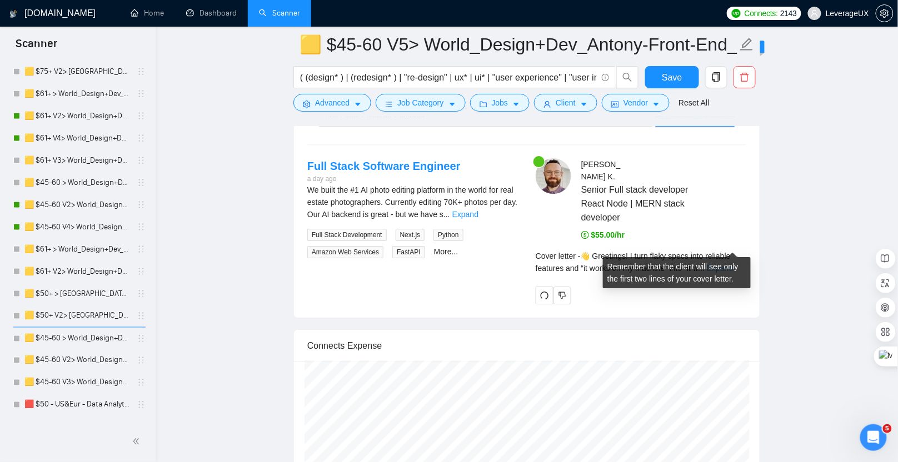
click at [726, 264] on link "Expand" at bounding box center [720, 268] width 26 height 9
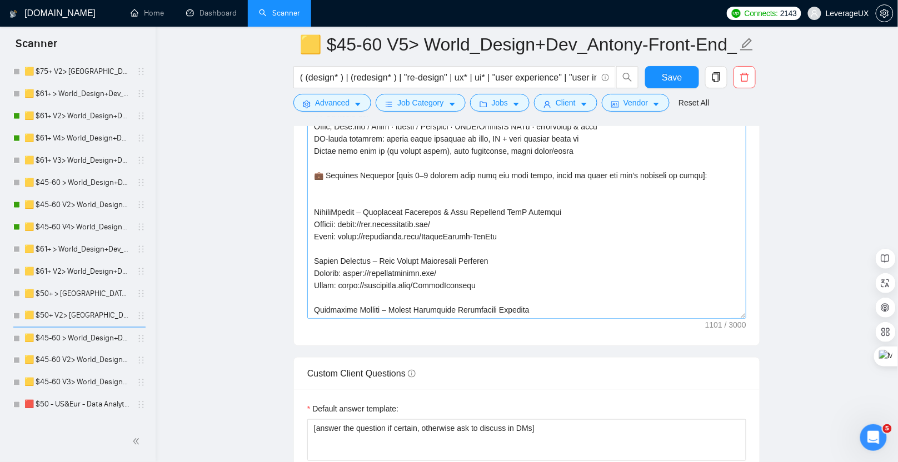
scroll to position [1527, 0]
click at [362, 187] on textarea "Cover letter template:" at bounding box center [526, 194] width 439 height 250
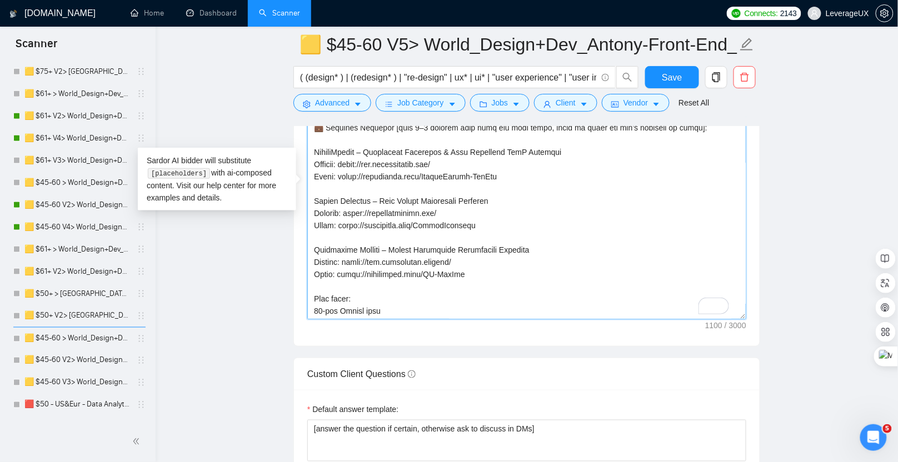
scroll to position [18, 0]
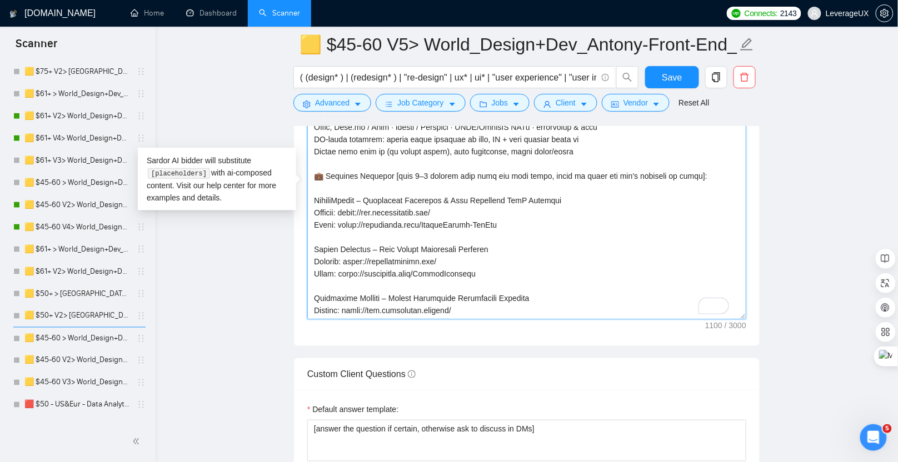
click at [385, 170] on textarea "Cover letter template:" at bounding box center [526, 194] width 439 height 250
type textarea "[👋 Greetings! I turn flaky specs into reliable features and “it works on my mac…"
click at [311, 192] on textarea "Cover letter template:" at bounding box center [526, 194] width 439 height 250
type textarea "[👋 Loremipsu! D sita conse adipi elit seddoeiu temporin utl “et dolor ma al eni…"
click at [194, 191] on div "Sardor AI bidder will substitute [placeholders] with ai-composed content. Visit…" at bounding box center [217, 179] width 158 height 63
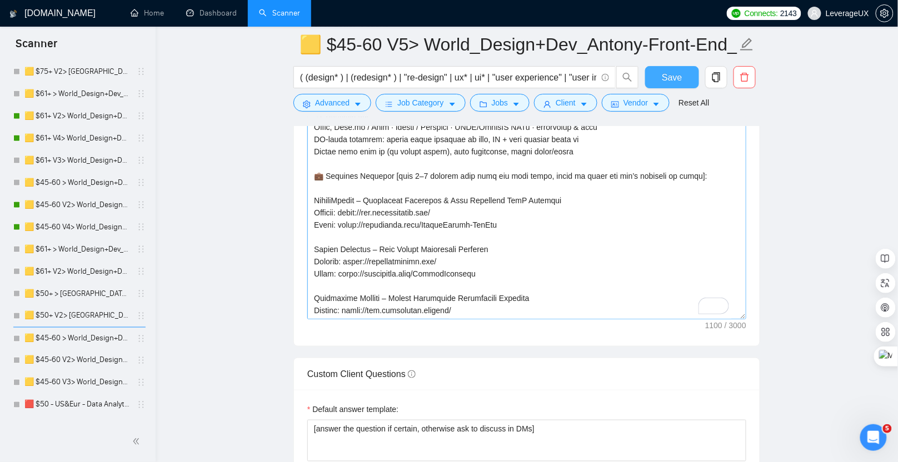
click at [669, 74] on span "Save" at bounding box center [672, 78] width 20 height 14
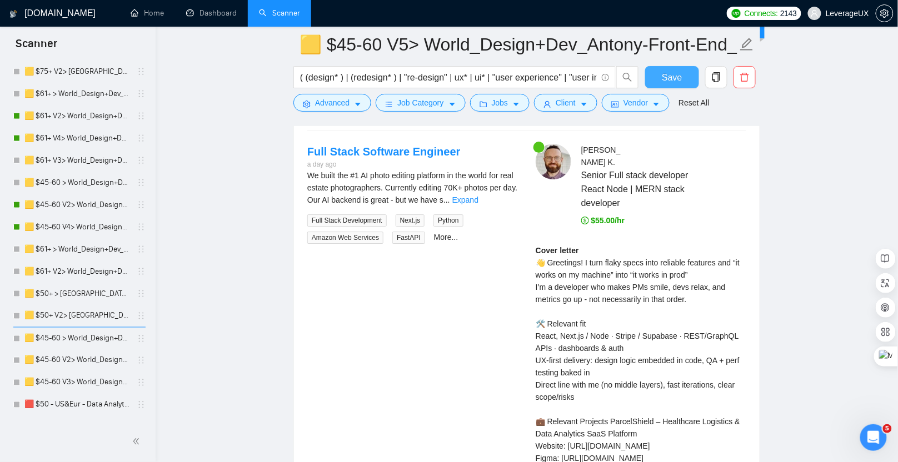
scroll to position [2218, 0]
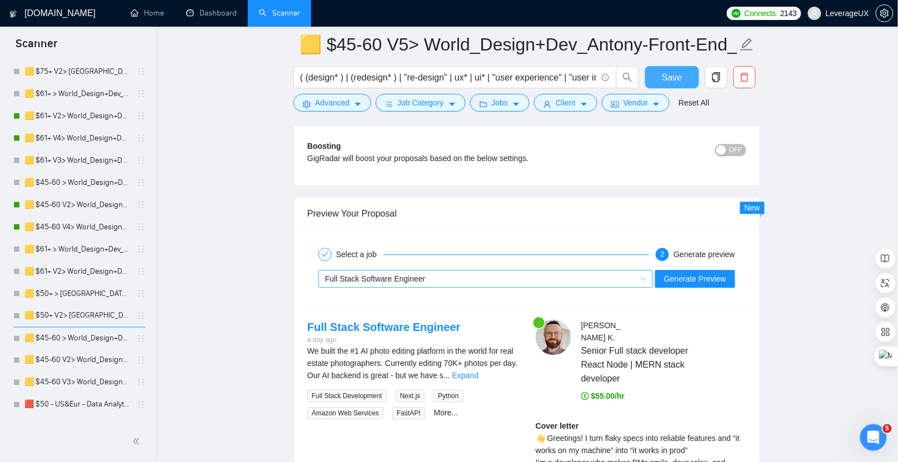
click at [444, 271] on div "Full Stack Software Engineer" at bounding box center [480, 279] width 311 height 17
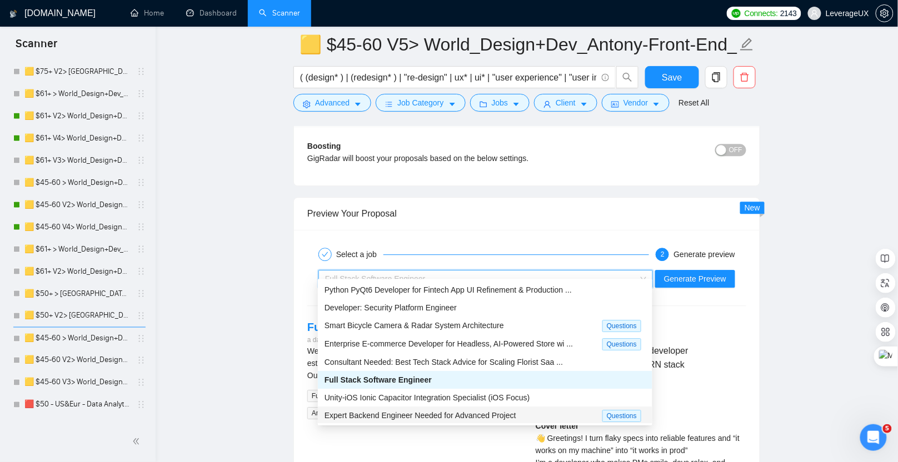
click at [420, 415] on span "Expert Backend Engineer Needed for Advanced Project" at bounding box center [421, 415] width 192 height 9
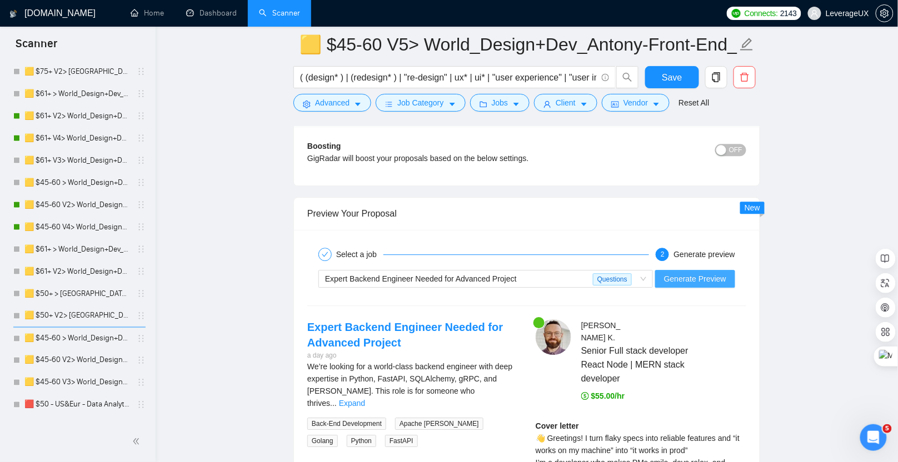
click at [680, 273] on span "Generate Preview" at bounding box center [695, 279] width 62 height 12
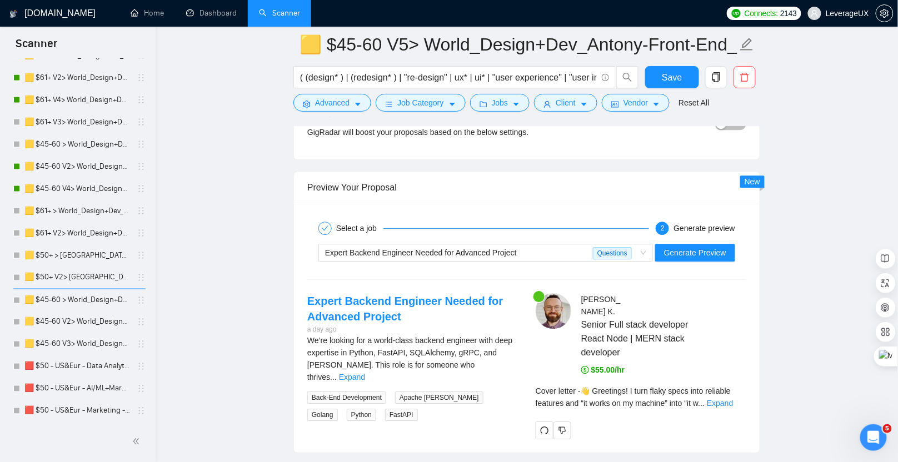
scroll to position [2385, 0]
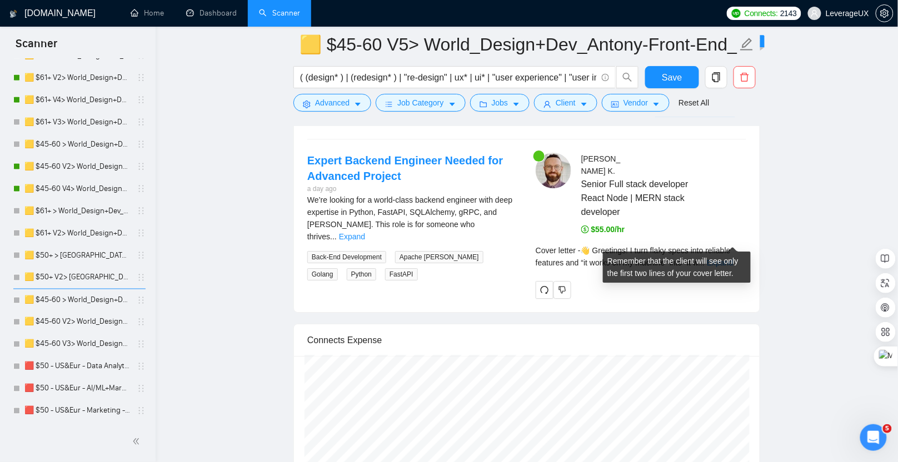
click at [724, 258] on link "Expand" at bounding box center [720, 262] width 26 height 9
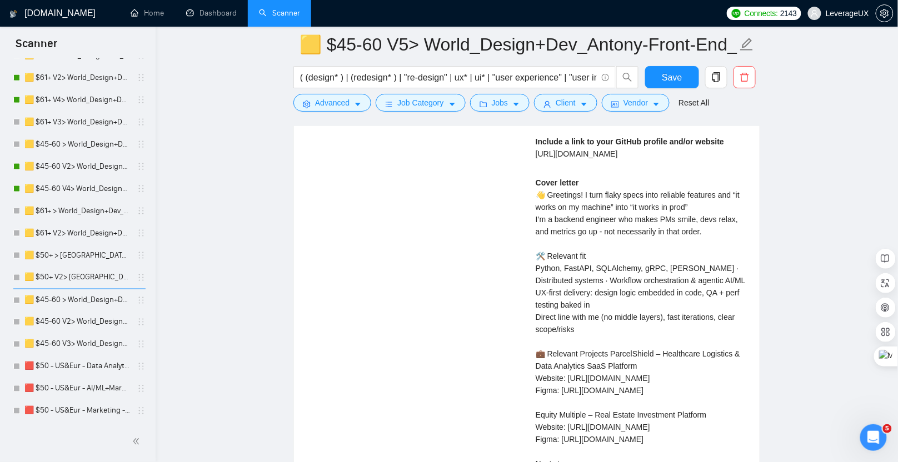
scroll to position [2731, 0]
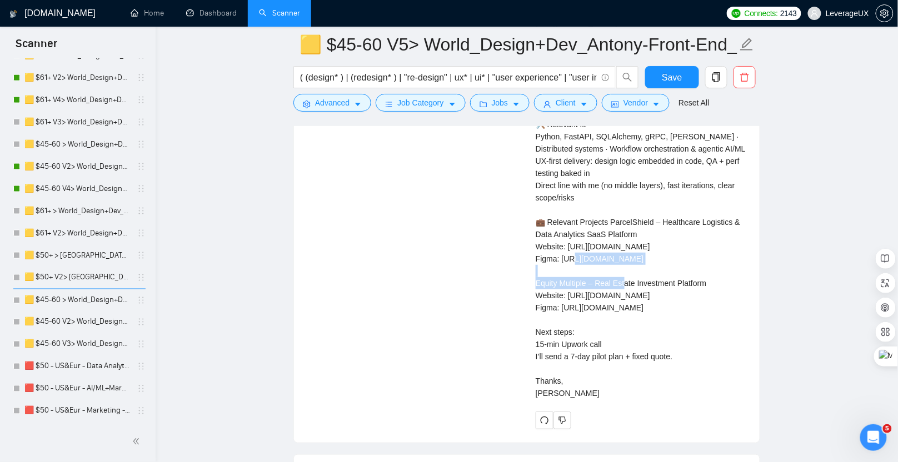
drag, startPoint x: 708, startPoint y: 240, endPoint x: 564, endPoint y: 238, distance: 143.4
click at [564, 238] on div "Cover letter 👋 Greetings! I turn flaky specs into reliable features and “it wor…" at bounding box center [641, 222] width 211 height 355
click at [665, 222] on div "Cover letter 👋 Greetings! I turn flaky specs into reliable features and “it wor…" at bounding box center [641, 222] width 211 height 355
drag, startPoint x: 686, startPoint y: 221, endPoint x: 571, endPoint y: 226, distance: 115.2
click at [571, 226] on div "Cover letter 👋 Greetings! I turn flaky specs into reliable features and “it wor…" at bounding box center [641, 222] width 211 height 355
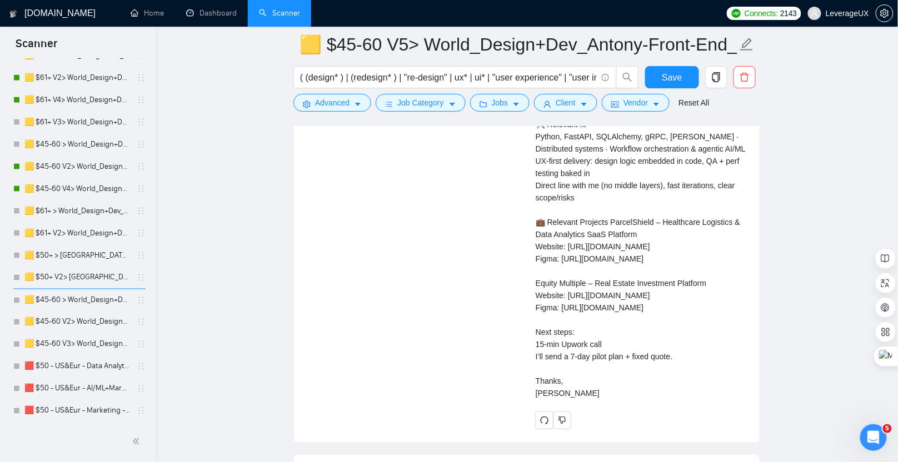
click at [671, 276] on div "Cover letter 👋 Greetings! I turn flaky specs into reliable features and “it wor…" at bounding box center [641, 222] width 211 height 355
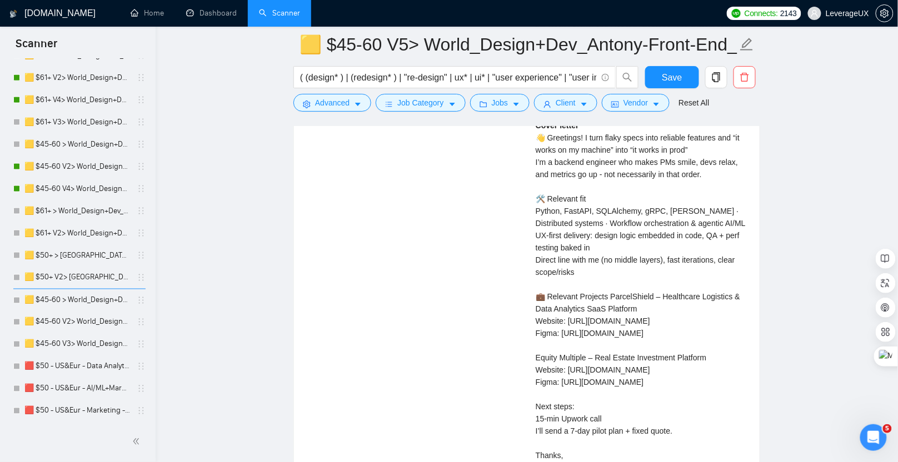
scroll to position [2655, 0]
click at [678, 76] on span "Save" at bounding box center [672, 78] width 20 height 14
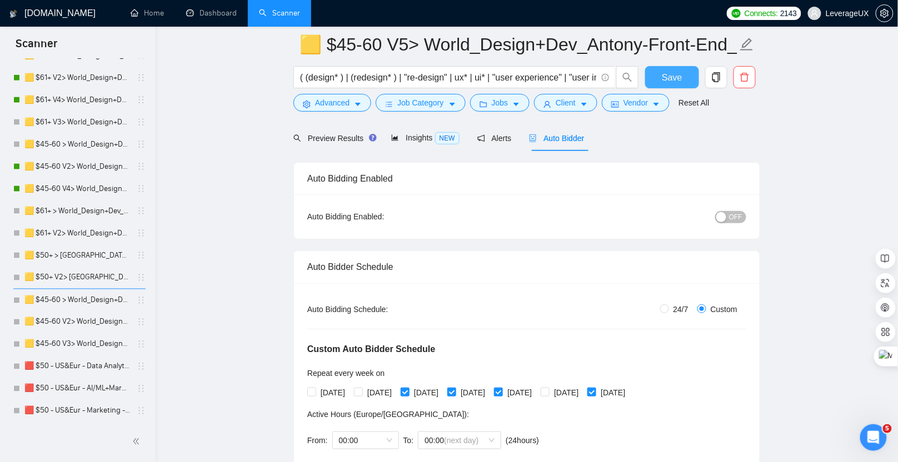
scroll to position [82, 0]
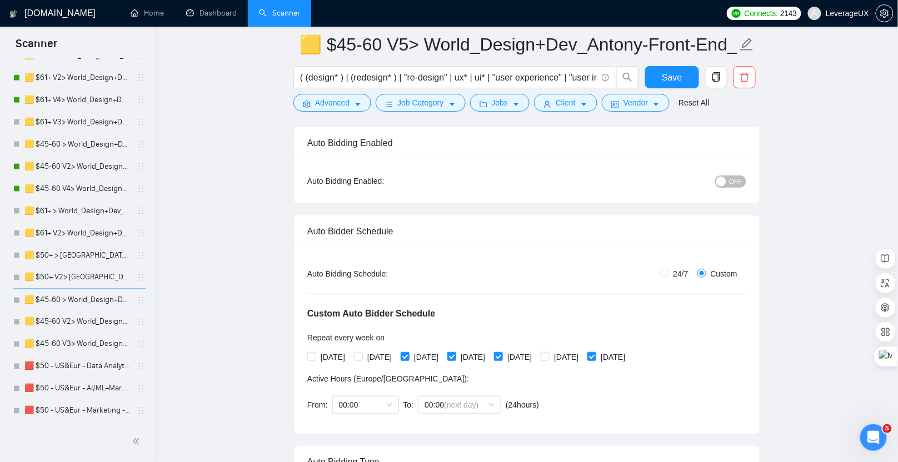
click at [573, 352] on div "[DATE] [DATE] [DATE] [DATE] [DATE] [DATE] [DATE]" at bounding box center [468, 357] width 323 height 12
click at [549, 354] on input "[DATE]" at bounding box center [545, 356] width 8 height 8
checkbox input "true"
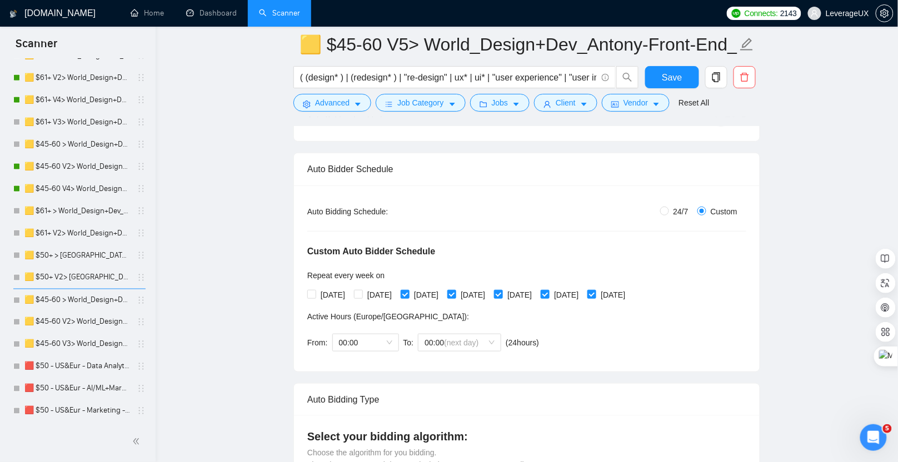
scroll to position [145, 0]
click at [363, 292] on span at bounding box center [358, 294] width 9 height 9
click at [362, 292] on input "[DATE]" at bounding box center [358, 294] width 8 height 8
checkbox input "true"
click at [409, 292] on input "[DATE]" at bounding box center [405, 294] width 8 height 8
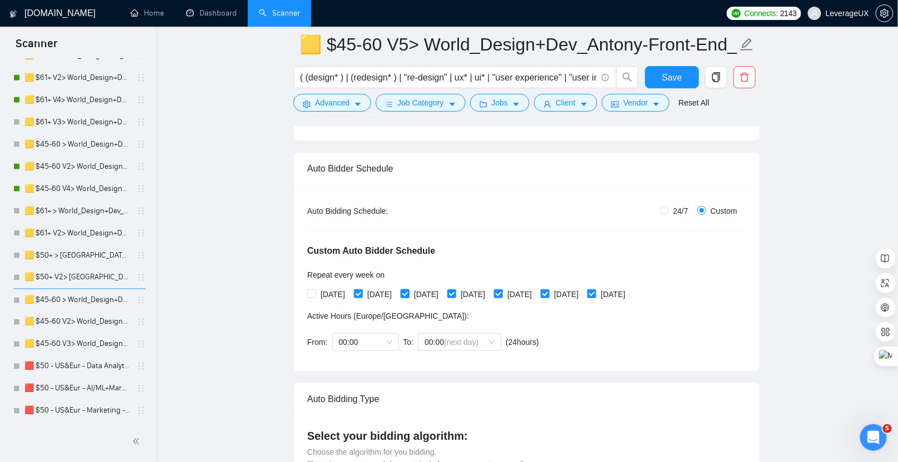
checkbox input "false"
click at [456, 295] on span at bounding box center [451, 294] width 9 height 9
click at [455, 295] on input "[DATE]" at bounding box center [451, 294] width 8 height 8
checkbox input "false"
click at [502, 294] on input "[DATE]" at bounding box center [498, 294] width 8 height 8
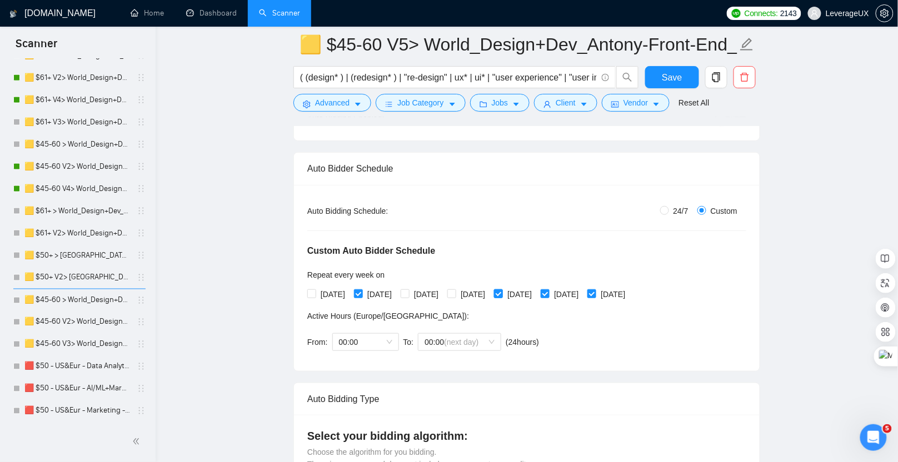
checkbox input "false"
click at [480, 298] on label "[DATE]" at bounding box center [468, 294] width 42 height 12
click at [455, 297] on input "[DATE]" at bounding box center [451, 294] width 8 height 8
checkbox input "true"
click at [668, 77] on span "Save" at bounding box center [672, 78] width 20 height 14
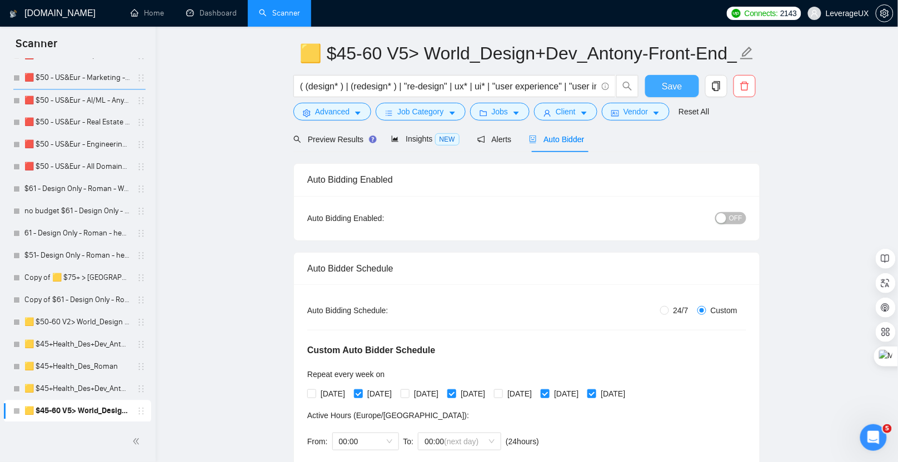
scroll to position [0, 0]
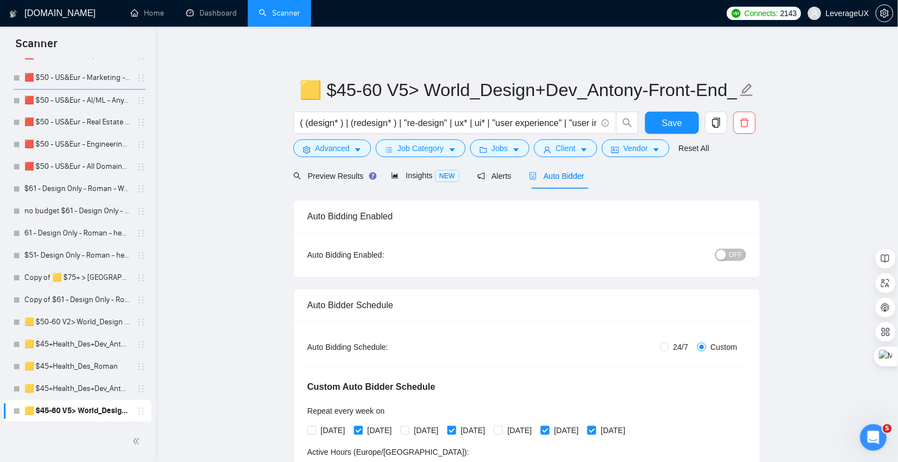
click at [731, 258] on span "OFF" at bounding box center [735, 255] width 13 height 12
click at [680, 123] on span "Save" at bounding box center [672, 123] width 20 height 14
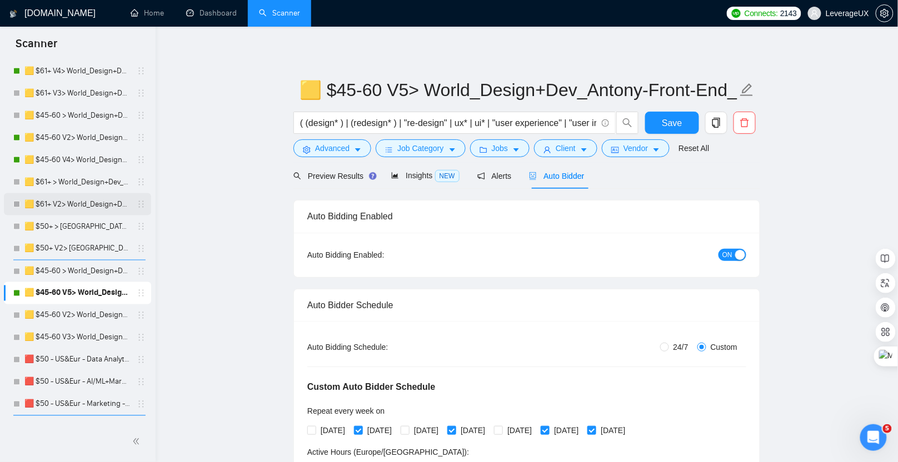
scroll to position [460, 0]
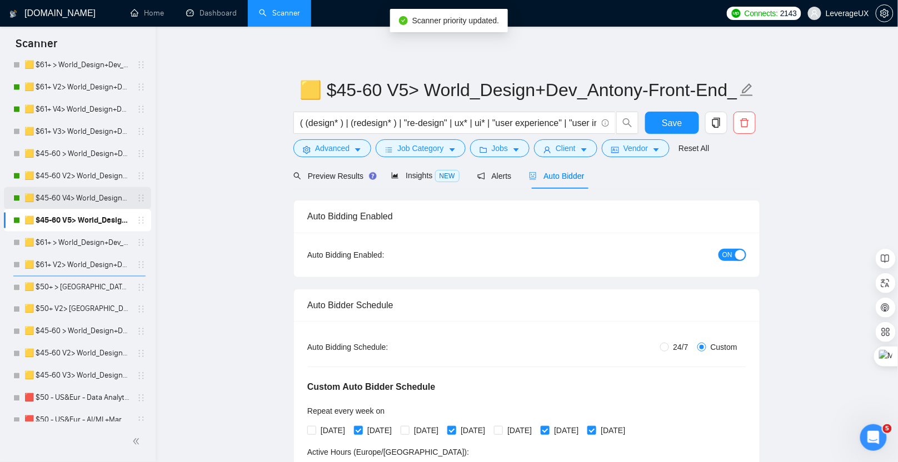
click at [94, 195] on link "🟨 $45-60 V4> World_Design+Dev_Antony-Front-End_General" at bounding box center [77, 198] width 106 height 22
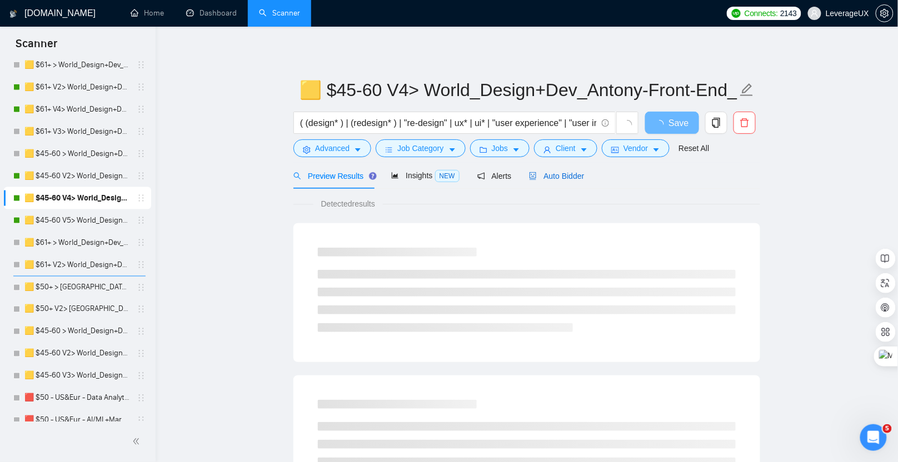
click at [556, 180] on span "Auto Bidder" at bounding box center [556, 176] width 55 height 9
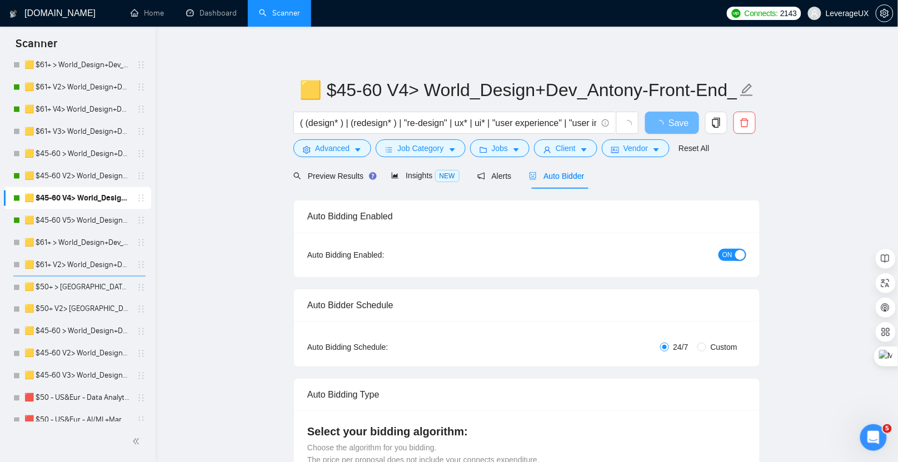
radio input "false"
radio input "true"
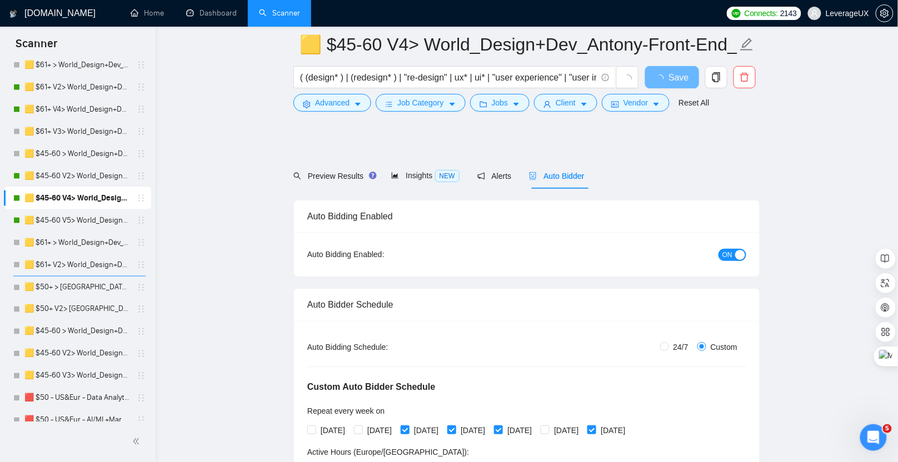
scroll to position [107, 0]
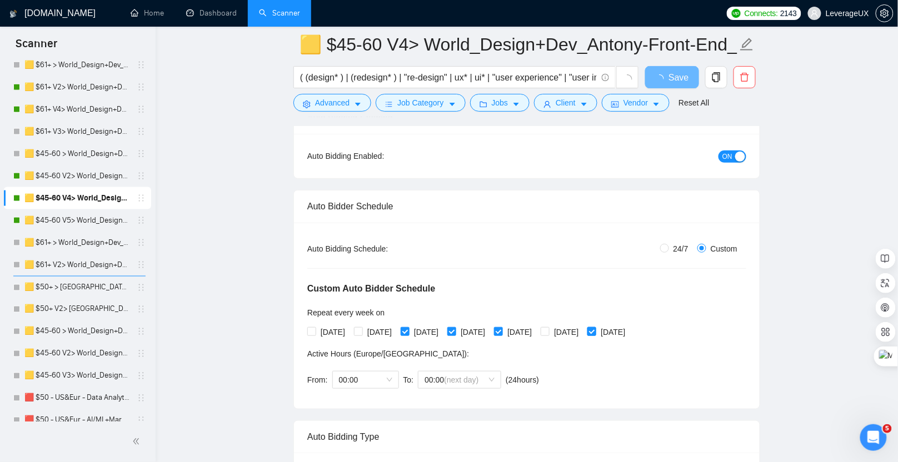
click at [595, 331] on input "[DATE]" at bounding box center [592, 331] width 8 height 8
checkbox input "false"
click at [455, 331] on input "[DATE]" at bounding box center [451, 331] width 8 height 8
checkbox input "false"
click at [96, 173] on link "🟨 $45-60 V2> World_Design+Dev_Antony-Front-End_General" at bounding box center [77, 176] width 106 height 22
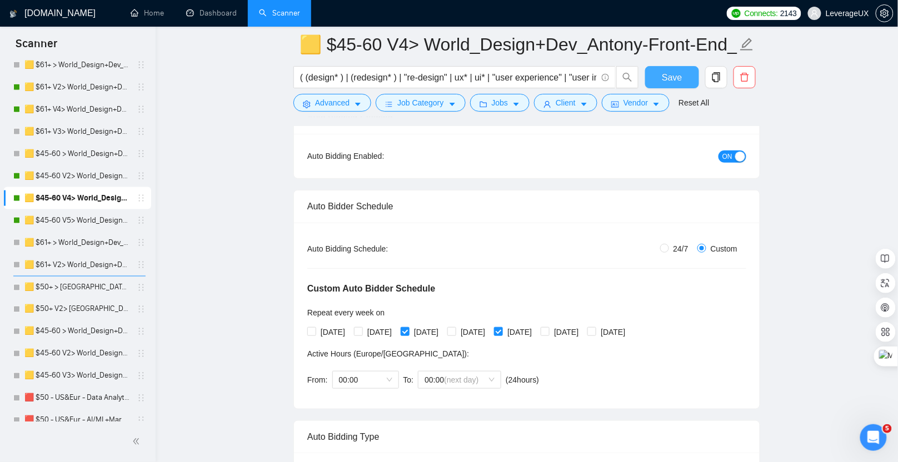
click at [668, 81] on span "Save" at bounding box center [672, 78] width 20 height 14
click at [87, 173] on link "🟨 $45-60 V2> World_Design+Dev_Antony-Front-End_General" at bounding box center [77, 176] width 106 height 22
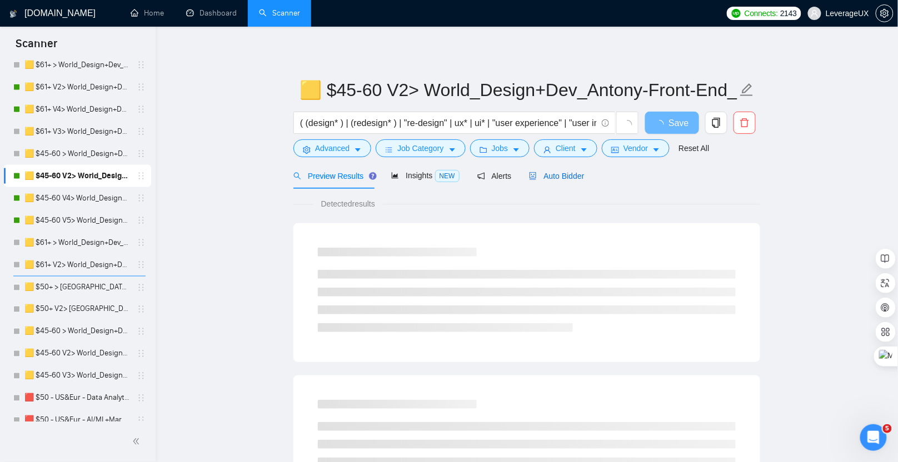
click at [573, 173] on span "Auto Bidder" at bounding box center [556, 176] width 55 height 9
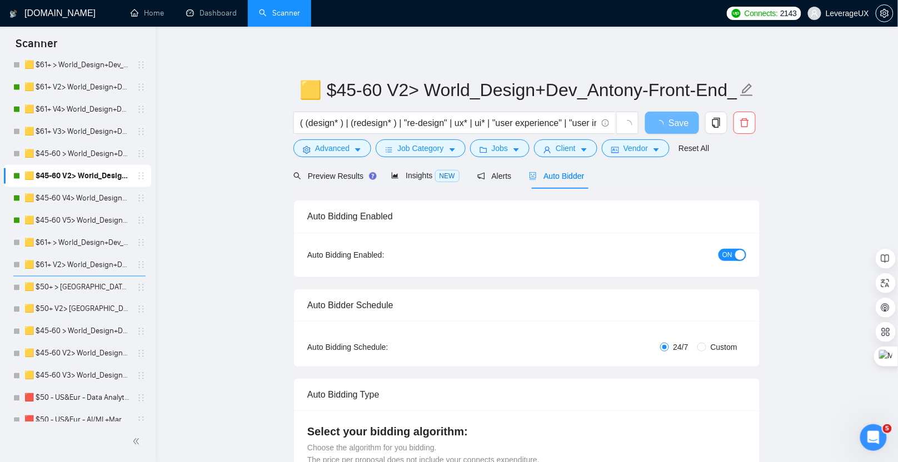
radio input "false"
radio input "true"
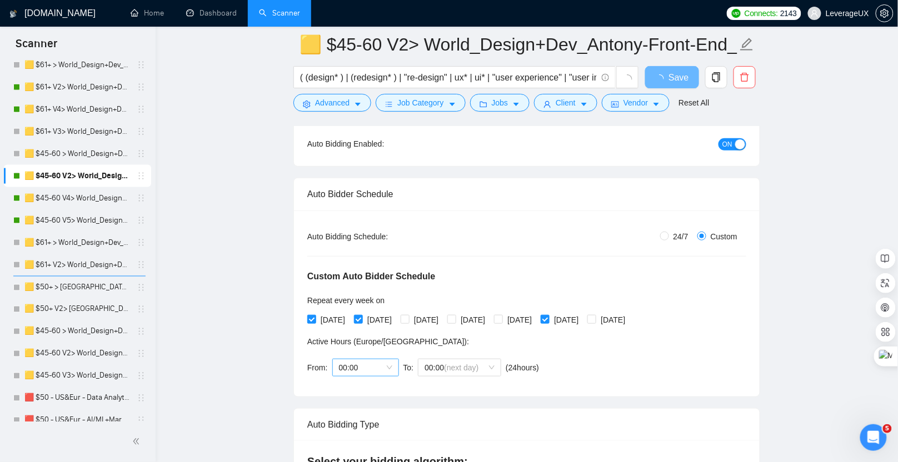
scroll to position [122, 0]
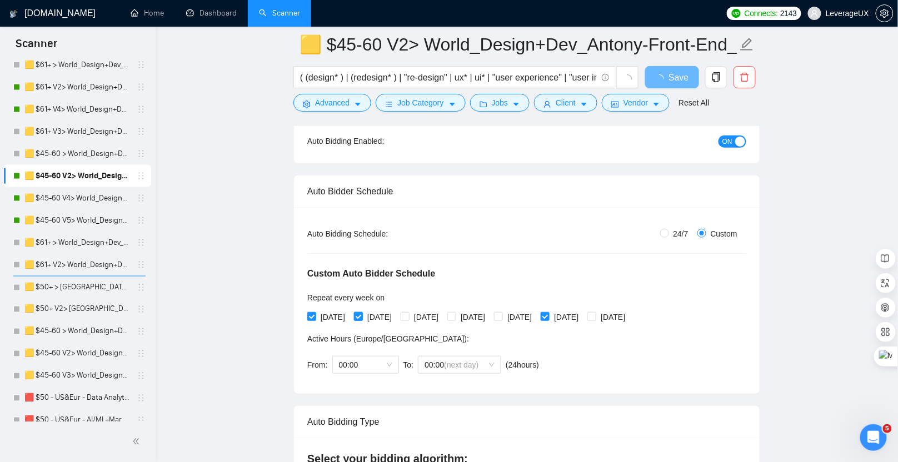
click at [362, 316] on input "[DATE]" at bounding box center [358, 316] width 8 height 8
checkbox input "false"
drag, startPoint x: 581, startPoint y: 315, endPoint x: 584, endPoint y: 301, distance: 14.1
click at [549, 315] on input "[DATE]" at bounding box center [545, 316] width 8 height 8
checkbox input "false"
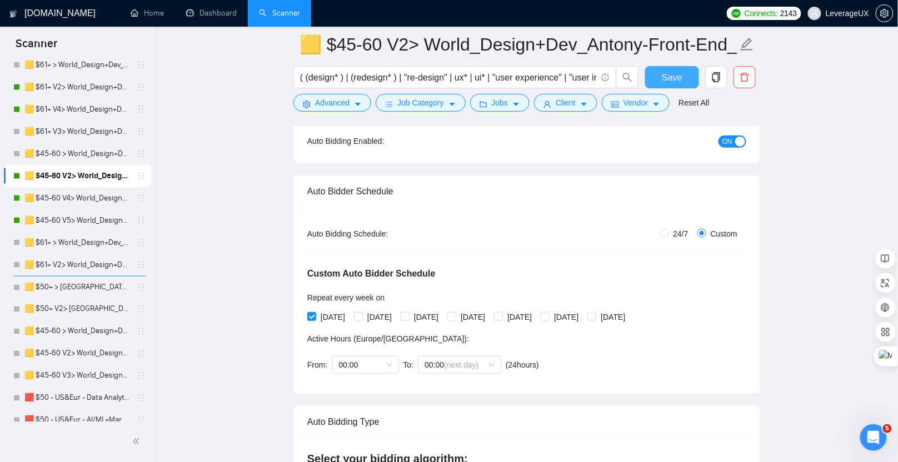
drag, startPoint x: 674, startPoint y: 78, endPoint x: 511, endPoint y: 171, distance: 187.5
click at [674, 78] on span "Save" at bounding box center [672, 78] width 20 height 14
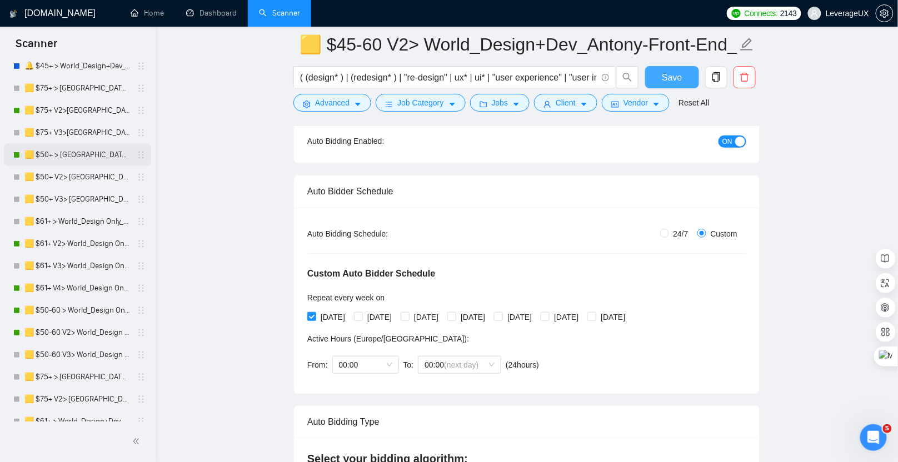
scroll to position [103, 0]
click at [75, 104] on link "🟨 $75+ V2>[GEOGRAPHIC_DATA]+[GEOGRAPHIC_DATA] Only_Tony-UX/UI_General" at bounding box center [77, 110] width 106 height 22
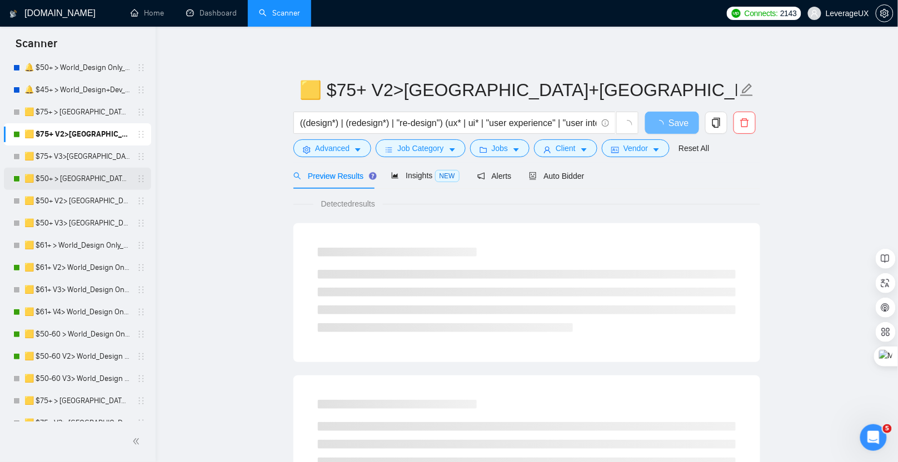
scroll to position [78, 0]
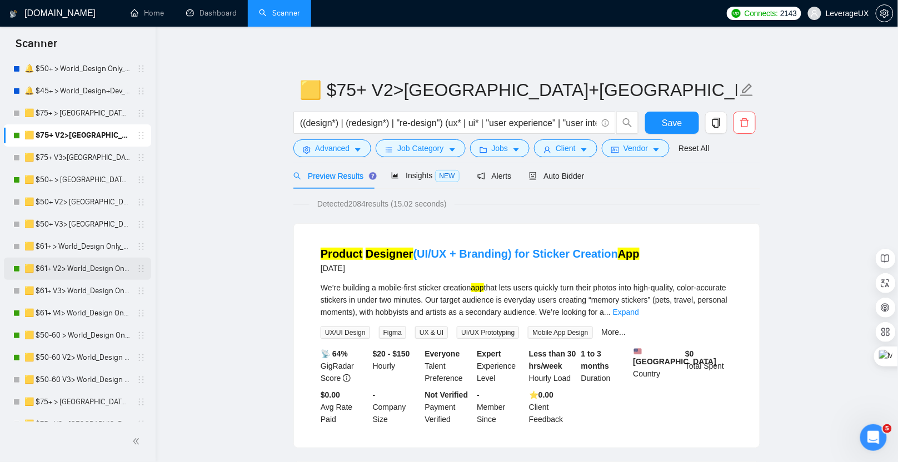
click at [78, 277] on link "🟨 $61+ V2> World_Design Only_Roman-UX/UI_General" at bounding box center [77, 269] width 106 height 22
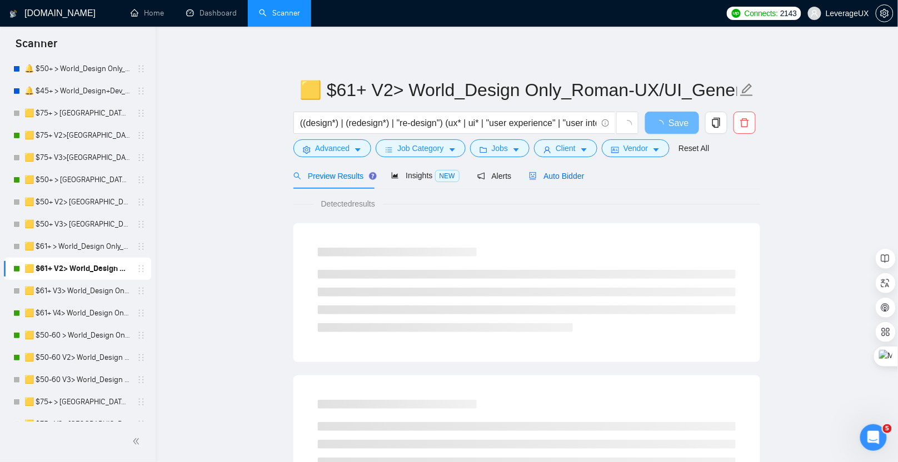
click at [560, 172] on span "Auto Bidder" at bounding box center [556, 176] width 55 height 9
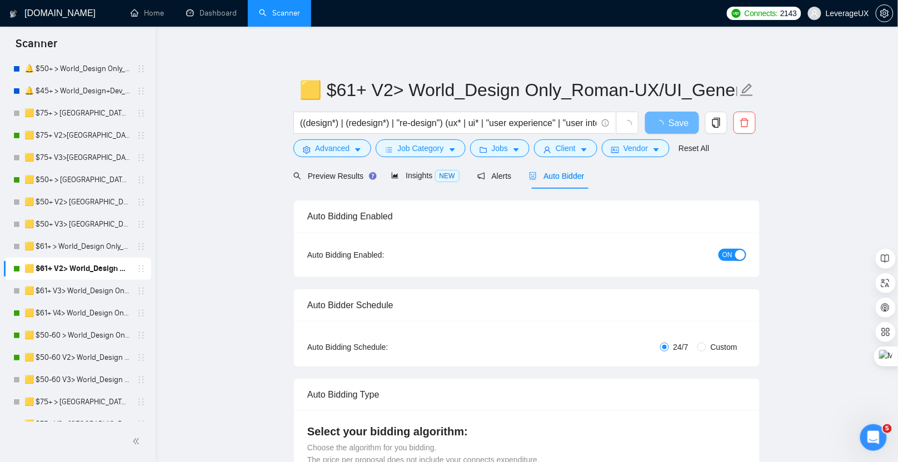
radio input "false"
radio input "true"
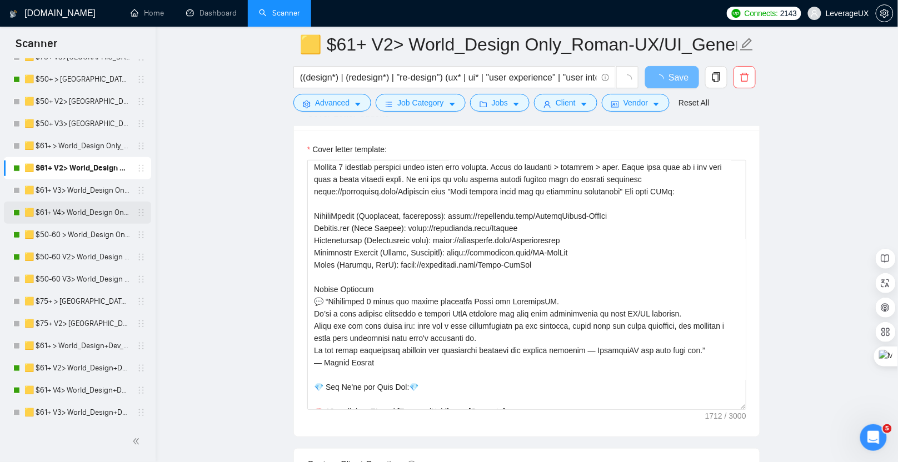
scroll to position [210, 0]
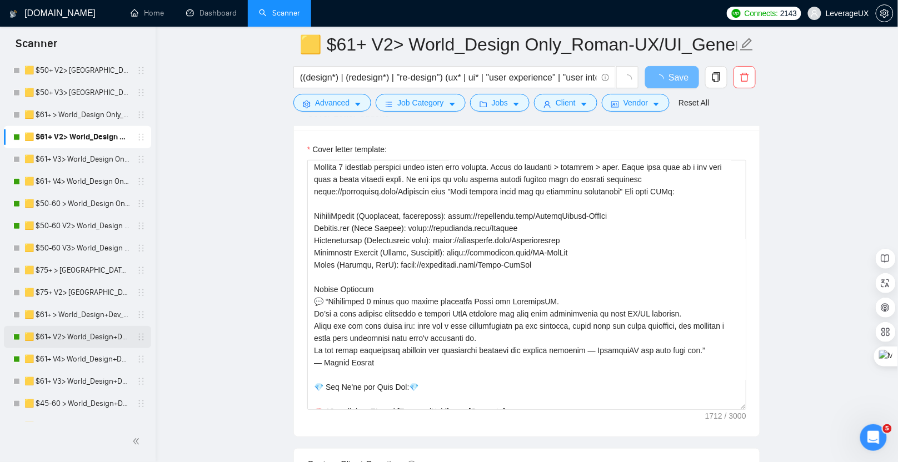
click at [94, 338] on link "🟨 $61+ V2> World_Design+Dev_Antony-Full-Stack_General" at bounding box center [77, 337] width 106 height 22
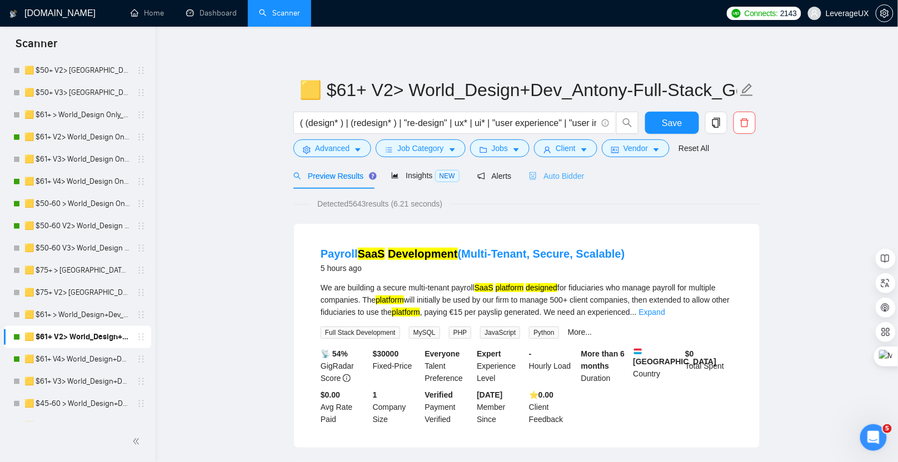
click at [560, 182] on div "Auto Bidder" at bounding box center [556, 176] width 55 height 26
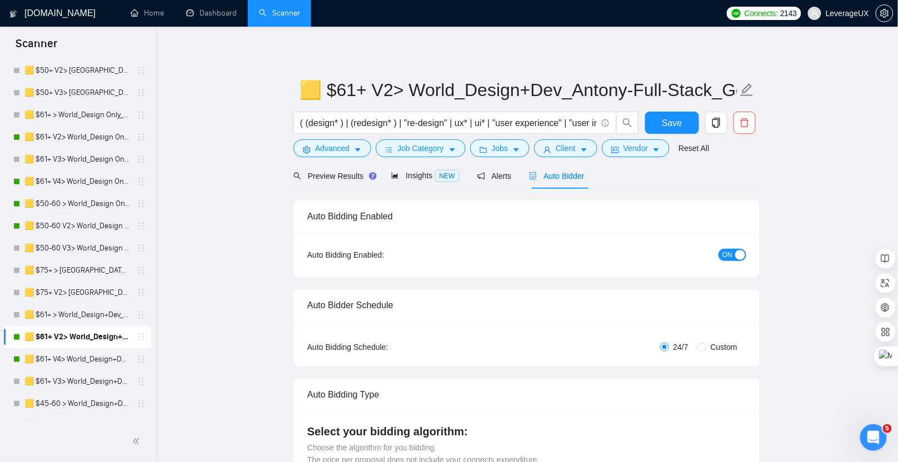
radio input "false"
radio input "true"
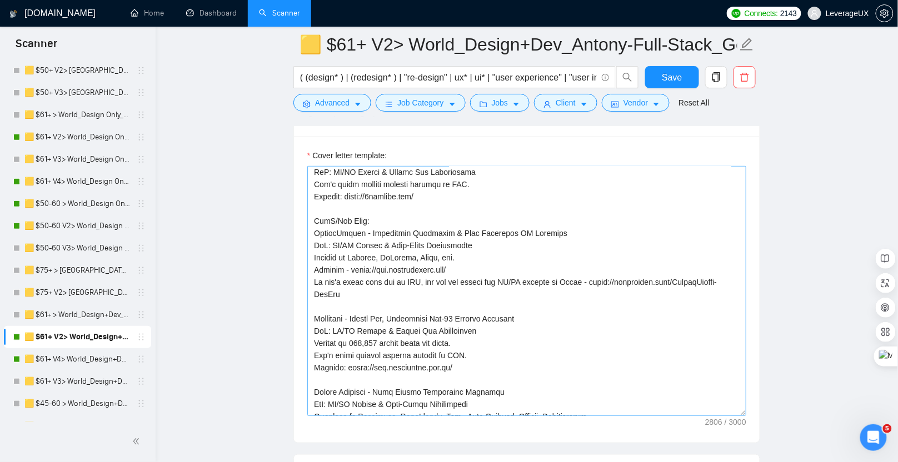
scroll to position [163, 0]
click at [77, 357] on link "🟨 $61+ V4> World_Design+Dev_Antony-Full-Stack_General" at bounding box center [77, 360] width 106 height 22
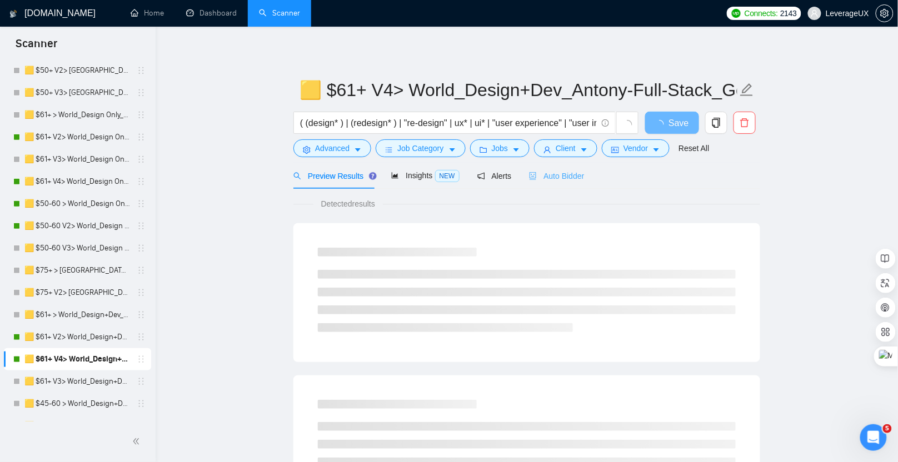
click at [573, 183] on div "Auto Bidder" at bounding box center [556, 176] width 55 height 26
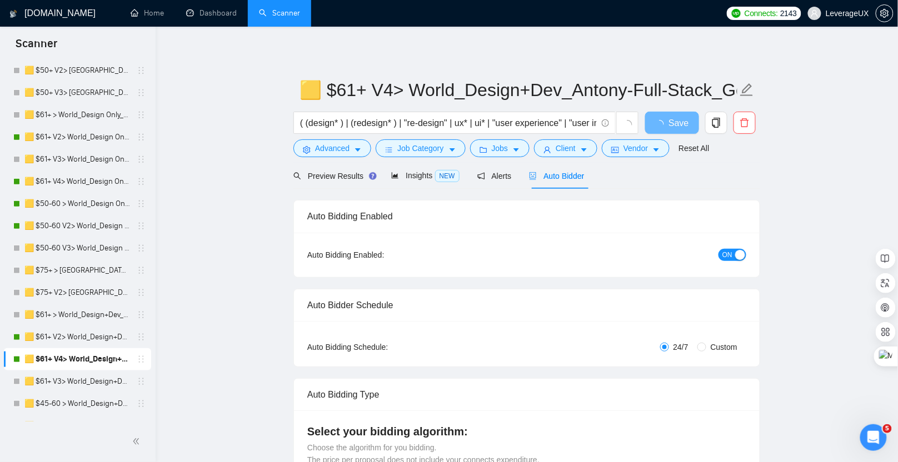
radio input "false"
radio input "true"
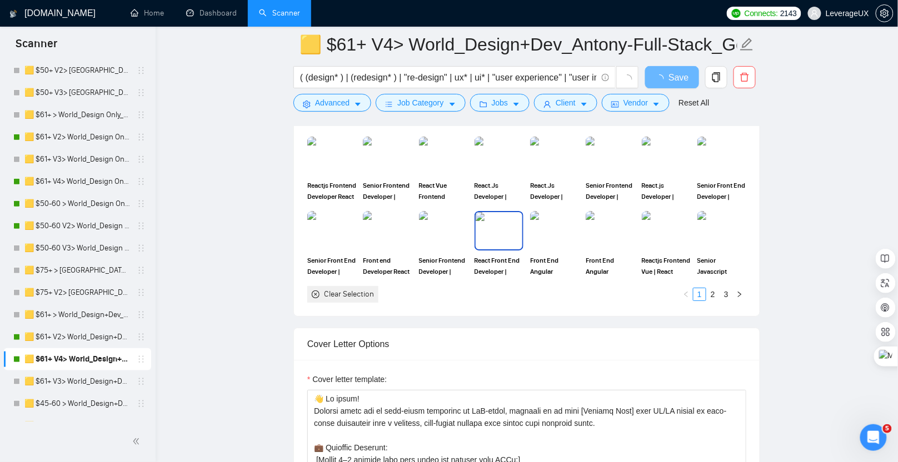
scroll to position [1216, 0]
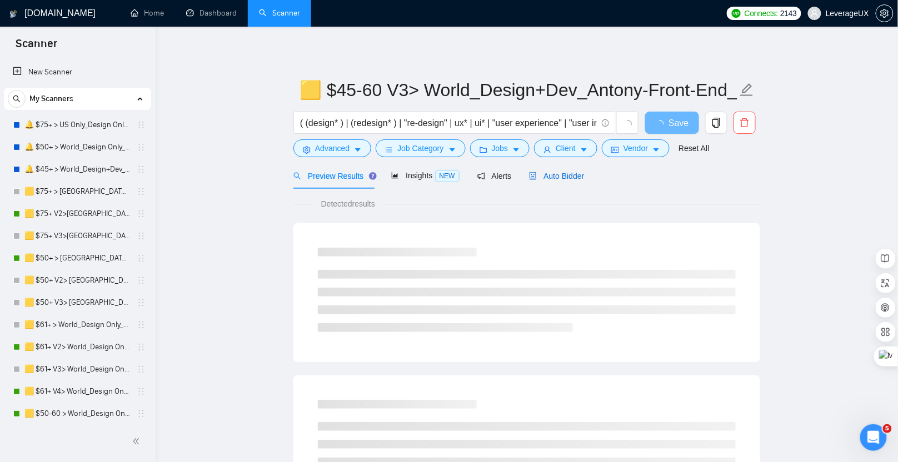
click at [560, 178] on span "Auto Bidder" at bounding box center [556, 176] width 55 height 9
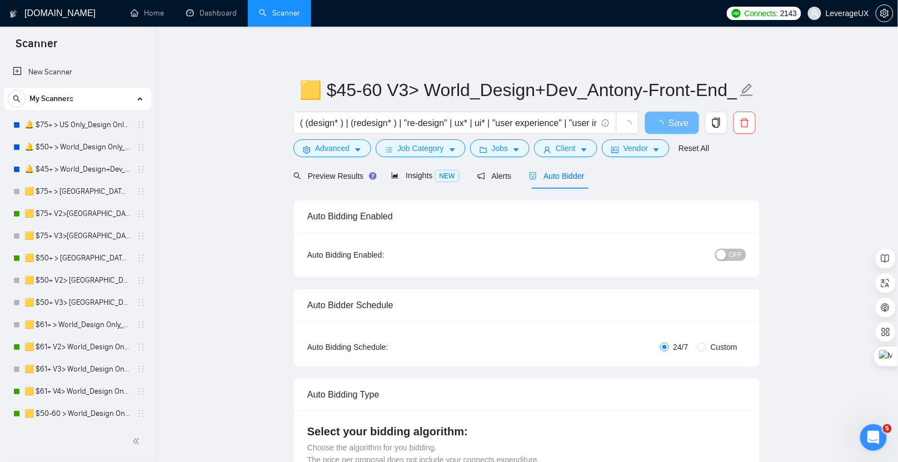
radio input "false"
radio input "true"
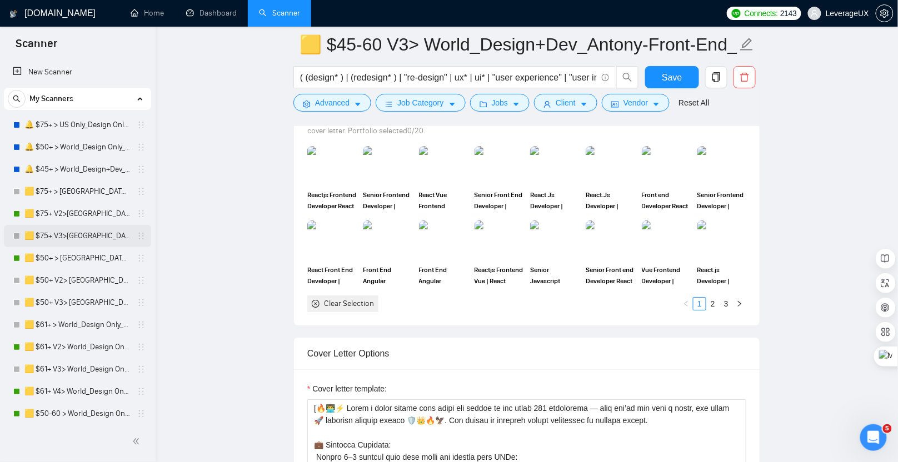
scroll to position [913, 0]
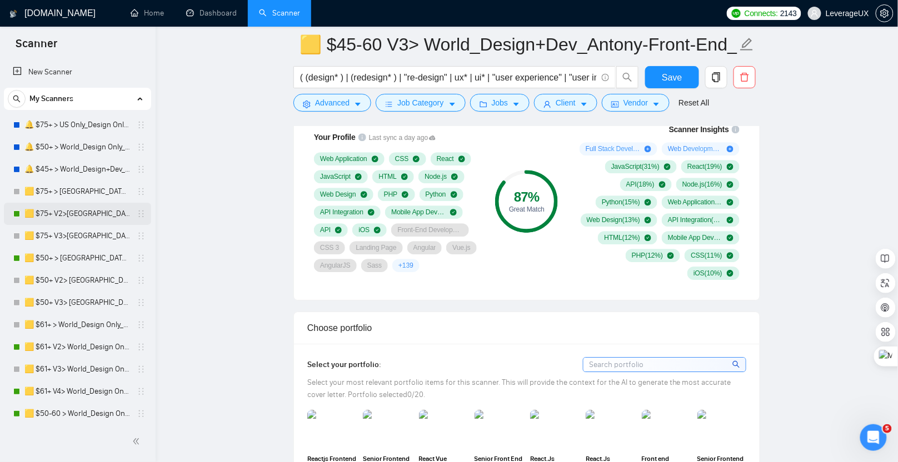
click at [60, 210] on link "🟨 $75+ V2>[GEOGRAPHIC_DATA]+[GEOGRAPHIC_DATA] Only_Tony-UX/UI_General" at bounding box center [77, 214] width 106 height 22
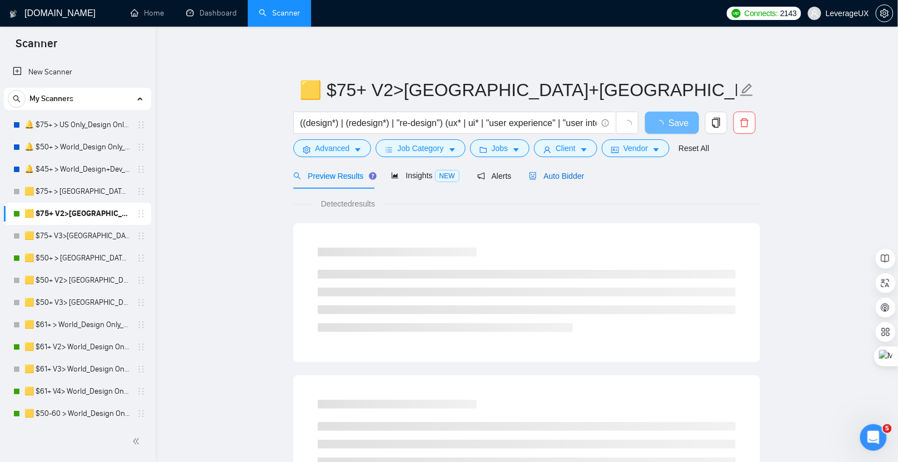
click at [567, 175] on span "Auto Bidder" at bounding box center [556, 176] width 55 height 9
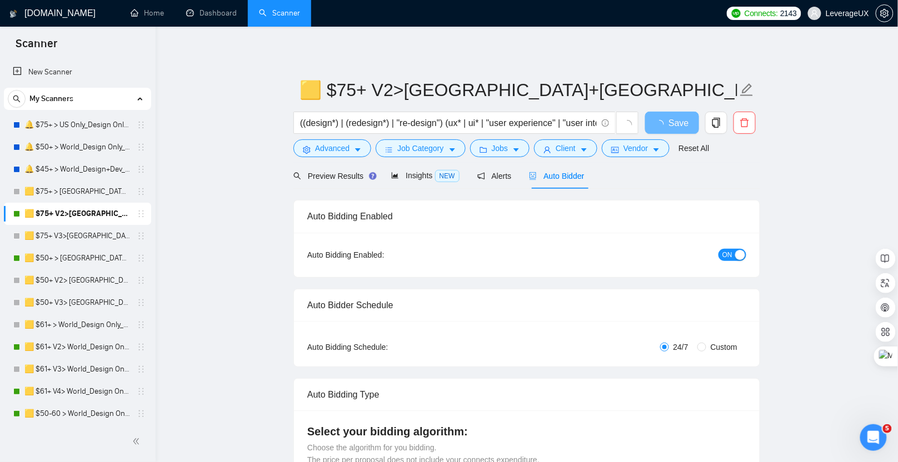
radio input "false"
radio input "true"
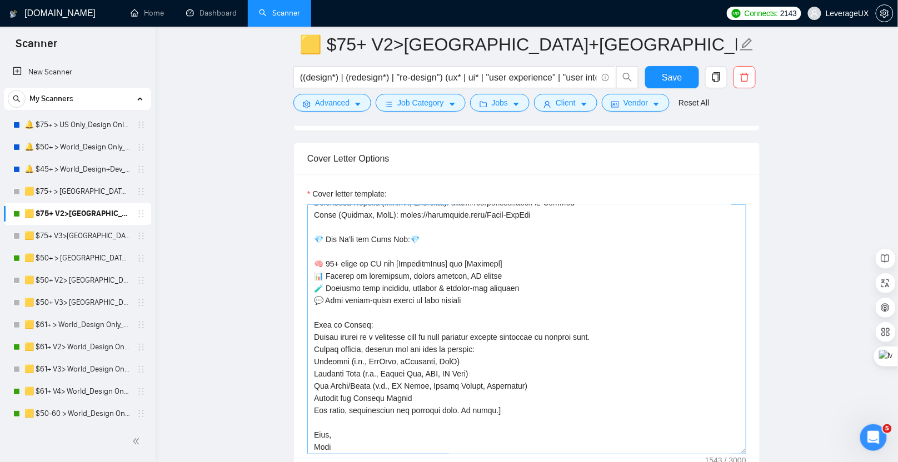
scroll to position [34, 0]
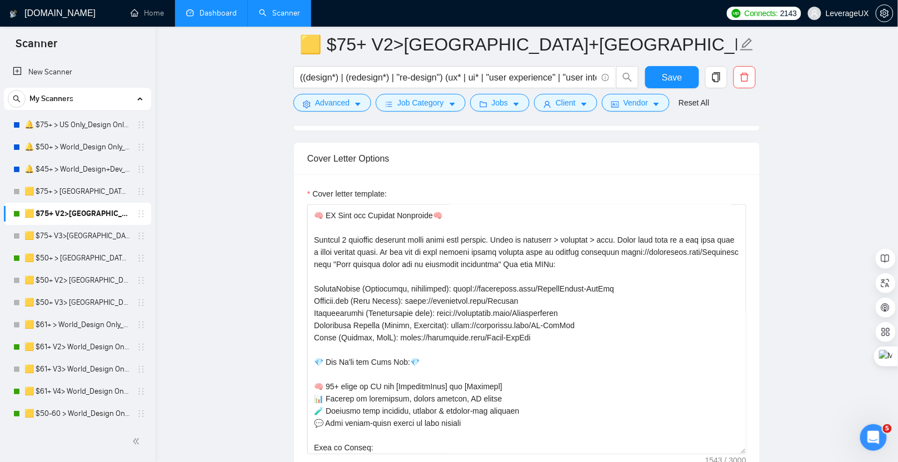
click at [213, 13] on link "Dashboard" at bounding box center [211, 12] width 51 height 9
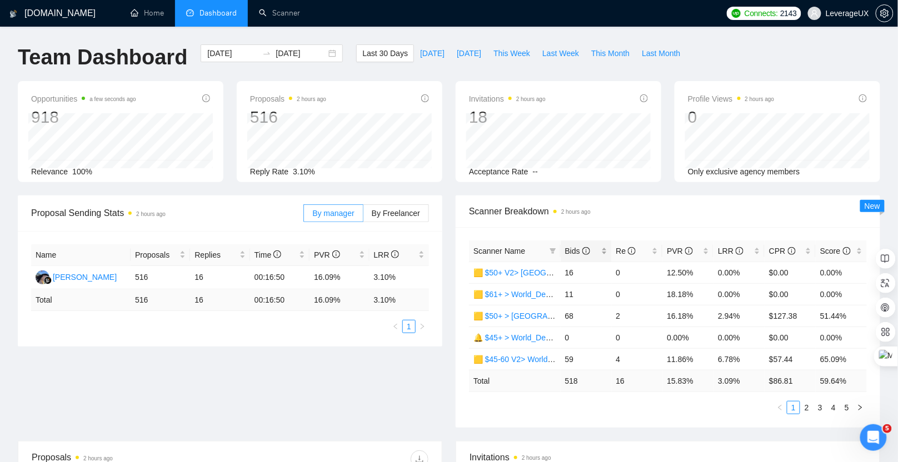
click at [574, 248] on span "Bids" at bounding box center [577, 251] width 25 height 9
click at [808, 410] on link "2" at bounding box center [807, 408] width 12 height 12
click at [819, 405] on link "3" at bounding box center [820, 408] width 12 height 12
click at [807, 406] on link "2" at bounding box center [807, 408] width 12 height 12
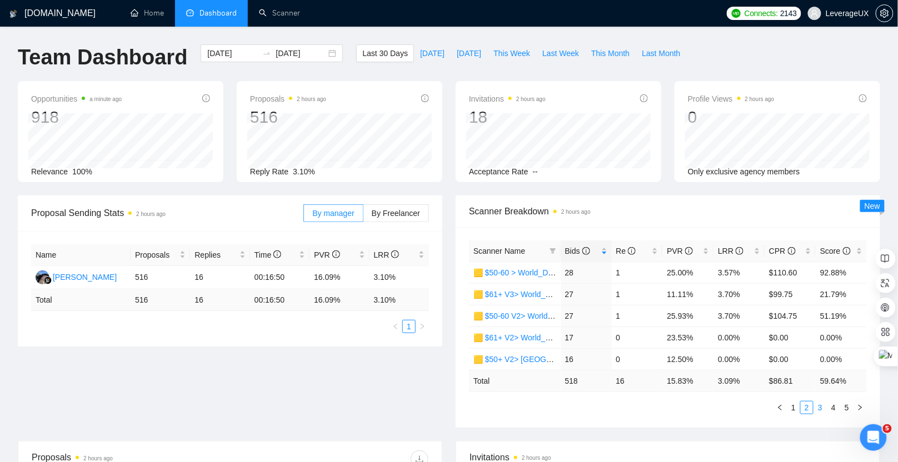
click at [824, 405] on link "3" at bounding box center [820, 408] width 12 height 12
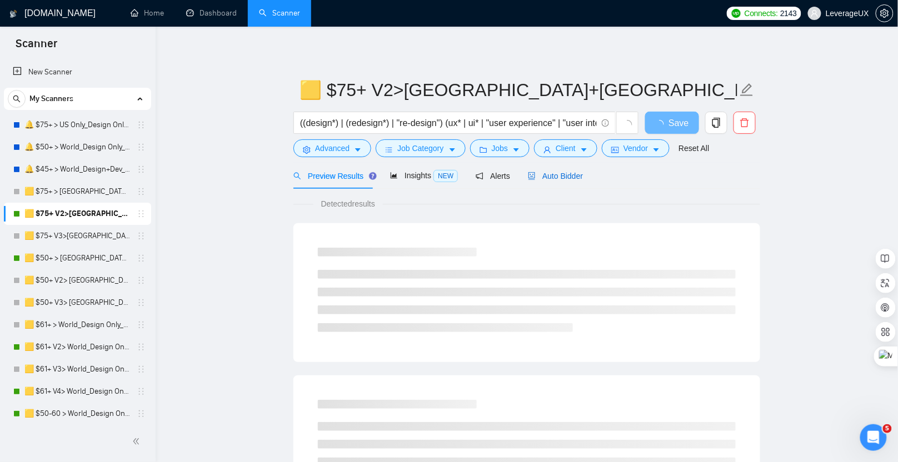
click at [563, 177] on span "Auto Bidder" at bounding box center [555, 176] width 55 height 9
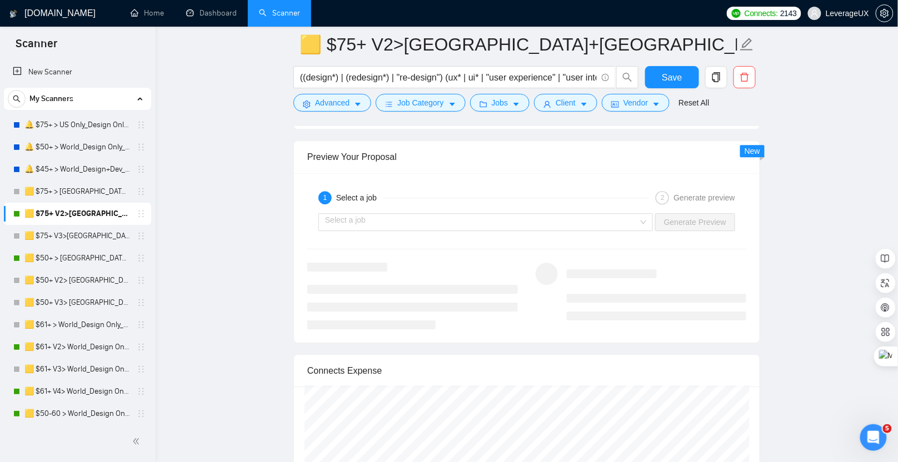
scroll to position [2278, 0]
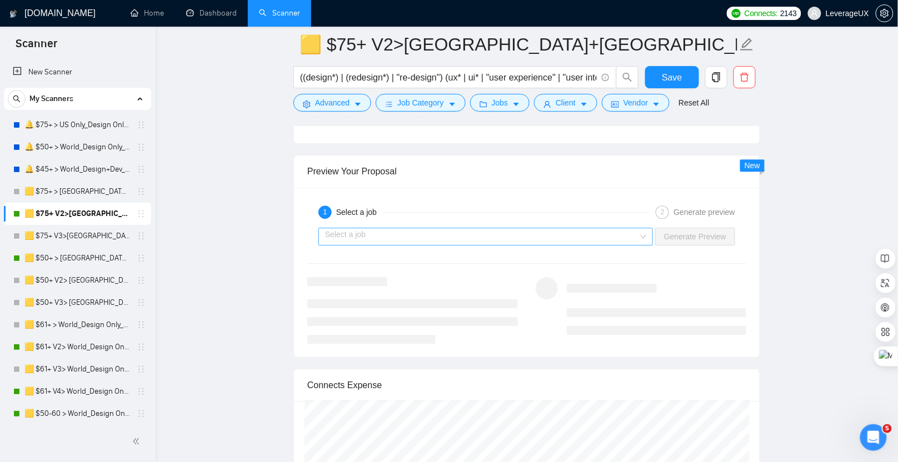
click at [467, 228] on input "search" at bounding box center [481, 236] width 313 height 17
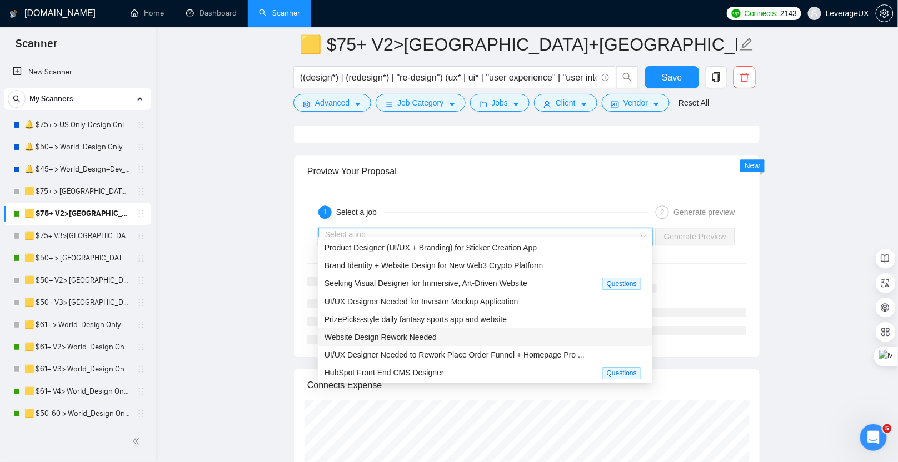
click at [452, 334] on div "Website Design Rework Needed" at bounding box center [485, 337] width 321 height 12
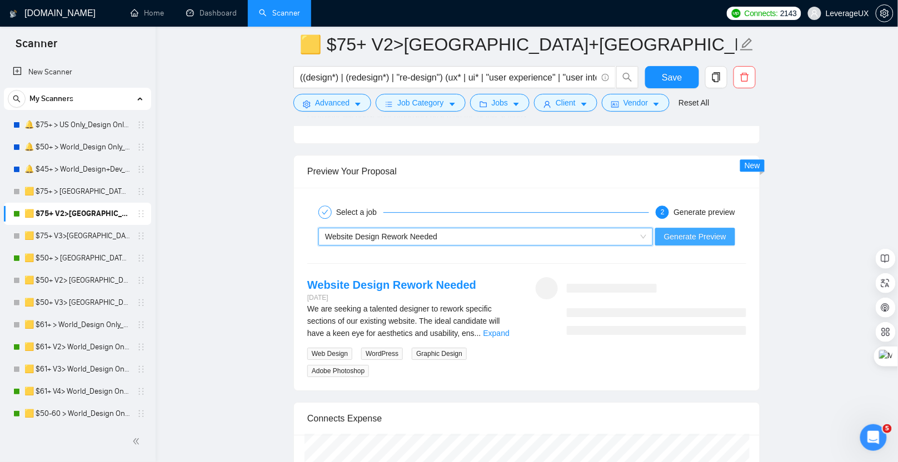
click at [700, 231] on span "Generate Preview" at bounding box center [695, 237] width 62 height 12
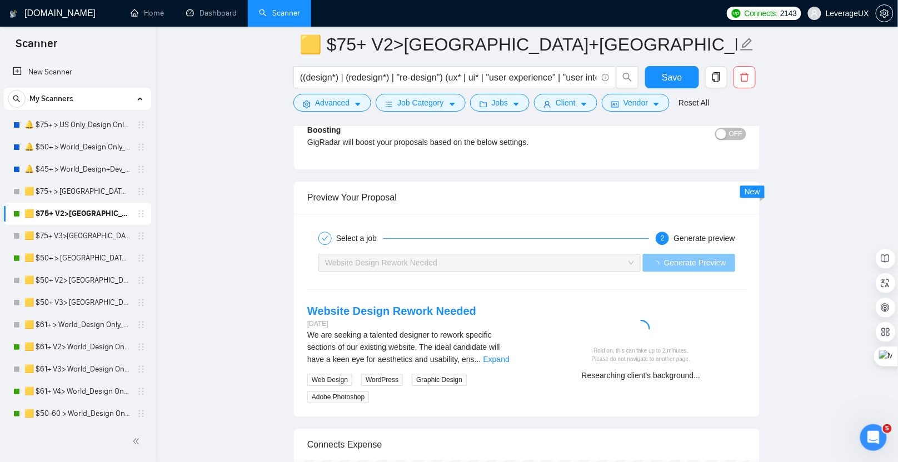
scroll to position [2252, 0]
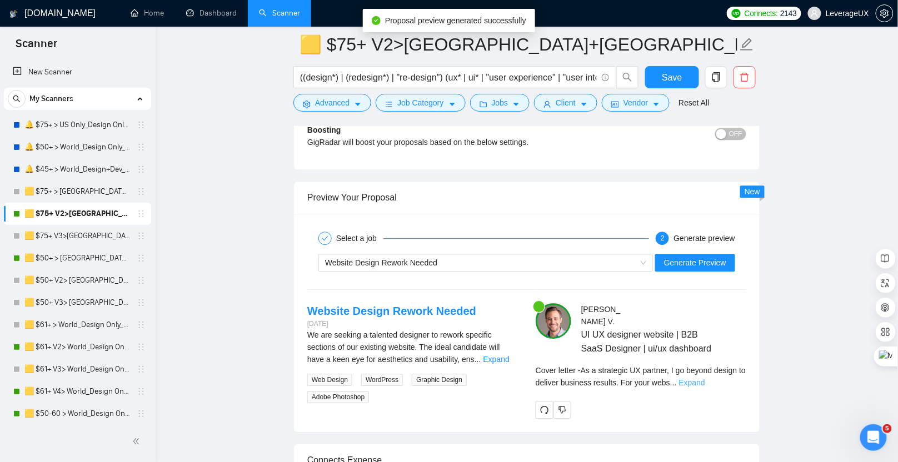
click at [705, 379] on link "Expand" at bounding box center [692, 383] width 26 height 9
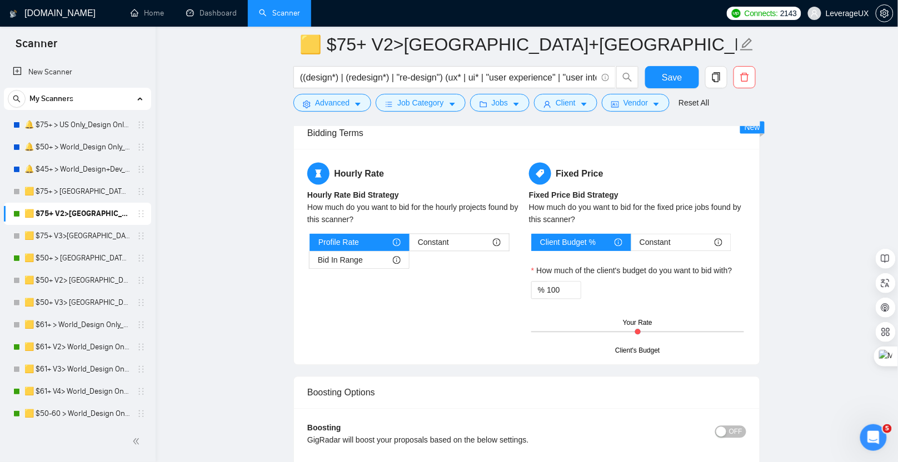
scroll to position [1779, 0]
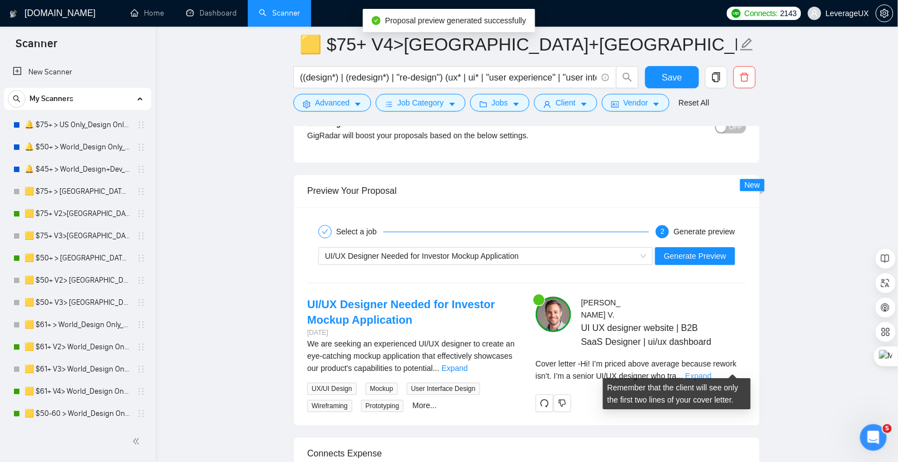
click at [711, 372] on link "Expand" at bounding box center [698, 376] width 26 height 9
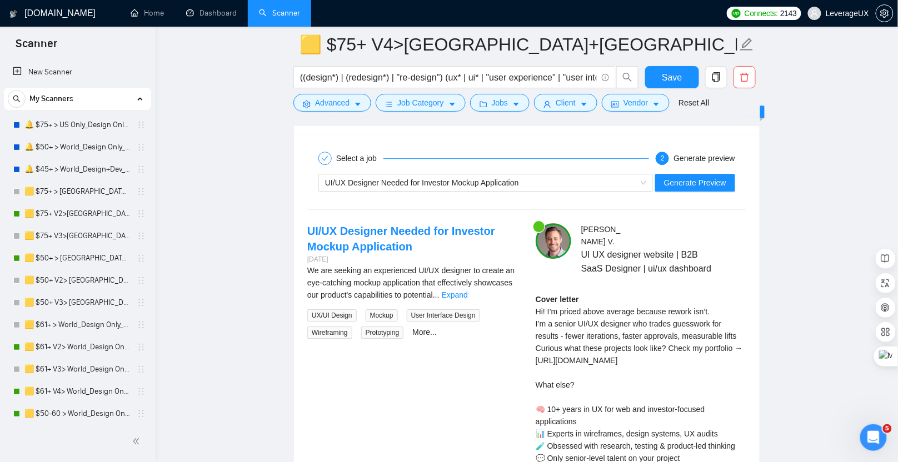
scroll to position [2210, 0]
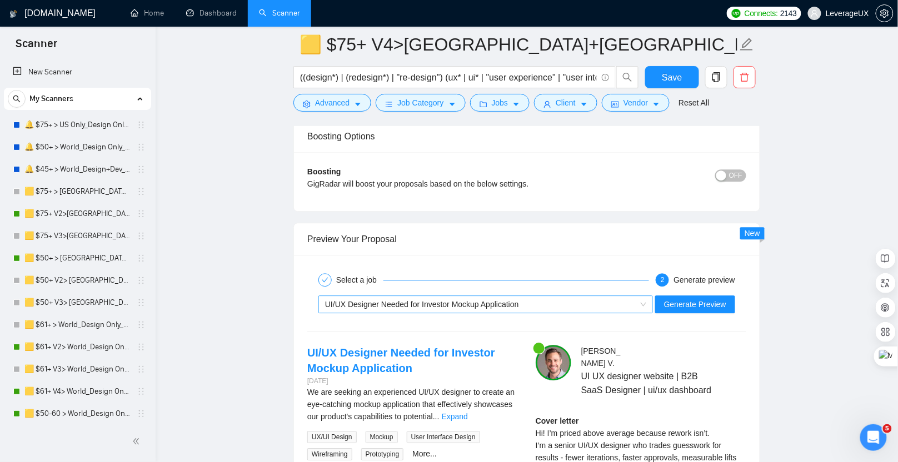
click at [444, 300] on span "UI/UX Designer Needed for Investor Mockup Application" at bounding box center [422, 304] width 194 height 9
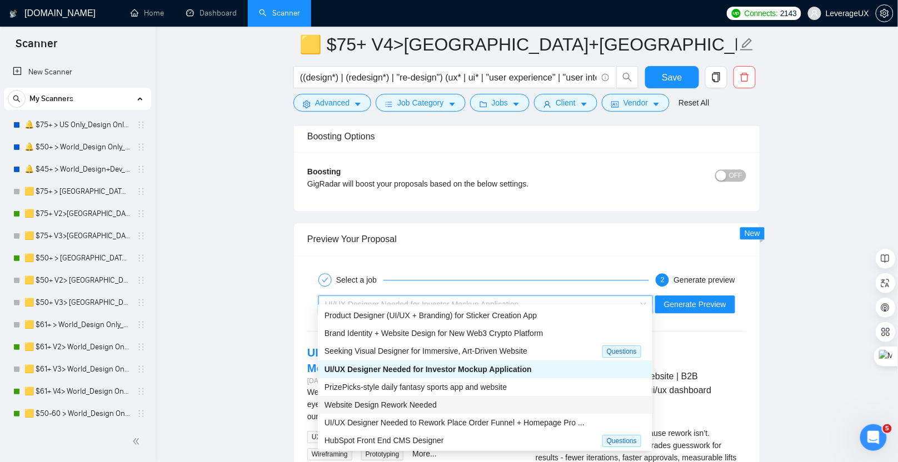
click at [417, 405] on span "Website Design Rework Needed" at bounding box center [381, 405] width 112 height 9
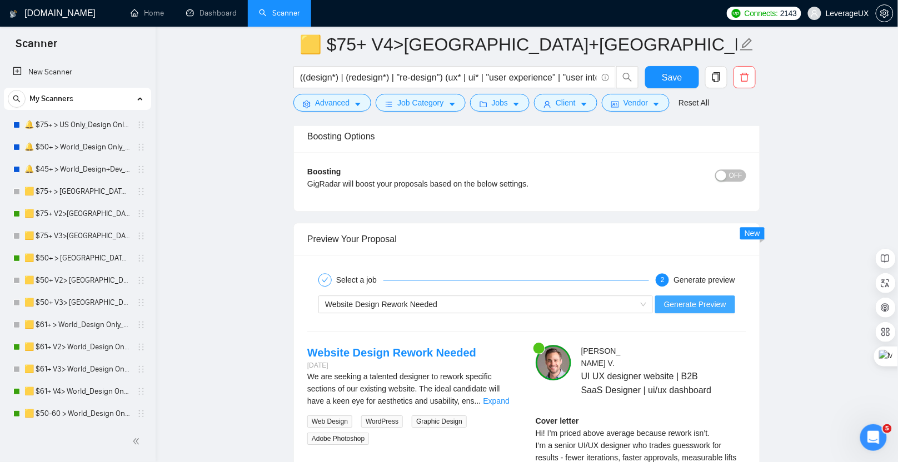
click at [696, 296] on button "Generate Preview" at bounding box center [695, 305] width 80 height 18
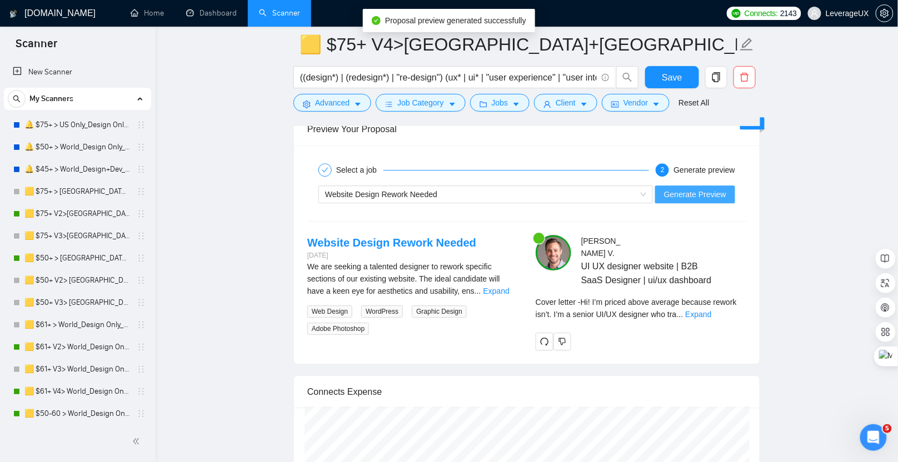
scroll to position [2403, 0]
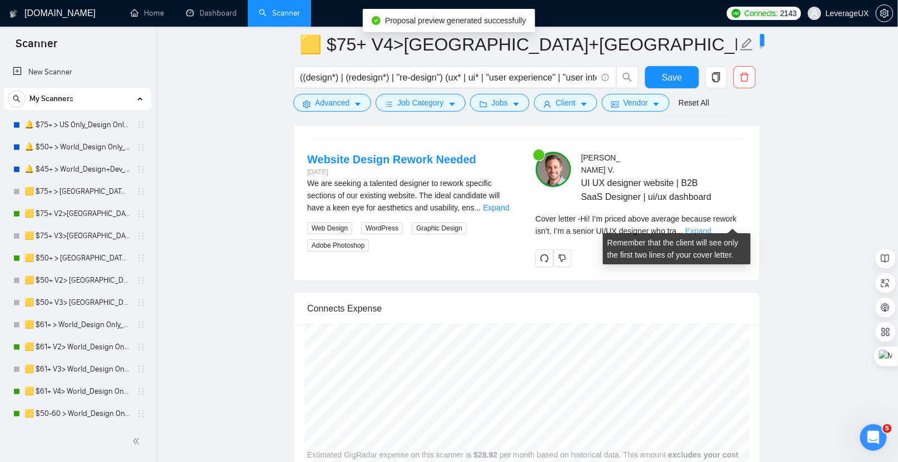
click at [711, 227] on link "Expand" at bounding box center [698, 231] width 26 height 9
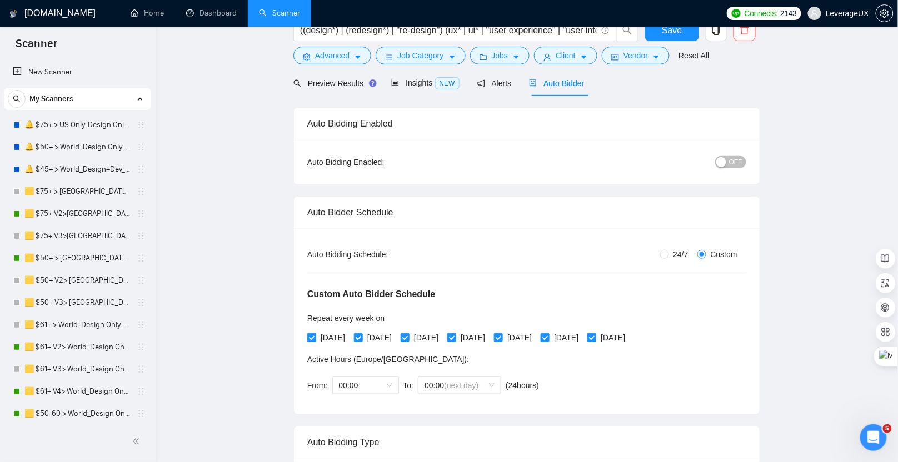
scroll to position [41, 0]
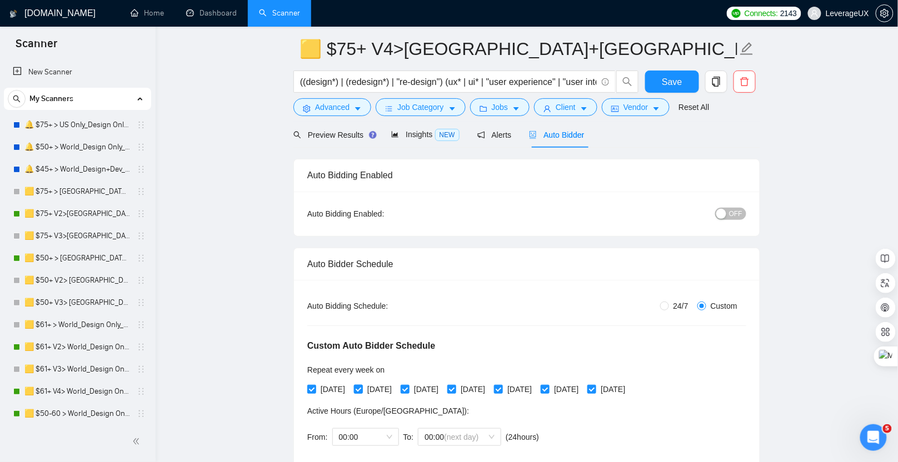
click at [362, 385] on input "[DATE]" at bounding box center [358, 389] width 8 height 8
checkbox input "false"
click at [455, 388] on input "[DATE]" at bounding box center [451, 389] width 8 height 8
checkbox input "false"
click at [502, 386] on input "[DATE]" at bounding box center [498, 389] width 8 height 8
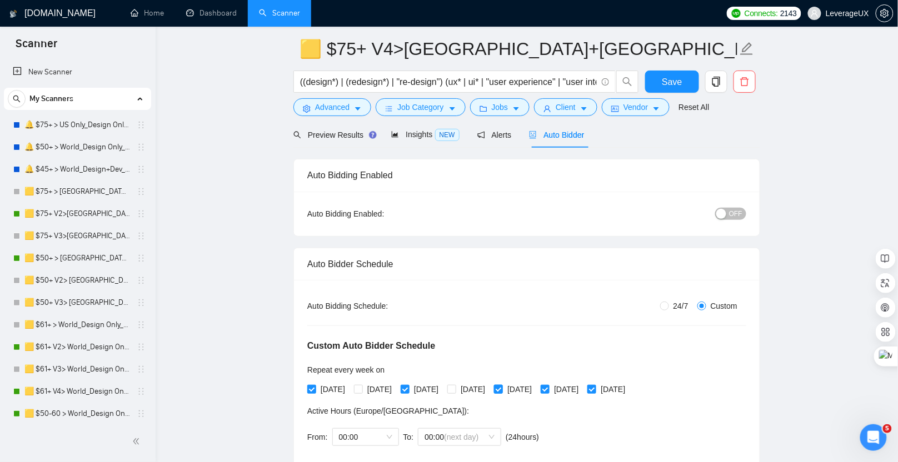
checkbox input "false"
click at [663, 85] on span "Save" at bounding box center [672, 82] width 20 height 14
click at [735, 215] on span "OFF" at bounding box center [735, 214] width 13 height 12
click at [673, 87] on span "Save" at bounding box center [672, 82] width 20 height 14
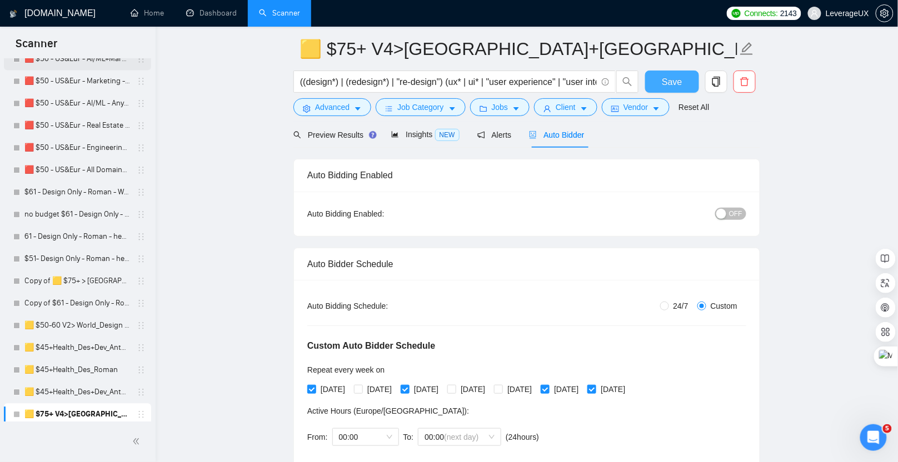
scroll to position [825, 0]
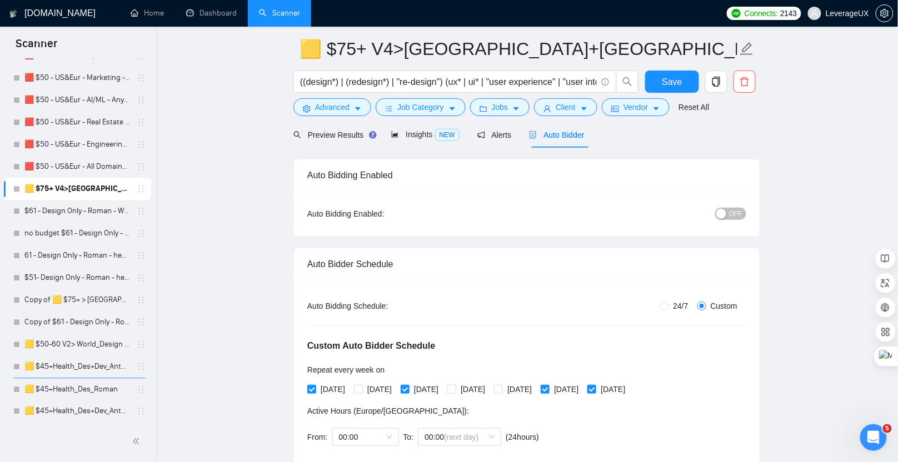
click at [730, 213] on span "OFF" at bounding box center [735, 214] width 13 height 12
click at [673, 76] on span "Save" at bounding box center [672, 82] width 20 height 14
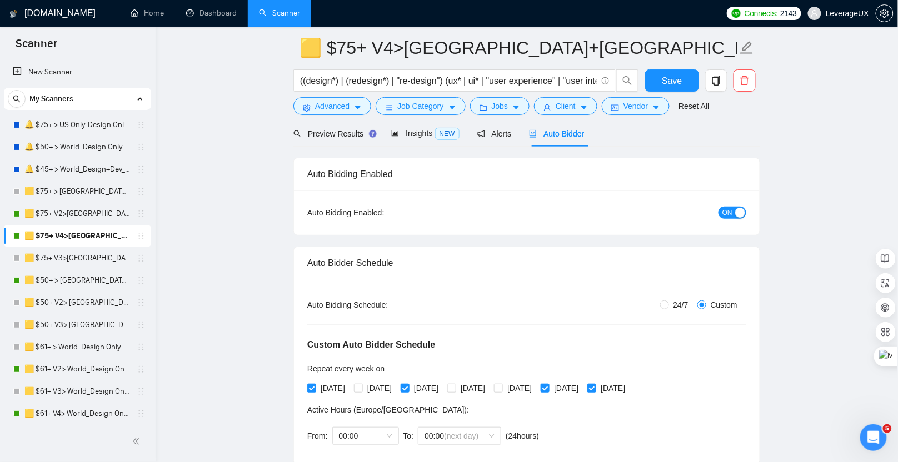
scroll to position [298, 0]
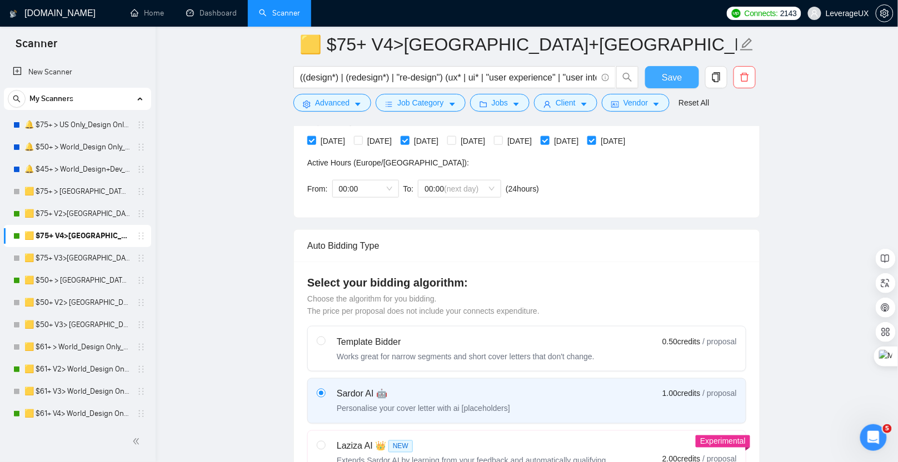
click at [653, 75] on button "Save" at bounding box center [672, 77] width 54 height 22
click at [89, 209] on link "🟨 $75+ V2>[GEOGRAPHIC_DATA]+[GEOGRAPHIC_DATA] Only_Tony-UX/UI_General" at bounding box center [77, 214] width 106 height 22
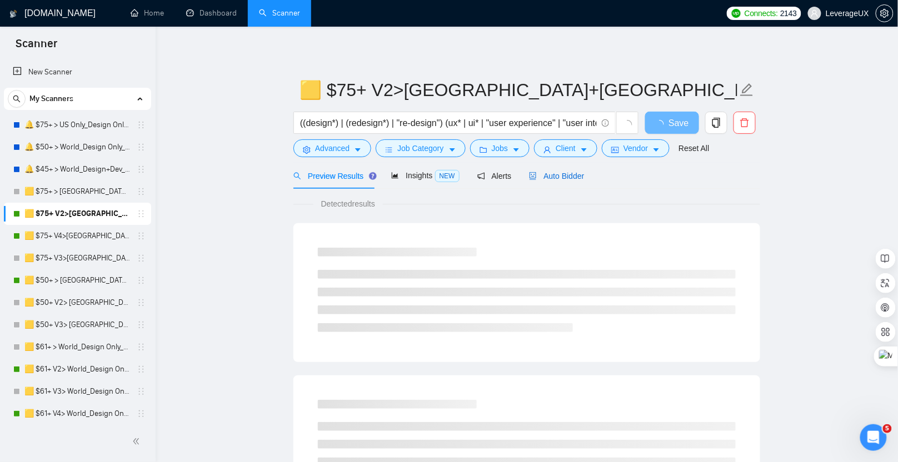
click at [573, 178] on span "Auto Bidder" at bounding box center [556, 176] width 55 height 9
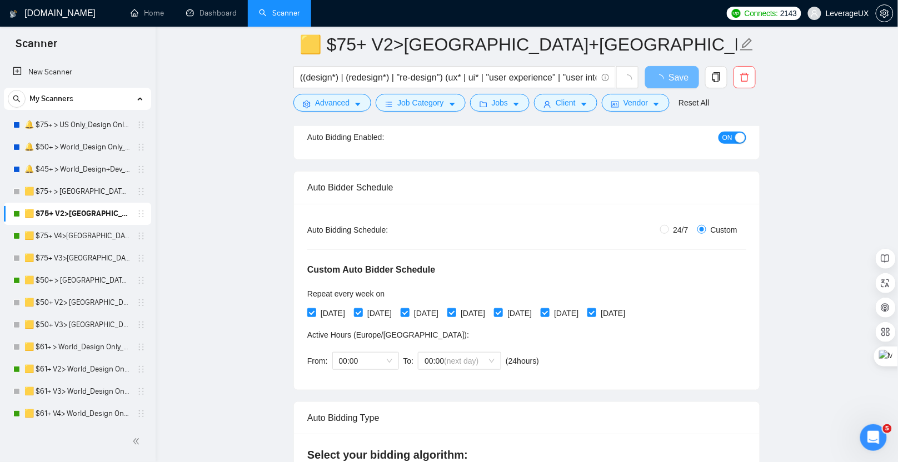
scroll to position [126, 0]
drag, startPoint x: 576, startPoint y: 308, endPoint x: 583, endPoint y: 311, distance: 7.2
click at [549, 308] on input "[DATE]" at bounding box center [545, 312] width 8 height 8
checkbox input "false"
click at [595, 311] on input "[DATE]" at bounding box center [592, 312] width 8 height 8
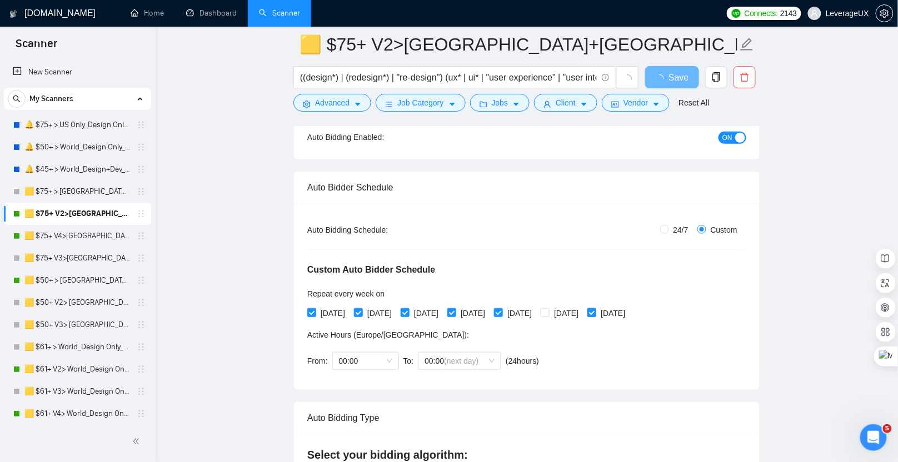
checkbox input "false"
click at [311, 311] on input "[DATE]" at bounding box center [311, 312] width 8 height 8
checkbox input "false"
click at [409, 311] on input "[DATE]" at bounding box center [405, 312] width 8 height 8
checkbox input "false"
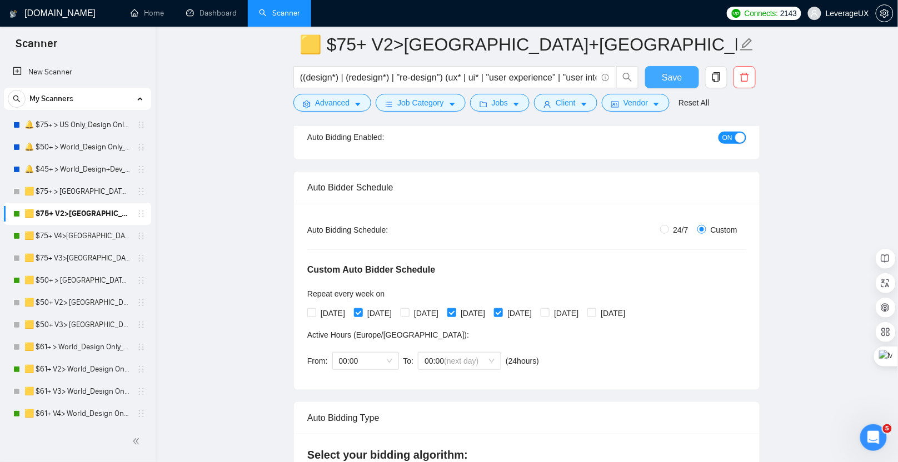
click at [680, 68] on button "Save" at bounding box center [672, 77] width 54 height 22
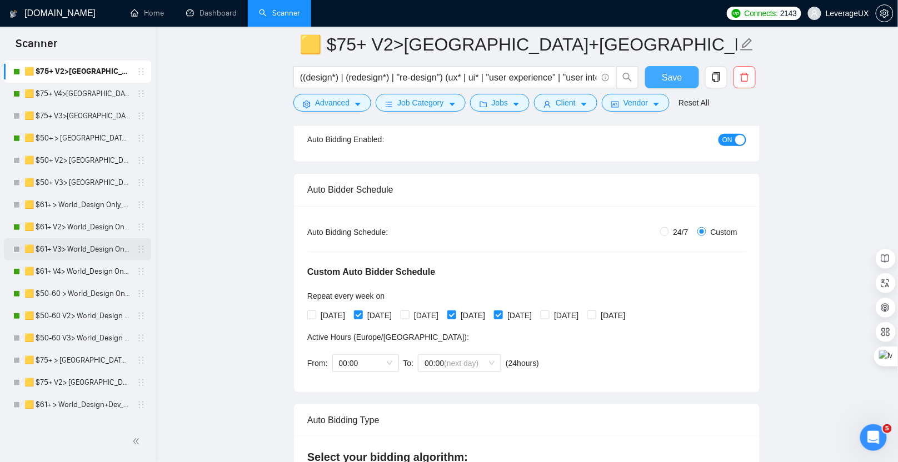
scroll to position [360, 0]
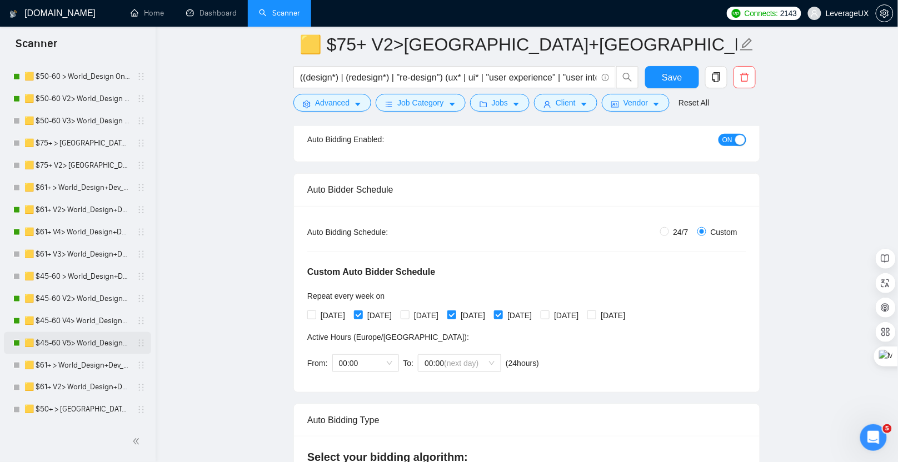
click at [90, 340] on link "🟨 $45-60 V5> World_Design+Dev_Antony-Front-End_General" at bounding box center [77, 343] width 106 height 22
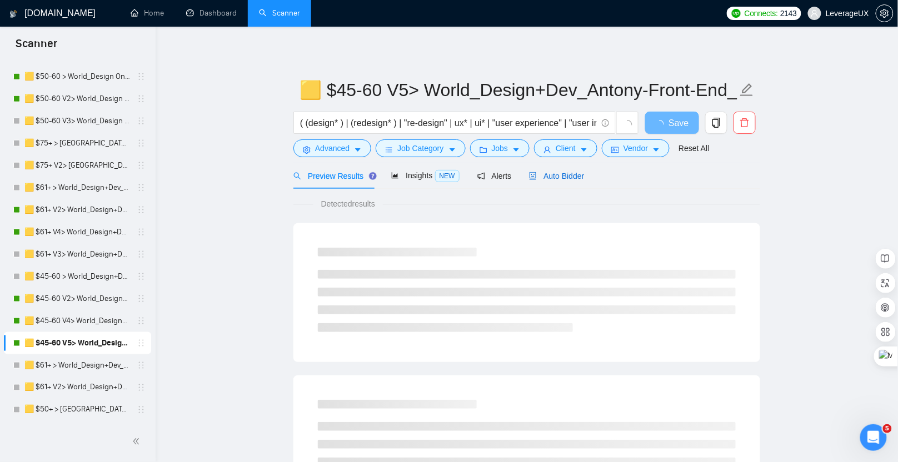
click at [583, 181] on div "Auto Bidder" at bounding box center [556, 176] width 55 height 12
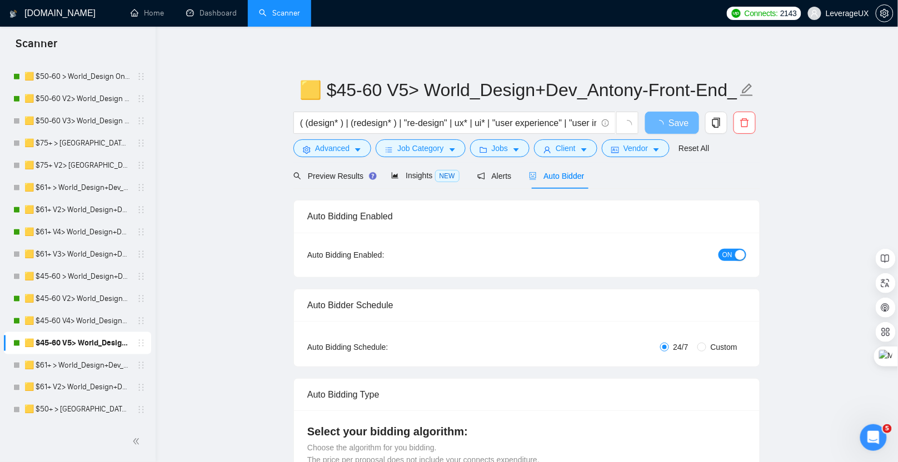
radio input "false"
radio input "true"
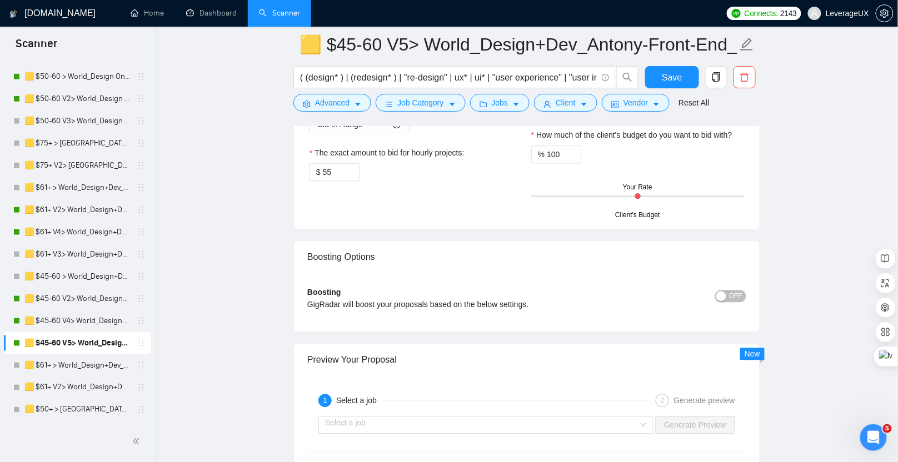
scroll to position [2113, 0]
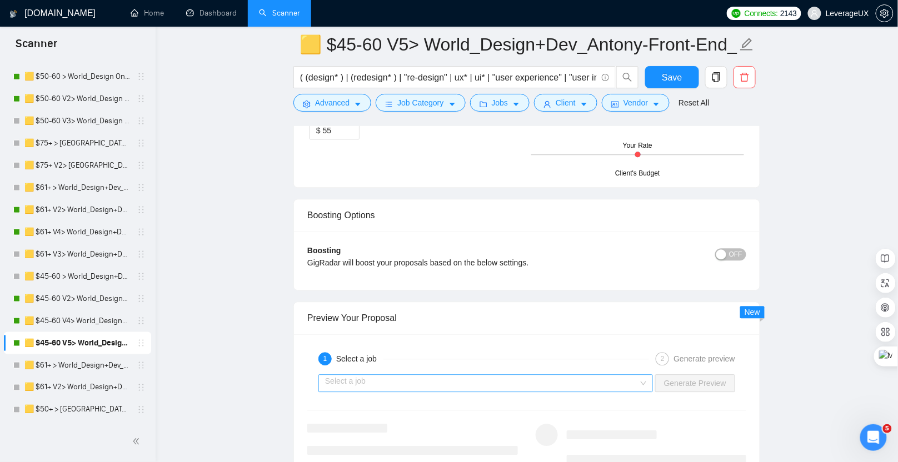
click at [435, 379] on input "search" at bounding box center [481, 383] width 313 height 17
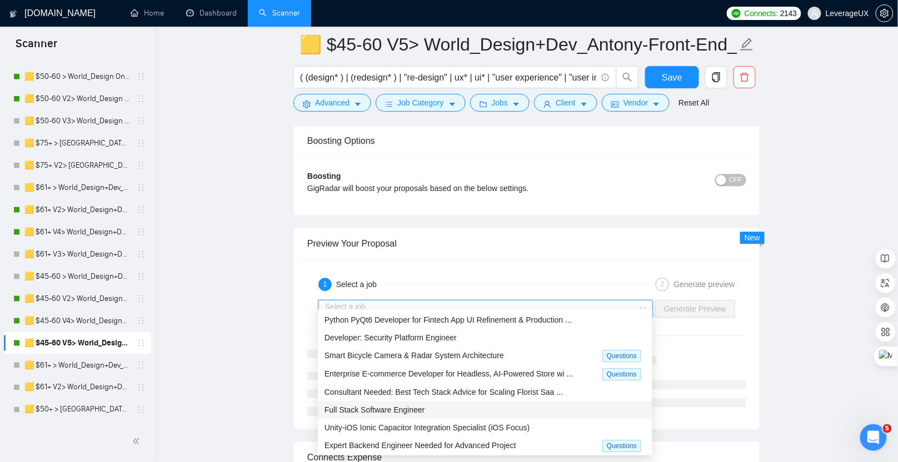
scroll to position [2189, 0]
click at [477, 422] on span "Unity-iOS Ionic Capacitor Integration Specialist (iOS Focus)" at bounding box center [428, 426] width 206 height 9
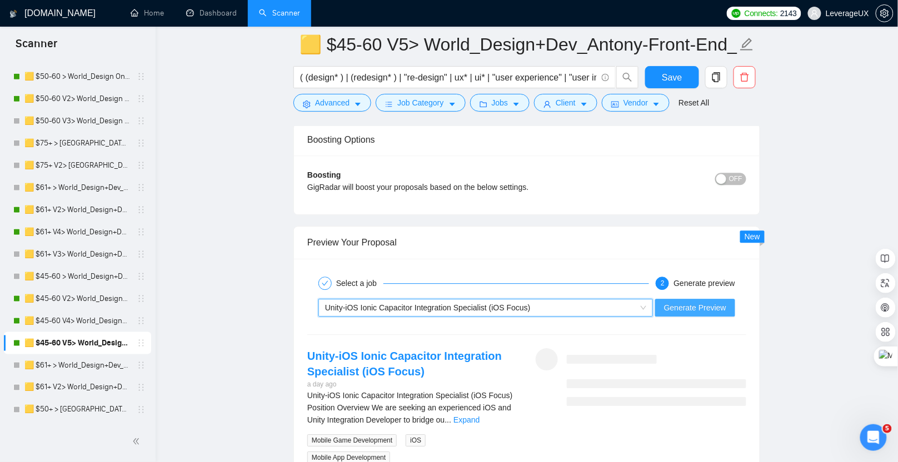
click at [710, 302] on span "Generate Preview" at bounding box center [695, 308] width 62 height 12
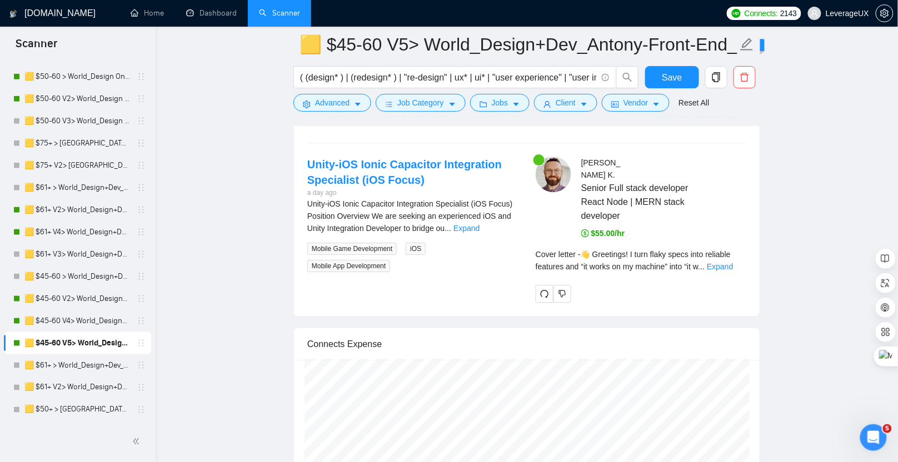
scroll to position [2382, 0]
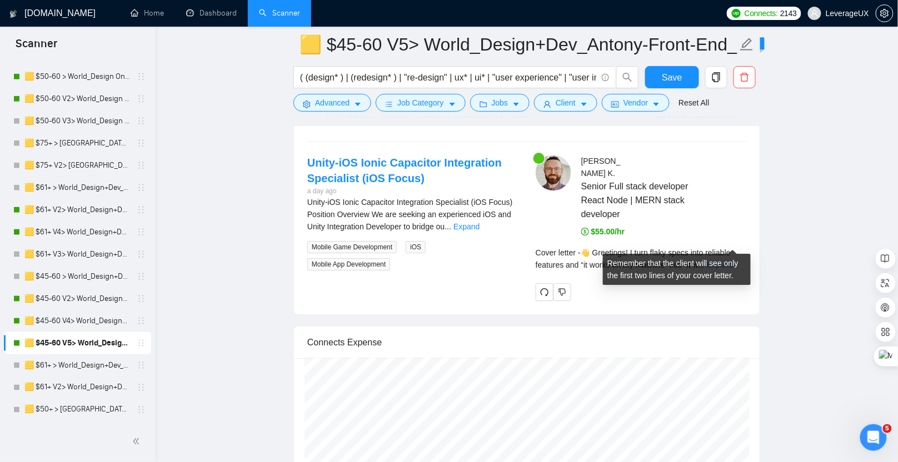
click at [733, 261] on link "Expand" at bounding box center [720, 265] width 26 height 9
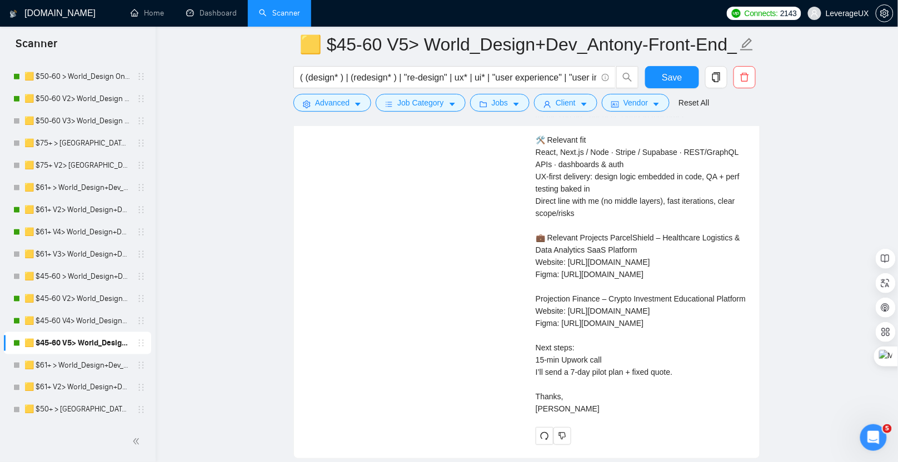
scroll to position [2579, 0]
drag, startPoint x: 540, startPoint y: 364, endPoint x: 679, endPoint y: 367, distance: 139.6
click at [679, 367] on div "Cover letter 👋 Greetings! I turn flaky specs into reliable features and “it wor…" at bounding box center [641, 236] width 211 height 355
click at [673, 317] on div "Cover letter 👋 Greetings! I turn flaky specs into reliable features and “it wor…" at bounding box center [641, 236] width 211 height 355
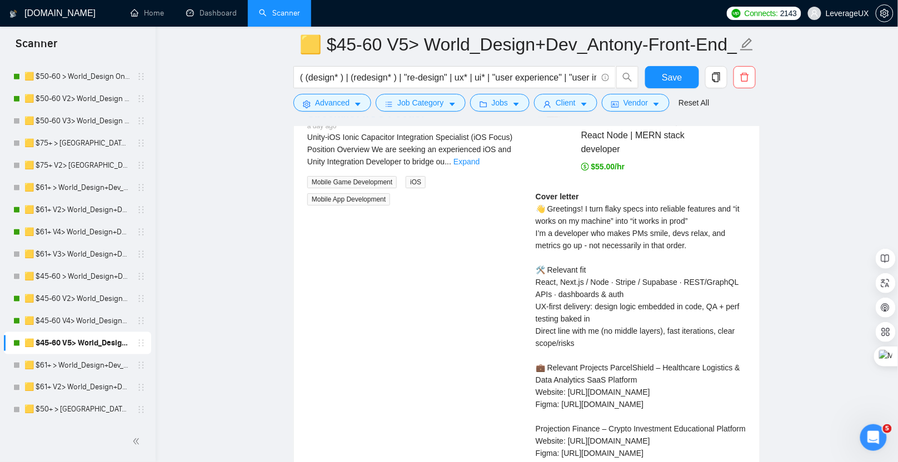
scroll to position [2336, 0]
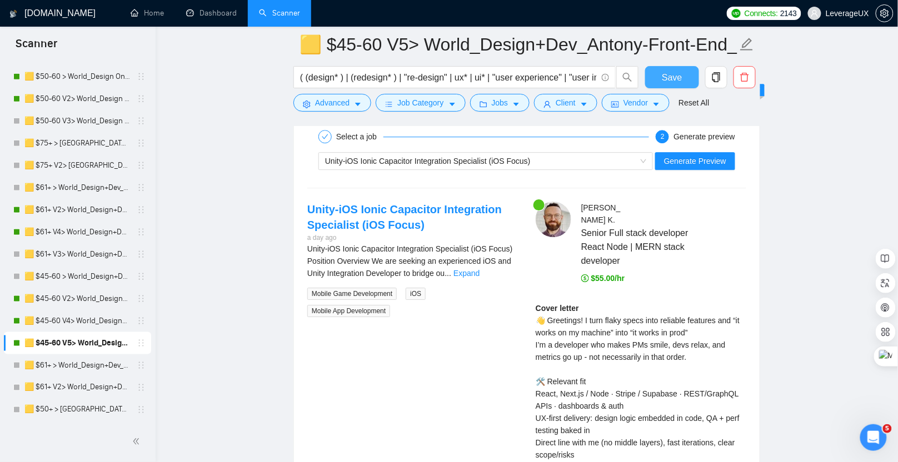
click at [670, 81] on span "Save" at bounding box center [672, 78] width 20 height 14
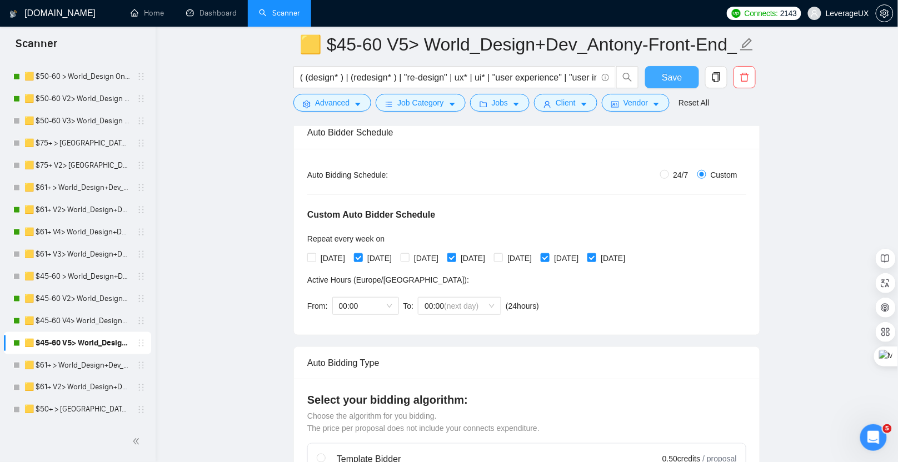
scroll to position [257, 0]
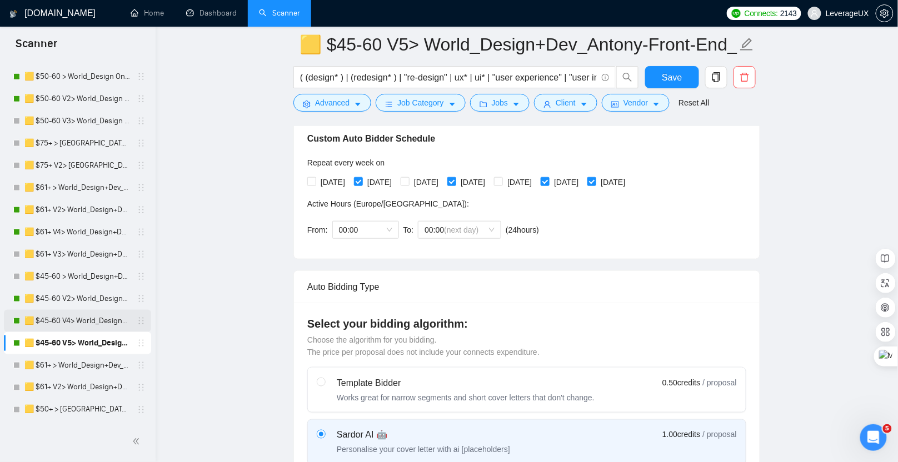
click at [88, 317] on link "🟨 $45-60 V4> World_Design+Dev_Antony-Front-End_General" at bounding box center [77, 321] width 106 height 22
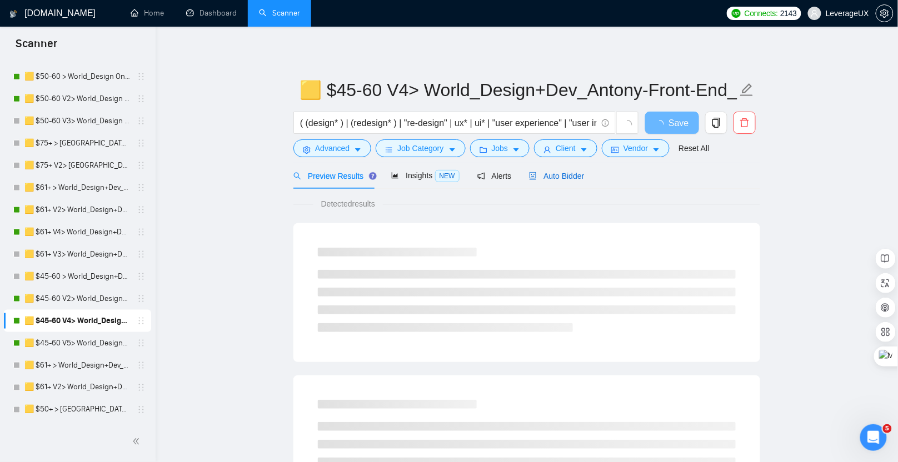
click at [573, 180] on span "Auto Bidder" at bounding box center [556, 176] width 55 height 9
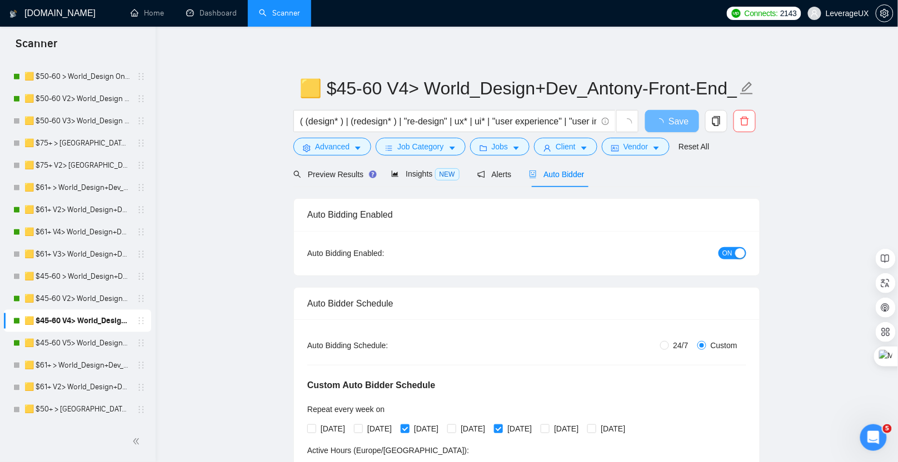
scroll to position [2, 0]
click at [106, 299] on link "🟨 $45-60 V2> World_Design+Dev_Antony-Front-End_General" at bounding box center [77, 299] width 106 height 22
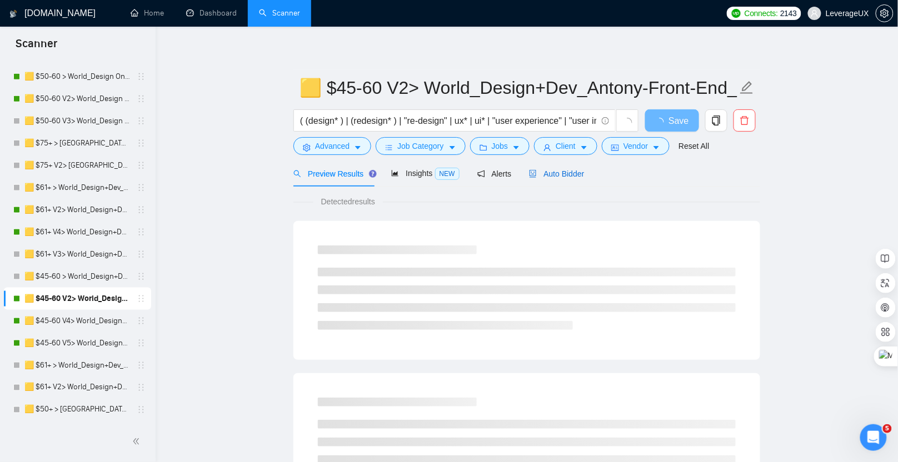
click at [578, 176] on span "Auto Bidder" at bounding box center [556, 174] width 55 height 9
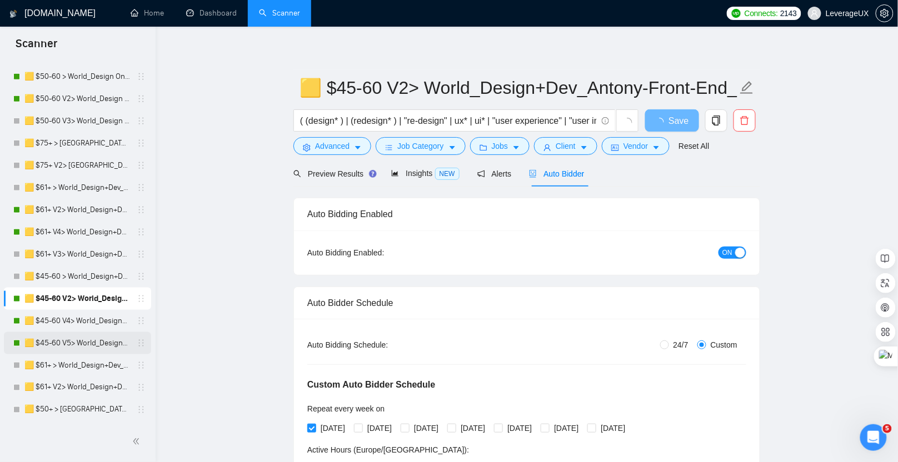
click at [74, 350] on link "🟨 $45-60 V5> World_Design+Dev_Antony-Front-End_General" at bounding box center [77, 343] width 106 height 22
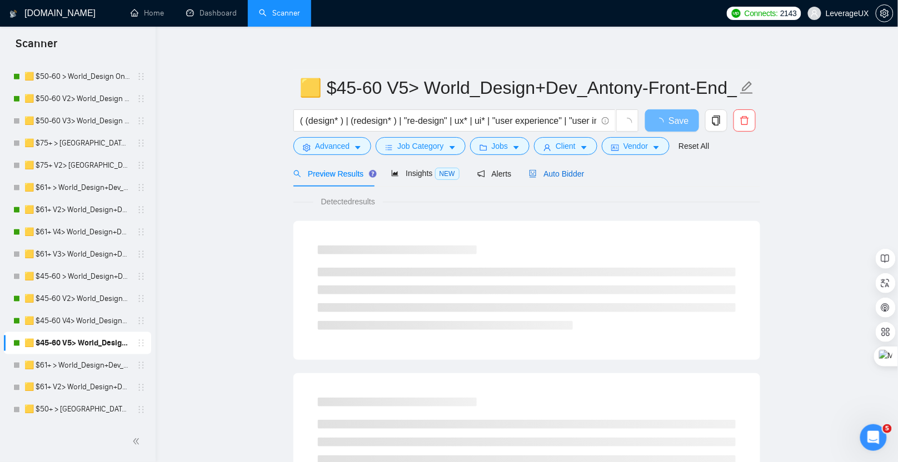
click at [570, 173] on span "Auto Bidder" at bounding box center [556, 174] width 55 height 9
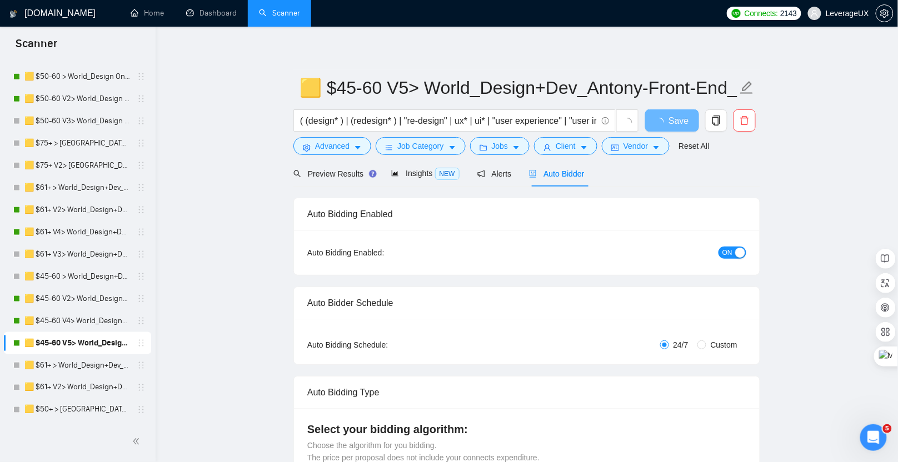
radio input "false"
radio input "true"
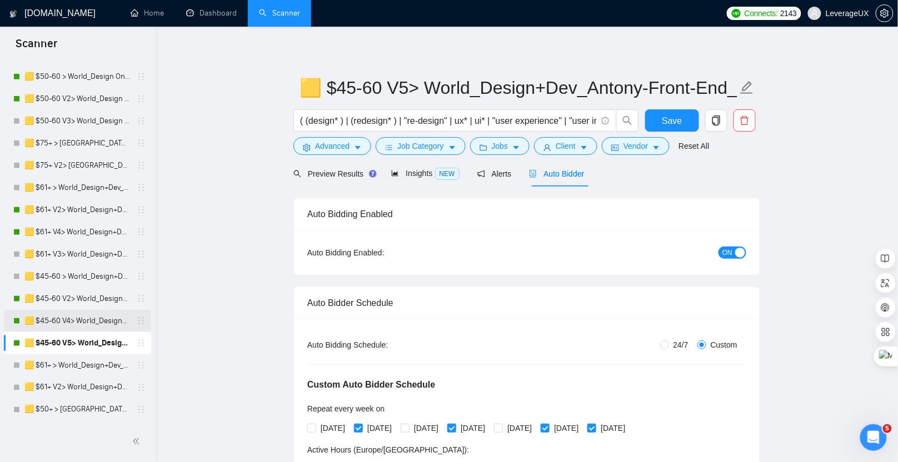
click at [75, 317] on link "🟨 $45-60 V4> World_Design+Dev_Antony-Front-End_General" at bounding box center [77, 321] width 106 height 22
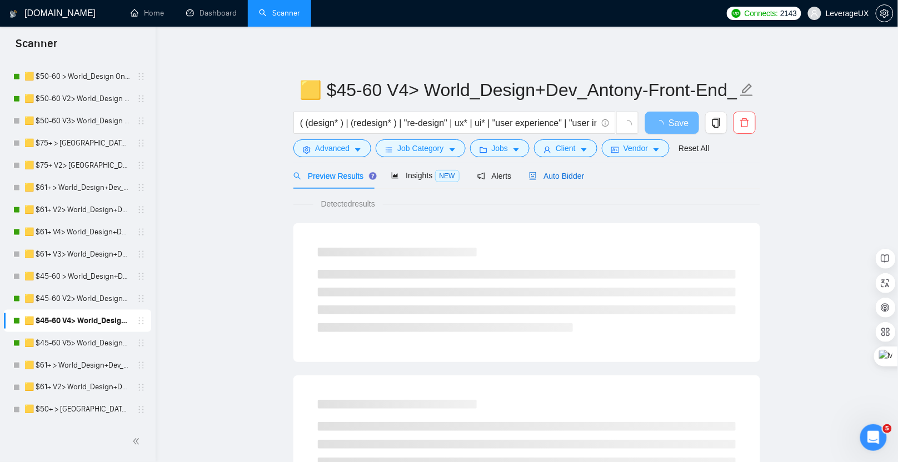
click at [559, 181] on div "Auto Bidder" at bounding box center [556, 176] width 55 height 12
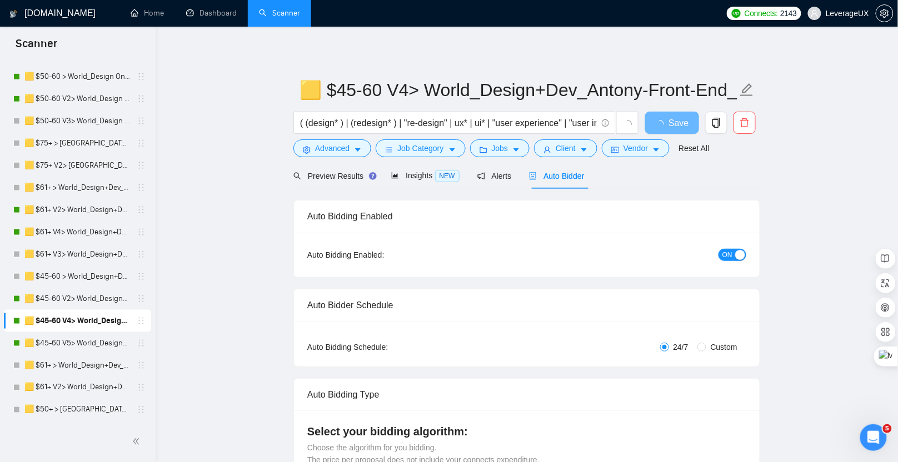
radio input "false"
radio input "true"
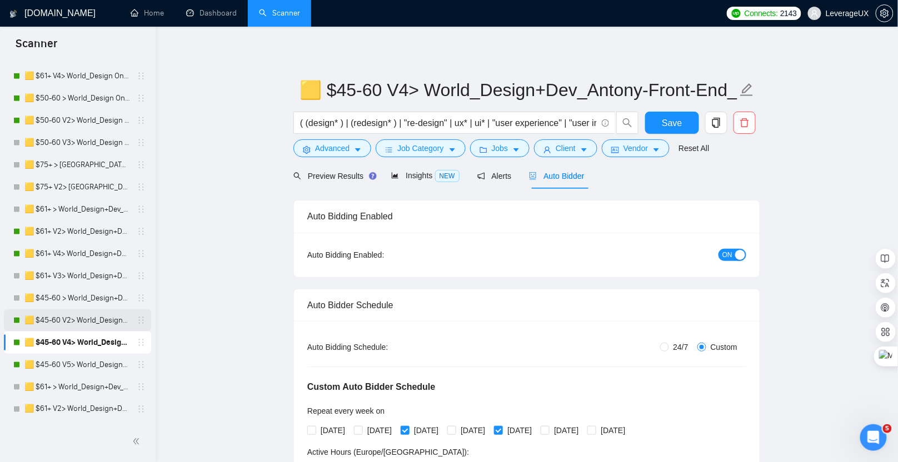
scroll to position [335, 0]
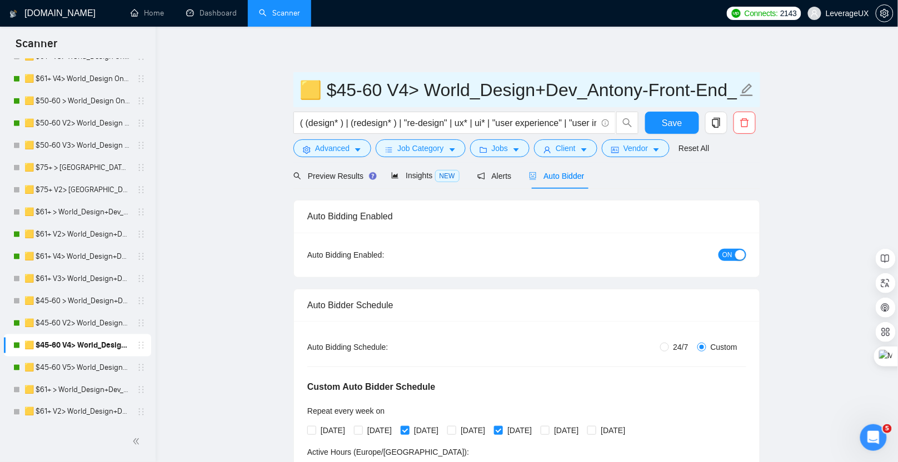
drag, startPoint x: 327, startPoint y: 91, endPoint x: 476, endPoint y: 91, distance: 148.4
click at [476, 91] on input "🟨 $45-60 V4> World_Design+Dev_Antony-Front-End_General" at bounding box center [519, 90] width 438 height 28
click at [489, 93] on input "🟨 $45-60 V4> World_Design+Dev_Antony-Front-End_General" at bounding box center [519, 90] width 438 height 28
drag, startPoint x: 322, startPoint y: 90, endPoint x: 414, endPoint y: 95, distance: 91.8
click at [414, 95] on input "🟨 $45-60 V4> World_Design+Dev_Antony-Front-End_General" at bounding box center [519, 90] width 438 height 28
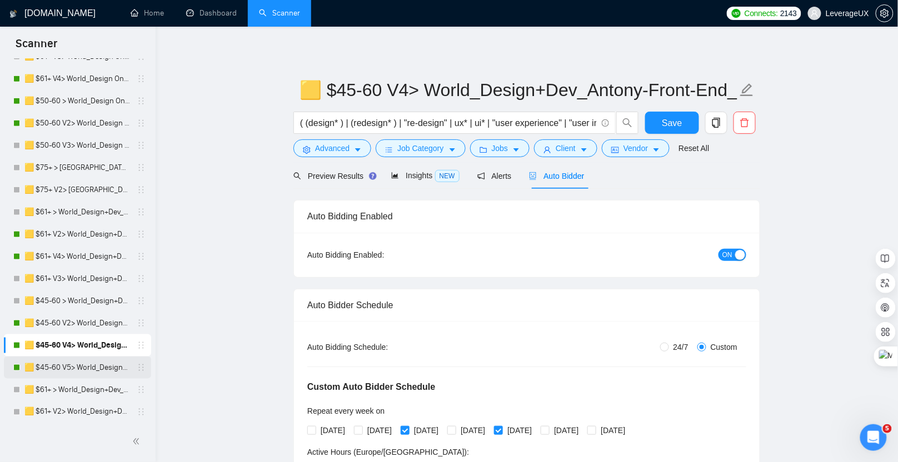
click at [64, 364] on link "🟨 $45-60 V5> World_Design+Dev_Antony-Front-End_General" at bounding box center [77, 368] width 106 height 22
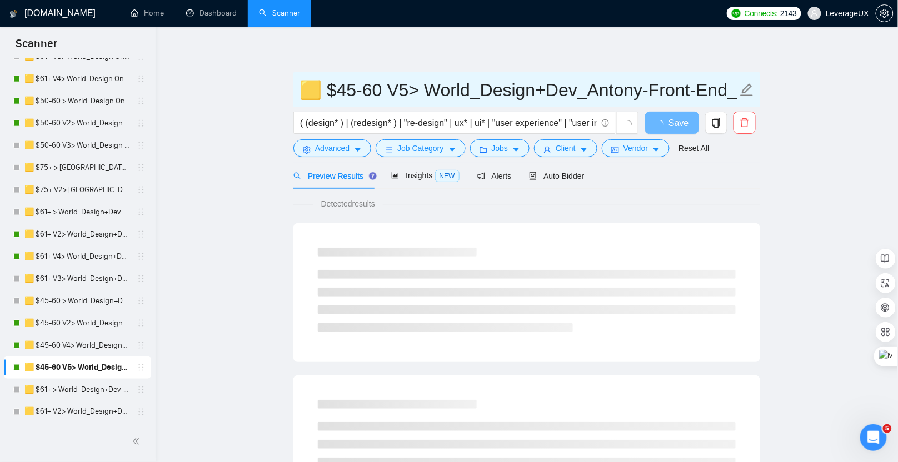
drag, startPoint x: 321, startPoint y: 92, endPoint x: 407, endPoint y: 97, distance: 86.8
click at [408, 97] on input "🟨 $45-60 V5> World_Design+Dev_Antony-Front-End_General" at bounding box center [519, 90] width 438 height 28
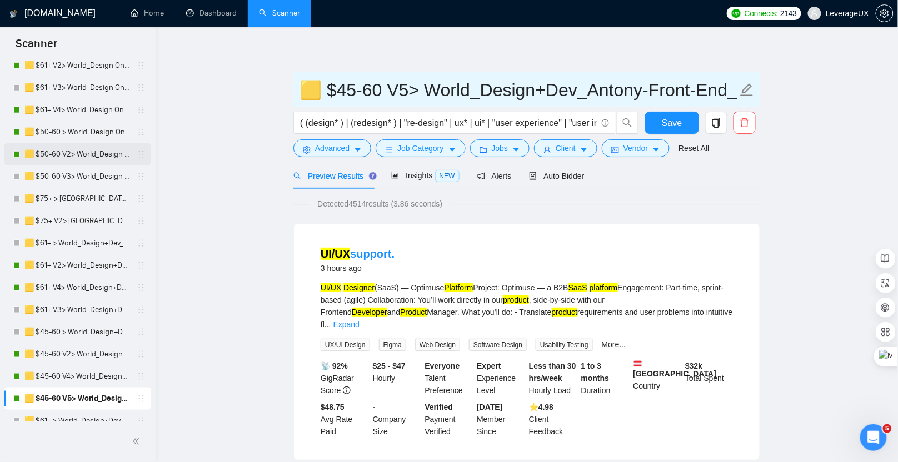
scroll to position [64, 0]
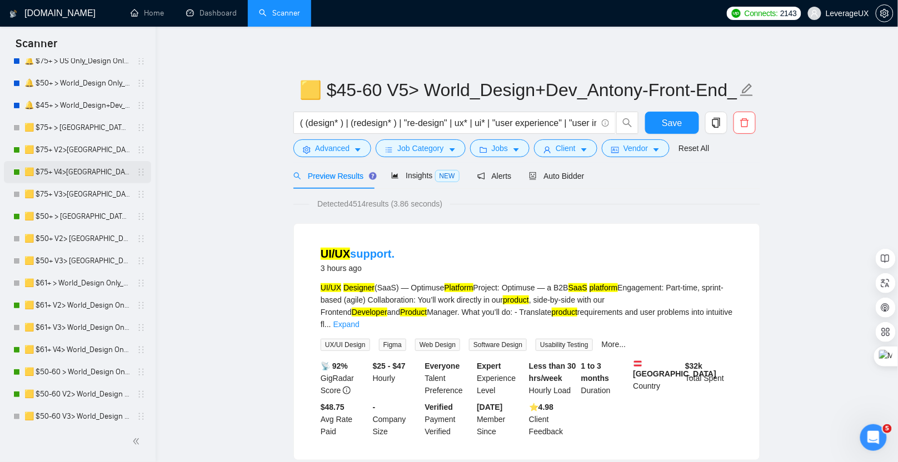
click at [76, 171] on link "🟨 $75+ V4>[GEOGRAPHIC_DATA]+[GEOGRAPHIC_DATA] Only_Tony-UX/UI_General" at bounding box center [77, 172] width 106 height 22
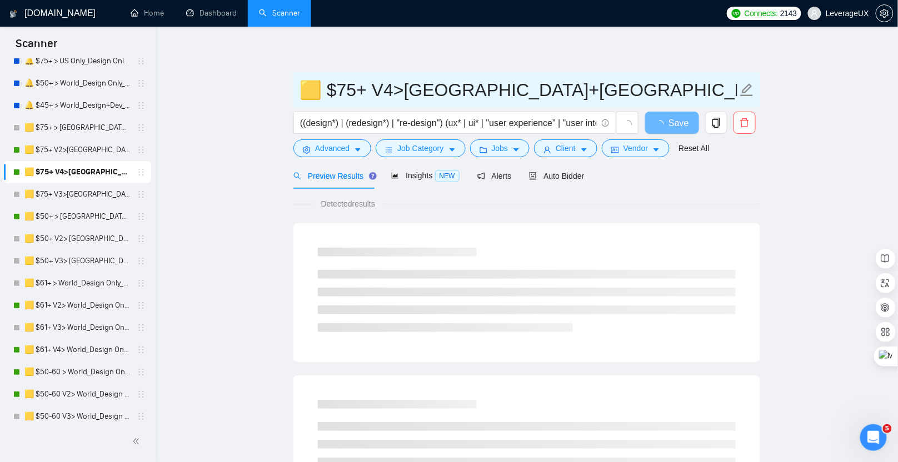
drag, startPoint x: 324, startPoint y: 93, endPoint x: 396, endPoint y: 92, distance: 71.7
click at [396, 92] on input "🟨 $75+ V4>[GEOGRAPHIC_DATA]+[GEOGRAPHIC_DATA] Only_Tony-UX/UI_General" at bounding box center [519, 90] width 438 height 28
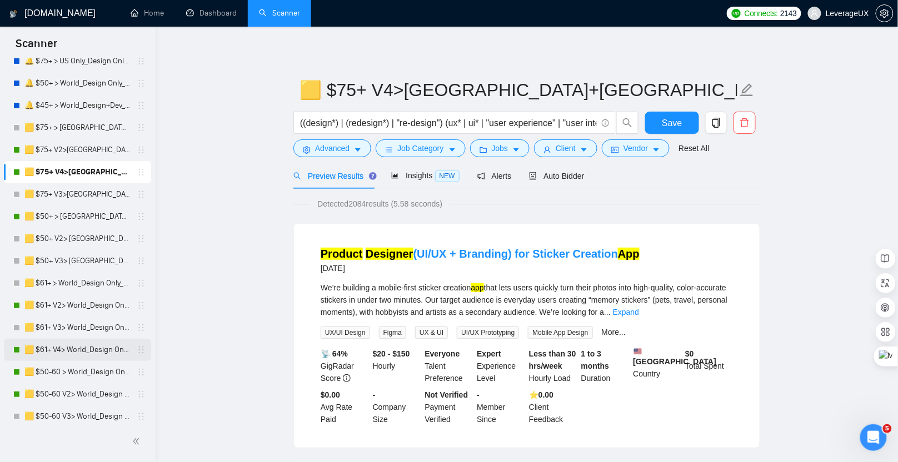
click at [87, 352] on link "🟨 $61+ V4> World_Design Only_Roman-UX/UI_General" at bounding box center [77, 350] width 106 height 22
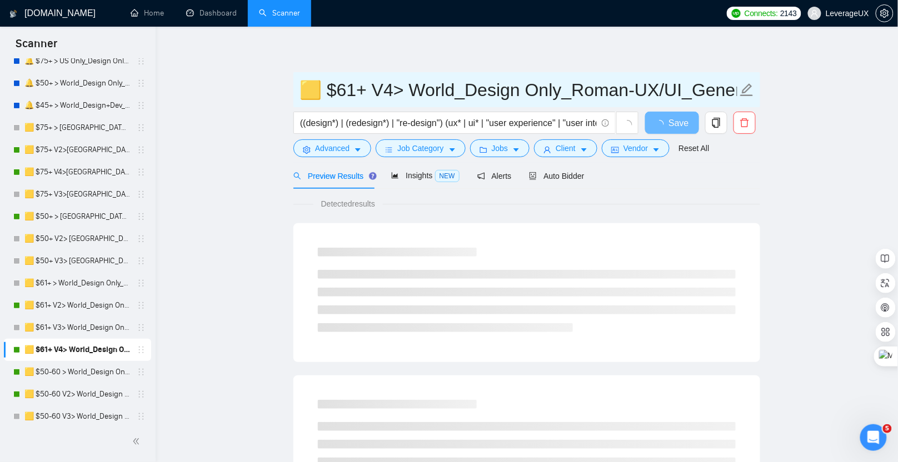
drag, startPoint x: 326, startPoint y: 92, endPoint x: 392, endPoint y: 91, distance: 66.7
click at [392, 91] on input "🟨 $61+ V4> World_Design Only_Roman-UX/UI_General" at bounding box center [519, 90] width 438 height 28
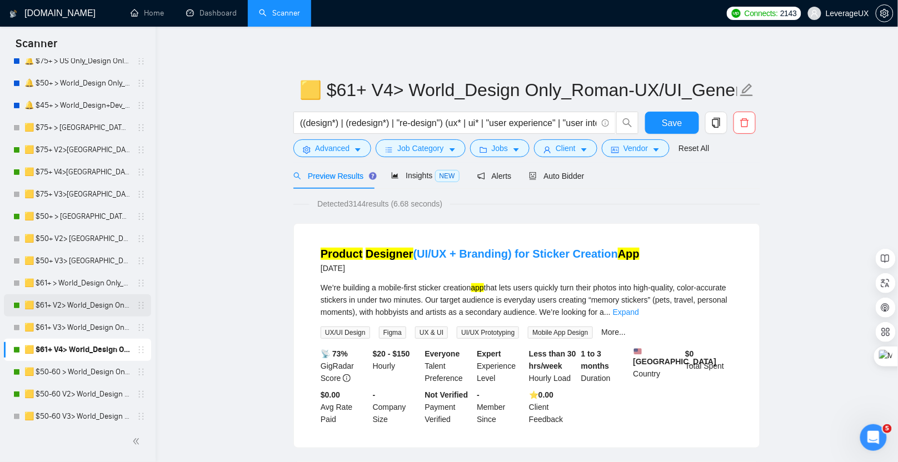
click at [73, 302] on link "🟨 $61+ V2> World_Design Only_Roman-UX/UI_General" at bounding box center [77, 306] width 106 height 22
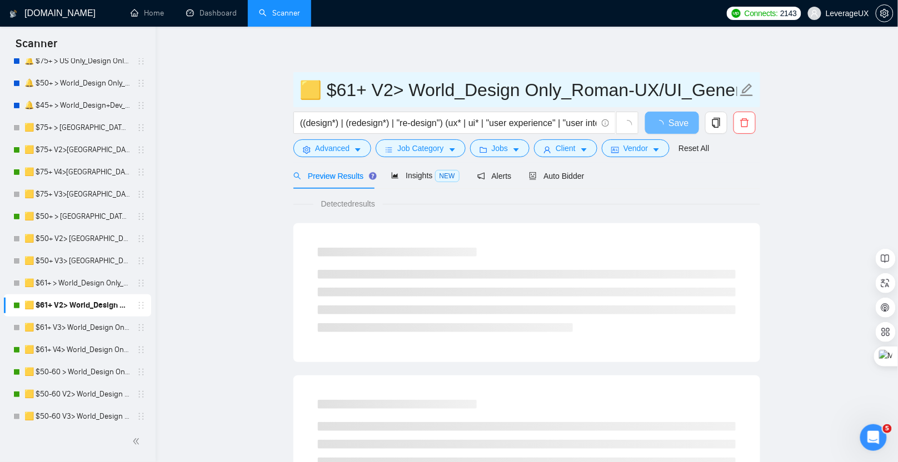
drag, startPoint x: 323, startPoint y: 93, endPoint x: 395, endPoint y: 93, distance: 71.7
click at [395, 93] on input "🟨 $61+ V2> World_Design Only_Roman-UX/UI_General" at bounding box center [519, 90] width 438 height 28
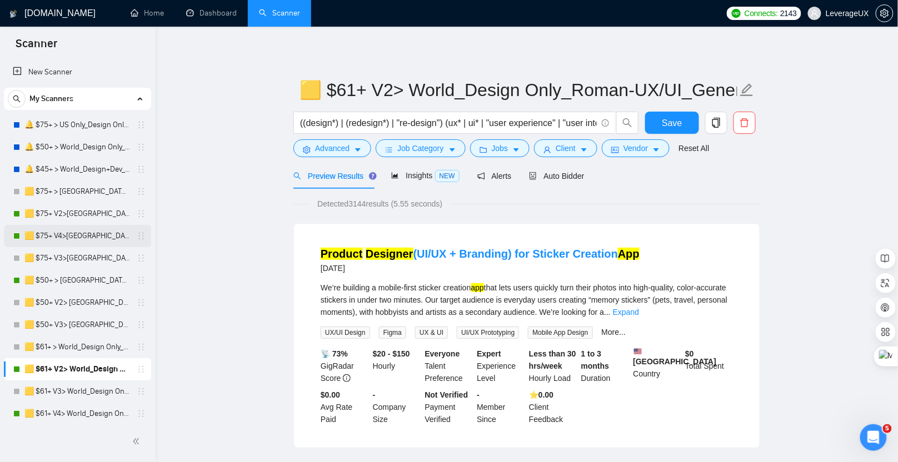
click at [66, 238] on link "🟨 $75+ V4>[GEOGRAPHIC_DATA]+[GEOGRAPHIC_DATA] Only_Tony-UX/UI_General" at bounding box center [77, 236] width 106 height 22
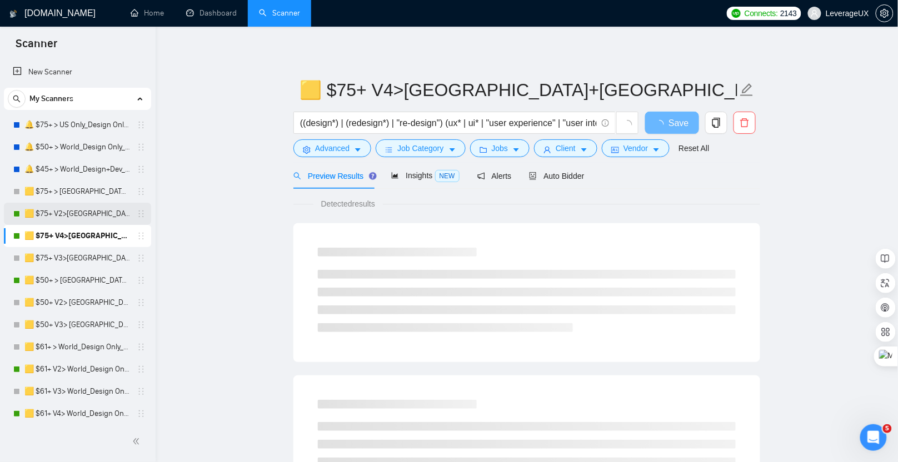
click at [97, 216] on link "🟨 $75+ V2>[GEOGRAPHIC_DATA]+[GEOGRAPHIC_DATA] Only_Tony-UX/UI_General" at bounding box center [77, 214] width 106 height 22
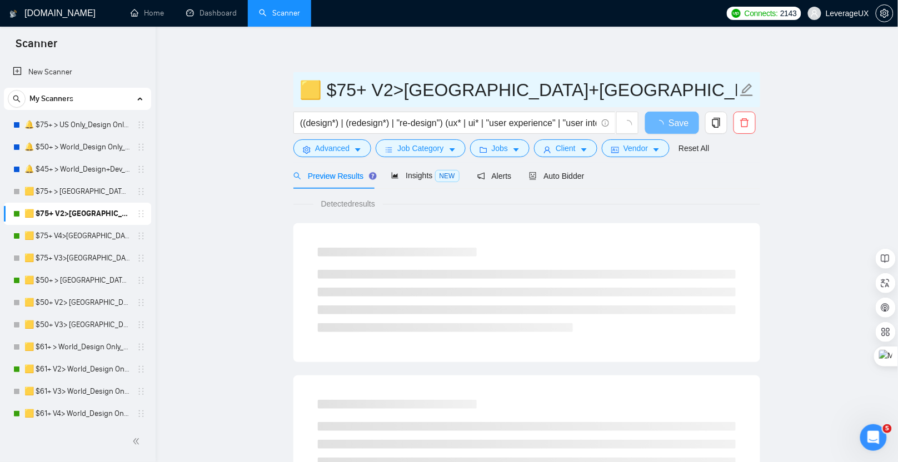
drag, startPoint x: 322, startPoint y: 92, endPoint x: 376, endPoint y: 92, distance: 53.4
click at [391, 93] on input "🟨 $75+ V2>[GEOGRAPHIC_DATA]+[GEOGRAPHIC_DATA] Only_Tony-UX/UI_General" at bounding box center [519, 90] width 438 height 28
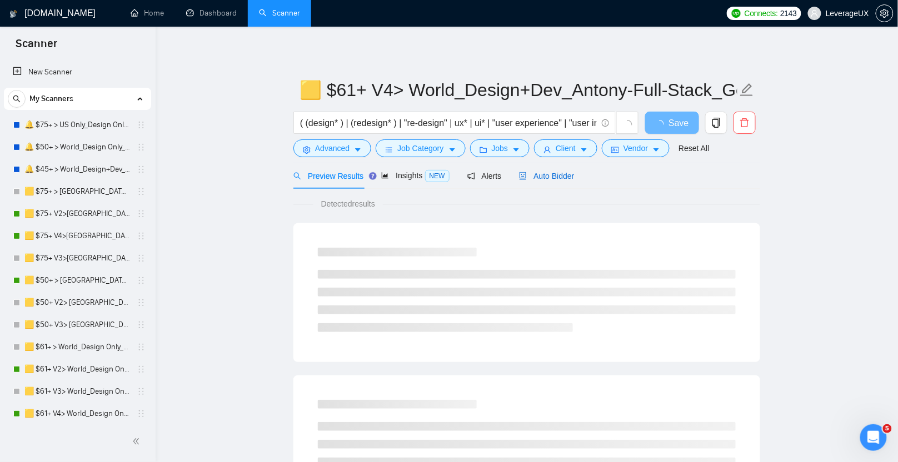
click at [566, 180] on span "Auto Bidder" at bounding box center [546, 176] width 55 height 9
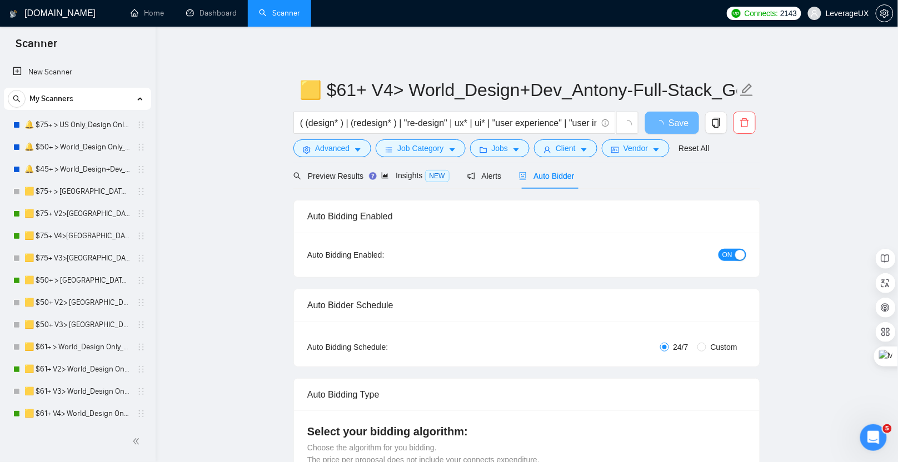
radio input "false"
radio input "true"
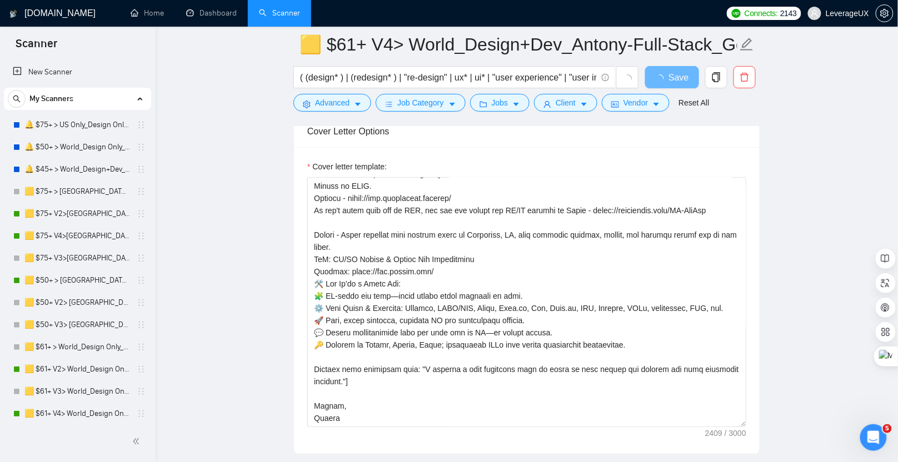
scroll to position [1384, 0]
click at [466, 251] on textarea "Cover letter template:" at bounding box center [526, 302] width 439 height 250
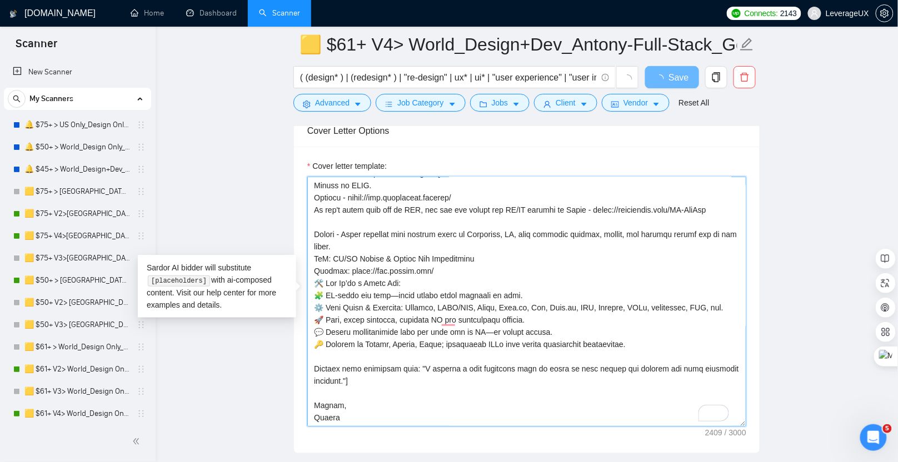
scroll to position [452, 0]
type textarea "👋 Lo ipsum! Dolorsi ametc adi el sedd-eiusm temporinc ut LaB-etdol, magnaali en…"
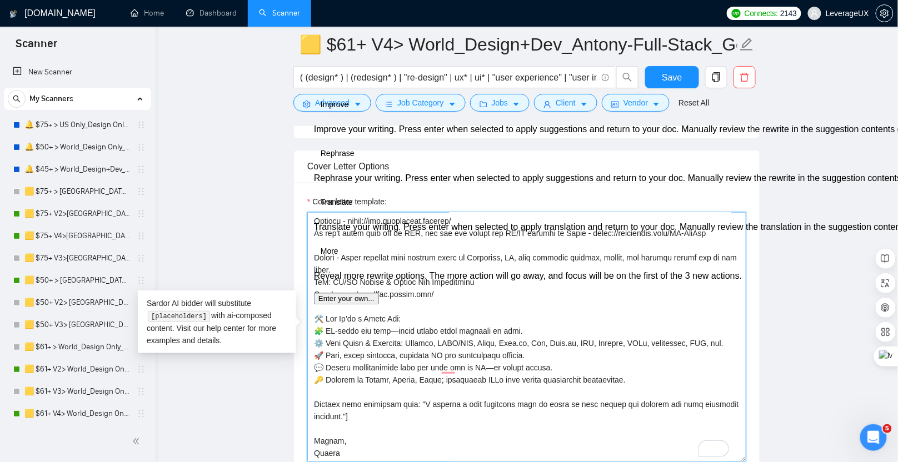
drag, startPoint x: 574, startPoint y: 384, endPoint x: 305, endPoint y: 311, distance: 278.7
click at [305, 311] on div "Cover Letter Options Cover letter template:" at bounding box center [526, 320] width 467 height 340
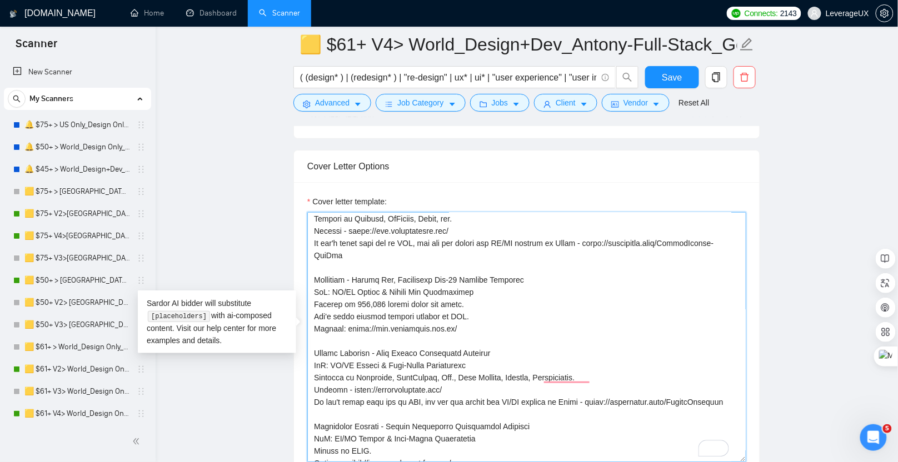
scroll to position [178, 0]
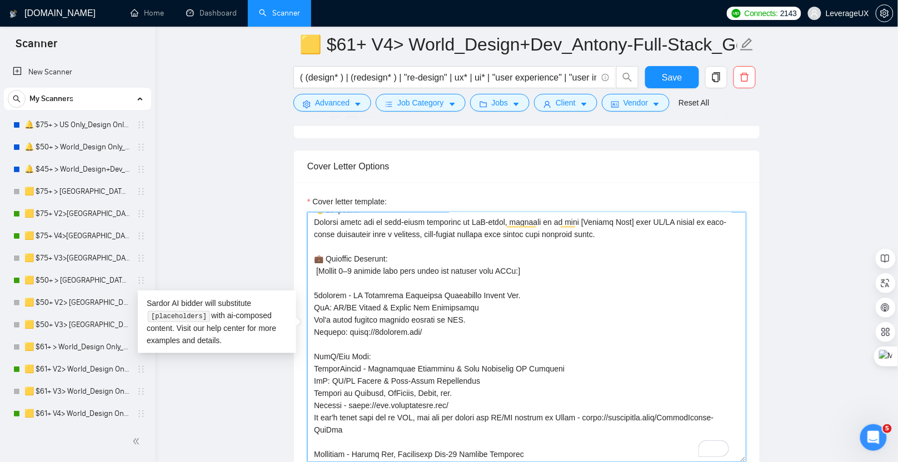
click at [663, 226] on textarea "Cover letter template:" at bounding box center [526, 337] width 439 height 250
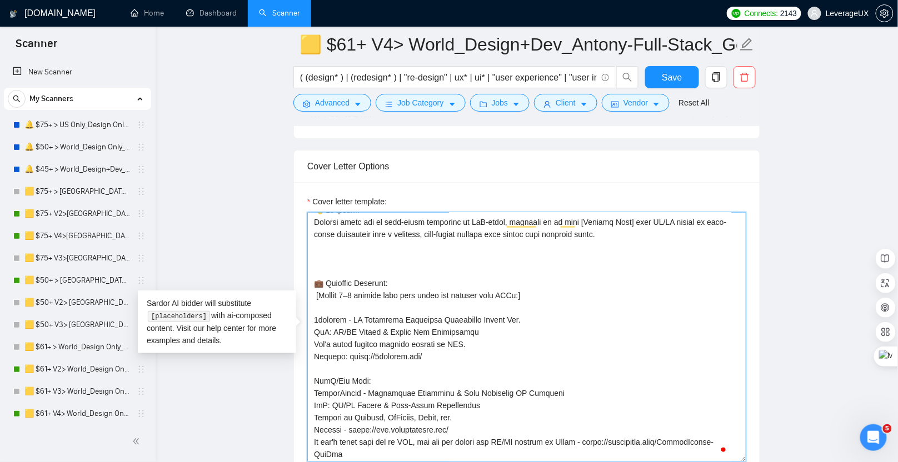
paste textarea "Relevant fit — — Next.js / Node · Stripe / Supabase · REST/GraphQL APIs · dashb…"
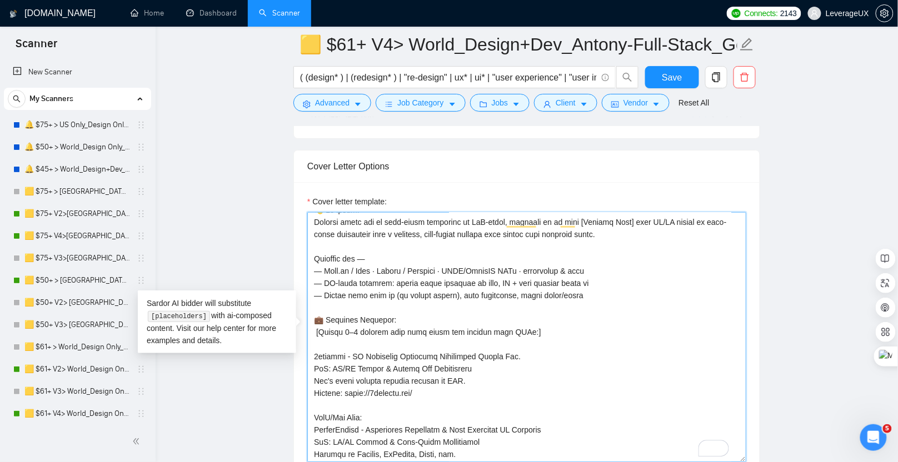
click at [362, 253] on textarea "Cover letter template:" at bounding box center [526, 337] width 439 height 250
click at [326, 266] on textarea "Cover letter template:" at bounding box center [526, 337] width 439 height 250
click at [321, 266] on textarea "Cover letter template:" at bounding box center [526, 337] width 439 height 250
click at [323, 280] on textarea "Cover letter template:" at bounding box center [526, 337] width 439 height 250
click at [322, 291] on textarea "Cover letter template:" at bounding box center [526, 337] width 439 height 250
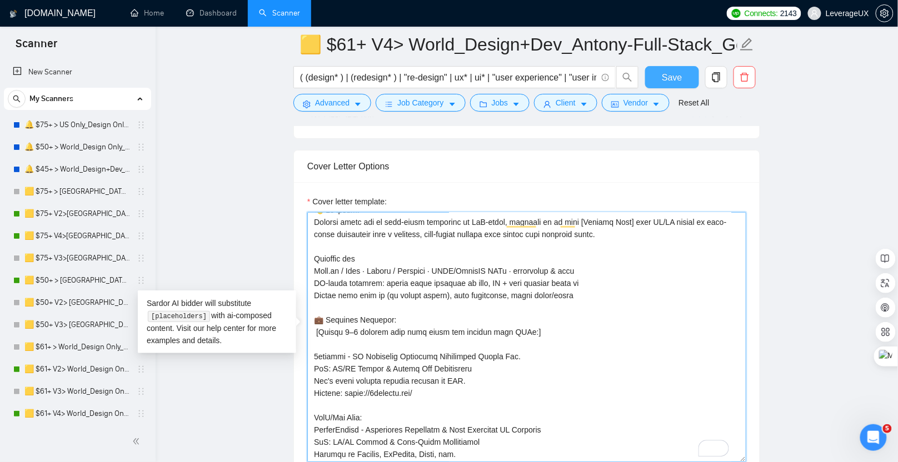
type textarea "👋 Lo ipsum! Dolorsi ametc adi el sedd-eiusm temporinc ut LaB-etdol, magnaali en…"
click at [663, 78] on span "Save" at bounding box center [672, 78] width 20 height 14
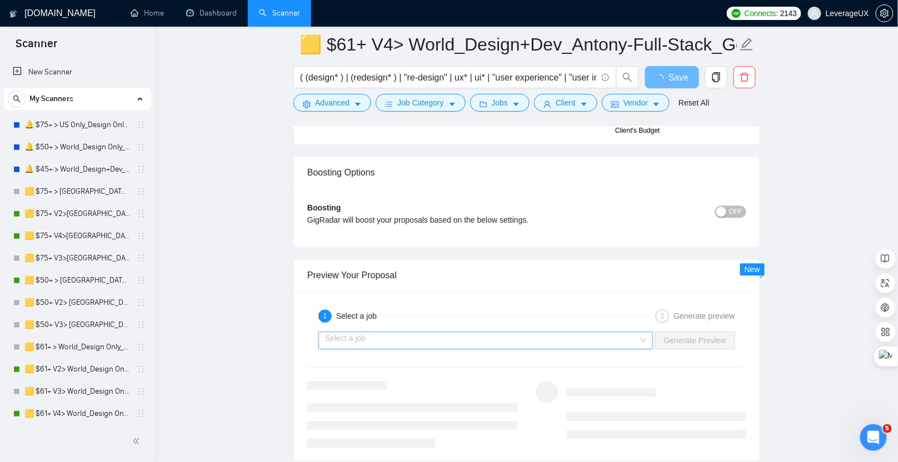
click at [590, 338] on input "search" at bounding box center [481, 340] width 313 height 17
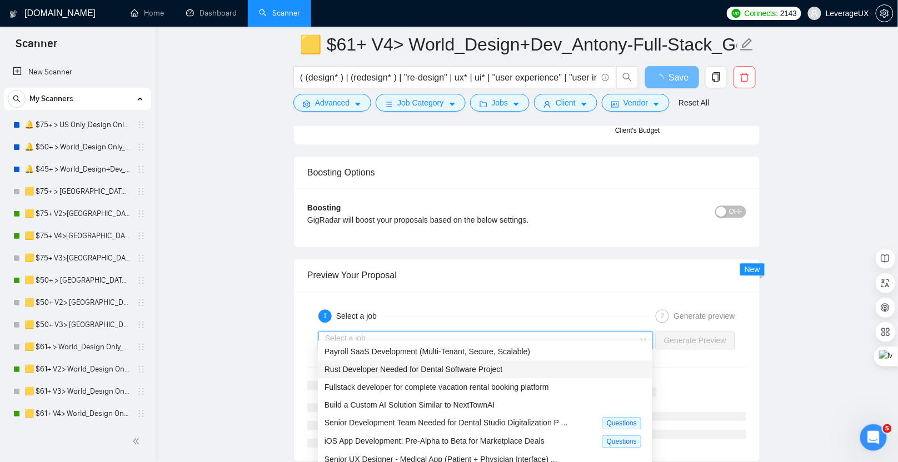
click at [394, 373] on span "Rust Developer Needed for Dental Software Project" at bounding box center [414, 369] width 178 height 9
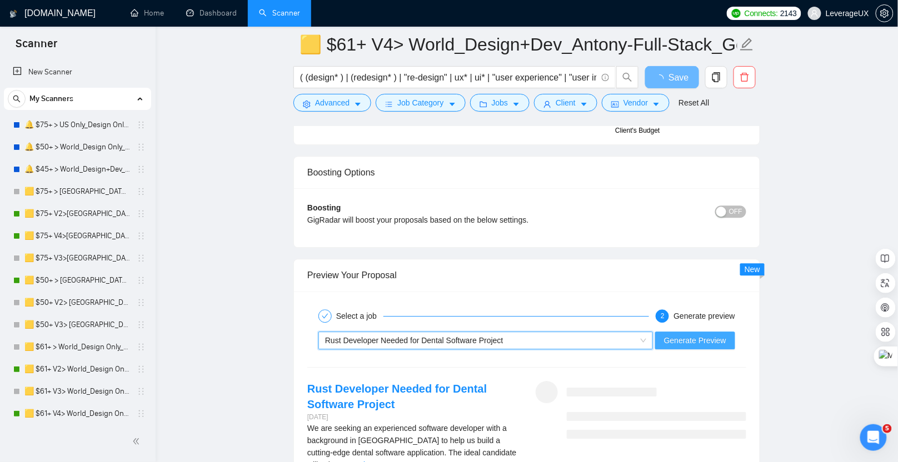
click at [725, 335] on span "Generate Preview" at bounding box center [695, 341] width 62 height 12
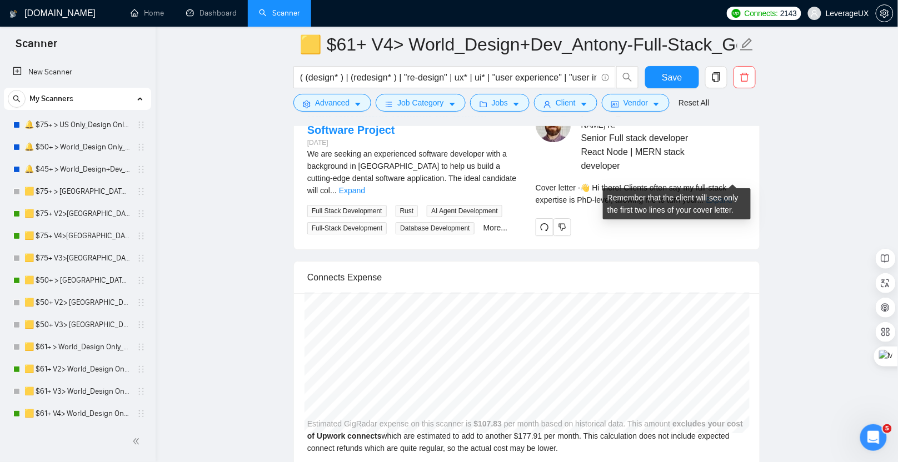
click at [733, 196] on link "Expand" at bounding box center [719, 200] width 26 height 9
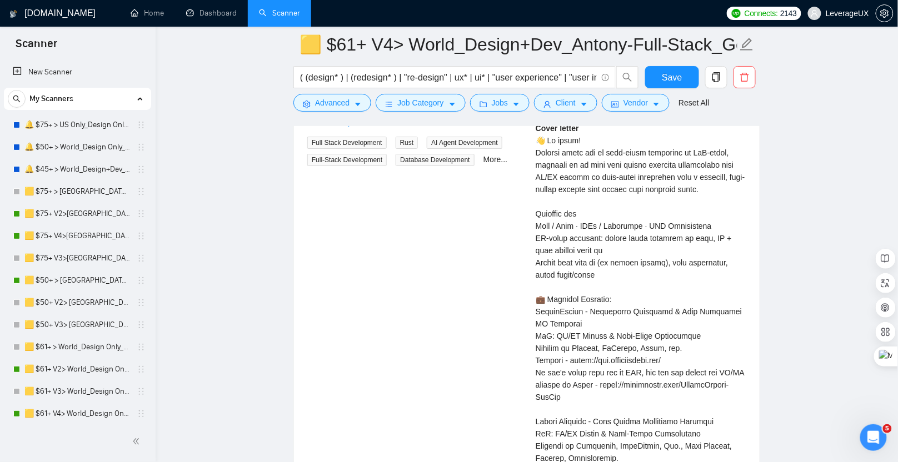
scroll to position [2693, 0]
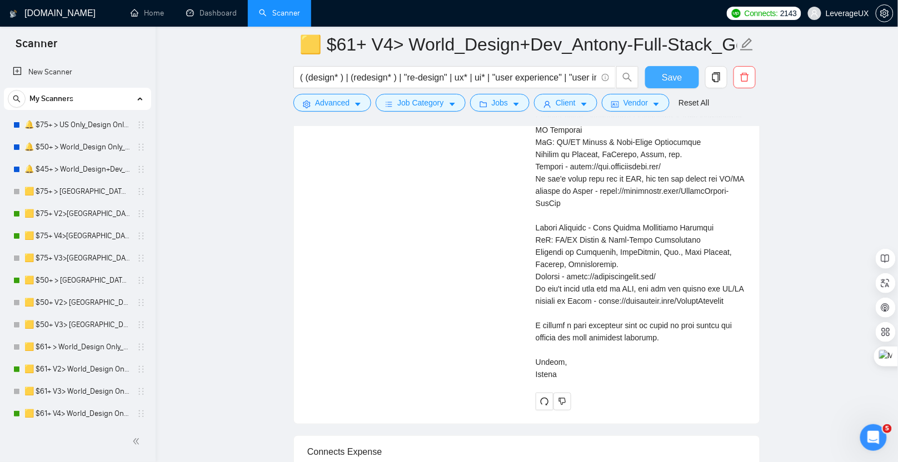
click at [673, 76] on span "Save" at bounding box center [672, 78] width 20 height 14
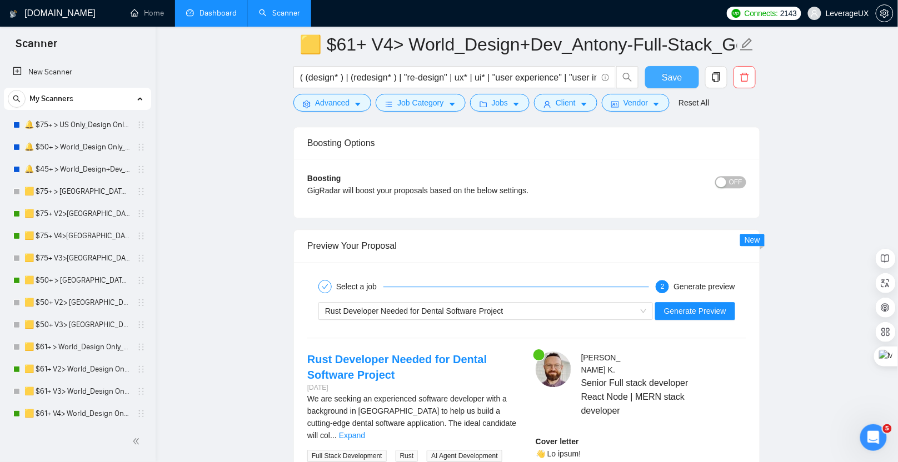
scroll to position [2172, 0]
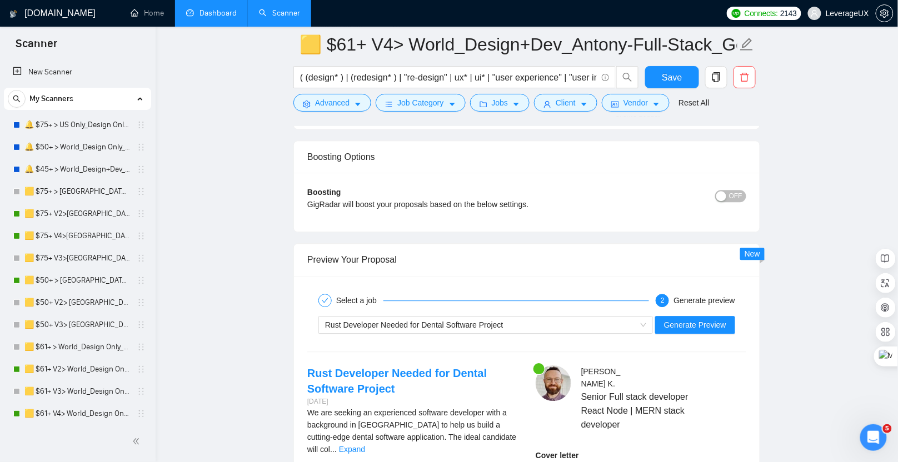
click at [201, 17] on link "Dashboard" at bounding box center [211, 12] width 51 height 9
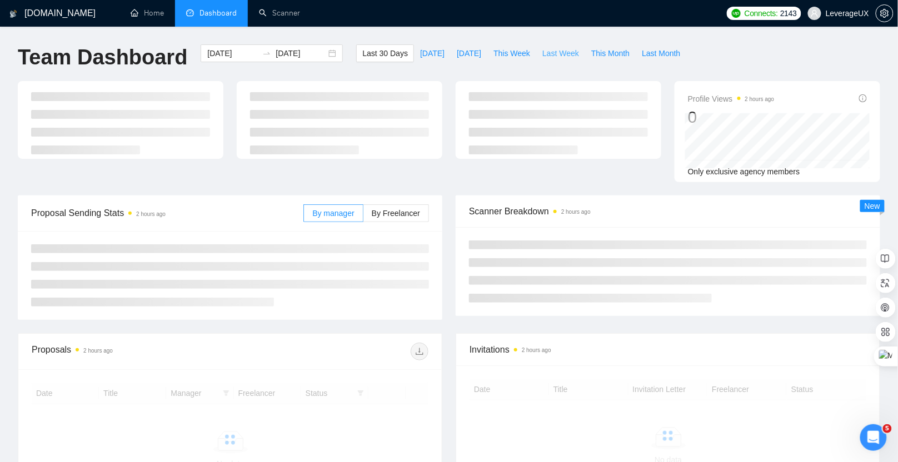
click at [560, 53] on span "Last Week" at bounding box center [560, 53] width 37 height 12
type input "[DATE]"
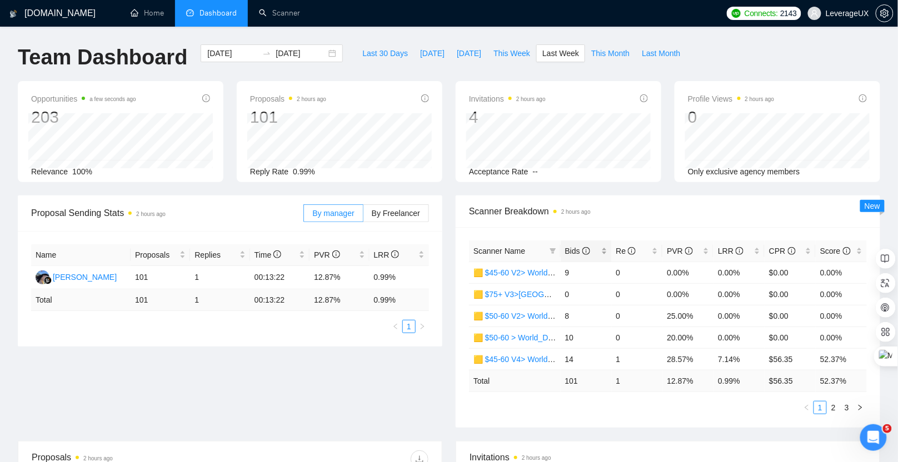
click at [565, 249] on div "Bids" at bounding box center [586, 251] width 42 height 12
click at [834, 407] on link "2" at bounding box center [834, 408] width 12 height 12
click at [849, 408] on link "3" at bounding box center [847, 408] width 12 height 12
click at [822, 407] on link "1" at bounding box center [820, 408] width 12 height 12
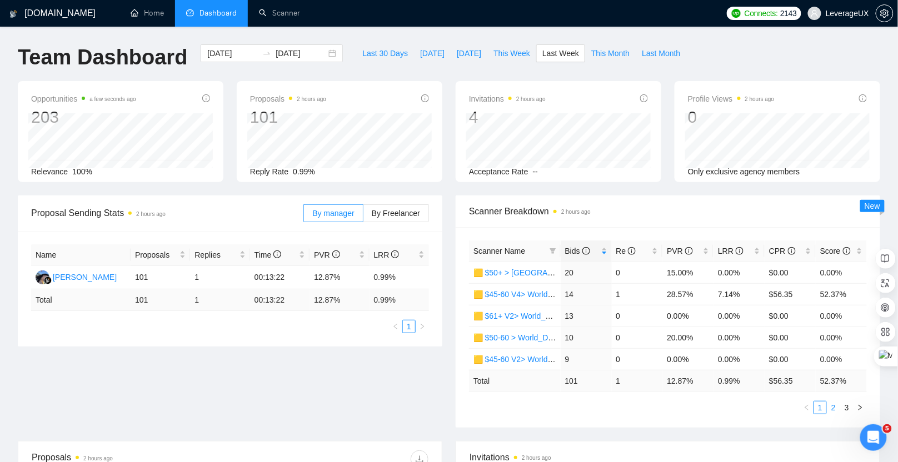
click at [832, 407] on link "2" at bounding box center [834, 408] width 12 height 12
